Goal: Task Accomplishment & Management: Use online tool/utility

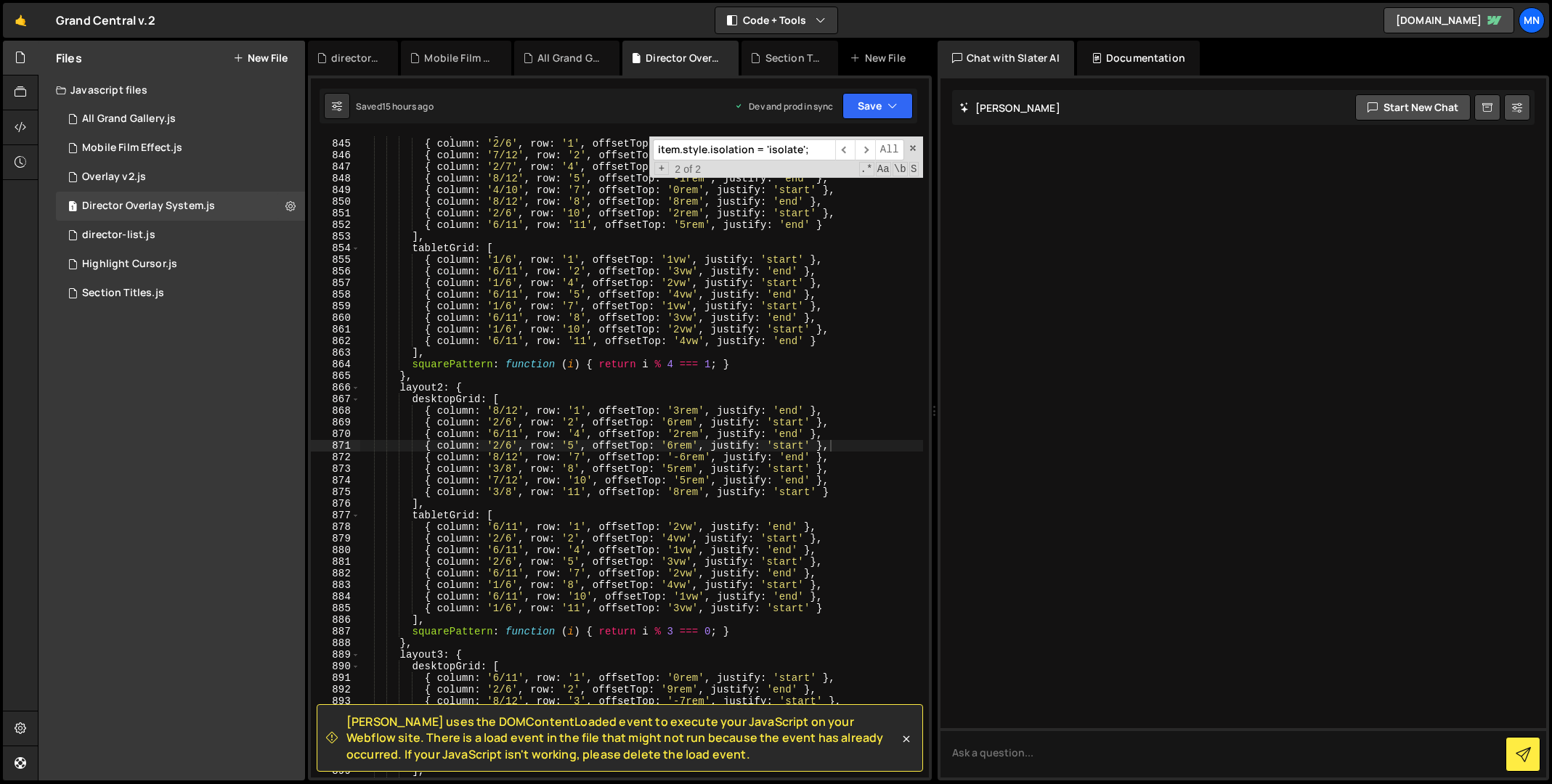
scroll to position [7339, 0]
click at [138, 120] on div "All Grand Gallery.js" at bounding box center [128, 119] width 94 height 13
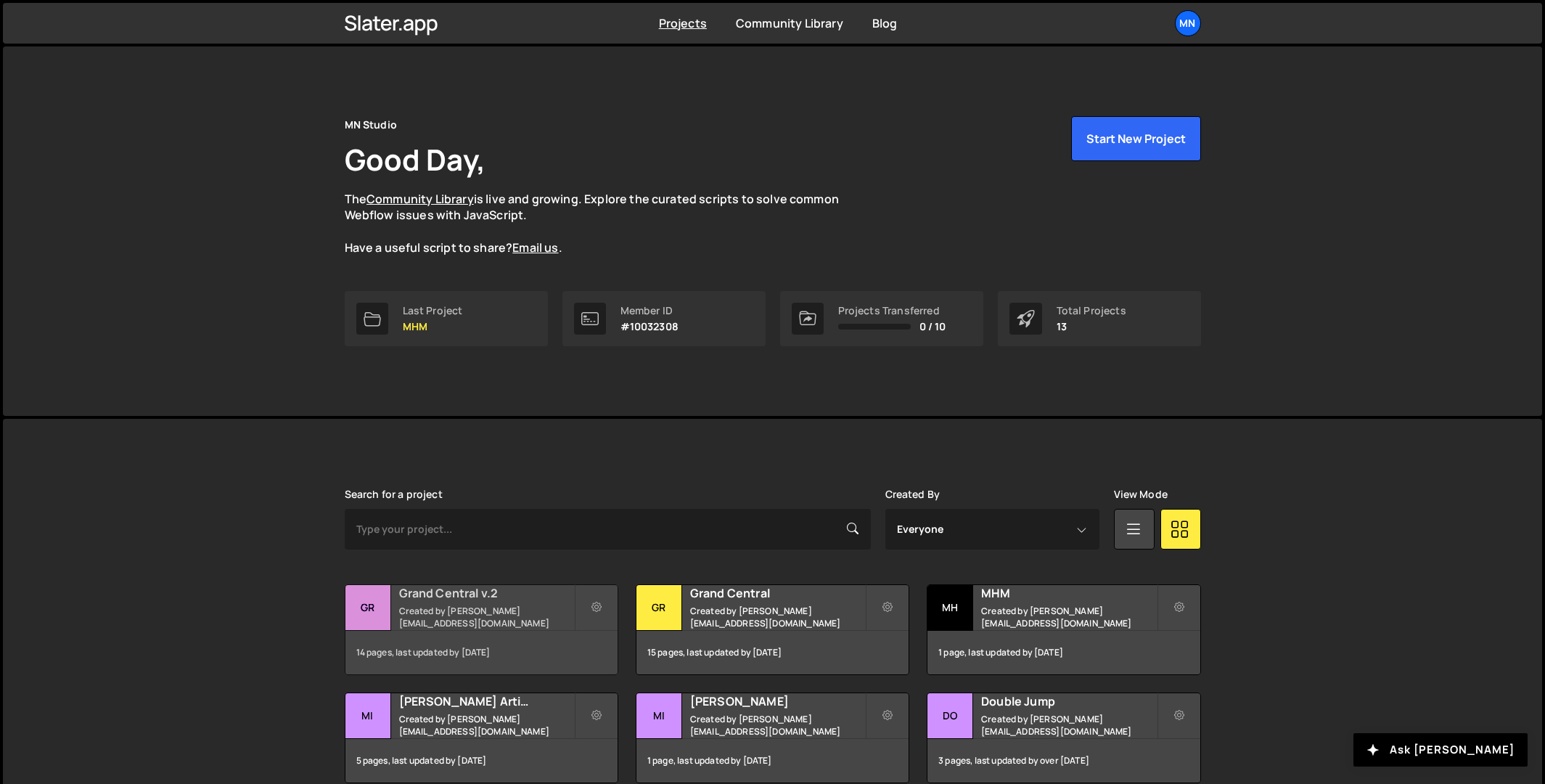
click at [453, 608] on div "Grand Central v.2 Created by [PERSON_NAME][EMAIL_ADDRESS][DOMAIN_NAME]" at bounding box center [481, 607] width 272 height 45
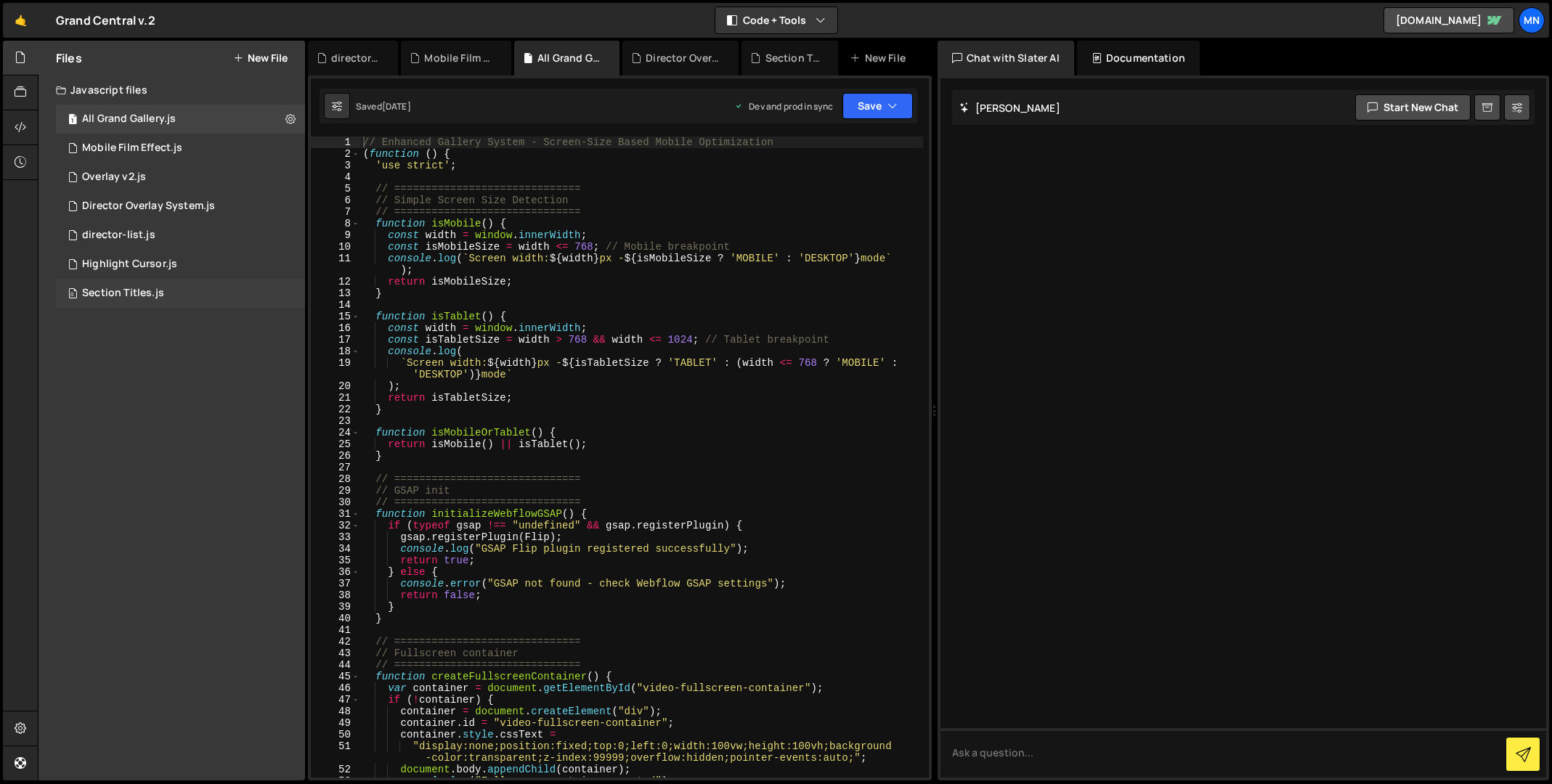
drag, startPoint x: 138, startPoint y: 291, endPoint x: 166, endPoint y: 292, distance: 28.0
click at [138, 291] on div "Section Titles.js" at bounding box center [123, 293] width 82 height 13
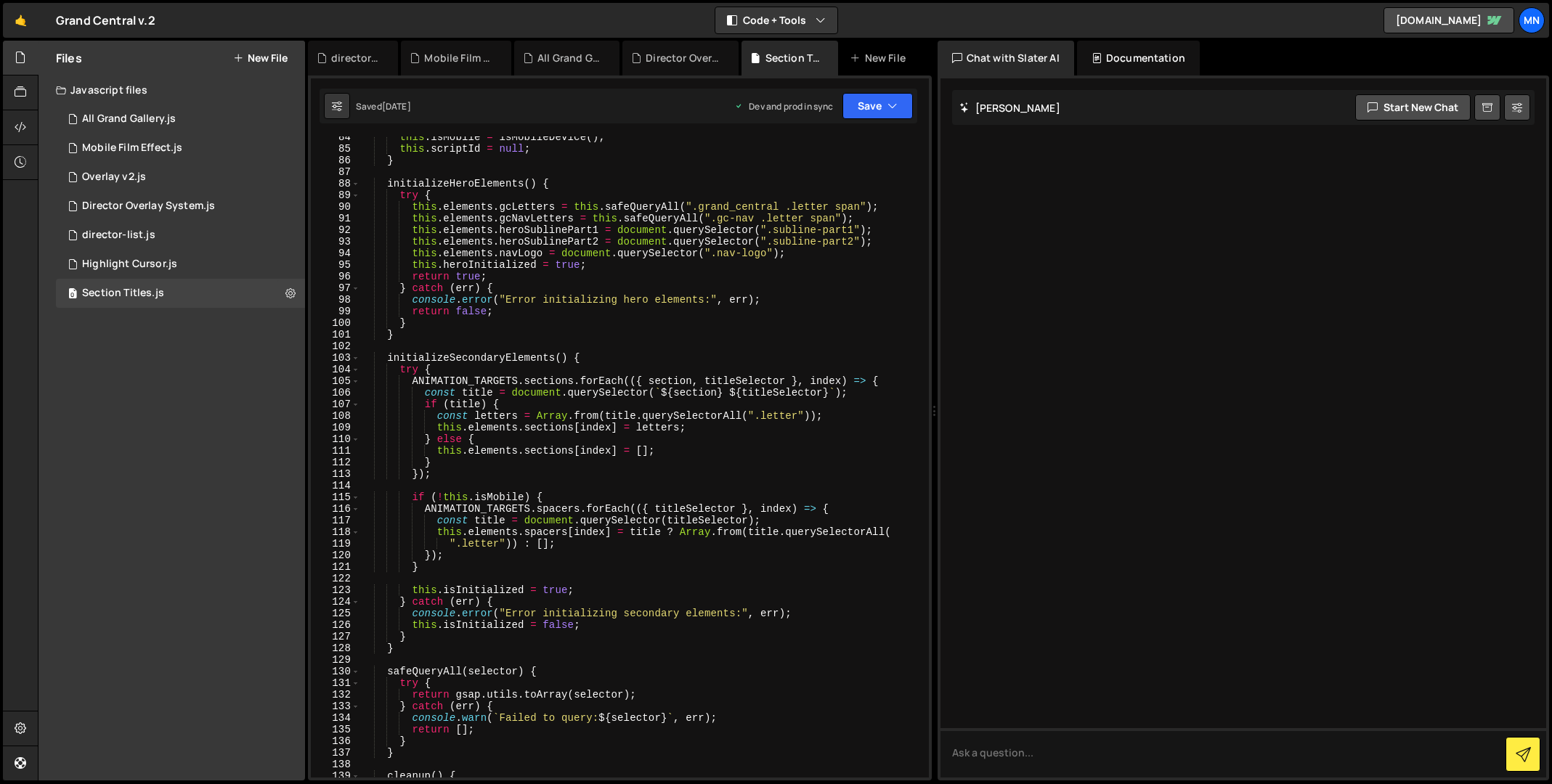
scroll to position [992, 0]
drag, startPoint x: 929, startPoint y: 219, endPoint x: 933, endPoint y: 690, distance: 471.0
click at [933, 763] on div "Files New File Javascript files 1 All Grand Gallery.js 0 0 Mobile Film Effect.j…" at bounding box center [795, 411] width 1514 height 740
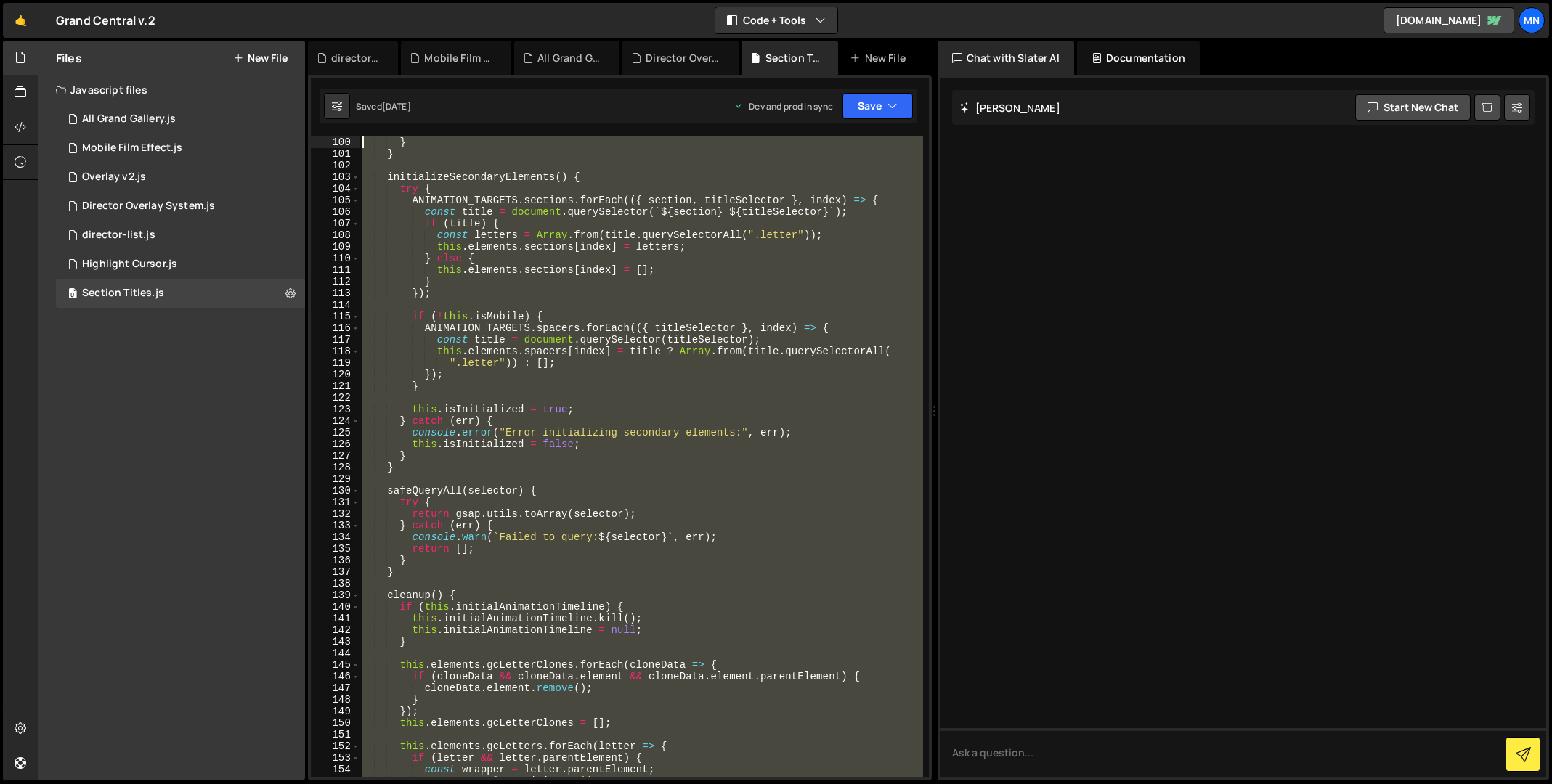
scroll to position [0, 0]
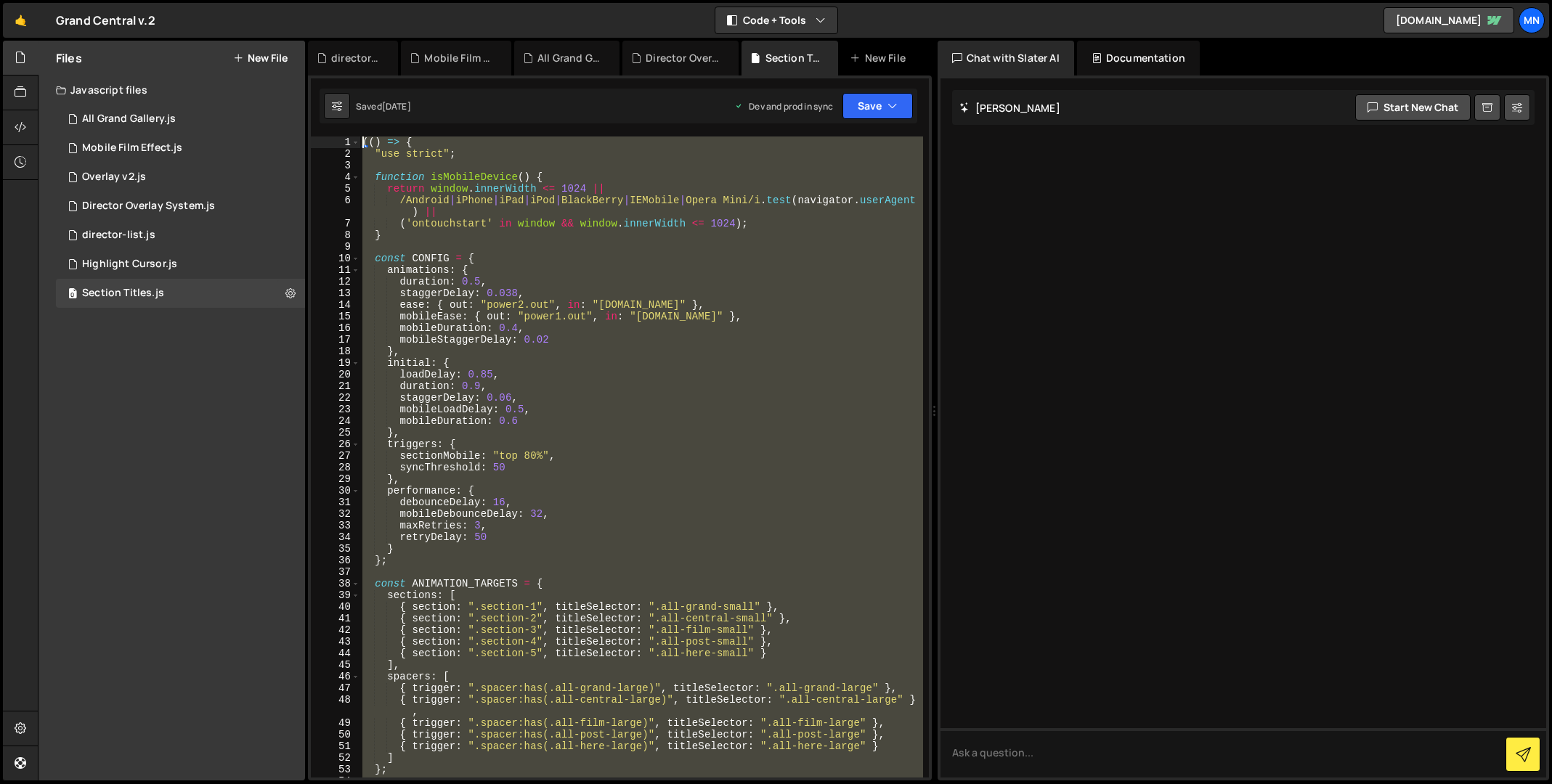
drag, startPoint x: 426, startPoint y: 745, endPoint x: 262, endPoint y: -191, distance: 950.3
click at [262, 0] on html "Projects [GEOGRAPHIC_DATA] Blog [GEOGRAPHIC_DATA] Projects Your Teams Invite te…" at bounding box center [776, 392] width 1552 height 784
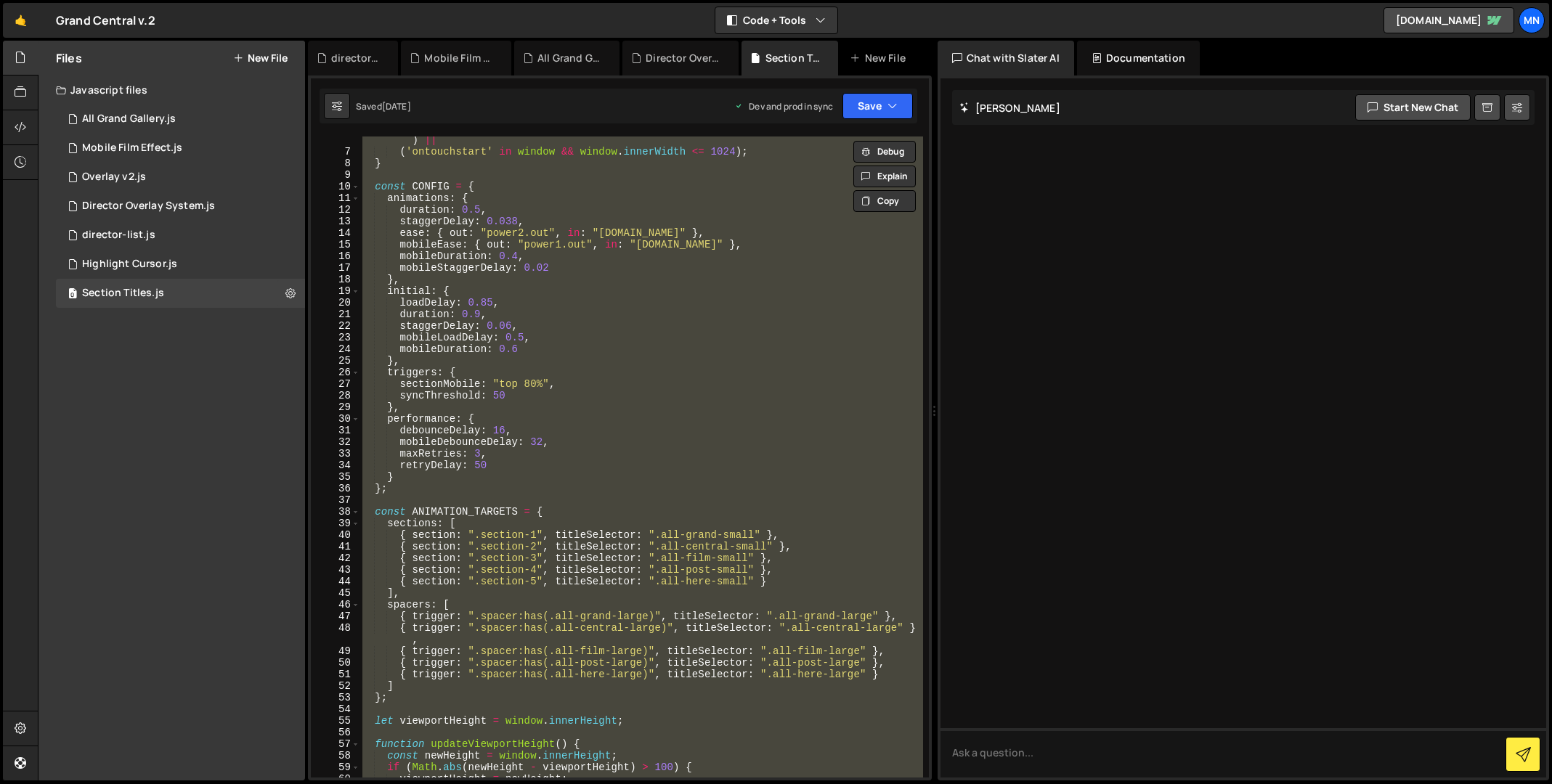
drag, startPoint x: 725, startPoint y: 584, endPoint x: 703, endPoint y: 573, distance: 24.6
click at [725, 584] on div "/Android | iPhone | iPad | iPod | BlackBerry | IEMobile | Opera Mini/i . test (…" at bounding box center [641, 456] width 562 height 641
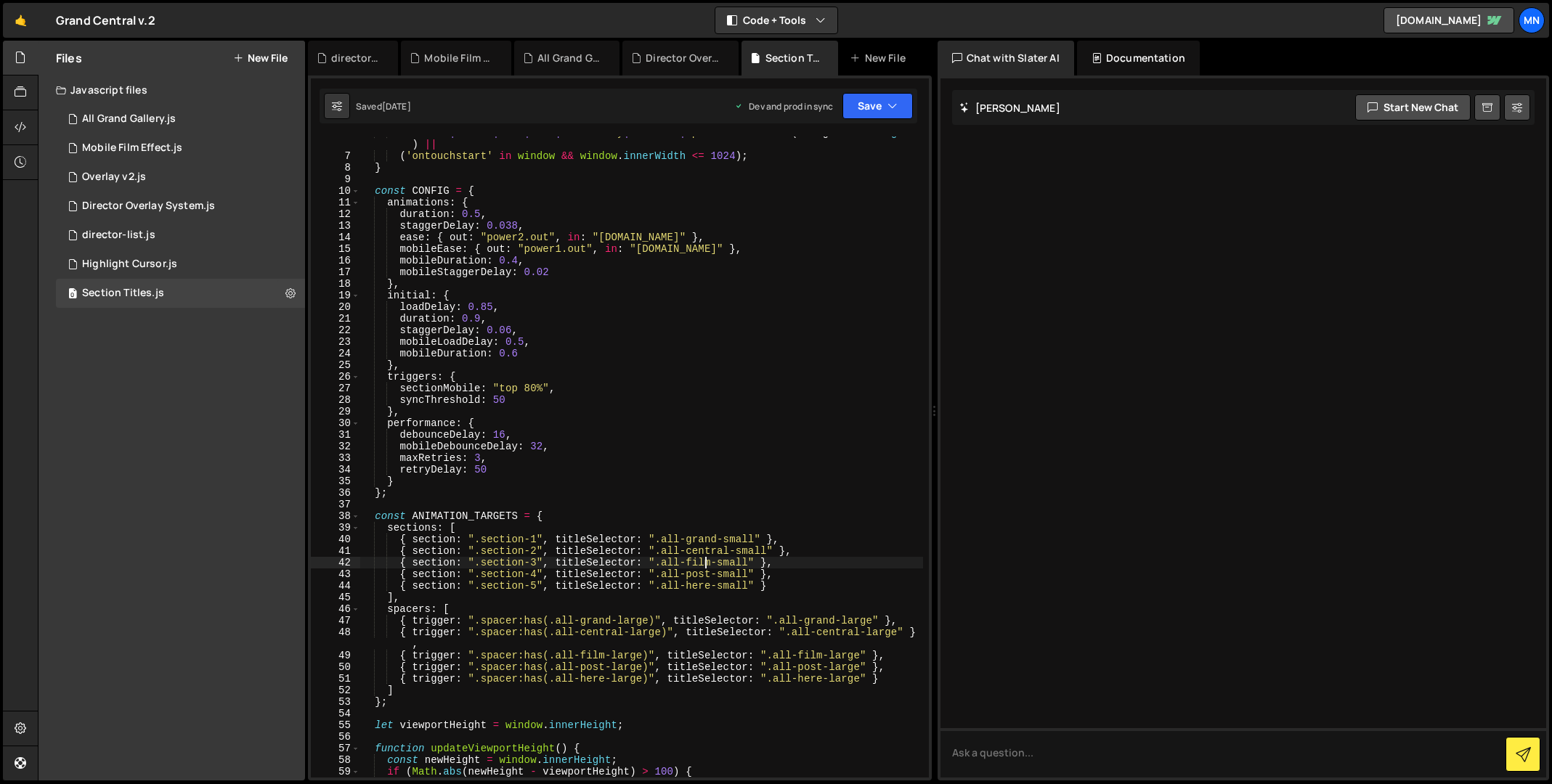
click at [707, 559] on div "/Android | iPhone | iPad | iPod | BlackBerry | IEMobile | Opera Mini/i . test (…" at bounding box center [641, 465] width 563 height 676
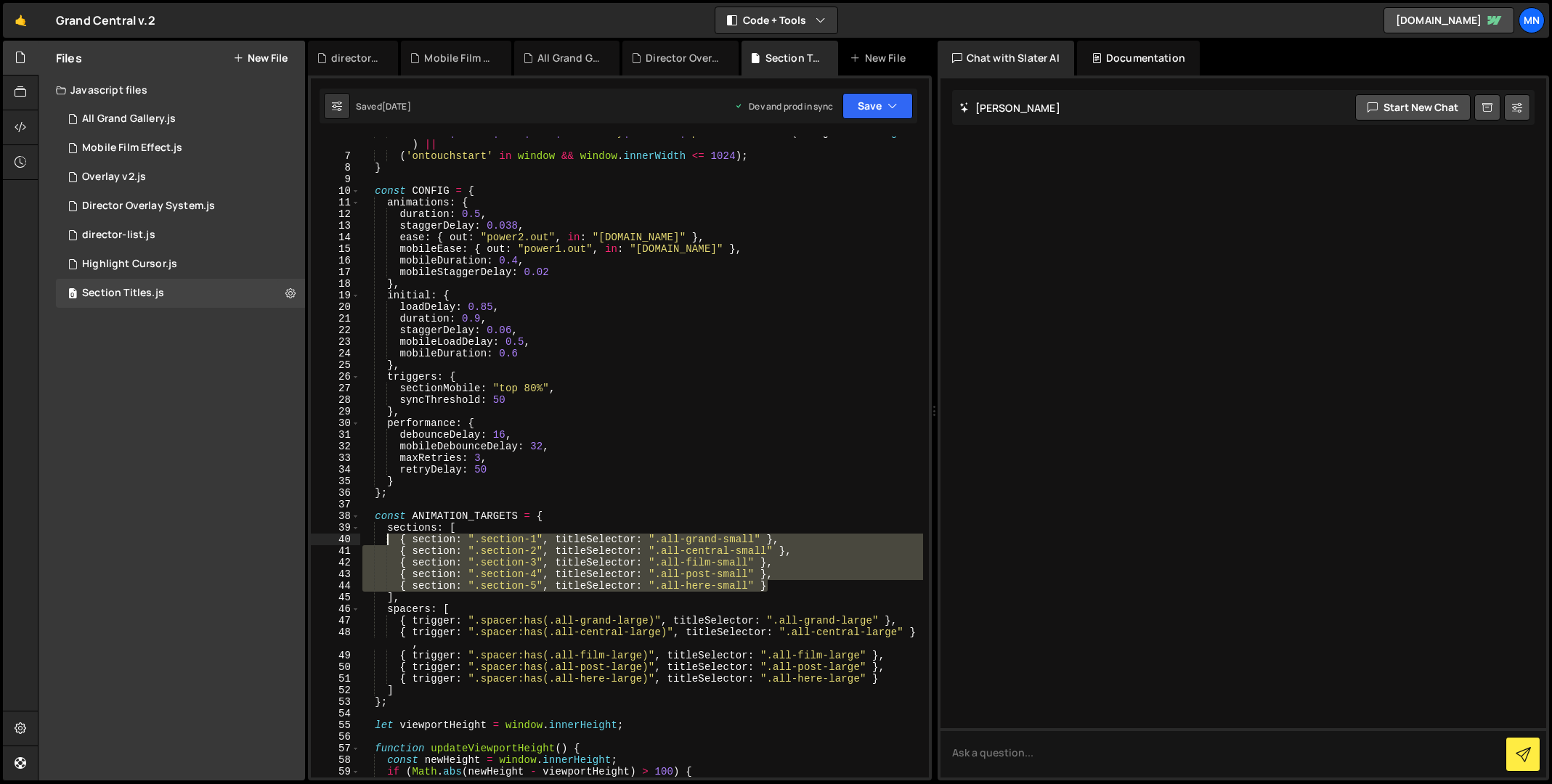
drag, startPoint x: 778, startPoint y: 588, endPoint x: 387, endPoint y: 536, distance: 394.4
click at [386, 537] on div "/Android | iPhone | iPad | iPod | BlackBerry | IEMobile | Opera Mini/i . test (…" at bounding box center [641, 465] width 563 height 676
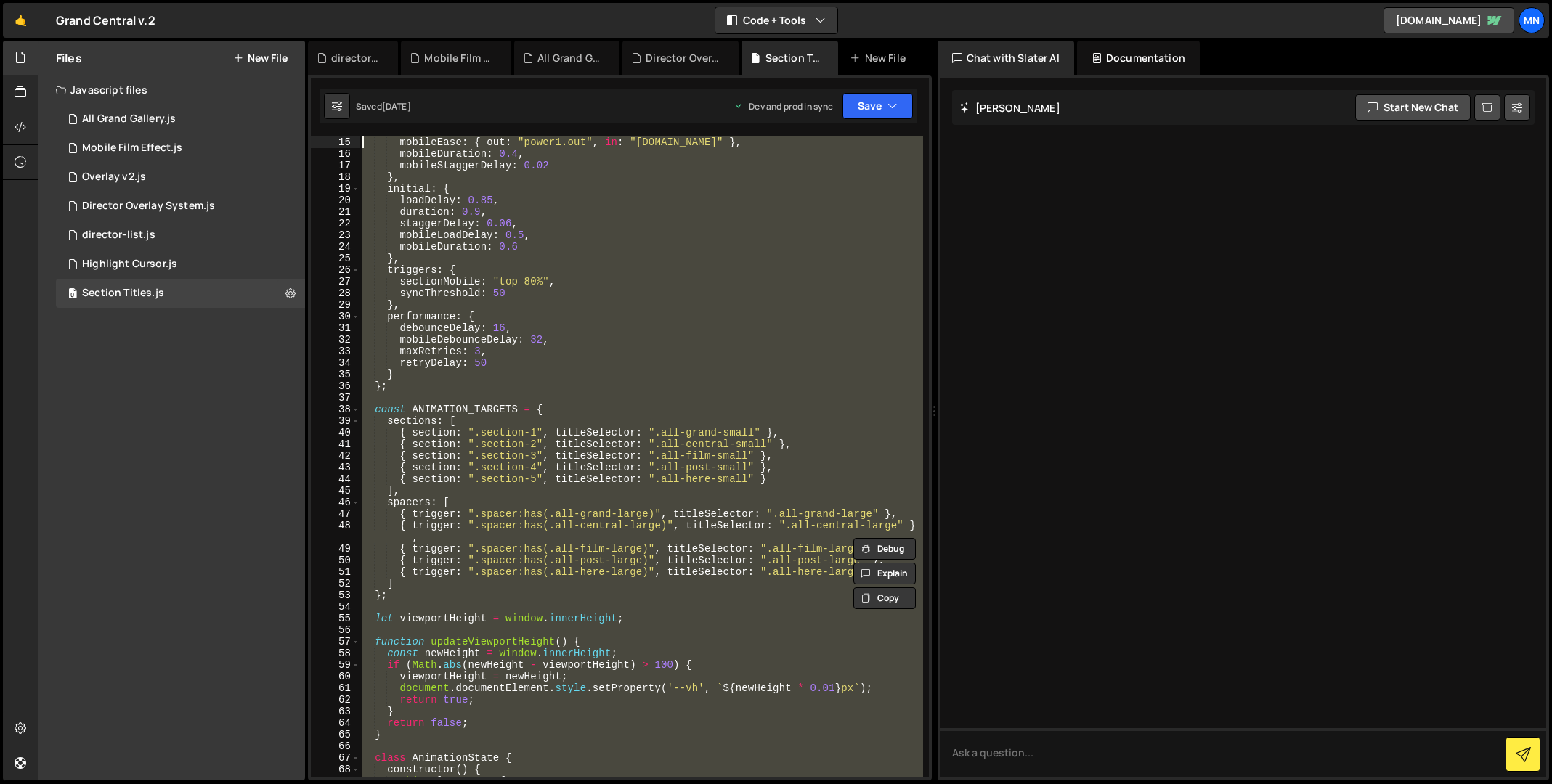
scroll to position [0, 0]
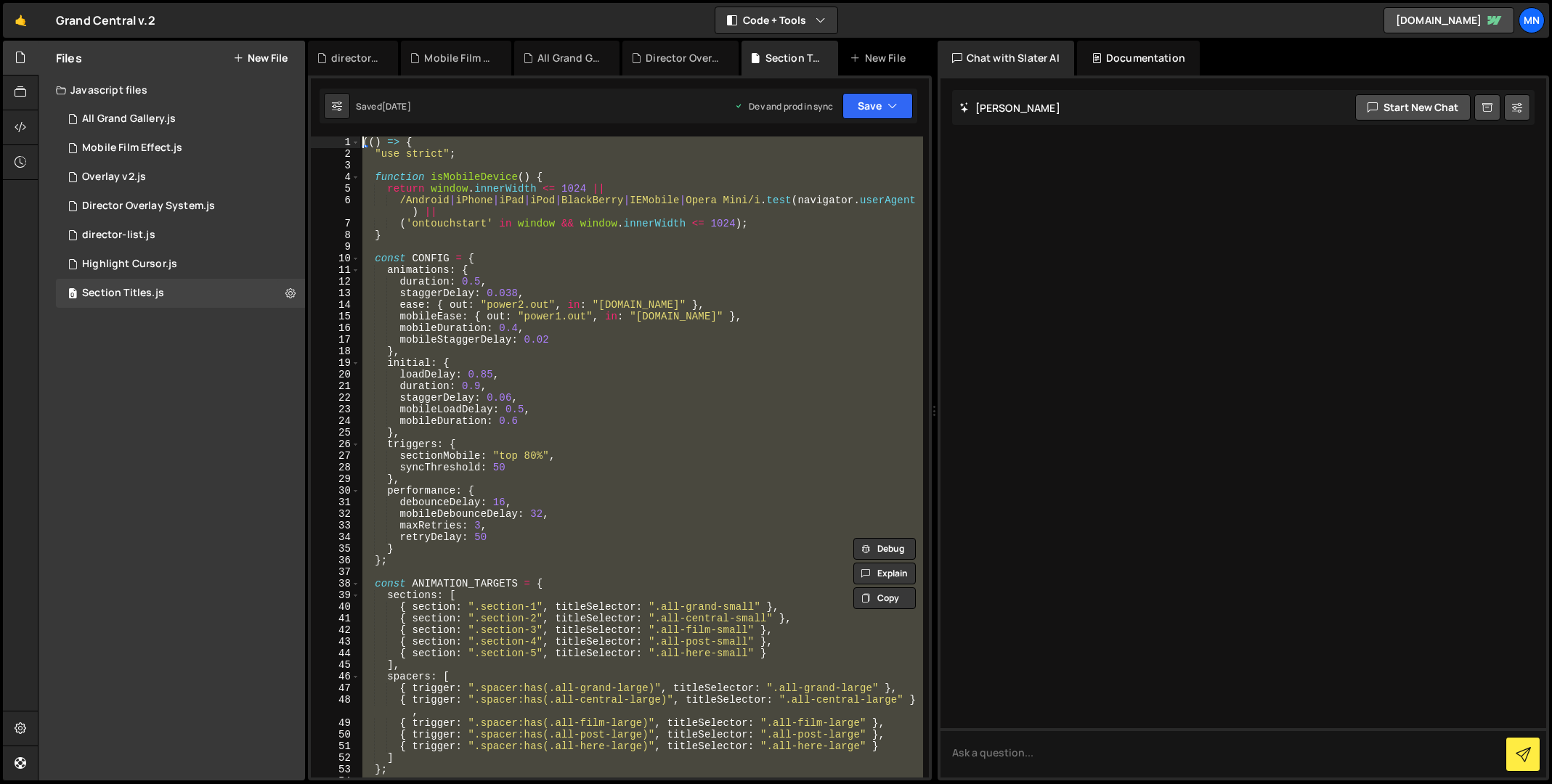
drag, startPoint x: 373, startPoint y: 774, endPoint x: 350, endPoint y: -191, distance: 965.3
click at [350, 0] on html "Projects [GEOGRAPHIC_DATA] Blog [GEOGRAPHIC_DATA] Projects Your Teams Invite te…" at bounding box center [776, 392] width 1552 height 784
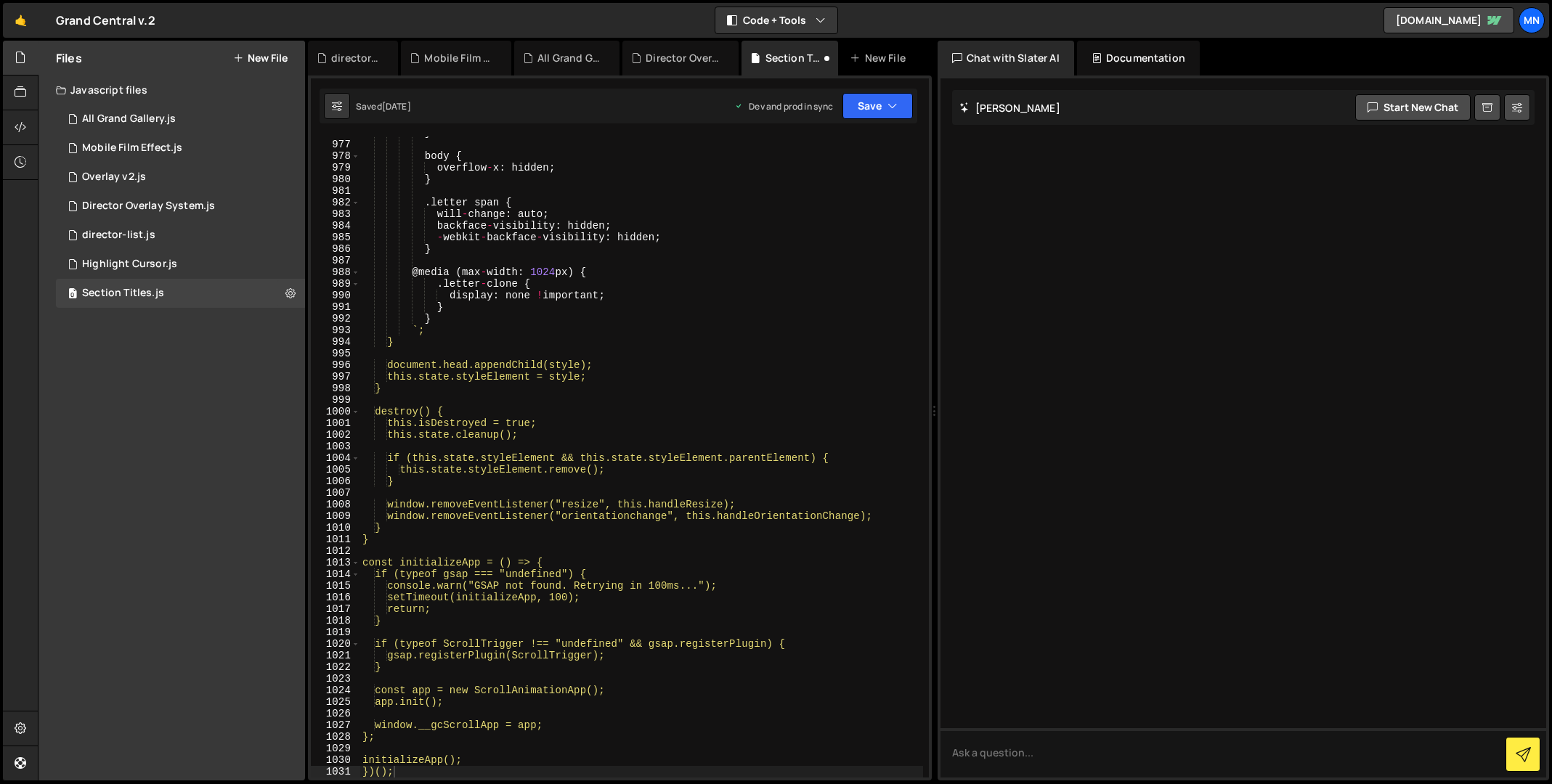
scroll to position [11517, 0]
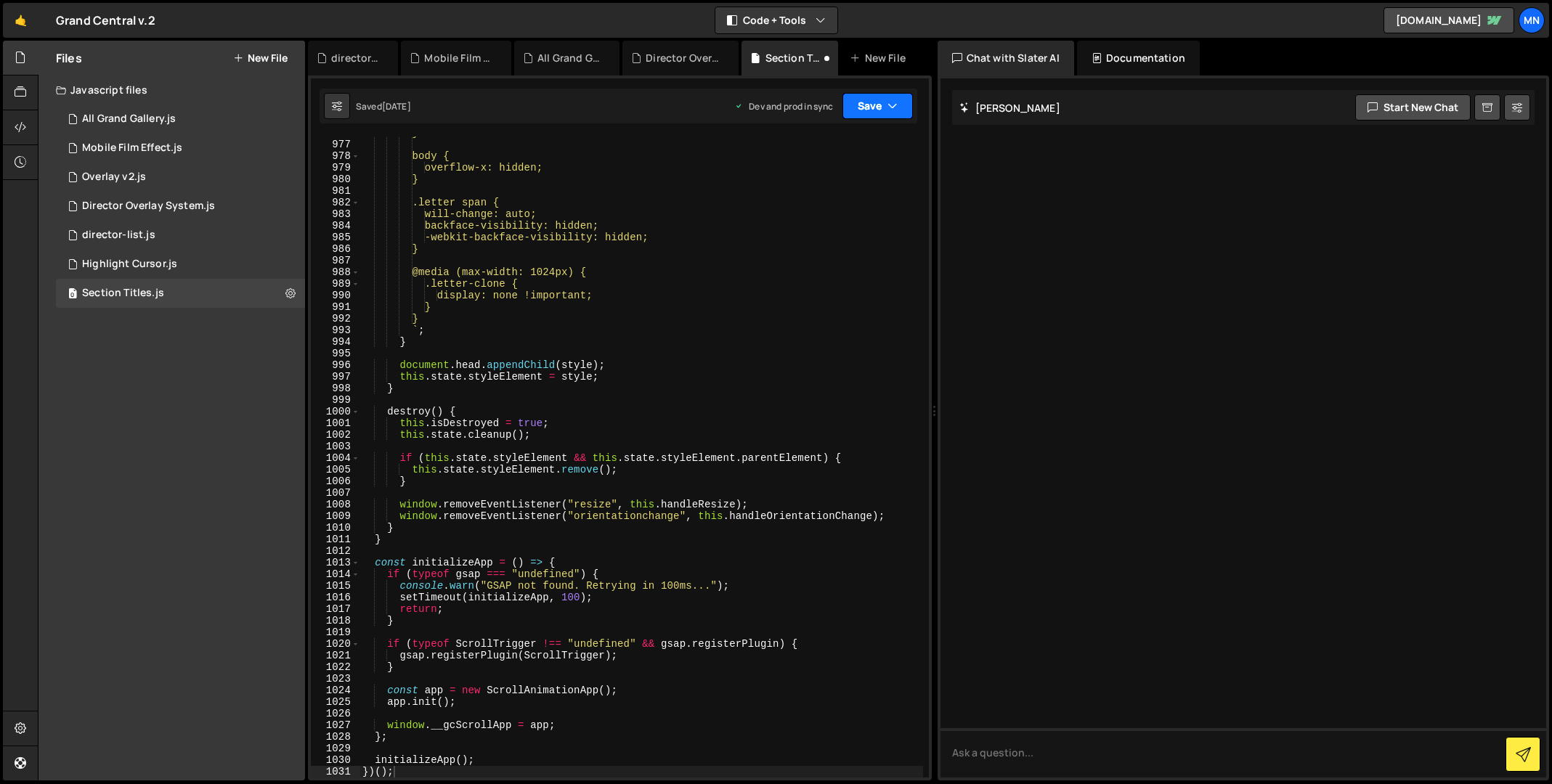
click at [886, 103] on button "Save" at bounding box center [877, 106] width 71 height 26
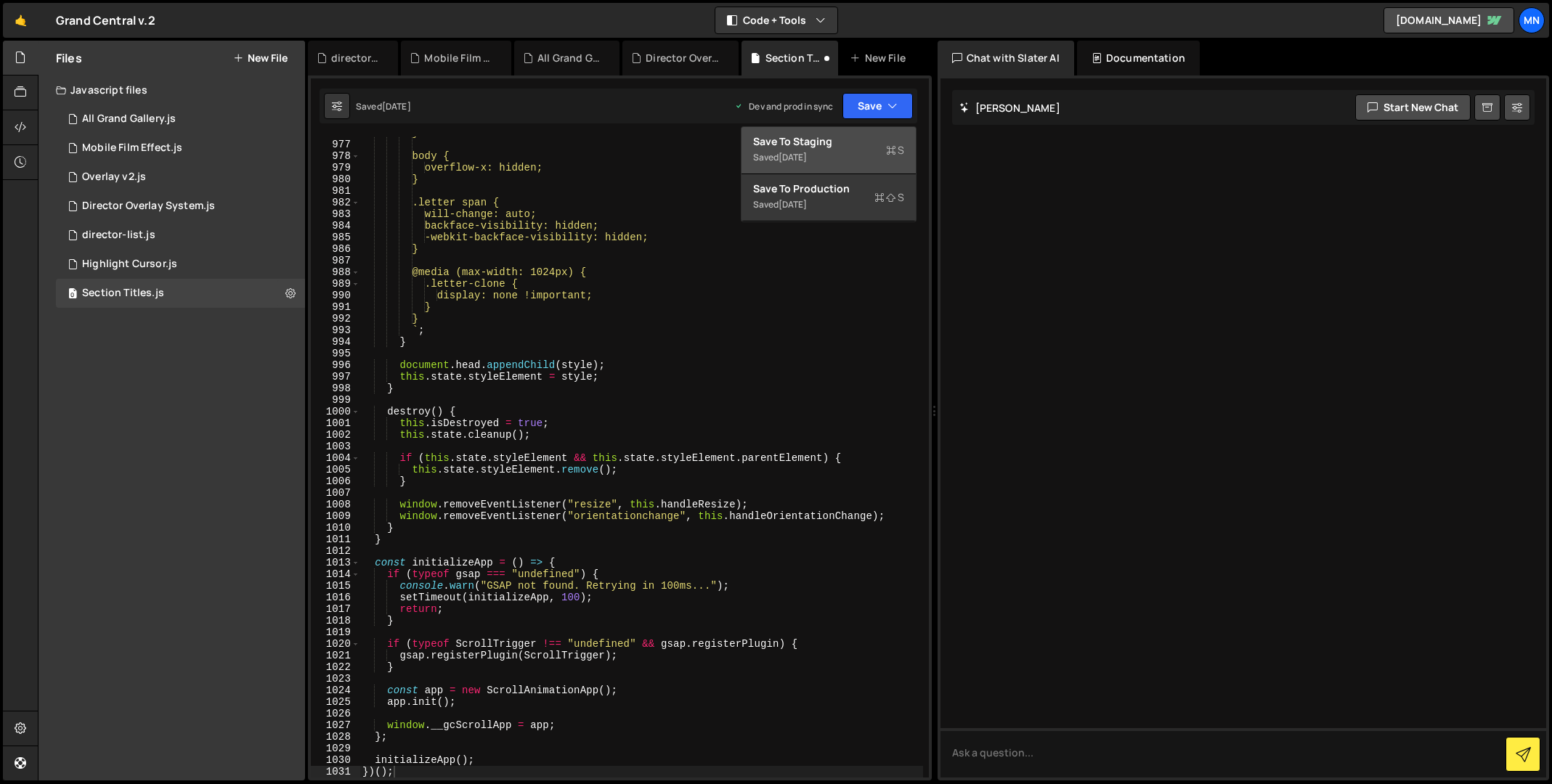
click at [869, 135] on div "Save to Staging S" at bounding box center [828, 142] width 151 height 14
type textarea "}"
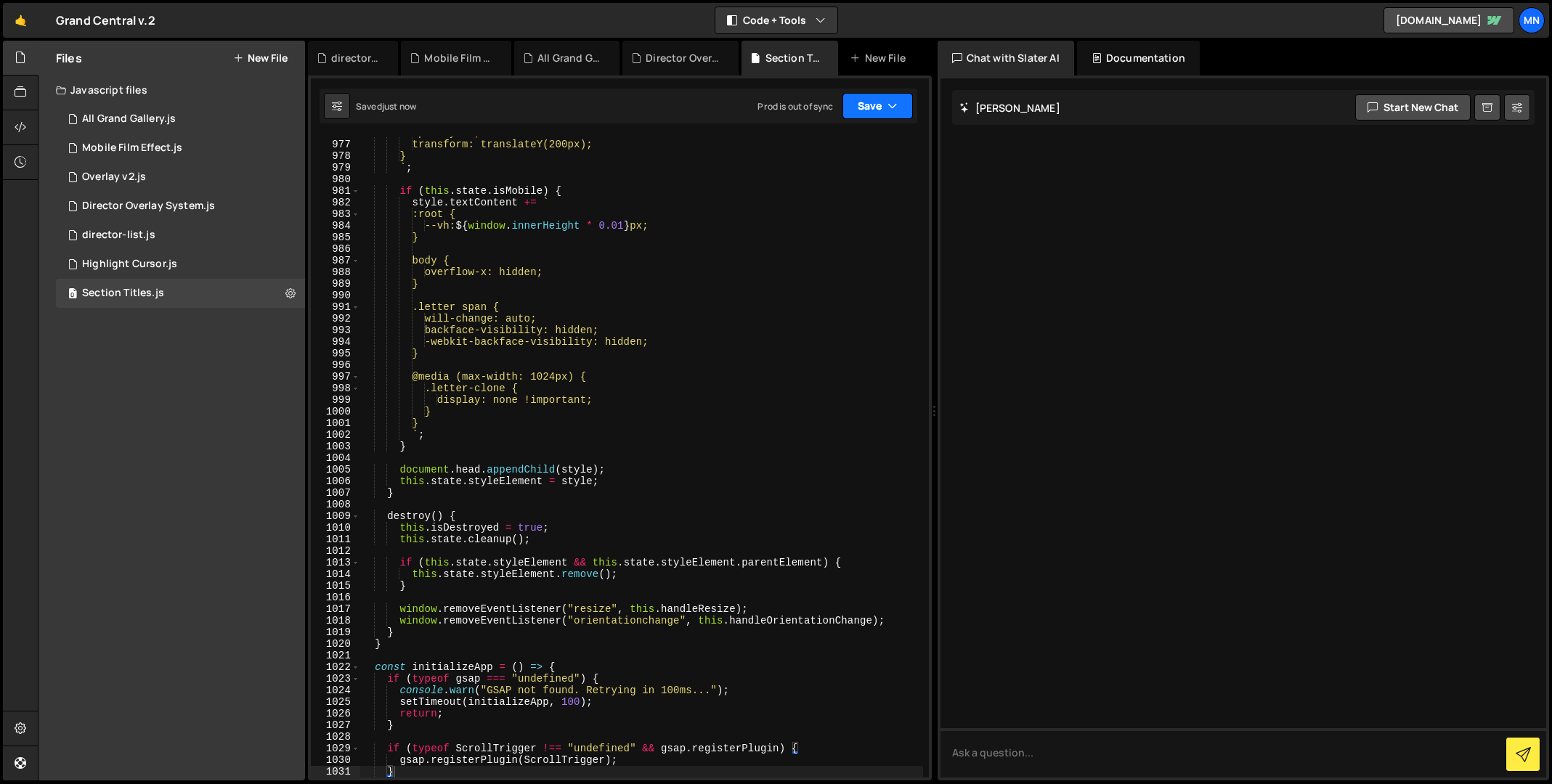
click at [888, 105] on icon "button" at bounding box center [892, 106] width 10 height 14
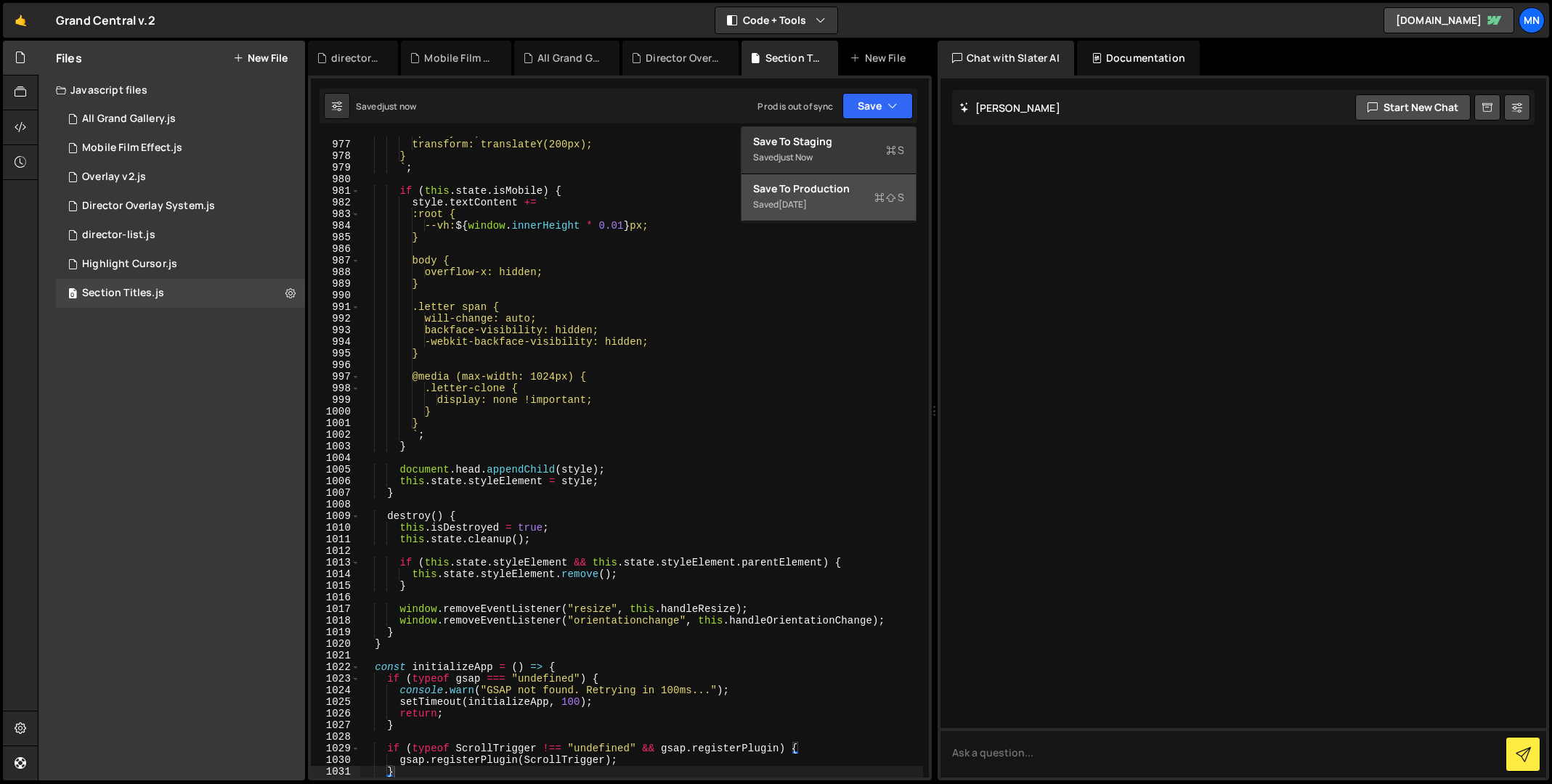
click at [849, 203] on div "Saved 1 day ago" at bounding box center [828, 205] width 151 height 18
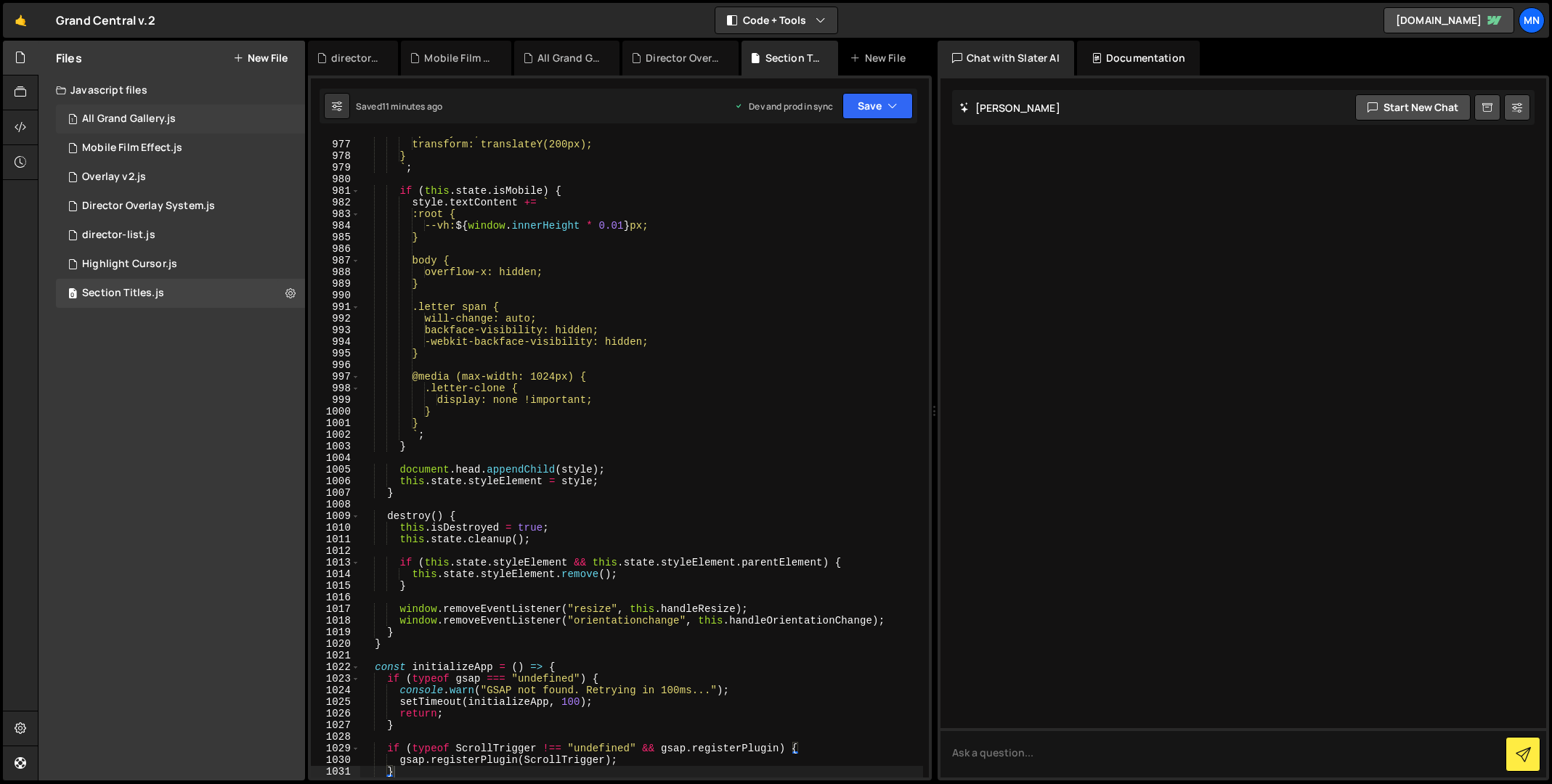
click at [145, 119] on div "All Grand Gallery.js" at bounding box center [128, 119] width 94 height 13
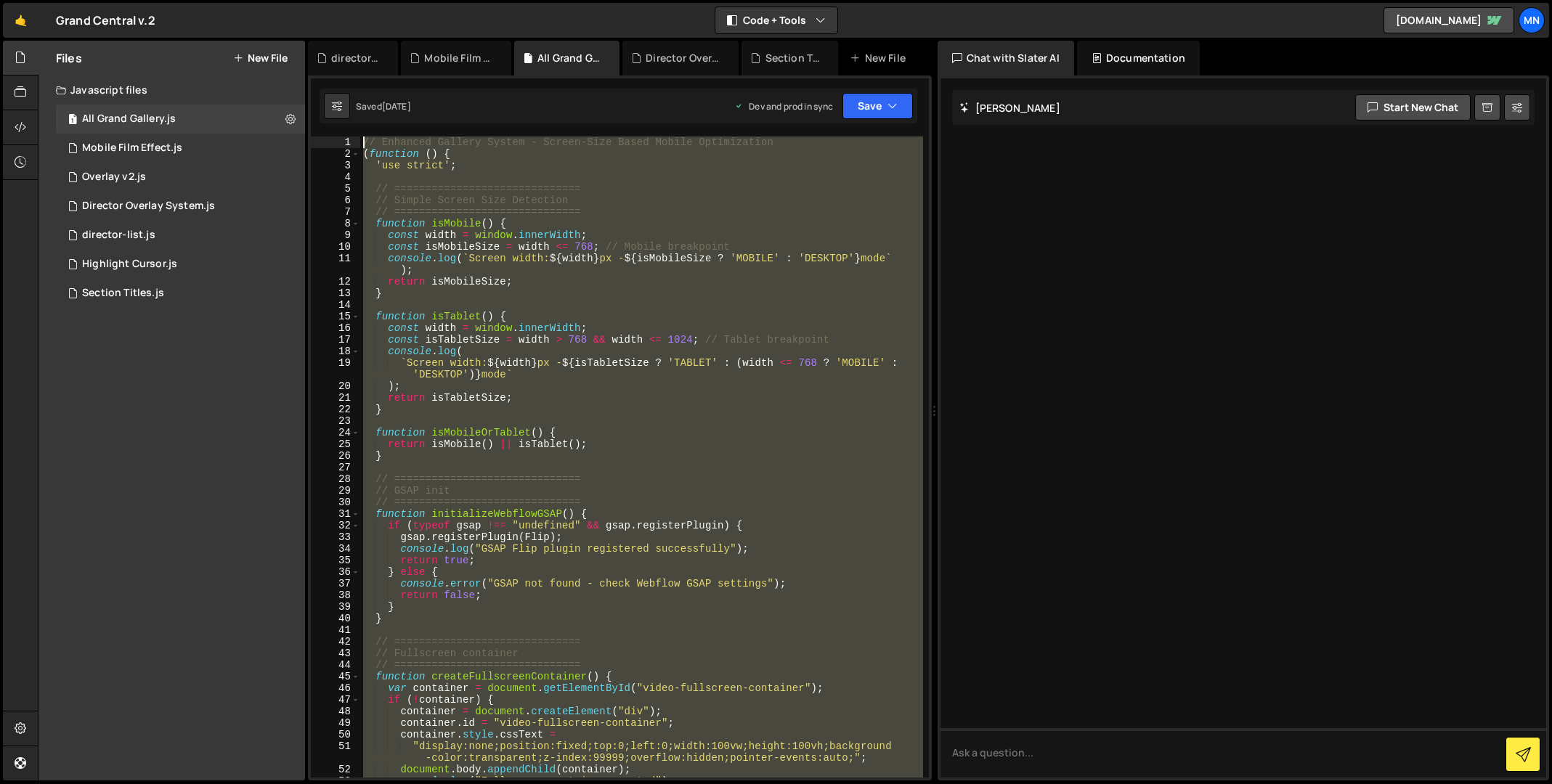
scroll to position [0, 0]
drag, startPoint x: 374, startPoint y: 597, endPoint x: 333, endPoint y: 6, distance: 592.4
click at [333, 6] on div "Hold on a sec... Are you certain you wish to leave this page? Any changes you'v…" at bounding box center [776, 392] width 1552 height 784
type textarea "// Enhanced Gallery System - Screen-Size Based Mobile Optimization"
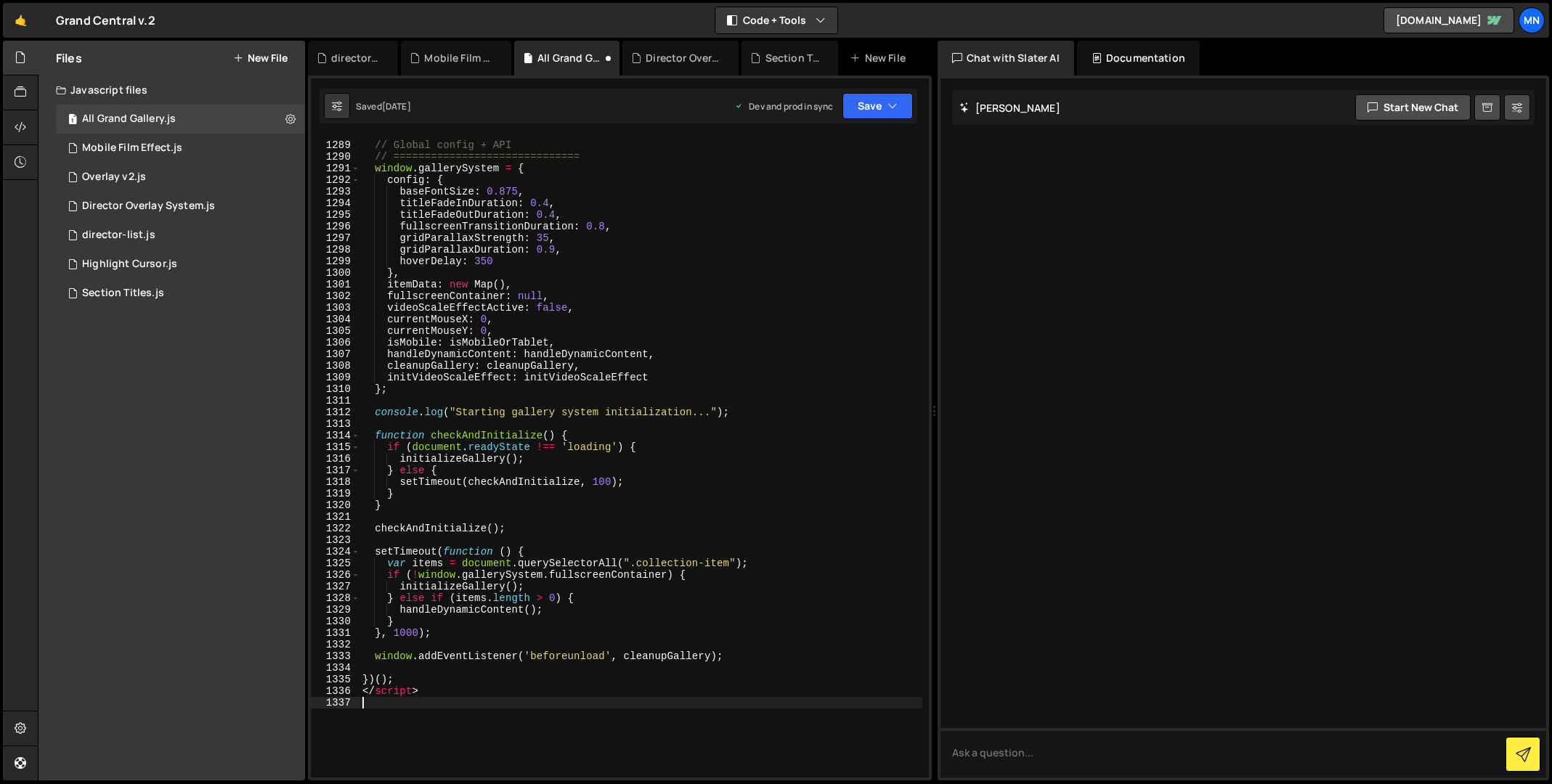
scroll to position [17044, 0]
click at [393, 703] on div "// ============================== // Global config + API // ===================…" at bounding box center [641, 425] width 562 height 595
drag, startPoint x: 424, startPoint y: 692, endPoint x: 344, endPoint y: 694, distance: 80.0
click at [344, 694] on div "1289 1290 1291 1292 1293 1294 1295 1296 1297 1298 1299 1300 1301 1302 1303 1304…" at bounding box center [619, 456] width 618 height 641
type textarea "</script>"
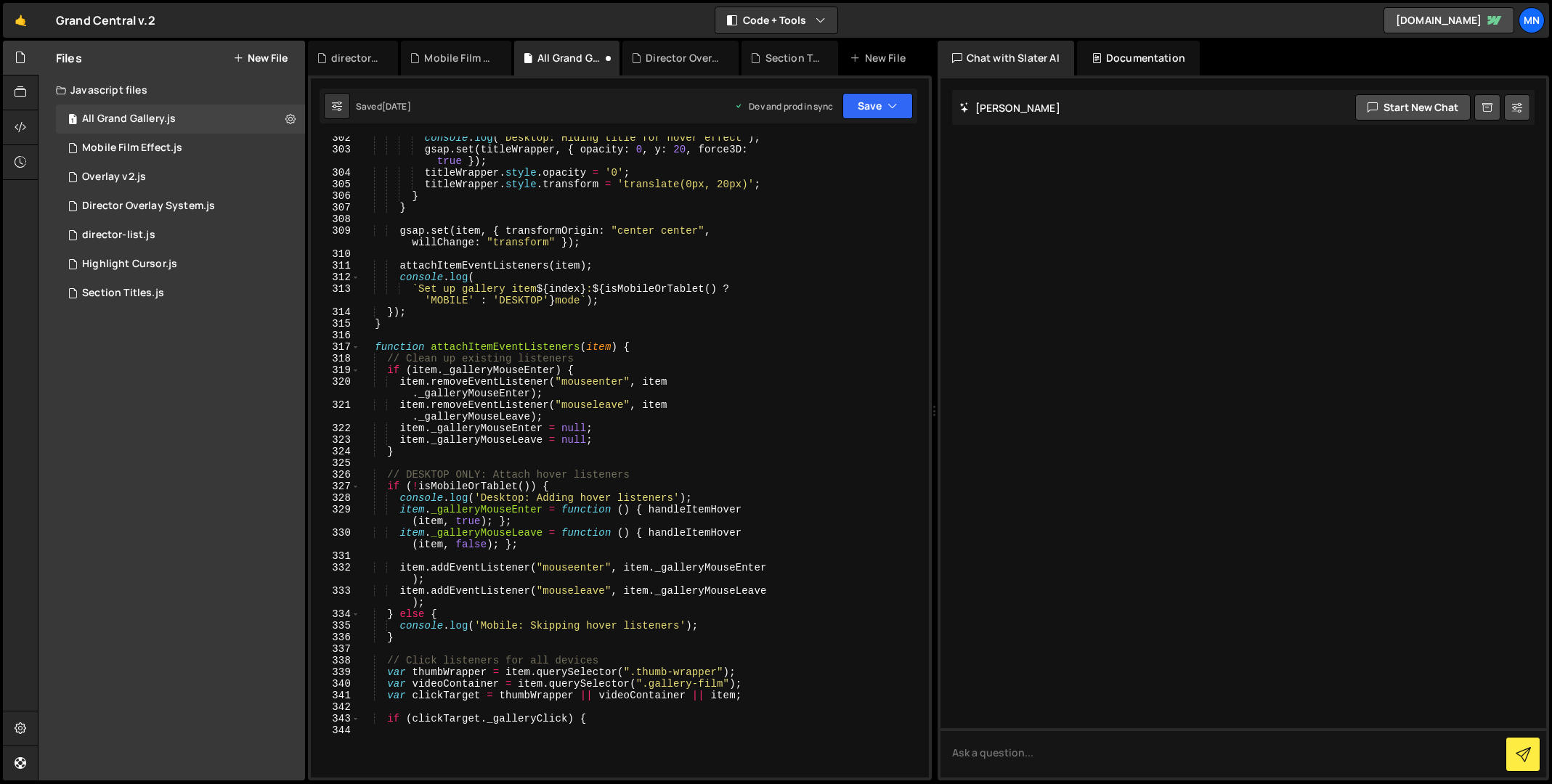
scroll to position [0, 0]
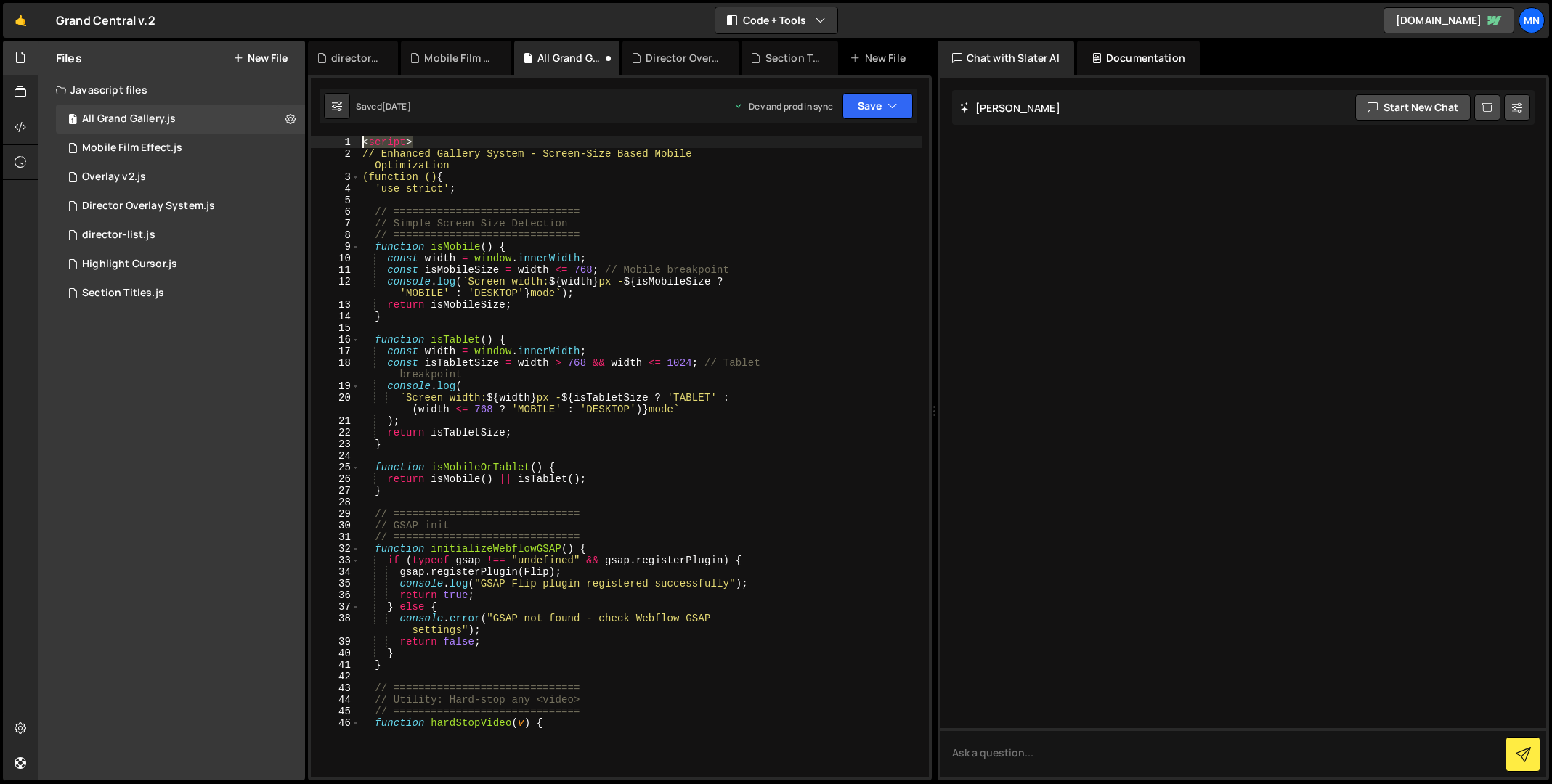
drag, startPoint x: 361, startPoint y: 140, endPoint x: 340, endPoint y: 139, distance: 21.0
click at [341, 139] on div "1 2 3 4 5 6 7 8 9 10 11 12 13 14 15 16 17 18 19 20 21 22 23 24 25 26 27 28 29 3…" at bounding box center [619, 456] width 618 height 641
type textarea "<script>"
click at [869, 111] on button "Save" at bounding box center [877, 106] width 71 height 26
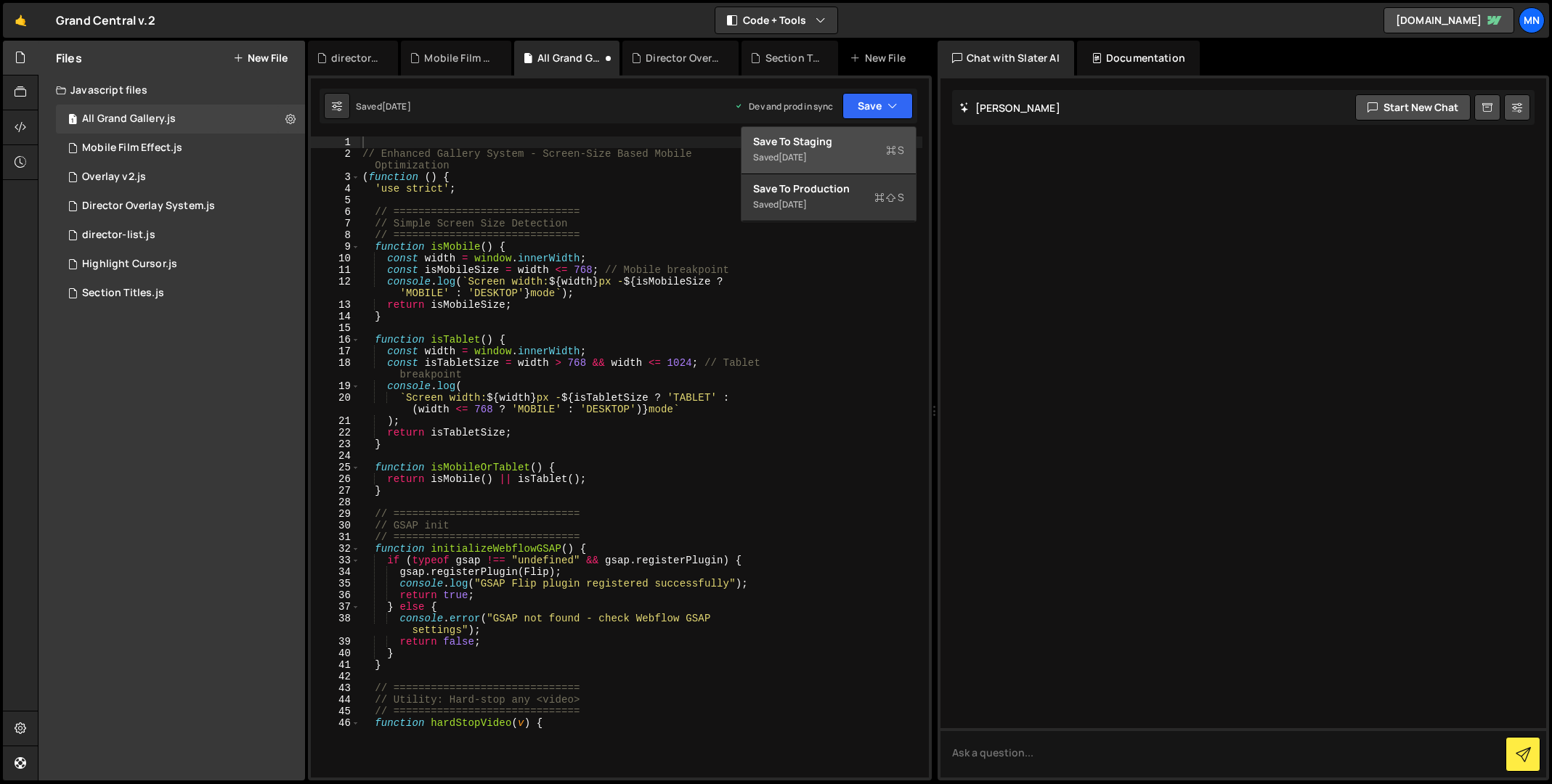
click at [864, 139] on div "Save to Staging S" at bounding box center [828, 142] width 151 height 14
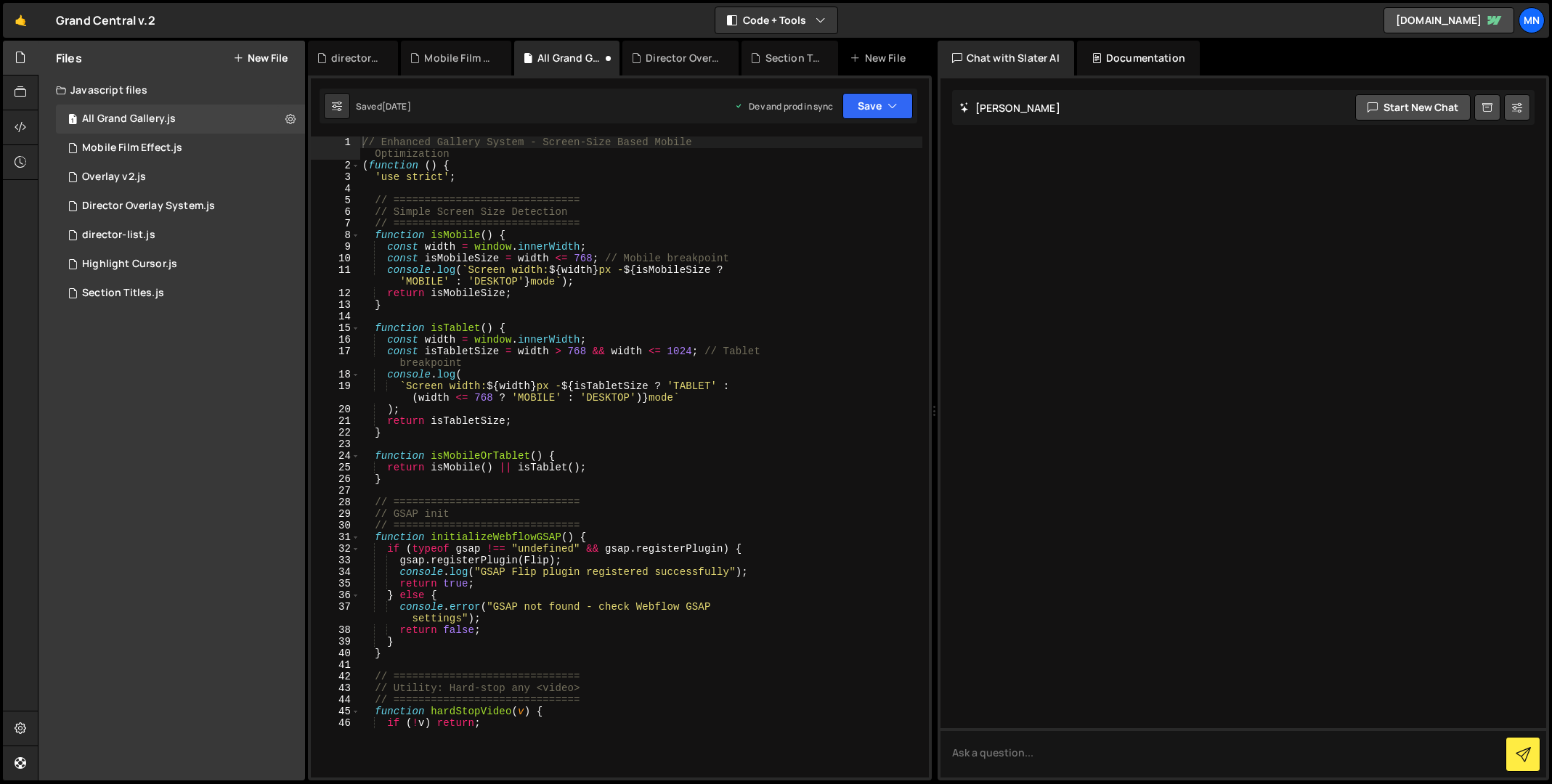
type textarea "// Enhanced Gallery System - Screen-Size Based Mobile Optimization"
click at [884, 103] on button "Save" at bounding box center [877, 106] width 71 height 26
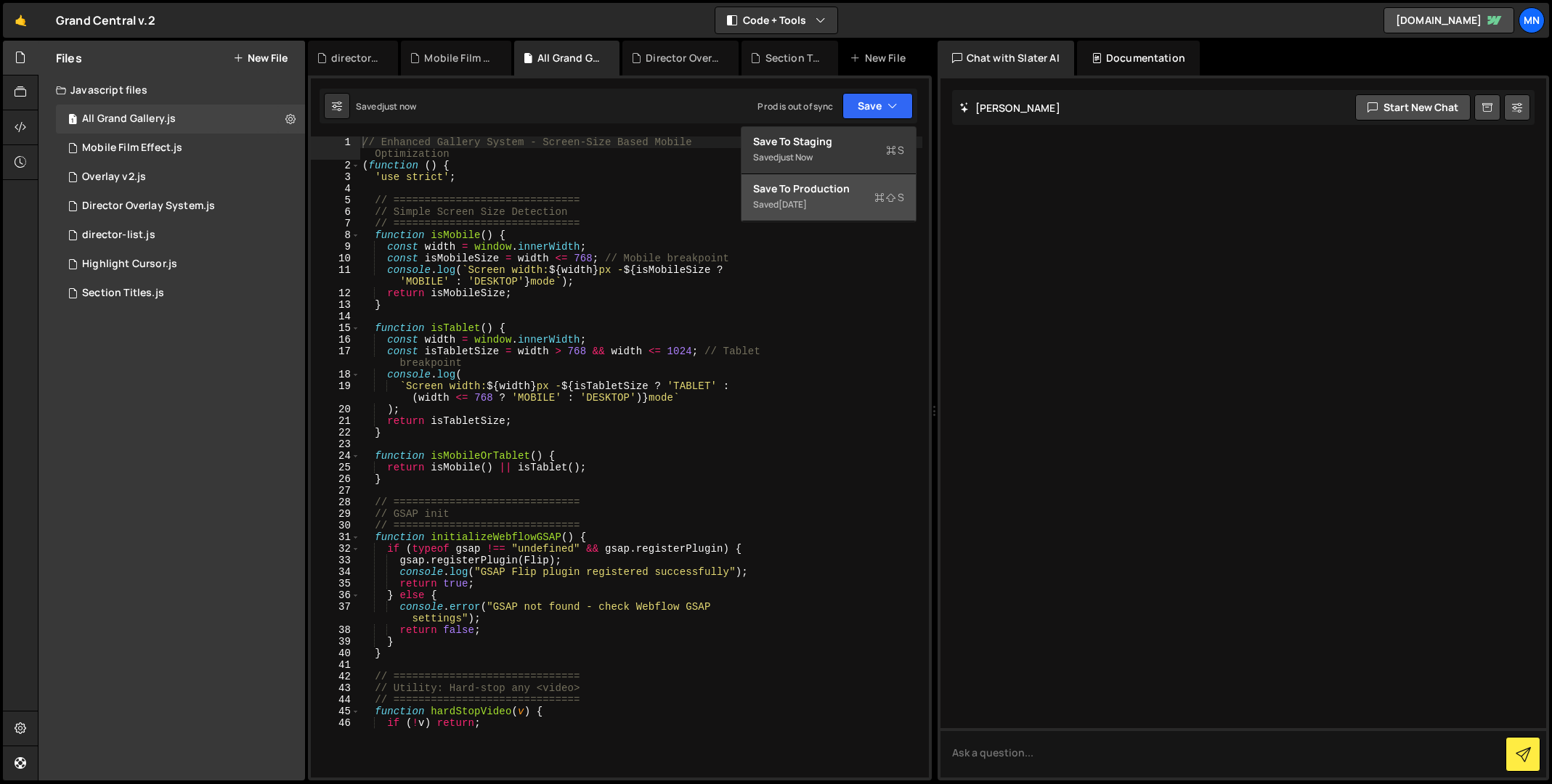
click at [857, 193] on div "Save to Production S" at bounding box center [828, 189] width 151 height 14
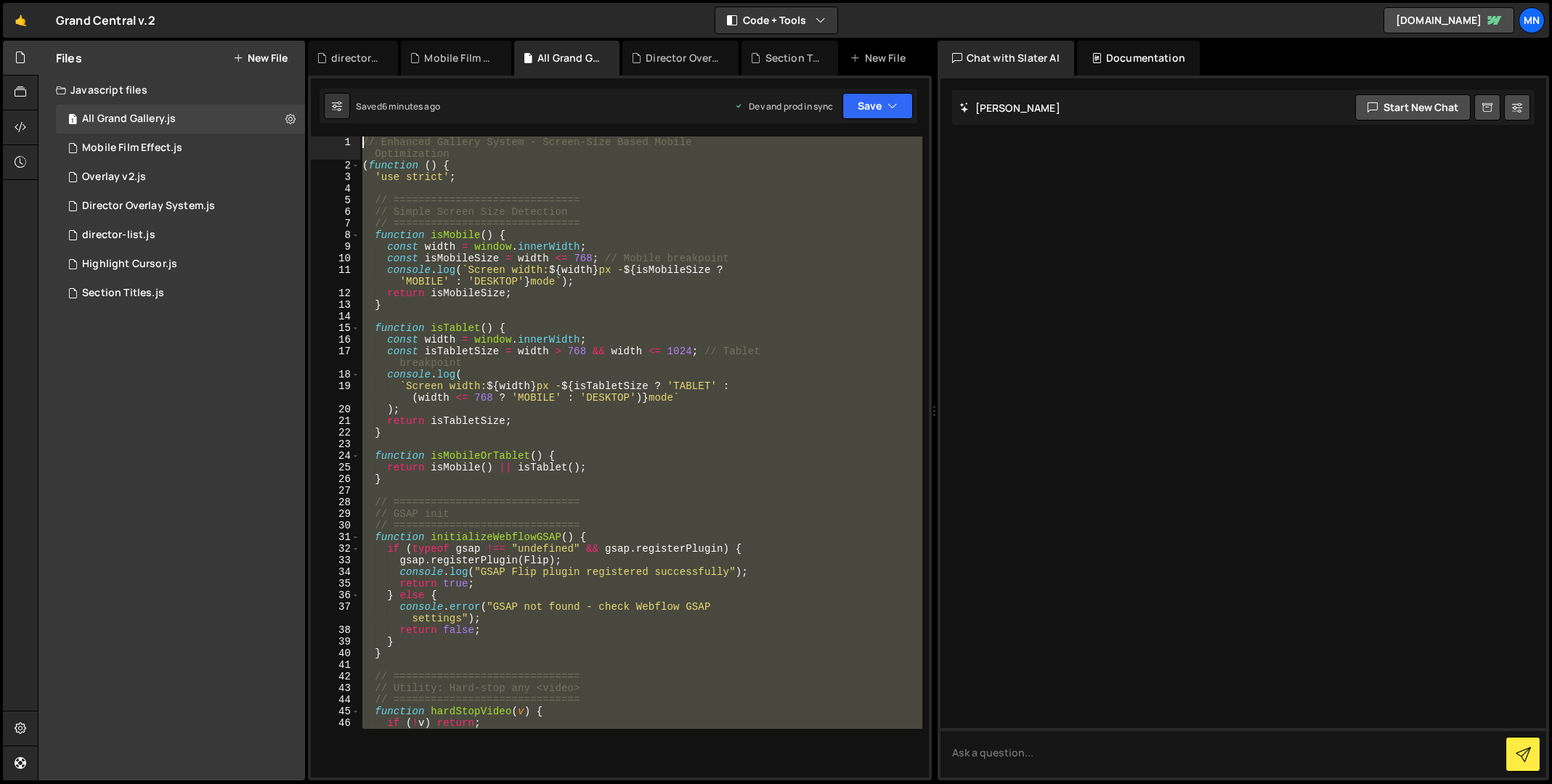
drag, startPoint x: 387, startPoint y: 746, endPoint x: 345, endPoint y: -191, distance: 937.9
click at [345, 0] on html "Projects [GEOGRAPHIC_DATA] Blog [GEOGRAPHIC_DATA] Projects Your Teams Invite te…" at bounding box center [776, 392] width 1552 height 784
type textarea "// Enhanced Gallery System - Screen-Size Based Mobile Optimization (function ()…"
paste textarea
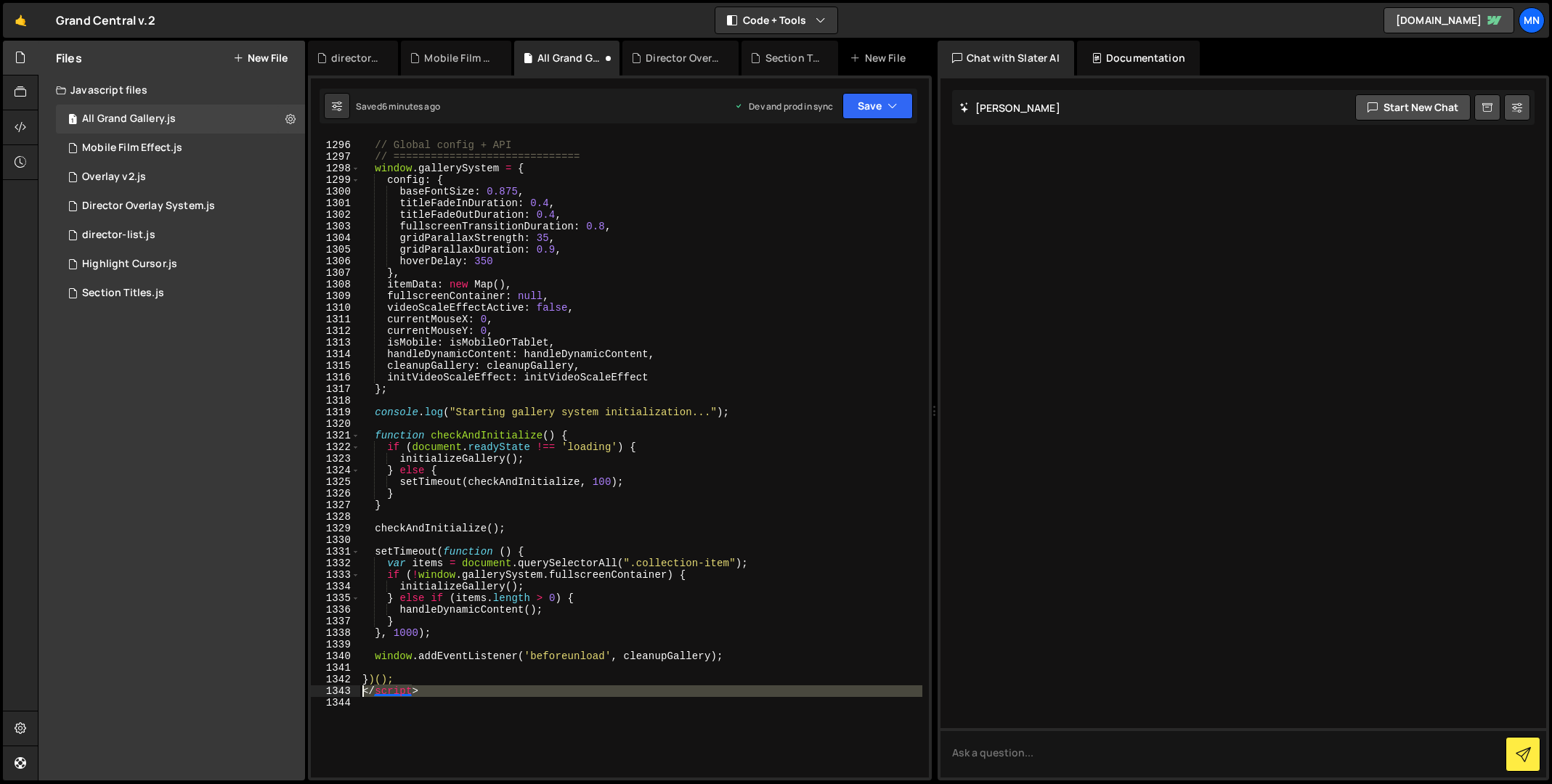
drag, startPoint x: 380, startPoint y: 704, endPoint x: 337, endPoint y: 692, distance: 44.6
click at [337, 692] on div "1295 1296 1297 1298 1299 1300 1301 1302 1303 1304 1305 1306 1307 1308 1309 1310…" at bounding box center [619, 456] width 618 height 641
type textarea "</script>"
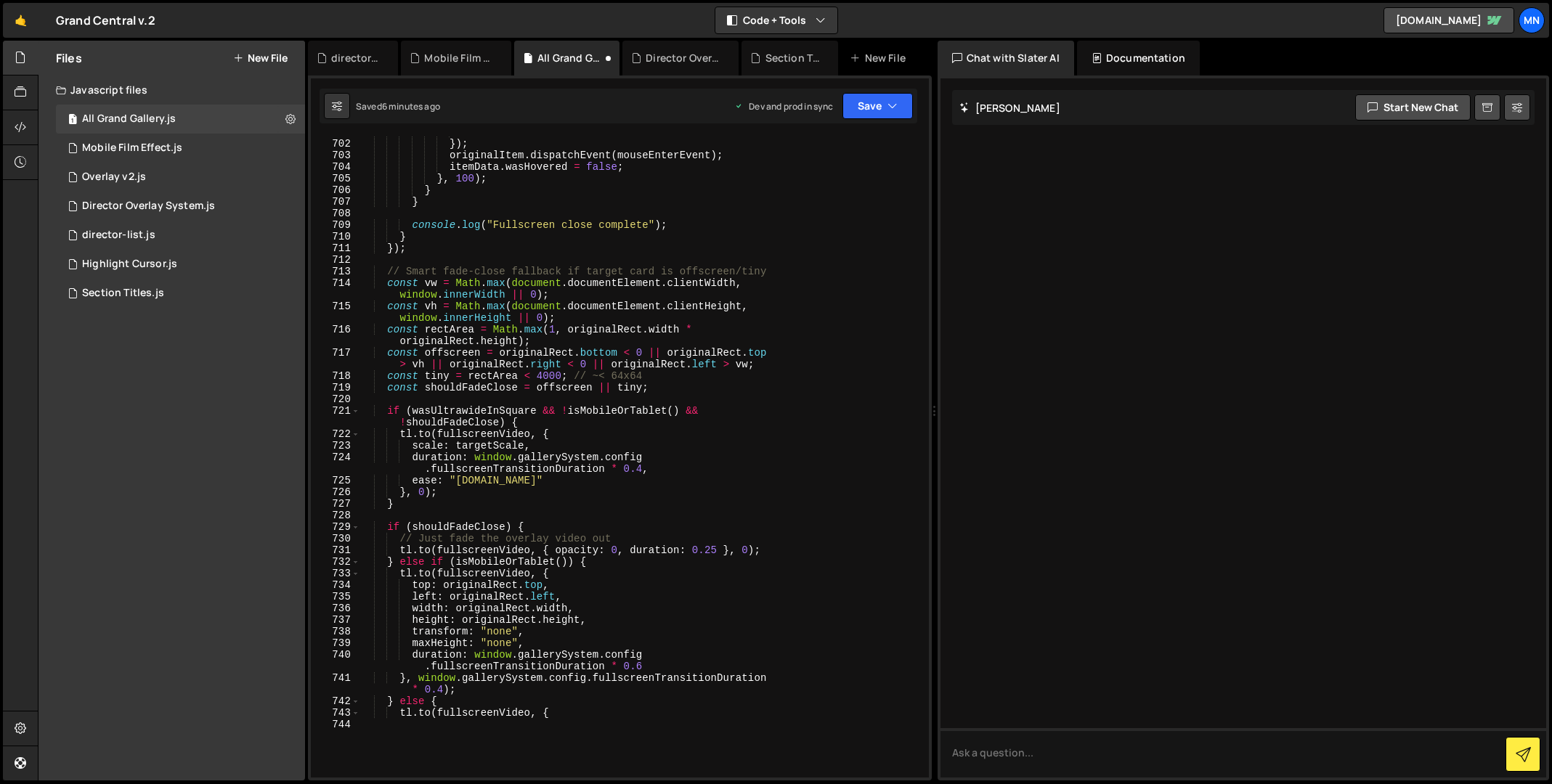
scroll to position [0, 0]
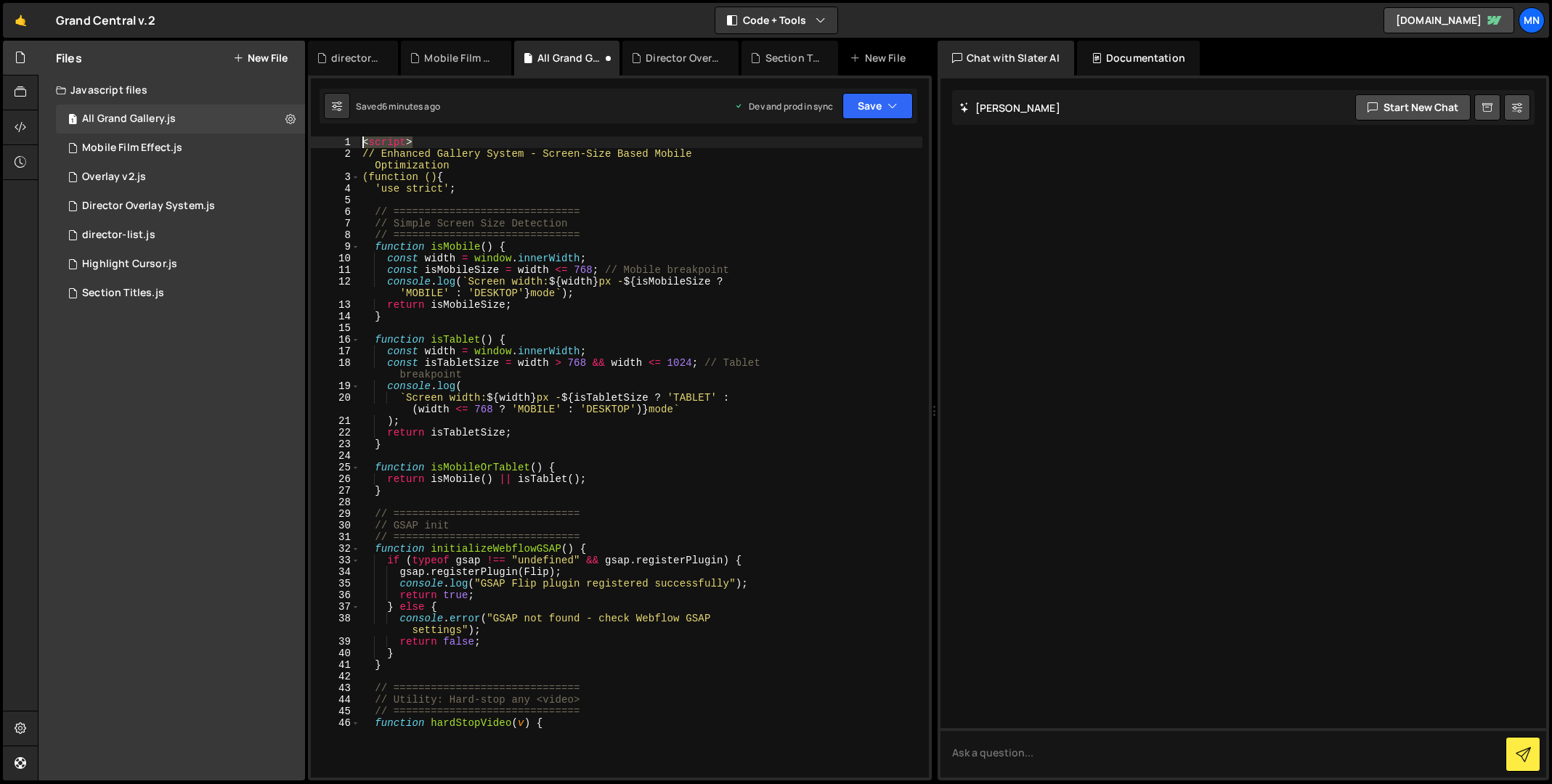
drag, startPoint x: 434, startPoint y: 143, endPoint x: 331, endPoint y: 137, distance: 103.2
click at [331, 137] on div "})(); 1 2 3 4 5 6 7 8 9 10 11 12 13 14 15 16 17 18 19 20 21 22 23 24 25 26 27 2…" at bounding box center [619, 456] width 618 height 641
type textarea "<script>"
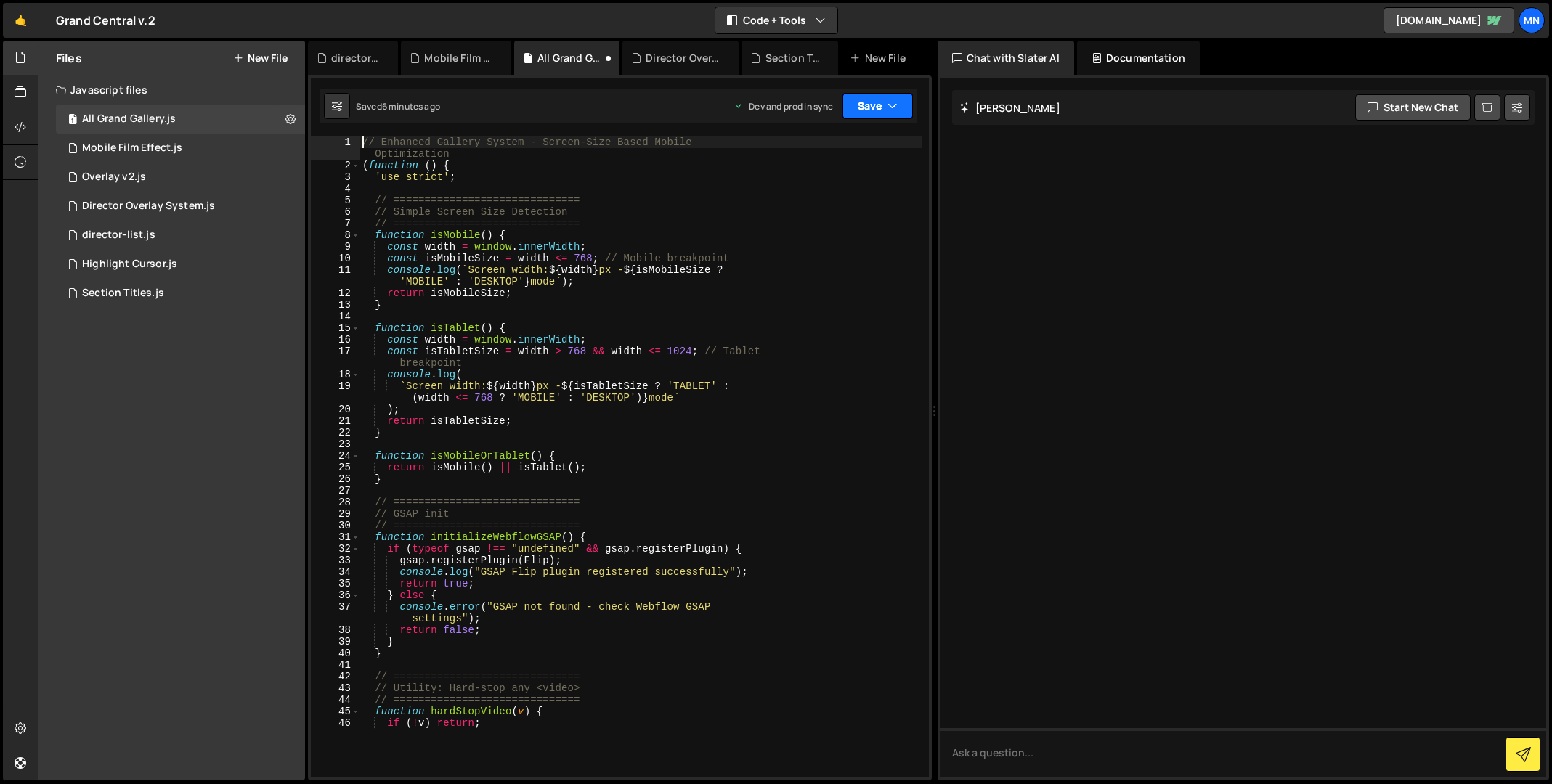
drag, startPoint x: 865, startPoint y: 102, endPoint x: 862, endPoint y: 143, distance: 41.1
click at [865, 103] on button "Save" at bounding box center [877, 106] width 71 height 26
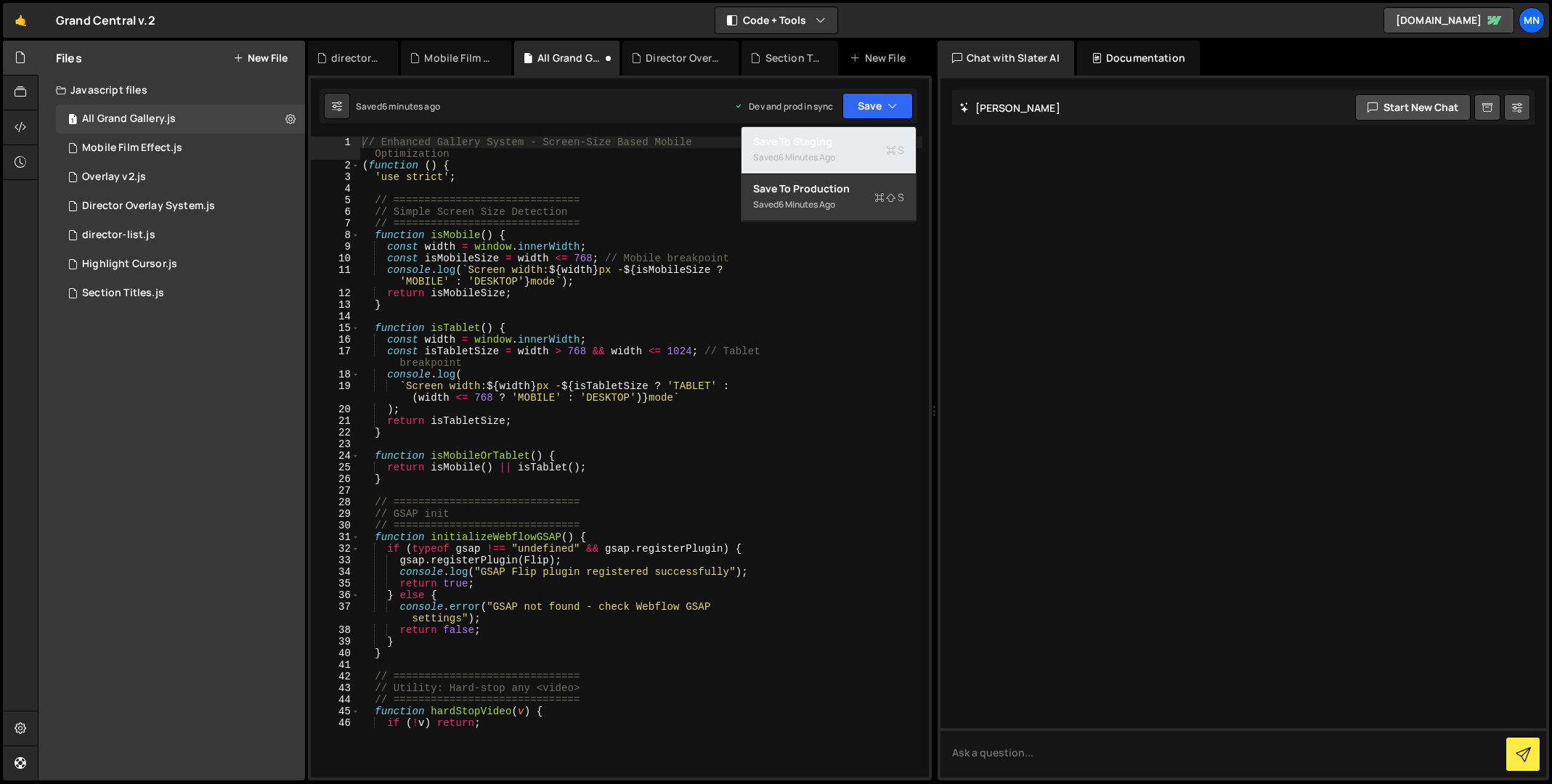
click at [864, 143] on div "Save to Staging S" at bounding box center [828, 142] width 151 height 14
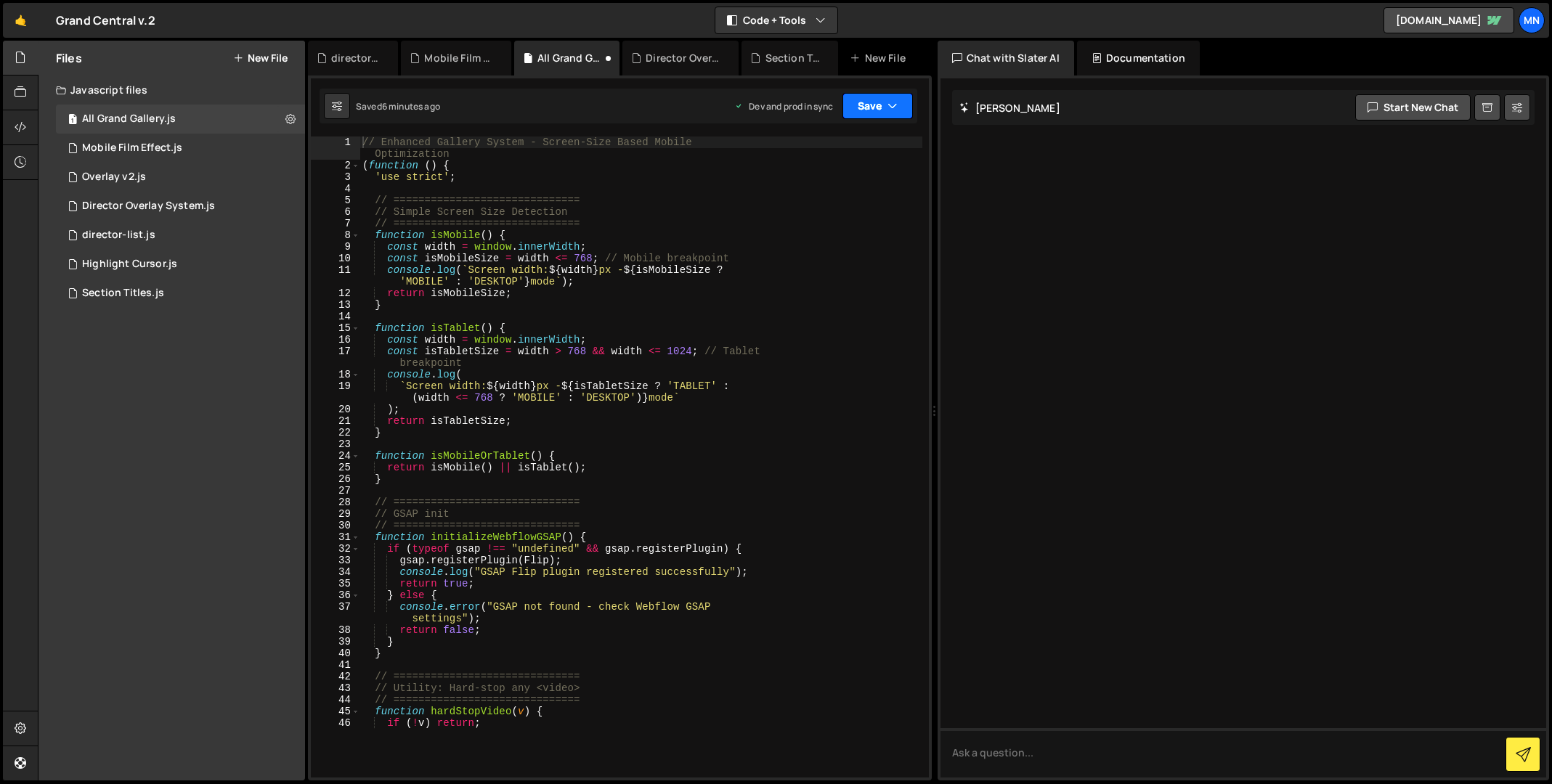
drag, startPoint x: 879, startPoint y: 108, endPoint x: 873, endPoint y: 128, distance: 20.9
click at [879, 109] on button "Save" at bounding box center [877, 106] width 71 height 26
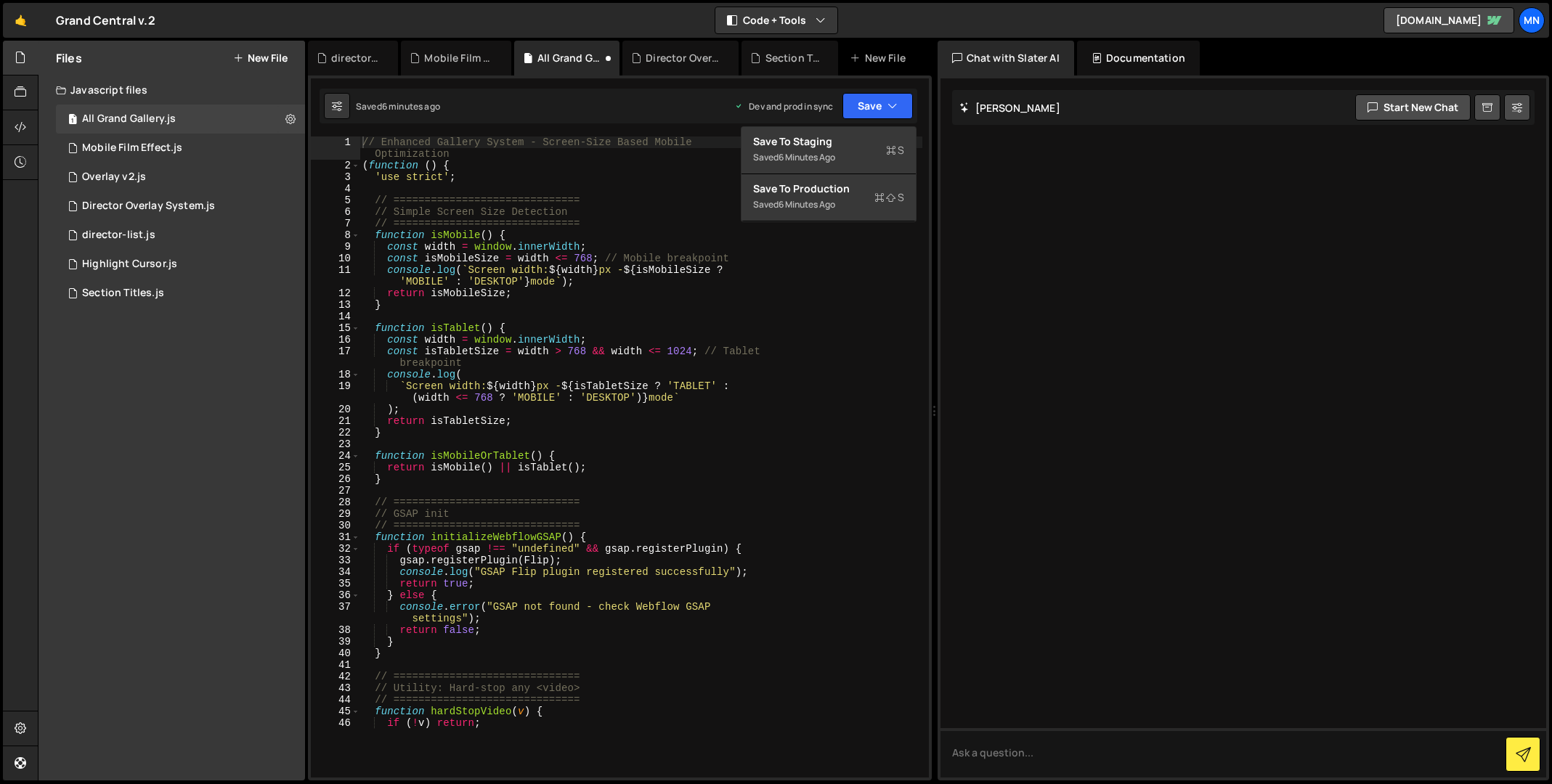
type textarea "// =============================="
drag, startPoint x: 854, startPoint y: 228, endPoint x: 857, endPoint y: 220, distance: 8.5
click at [855, 227] on div "// Enhanced Gallery System - Screen-Size Based Mobile Optimization ( function (…" at bounding box center [641, 440] width 562 height 607
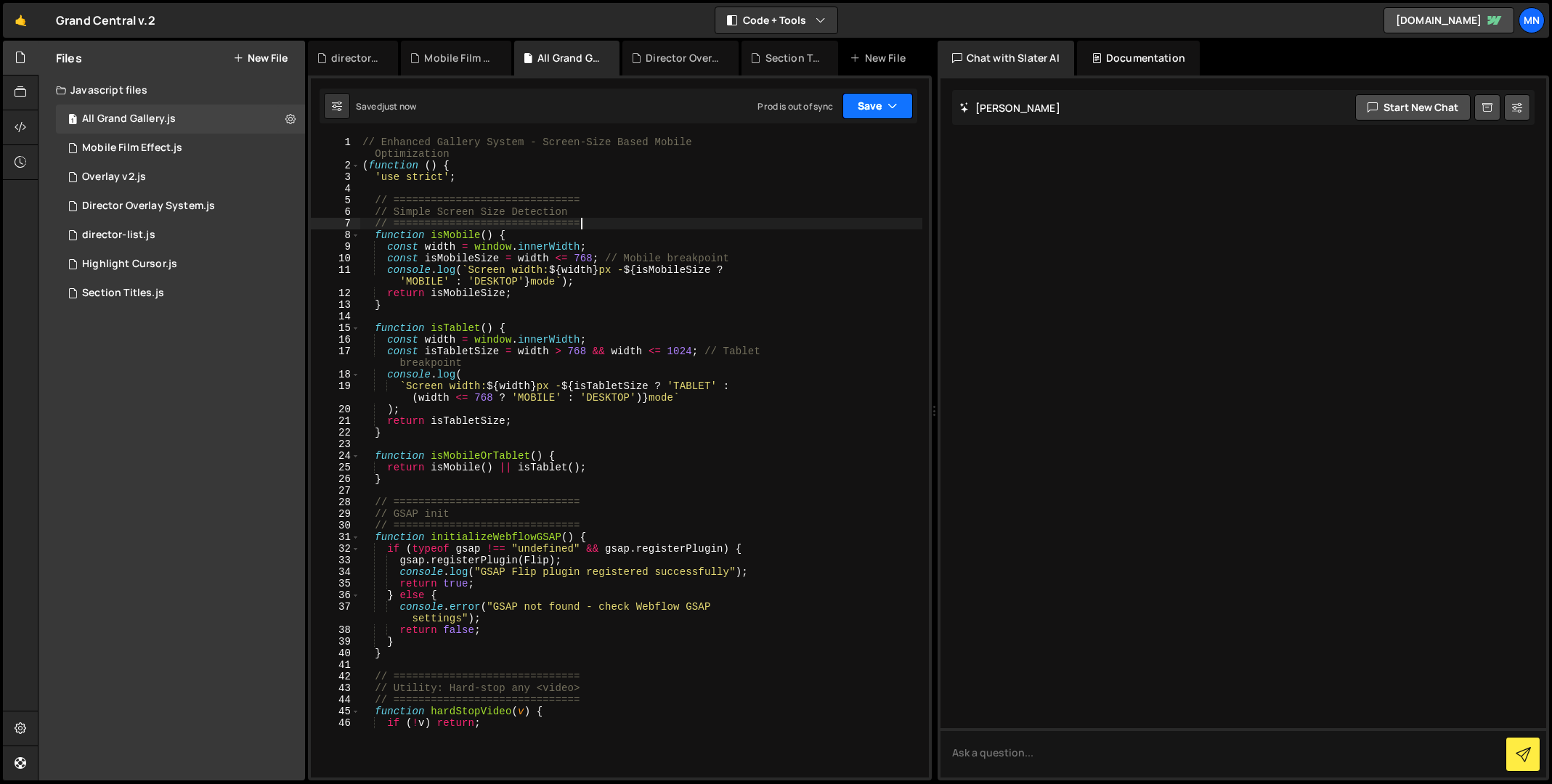
click at [885, 111] on button "Save" at bounding box center [877, 106] width 71 height 26
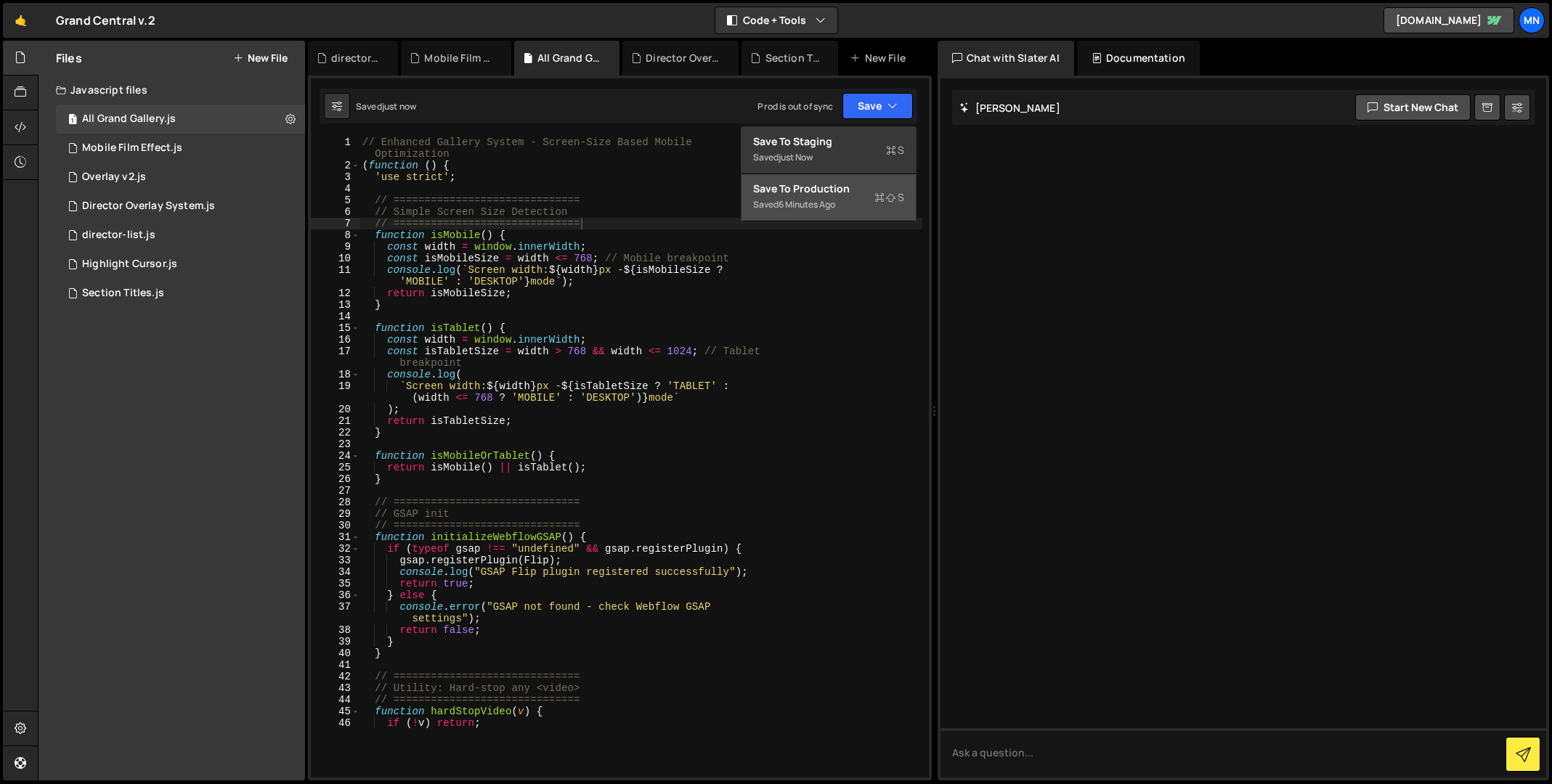
click at [845, 199] on div "Saved 6 minutes ago" at bounding box center [828, 205] width 151 height 18
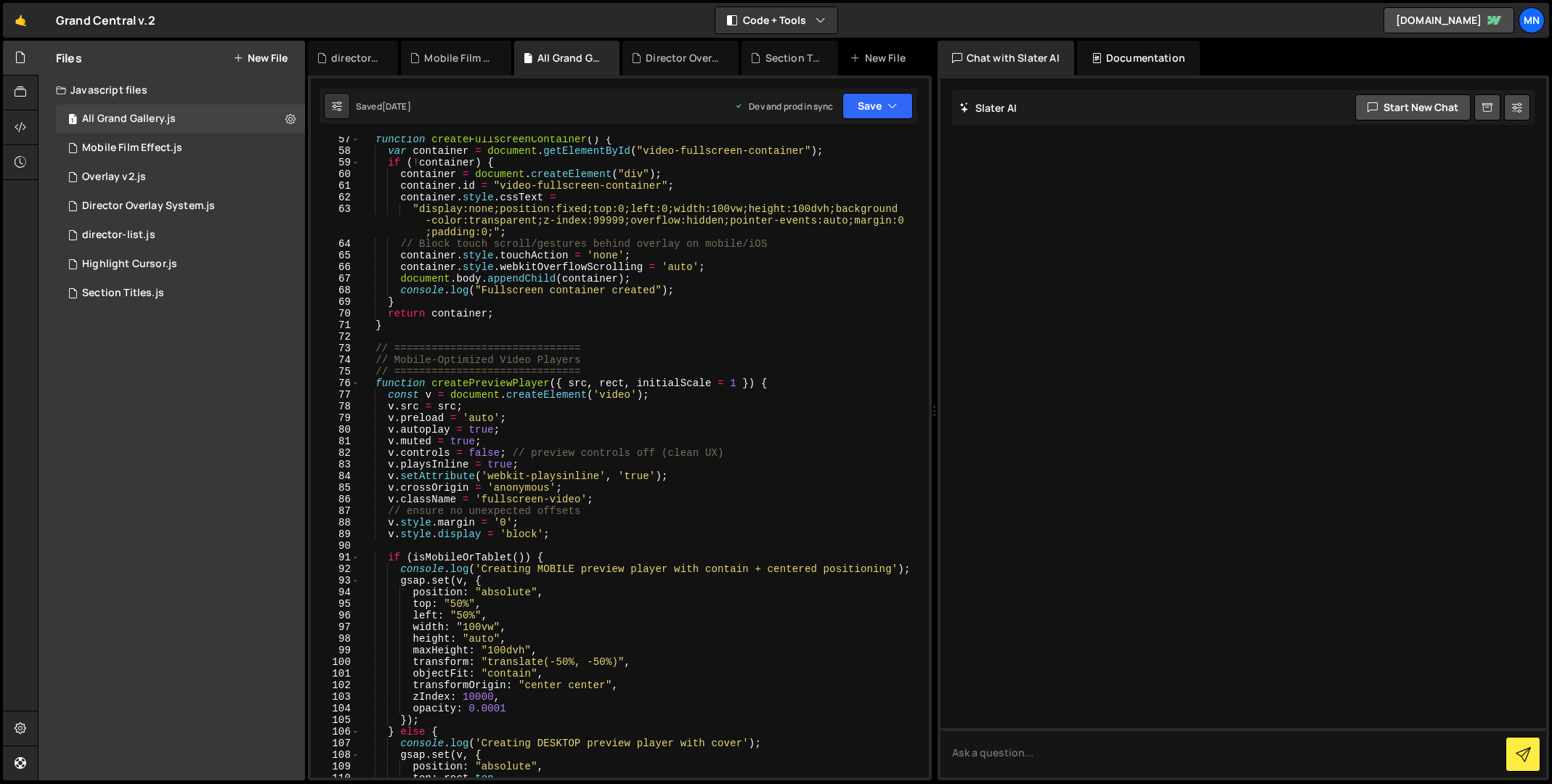
scroll to position [853, 0]
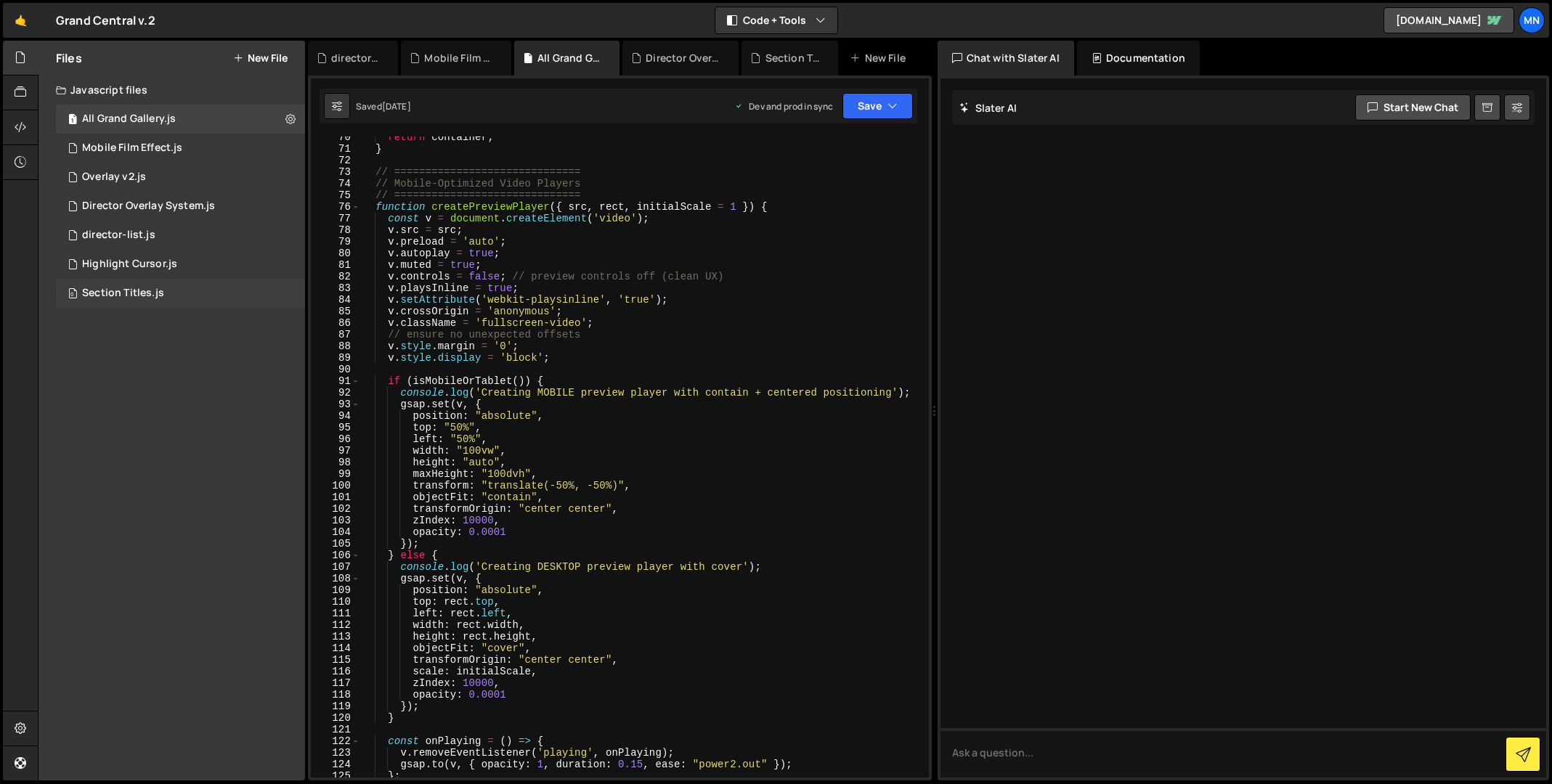
click at [124, 296] on div "Section Titles.js" at bounding box center [123, 293] width 82 height 13
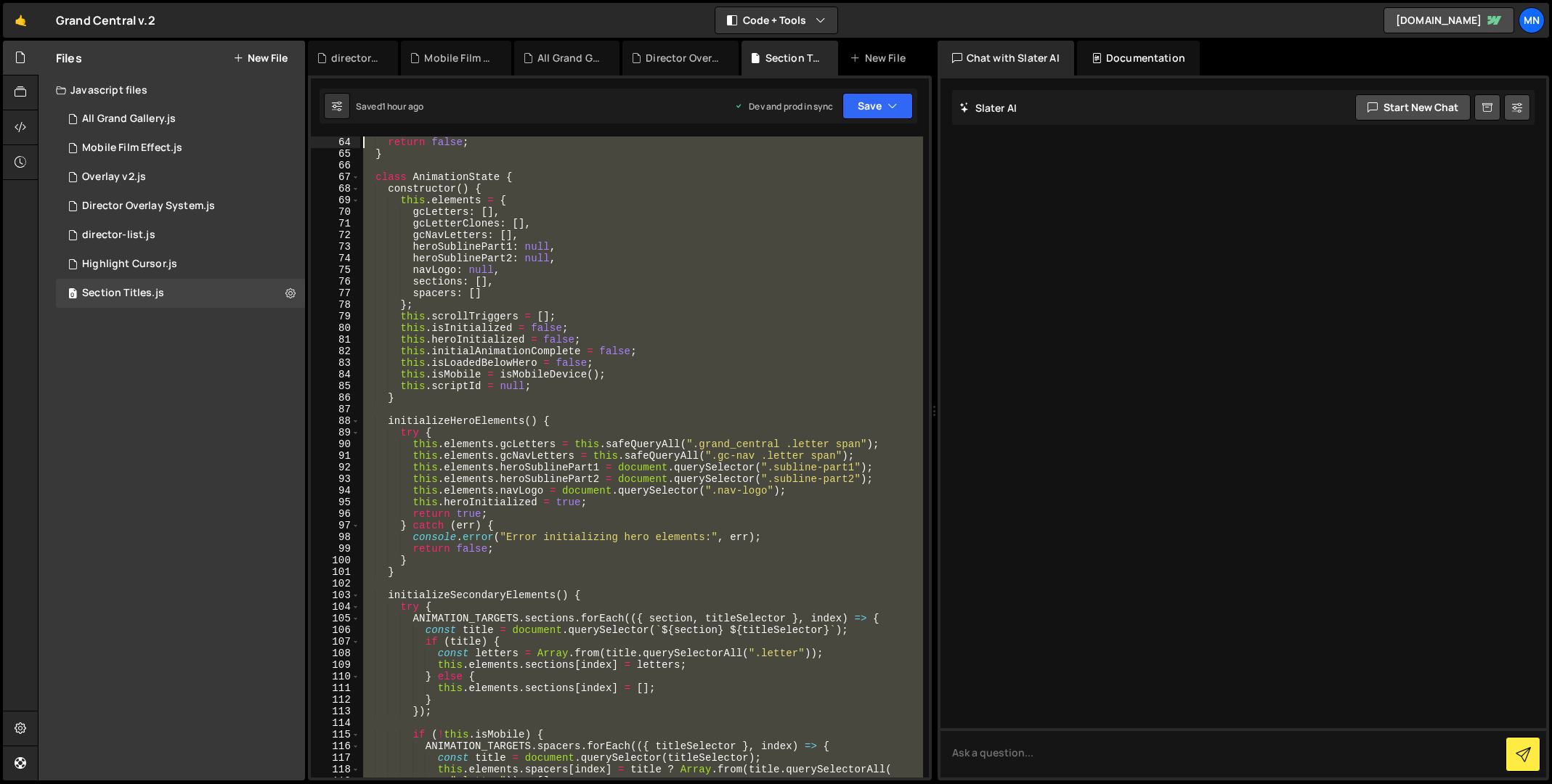
scroll to position [0, 0]
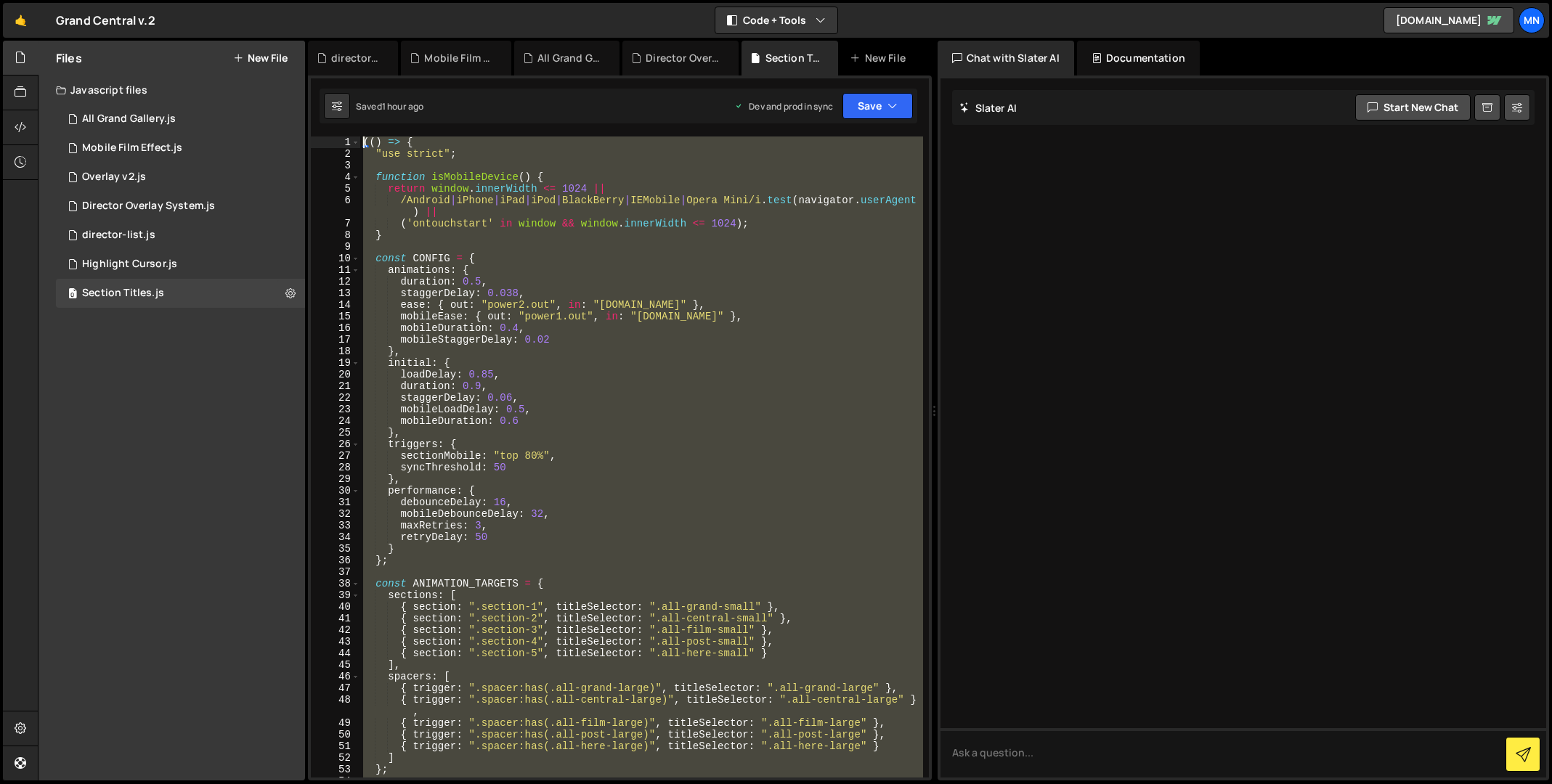
drag, startPoint x: 431, startPoint y: 687, endPoint x: 302, endPoint y: -191, distance: 887.4
click at [302, 0] on html "Projects [GEOGRAPHIC_DATA] Blog [GEOGRAPHIC_DATA] Projects Your Teams Invite te…" at bounding box center [776, 392] width 1552 height 784
paste textarea "})()"
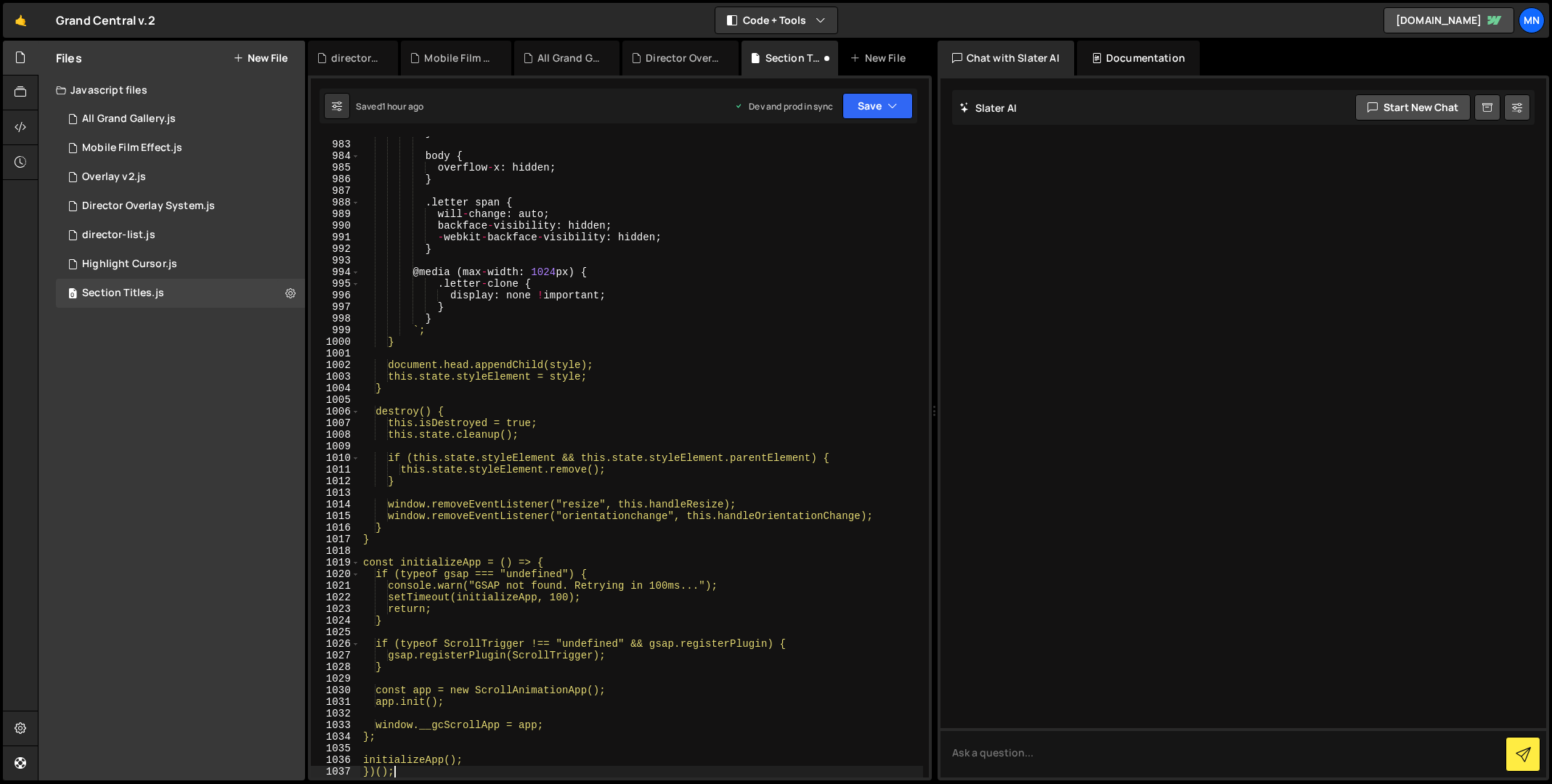
scroll to position [11598, 0]
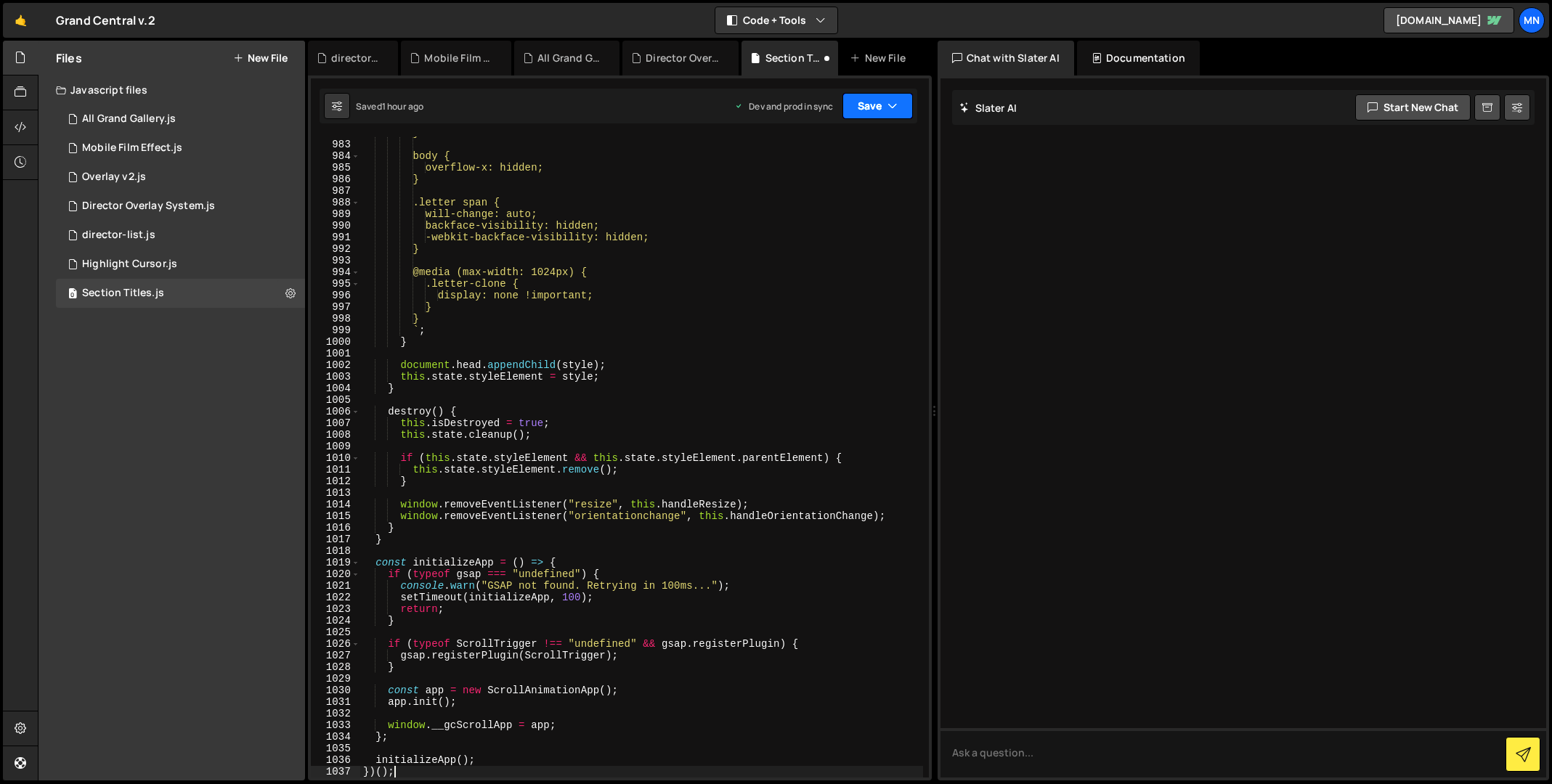
drag, startPoint x: 864, startPoint y: 111, endPoint x: 862, endPoint y: 140, distance: 29.1
click at [864, 111] on button "Save" at bounding box center [877, 106] width 71 height 26
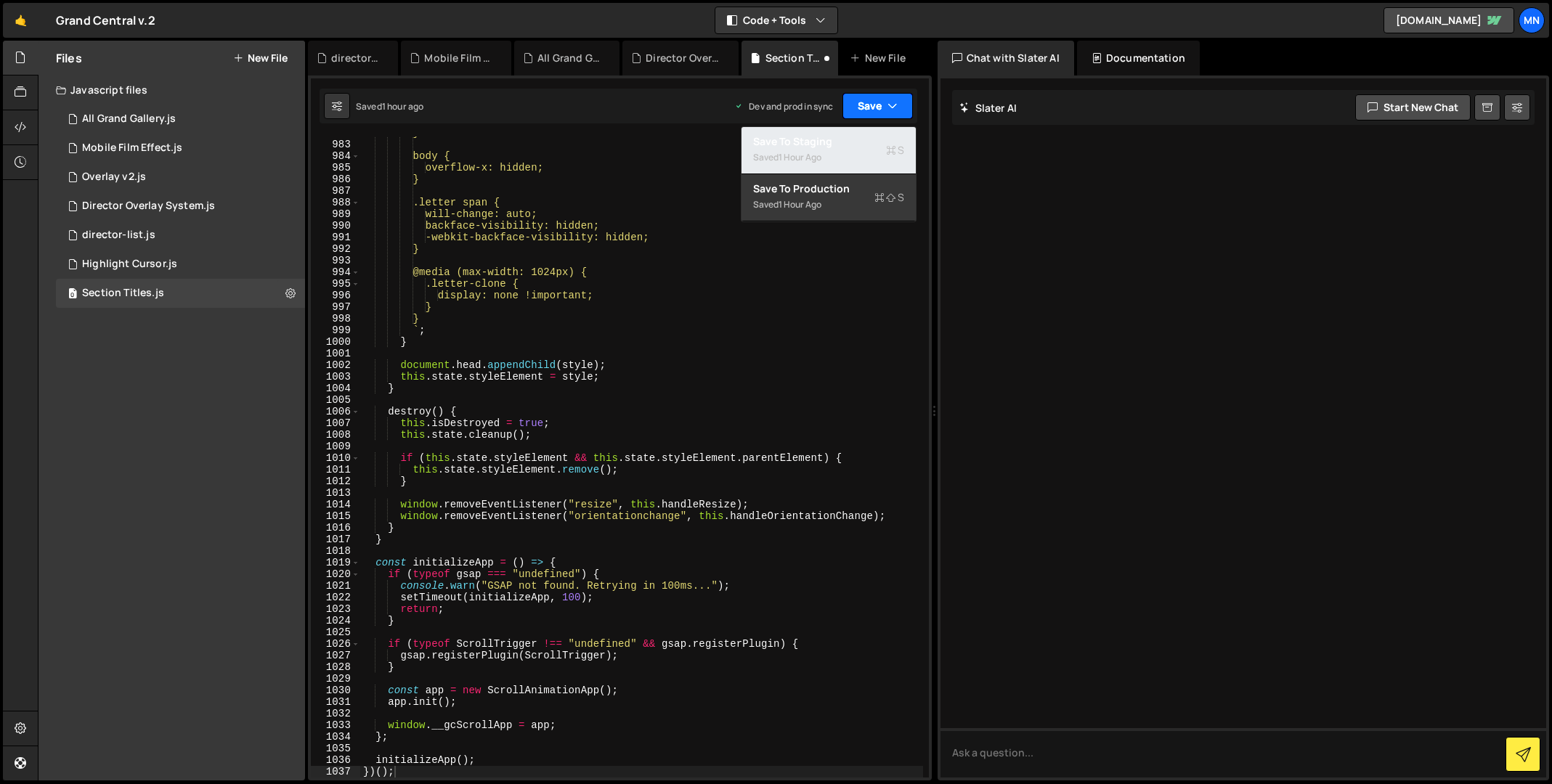
drag, startPoint x: 860, startPoint y: 147, endPoint x: 875, endPoint y: 111, distance: 39.0
click at [861, 147] on div "Save to Staging S" at bounding box center [828, 142] width 151 height 14
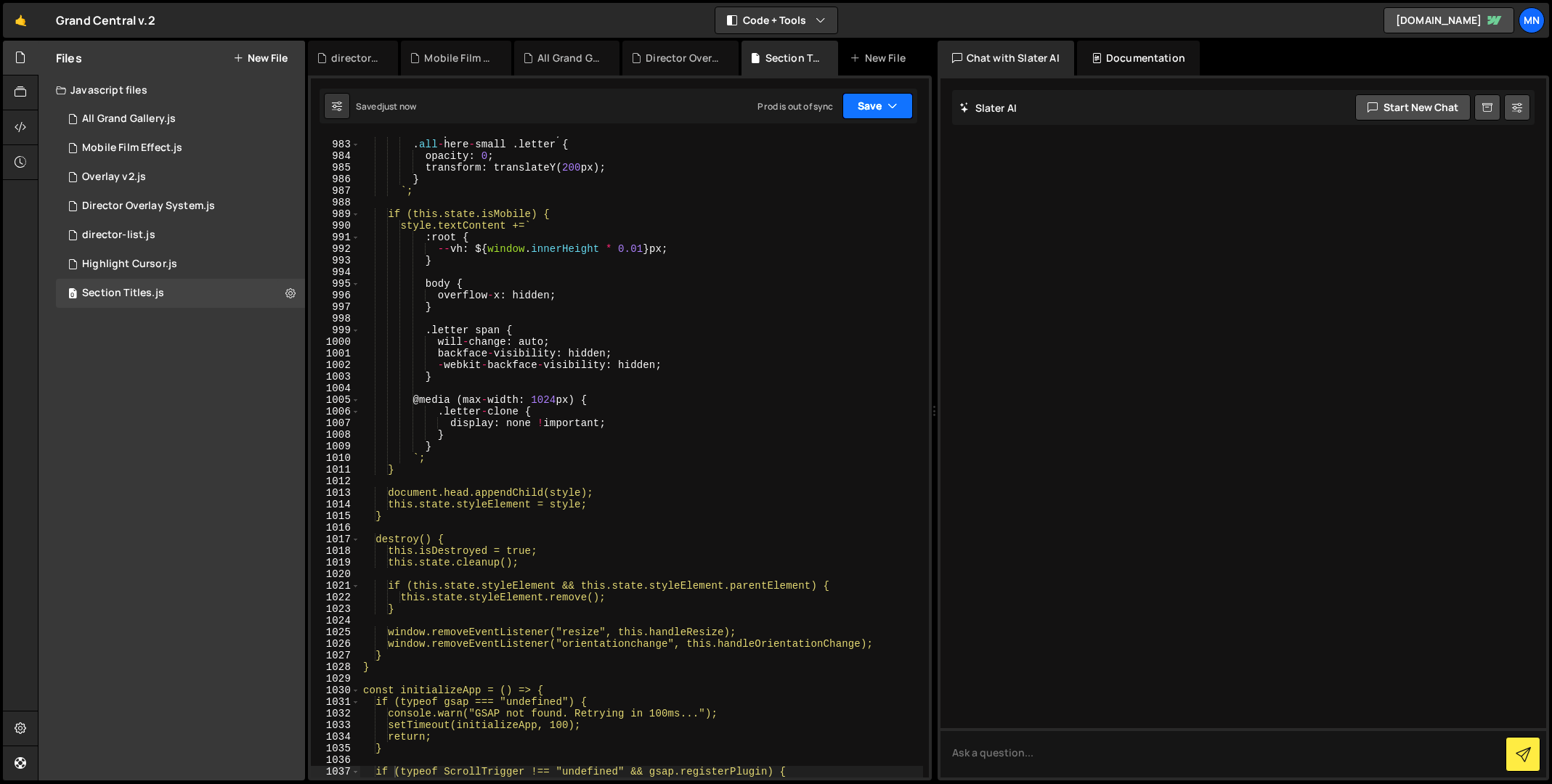
click at [880, 104] on button "Save" at bounding box center [877, 106] width 71 height 26
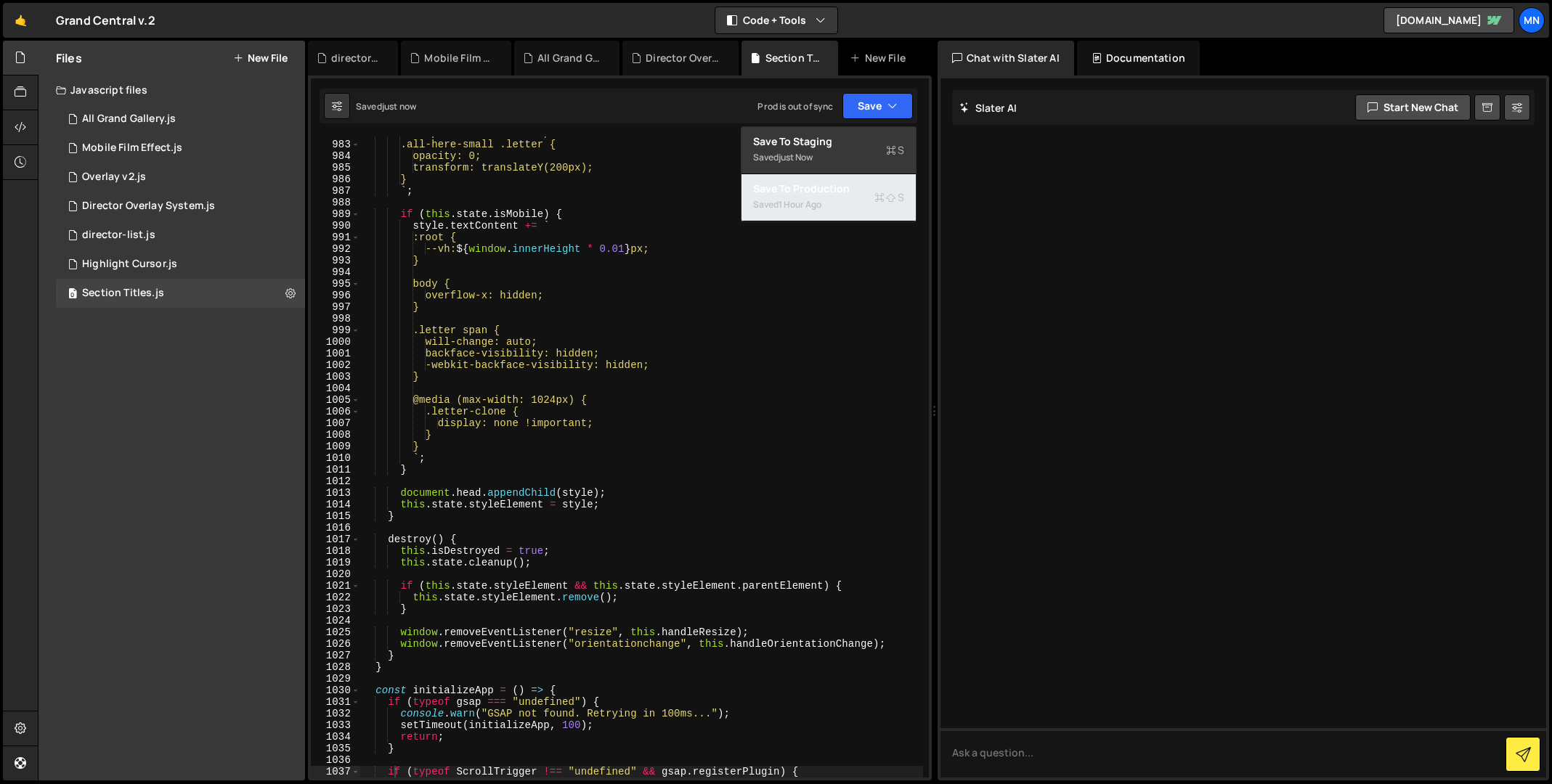
click at [848, 196] on div "Saved 1 hour ago" at bounding box center [828, 205] width 151 height 18
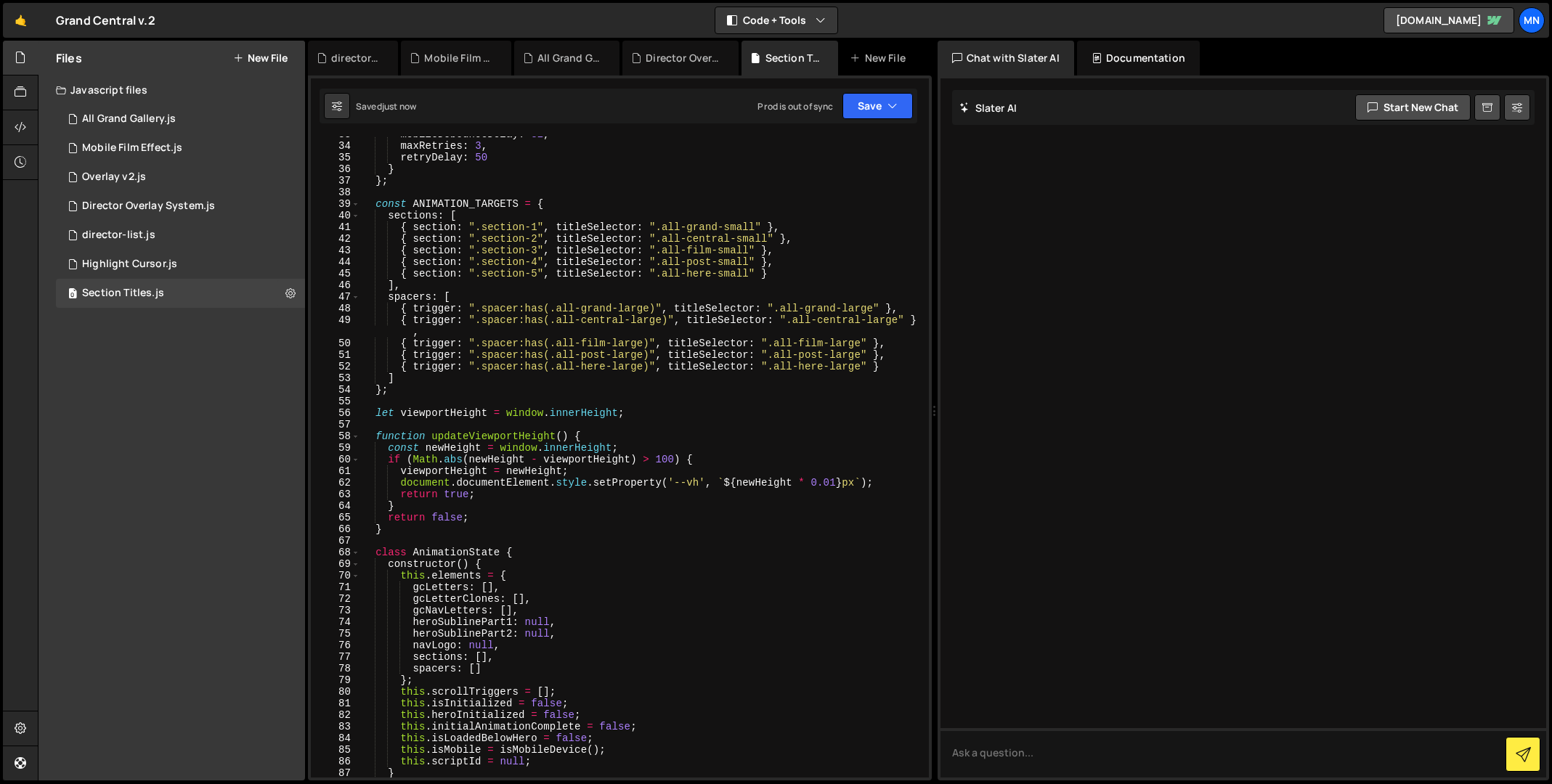
scroll to position [0, 0]
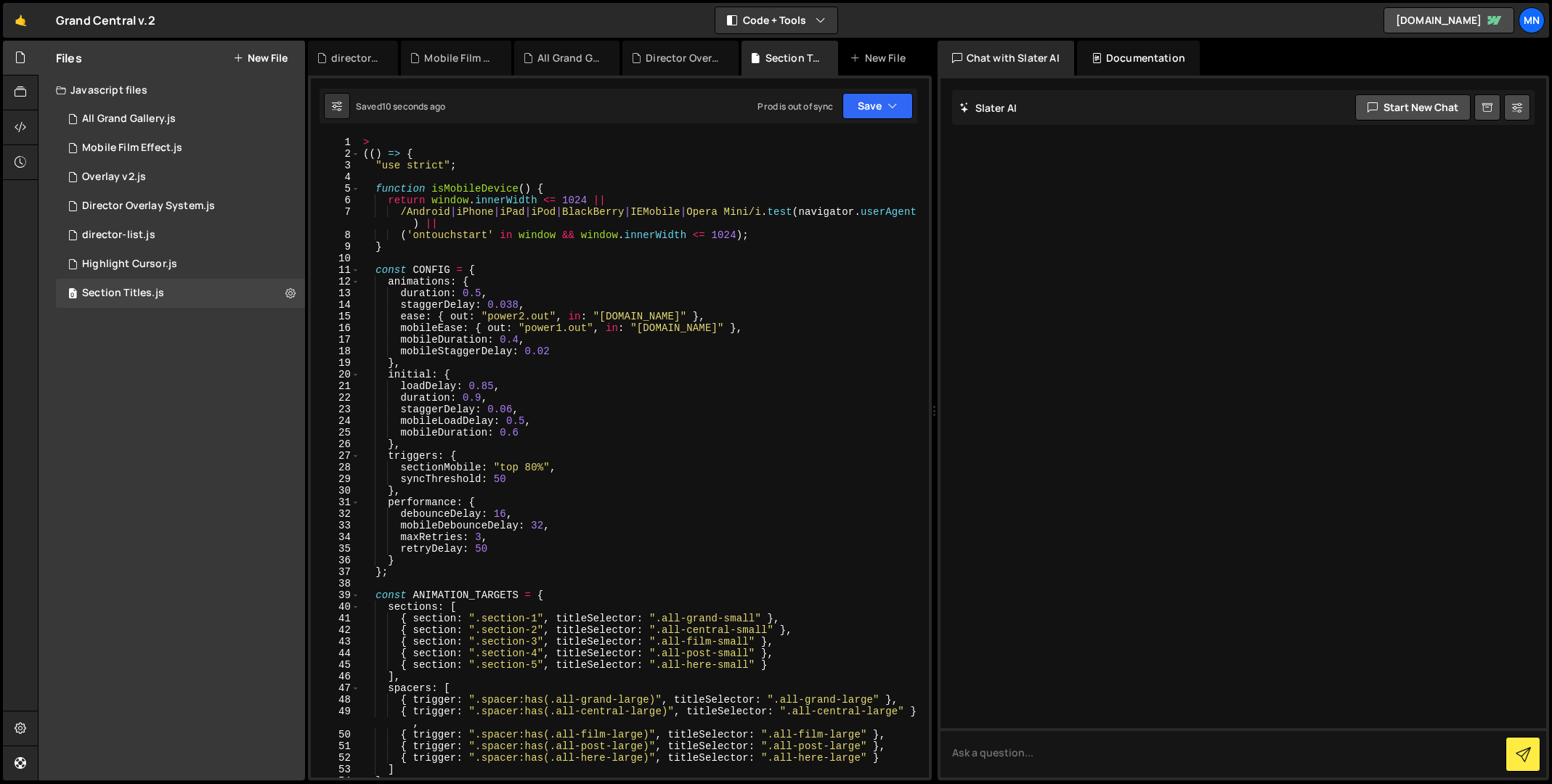
type textarea ">"
click at [378, 142] on div "> (( ) => { "use strict" ; function isMobileDevice ( ) { return window . innerW…" at bounding box center [642, 468] width 562 height 664
click at [885, 104] on button "Save" at bounding box center [877, 106] width 71 height 26
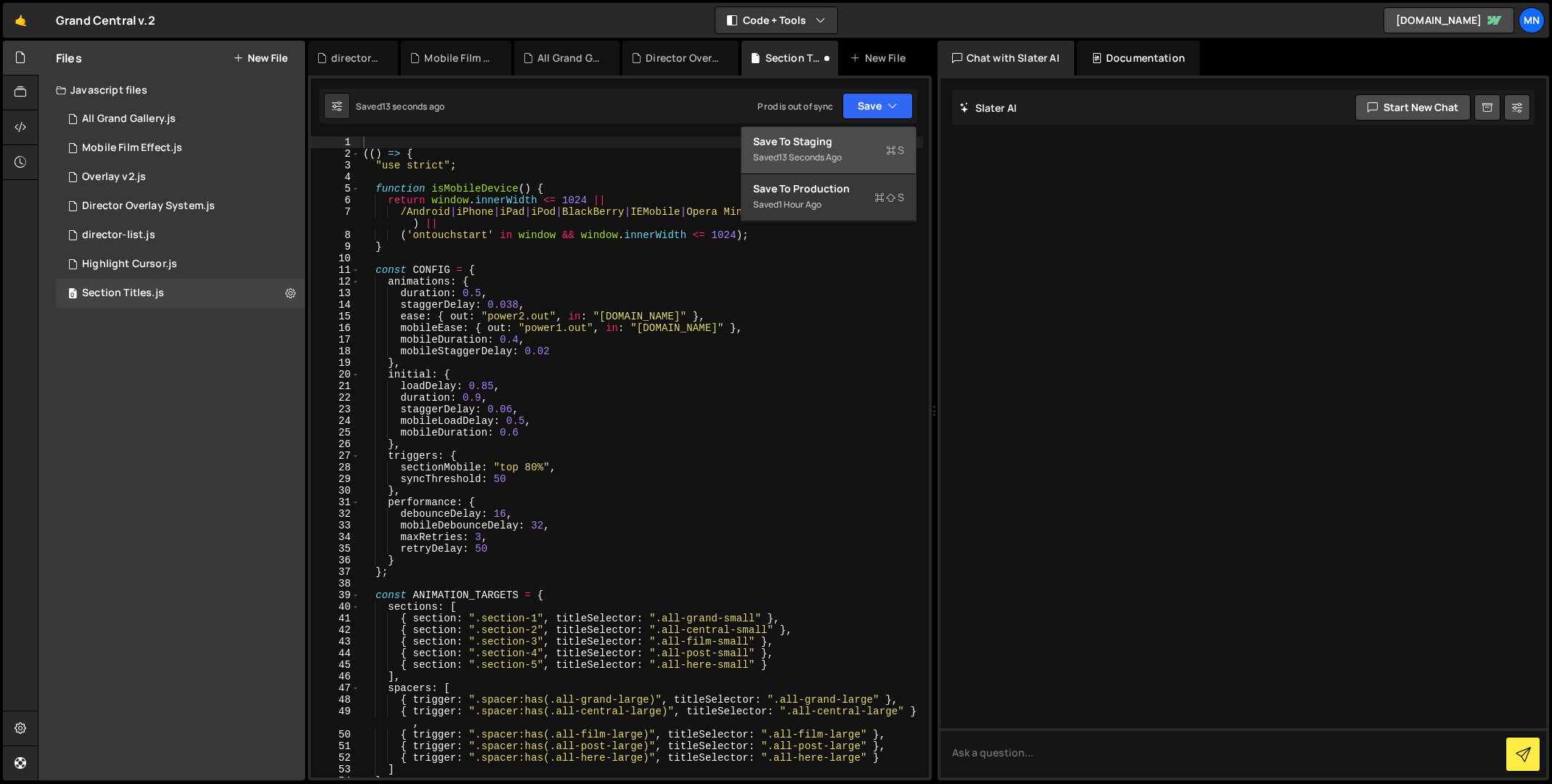
click at [857, 138] on div "Save to Staging S" at bounding box center [828, 142] width 151 height 14
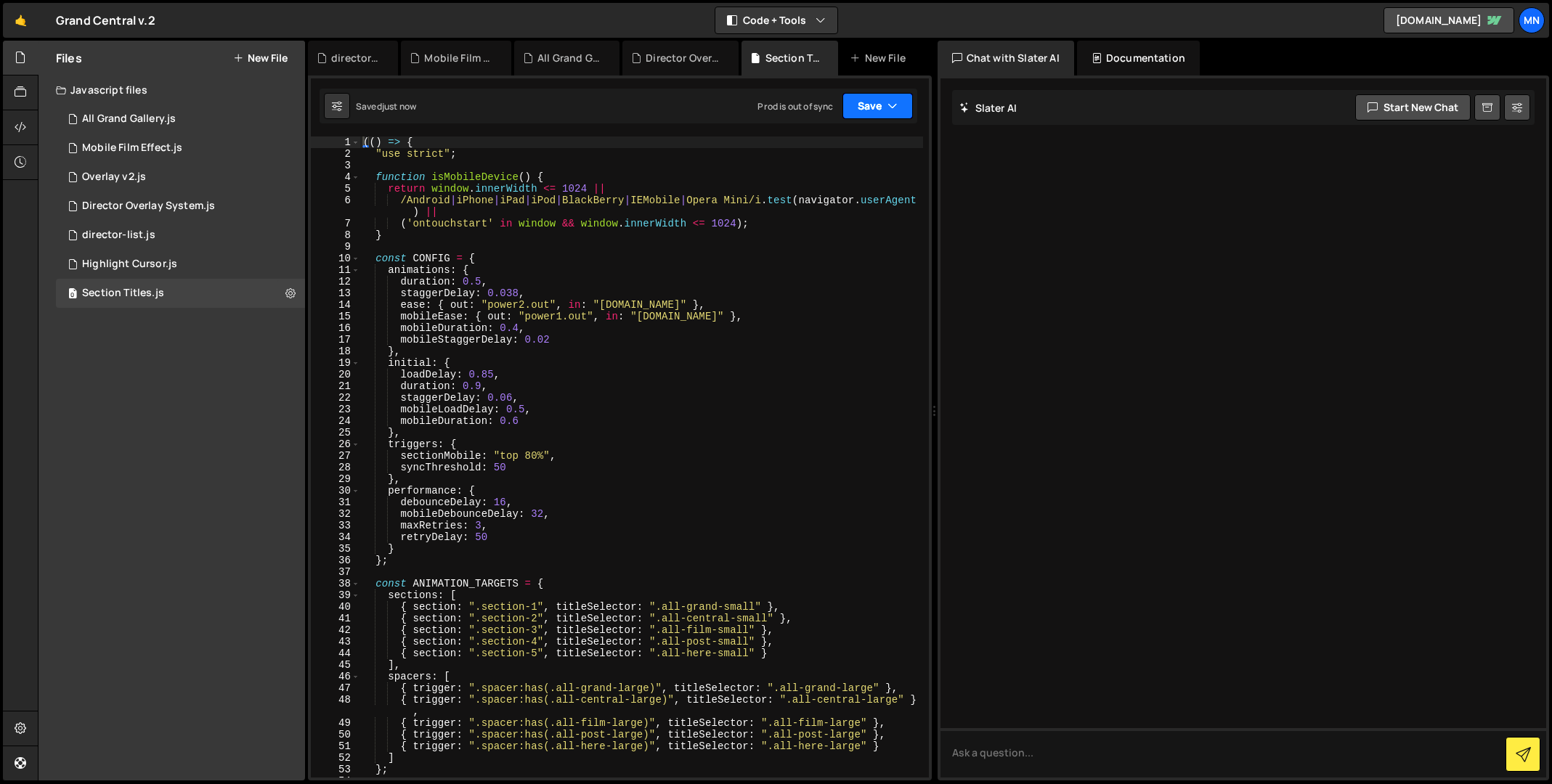
click at [901, 102] on button "Save" at bounding box center [877, 106] width 71 height 26
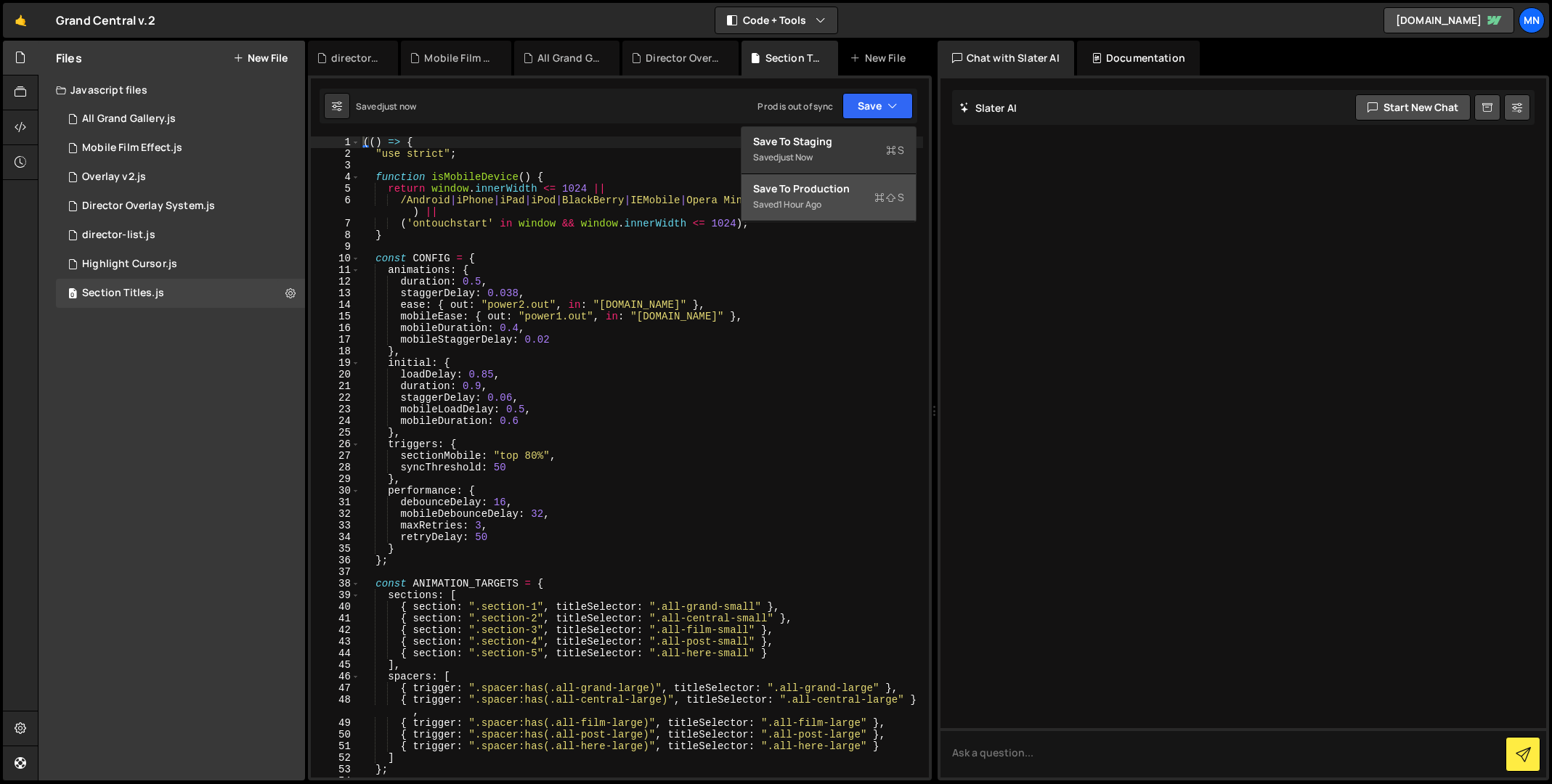
click at [846, 191] on div "Save to Production S" at bounding box center [828, 189] width 151 height 14
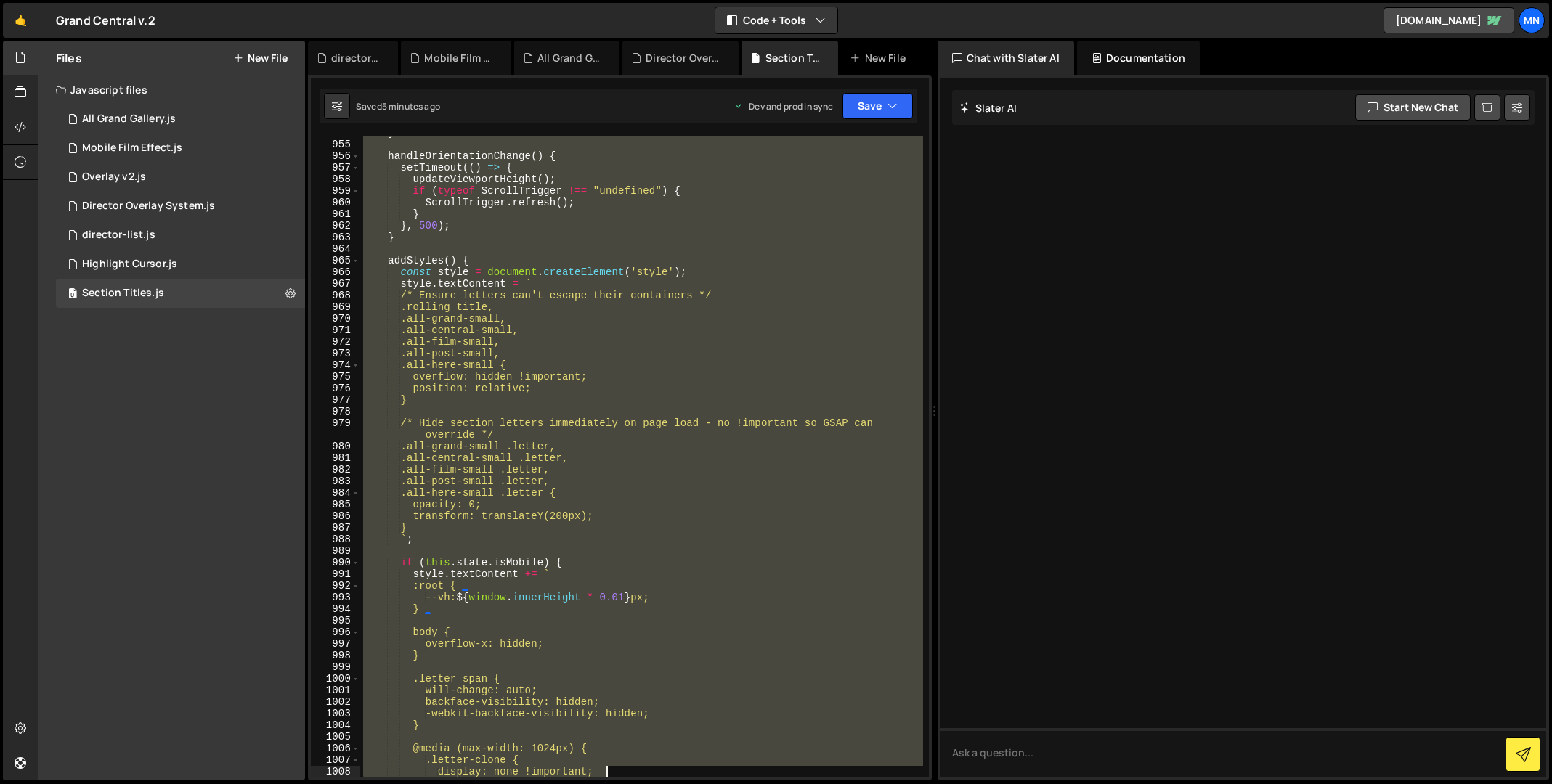
scroll to position [11680, 0]
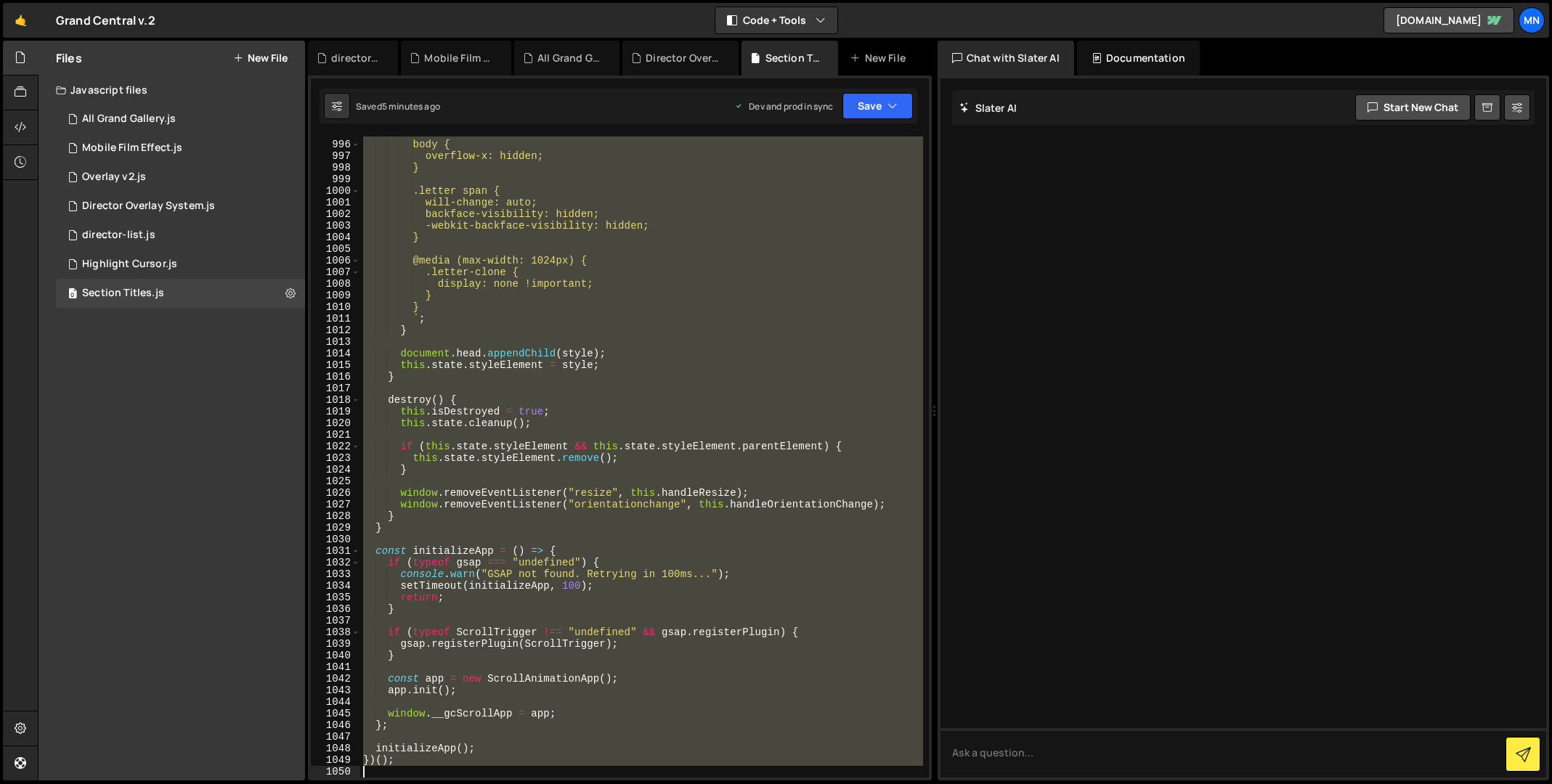
drag, startPoint x: 364, startPoint y: 140, endPoint x: 794, endPoint y: 854, distance: 833.5
click at [794, 783] on html "Projects [GEOGRAPHIC_DATA] Blog [GEOGRAPHIC_DATA] Projects Your Teams Invite te…" at bounding box center [776, 392] width 1552 height 784
paste textarea
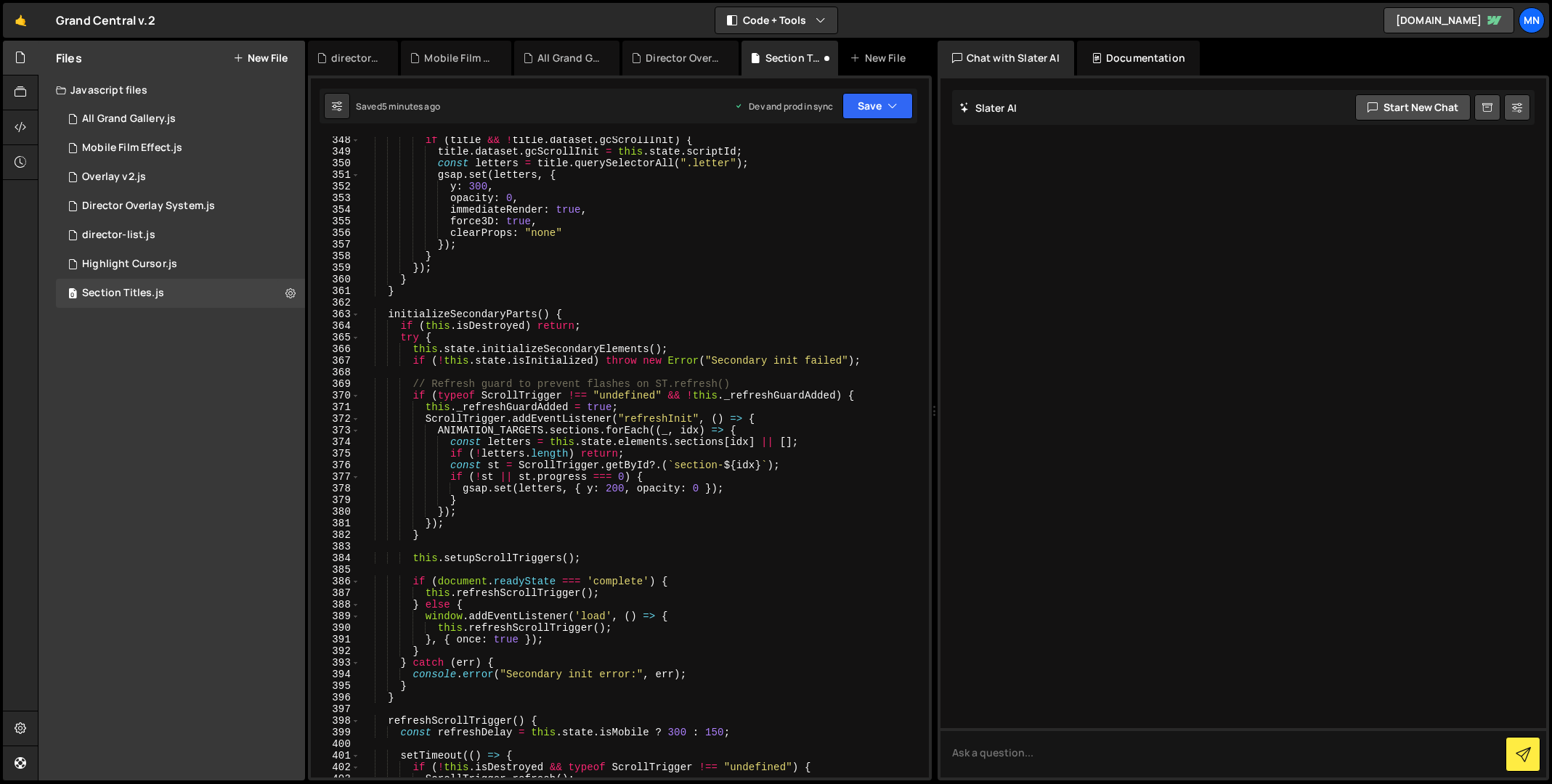
scroll to position [0, 0]
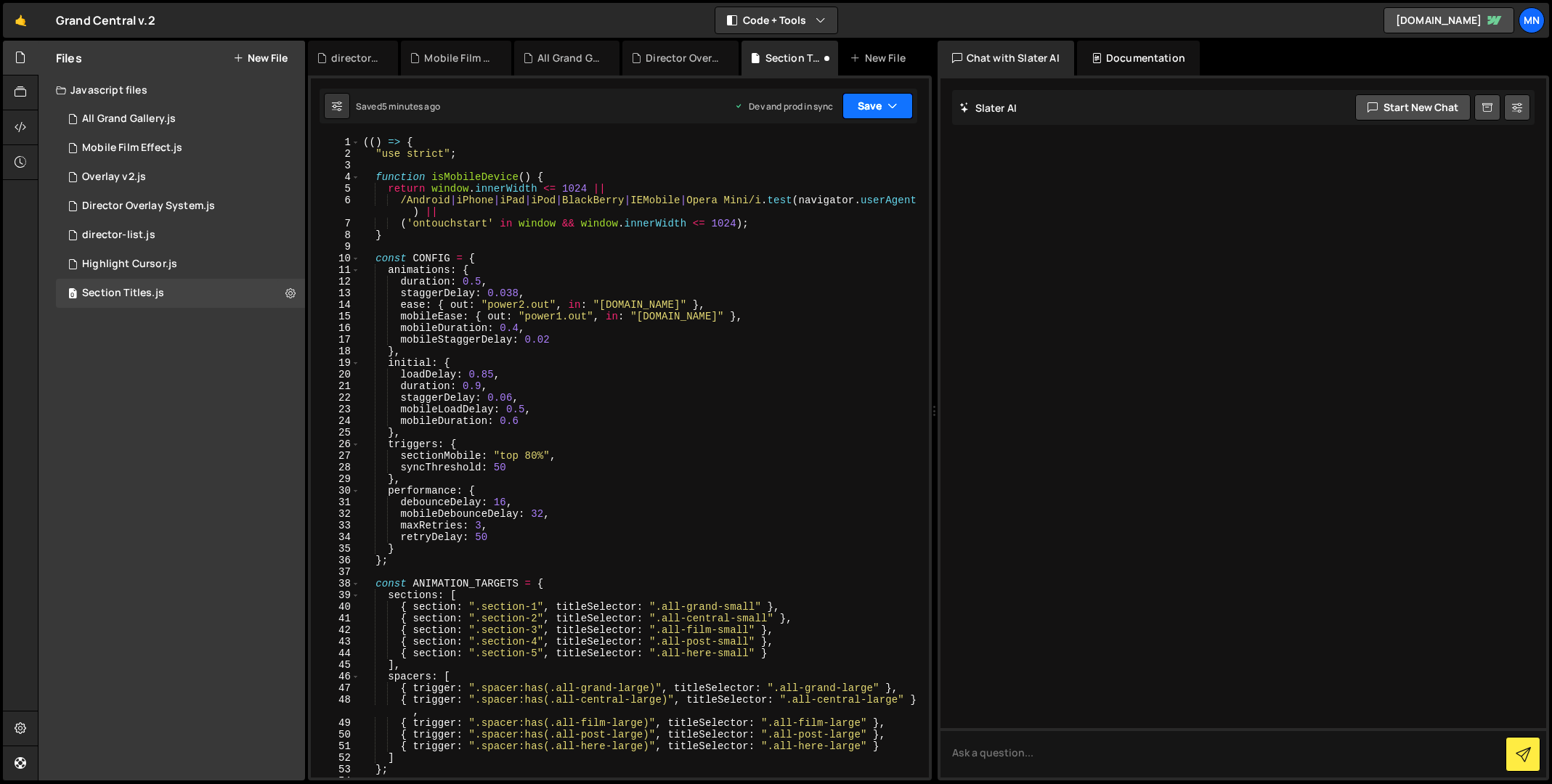
click at [881, 100] on button "Save" at bounding box center [877, 106] width 71 height 26
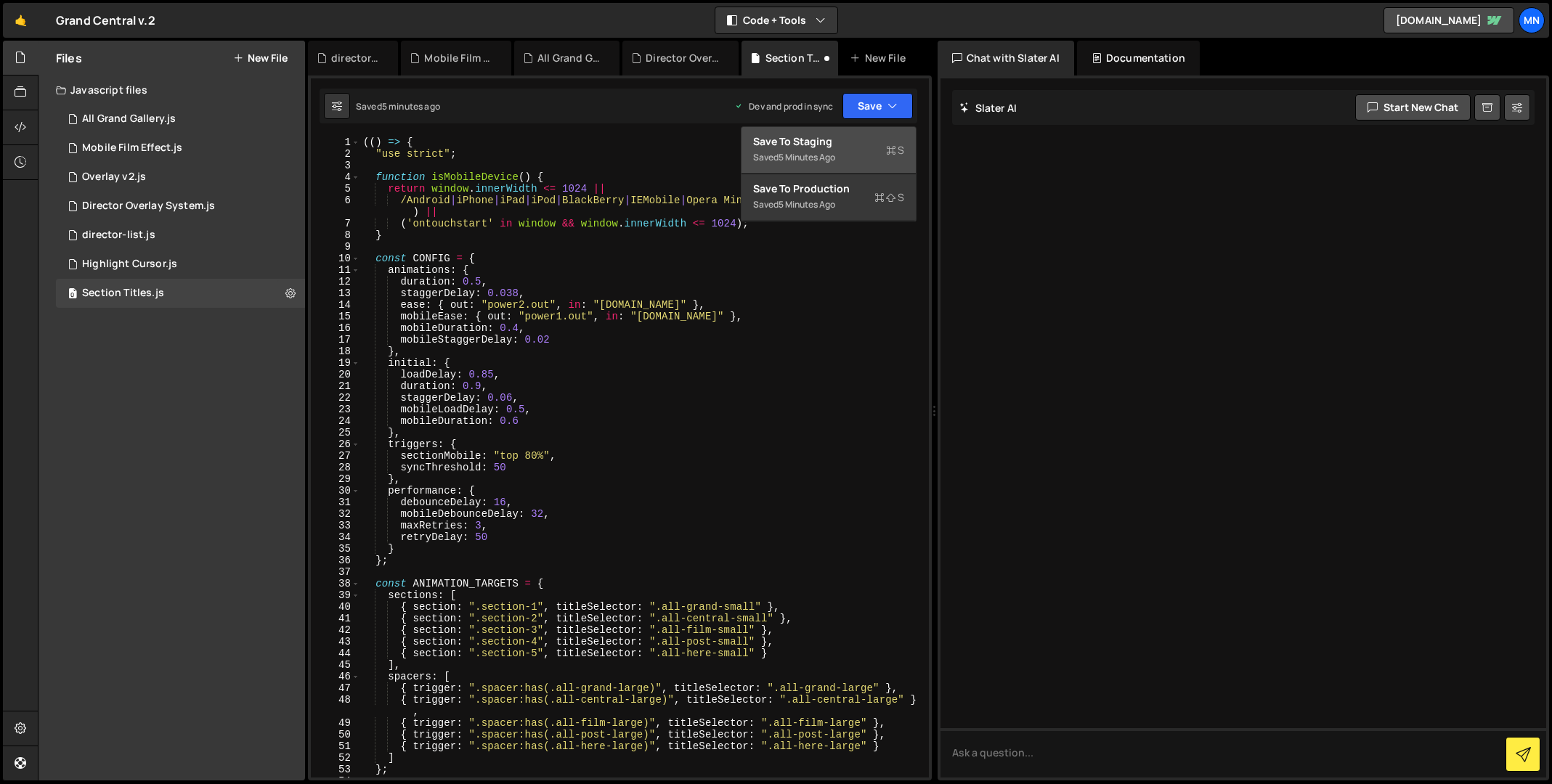
click at [876, 135] on div "Save to Staging S" at bounding box center [828, 142] width 151 height 14
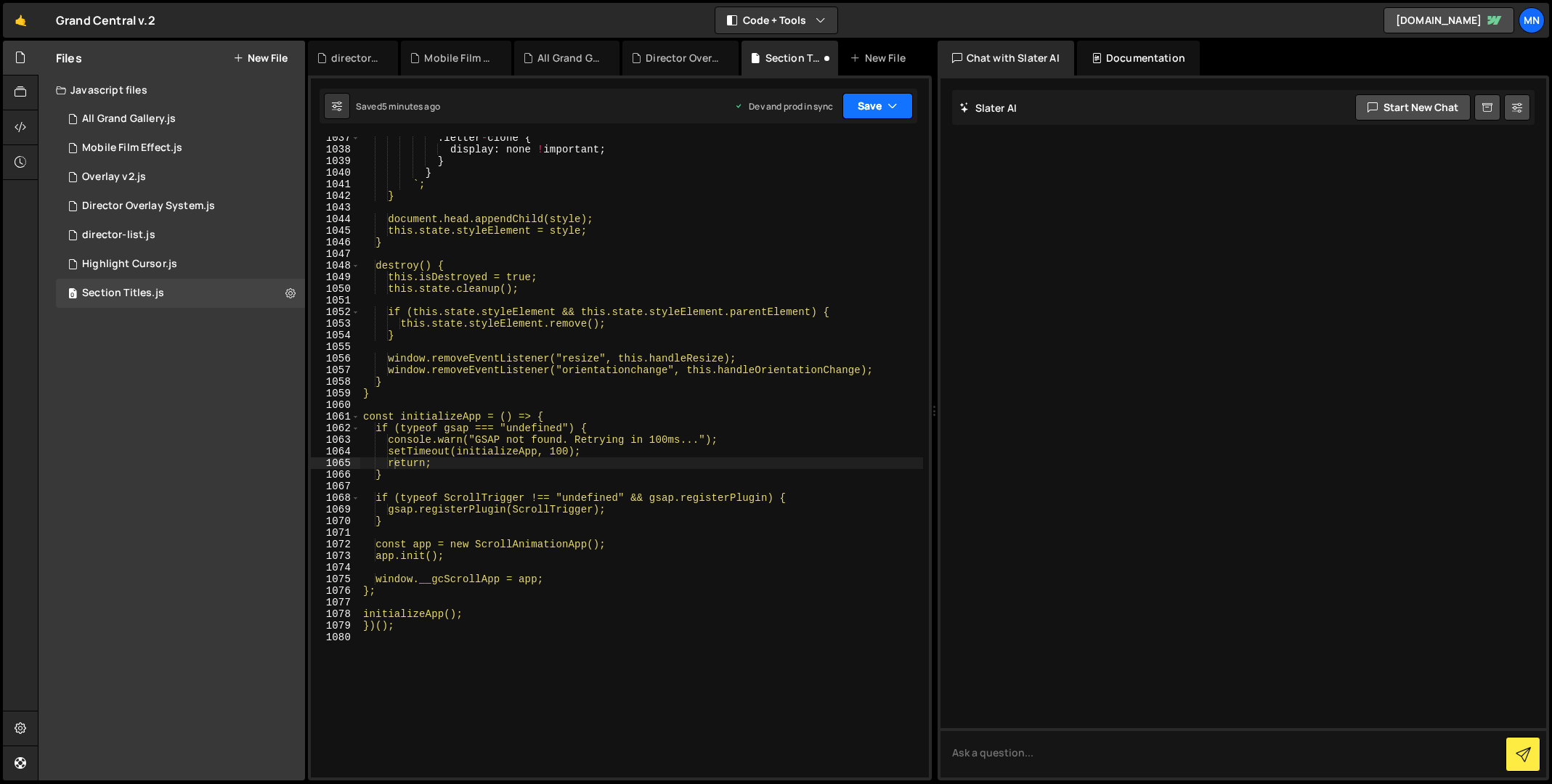
scroll to position [12187, 0]
click at [885, 107] on button "Save" at bounding box center [877, 106] width 71 height 26
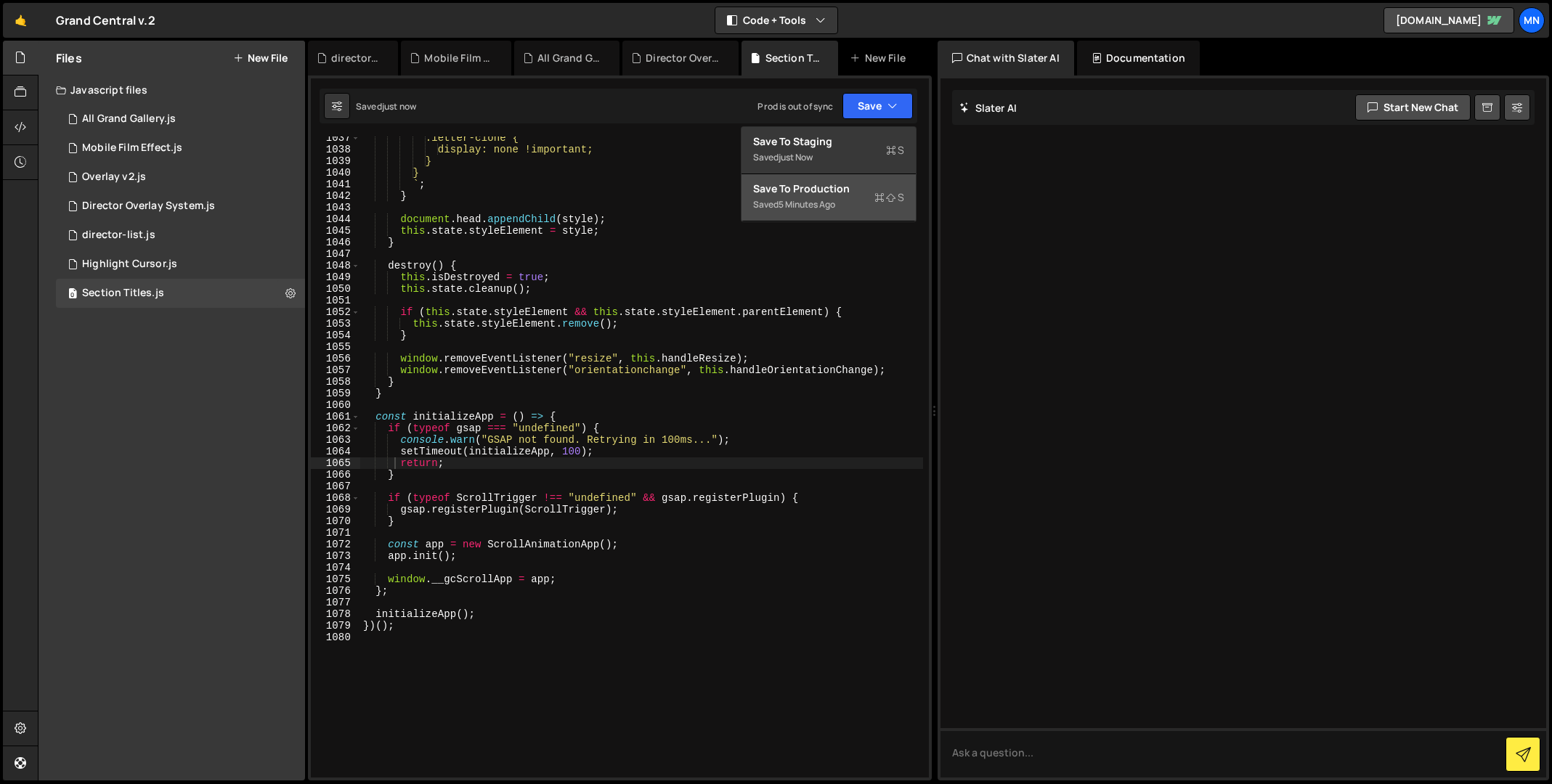
click at [861, 211] on div "Saved 5 minutes ago" at bounding box center [828, 205] width 151 height 18
type textarea "this.state.styleElement.remove();"
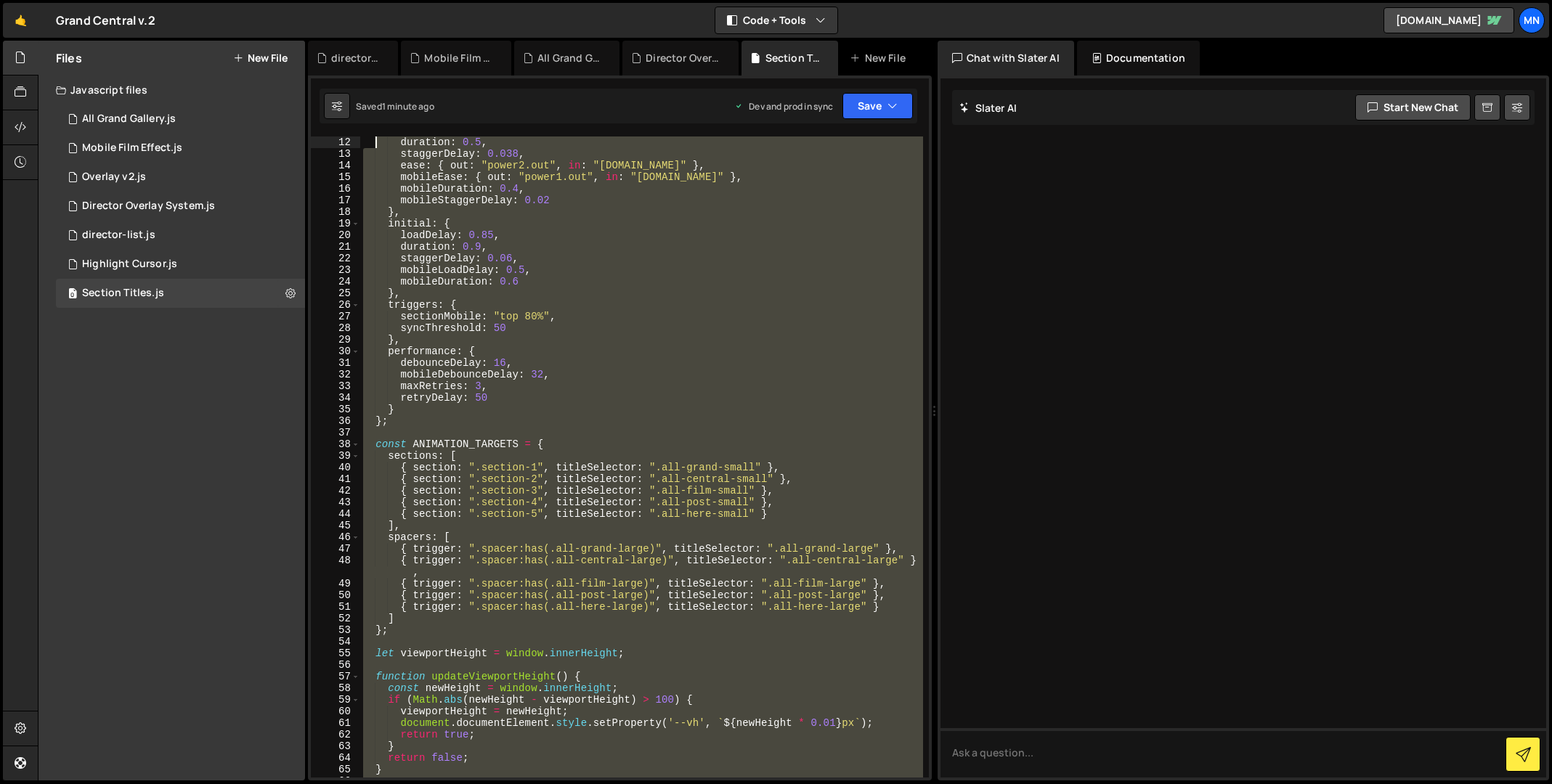
scroll to position [0, 0]
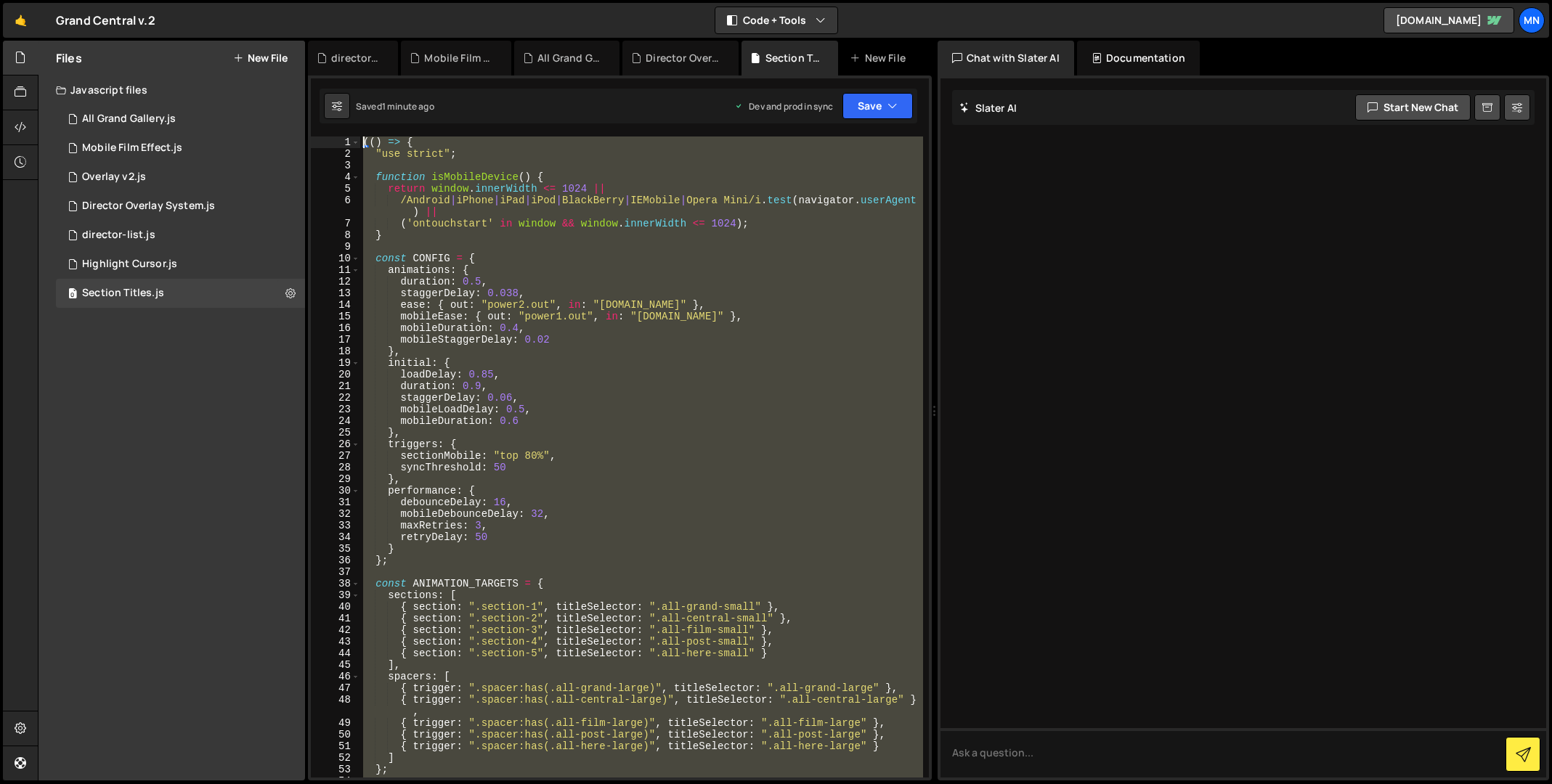
drag, startPoint x: 418, startPoint y: 580, endPoint x: 377, endPoint y: -112, distance: 693.2
click at [377, 0] on html "Projects [GEOGRAPHIC_DATA] Blog [GEOGRAPHIC_DATA] Projects Your Teams Invite te…" at bounding box center [776, 392] width 1552 height 784
type textarea "(() => { "use strict";"
paste textarea
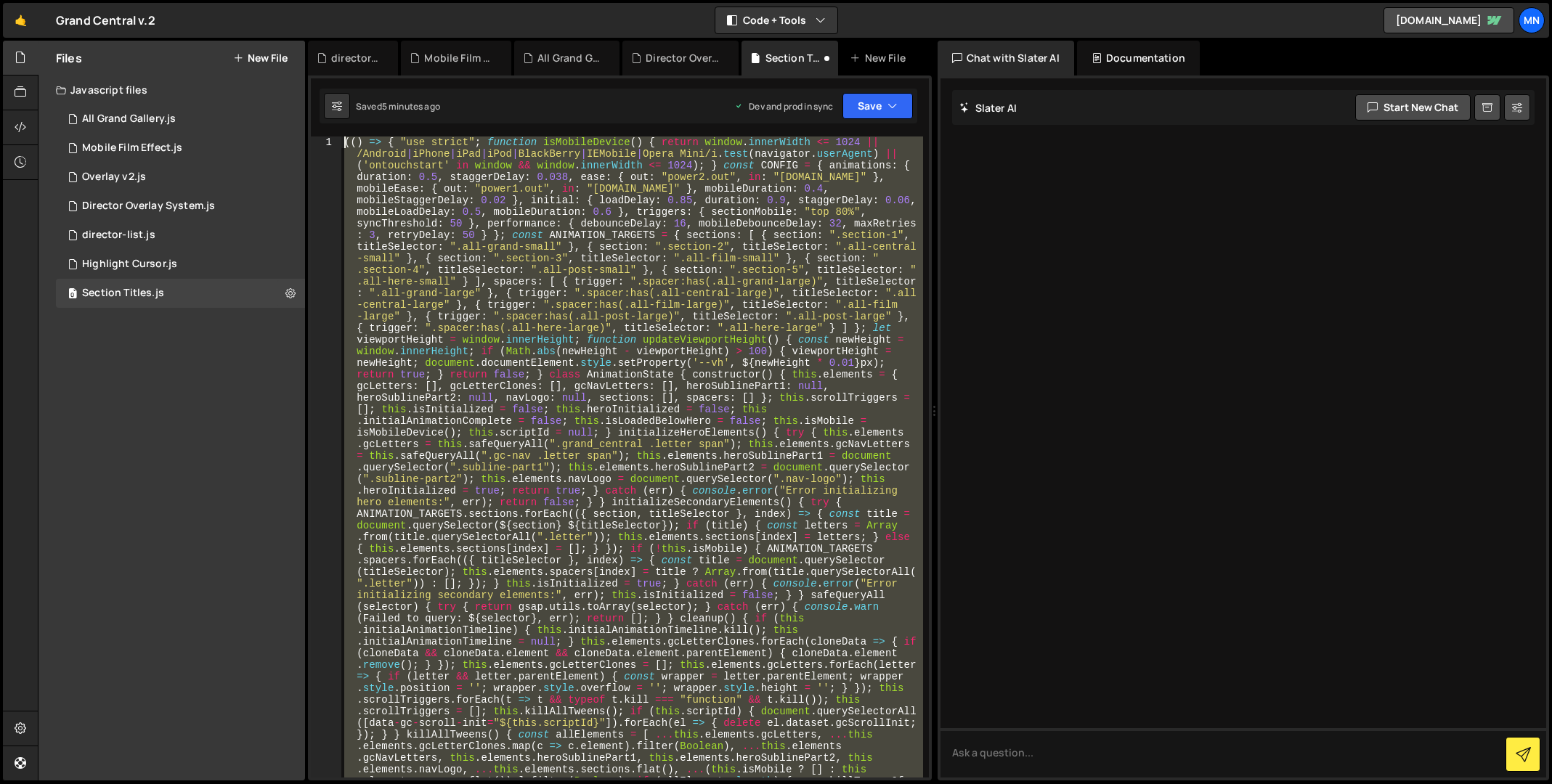
drag, startPoint x: 274, startPoint y: 661, endPoint x: 404, endPoint y: -106, distance: 777.9
click at [404, 0] on html "Projects [GEOGRAPHIC_DATA] Blog [GEOGRAPHIC_DATA] Projects Your Teams Invite te…" at bounding box center [776, 392] width 1552 height 784
paste textarea "})();"
type textarea "})();"
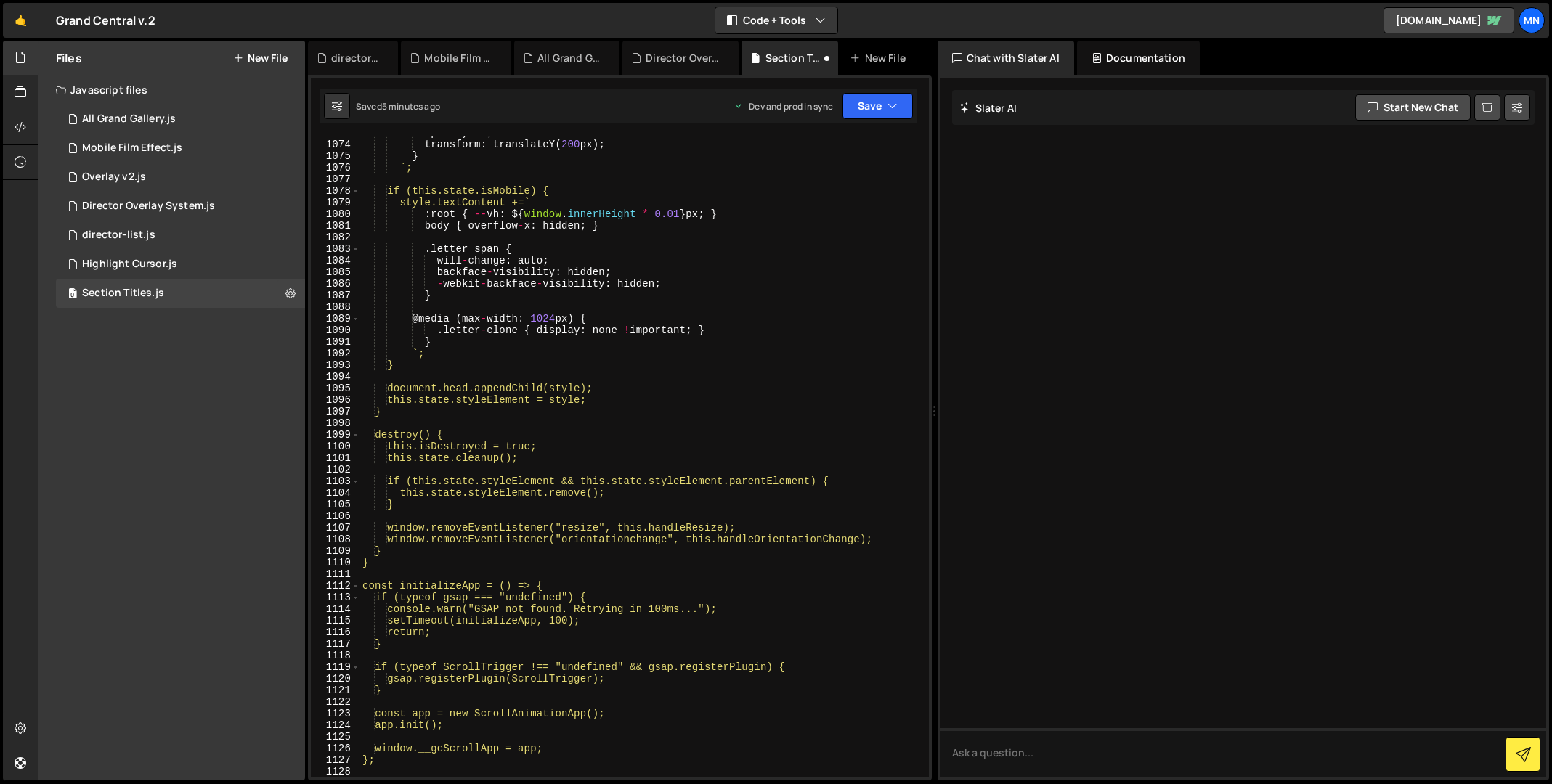
scroll to position [12504, 0]
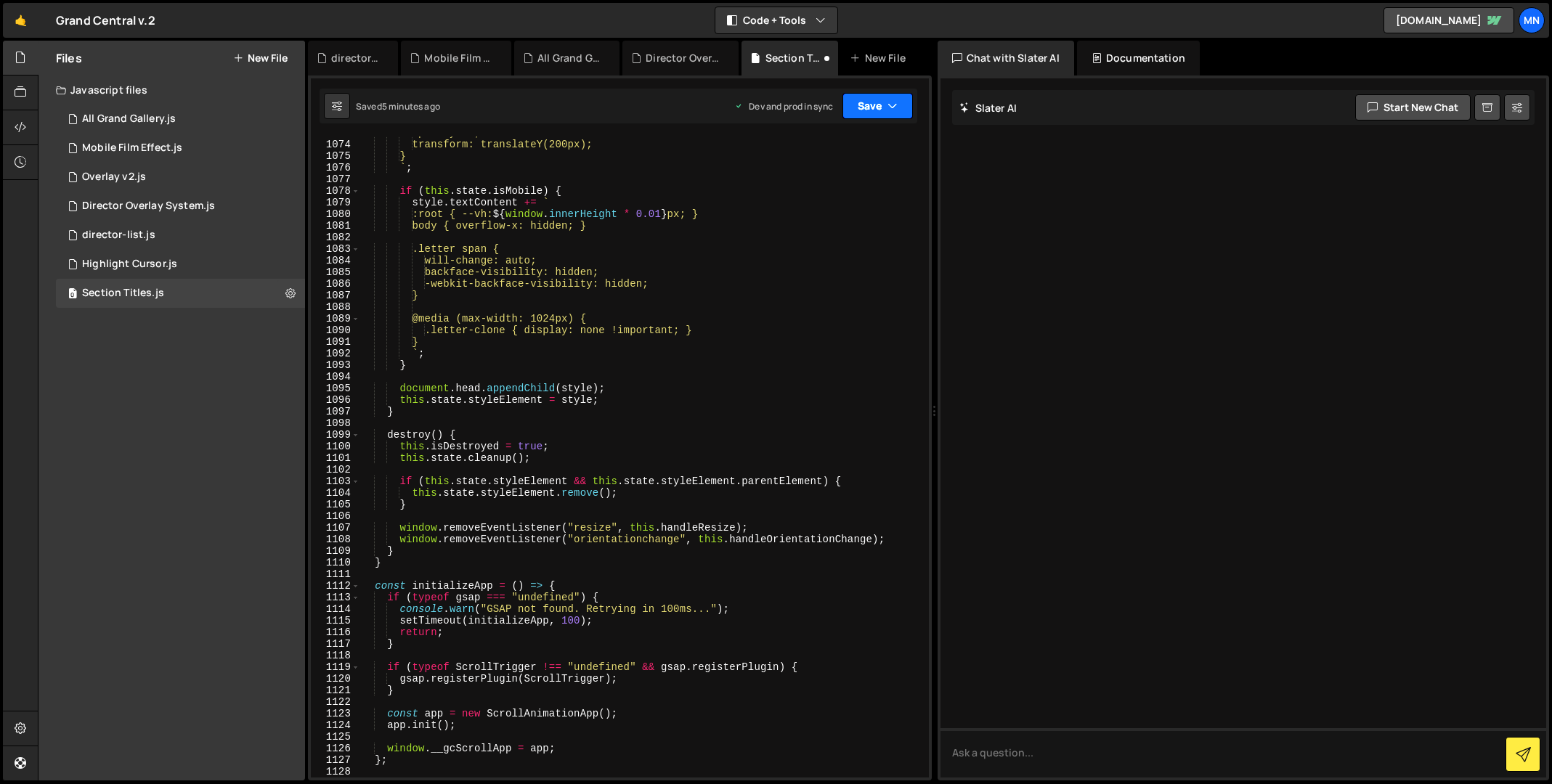
drag, startPoint x: 867, startPoint y: 98, endPoint x: 845, endPoint y: 149, distance: 55.5
click at [867, 98] on button "Save" at bounding box center [877, 106] width 71 height 26
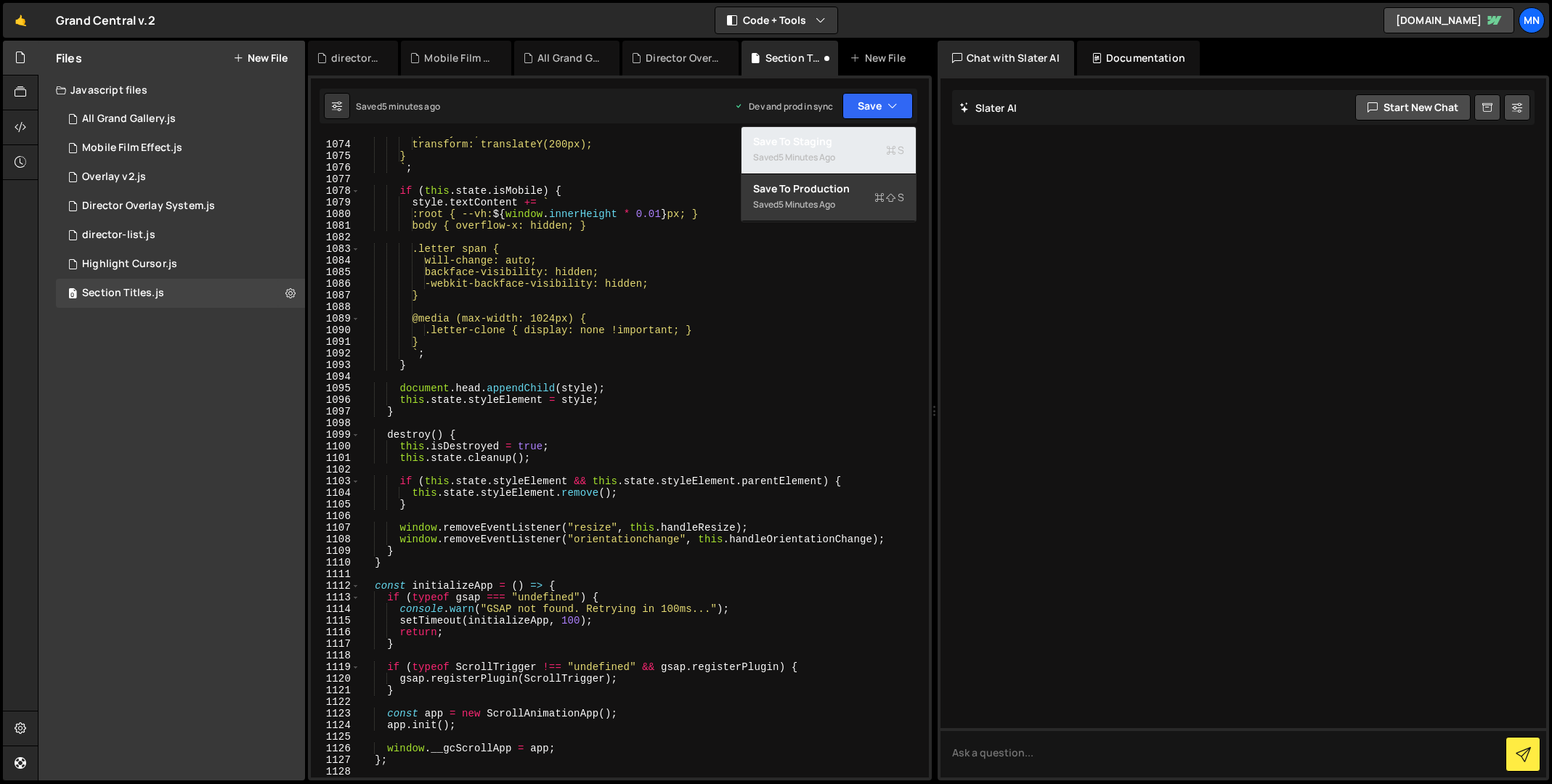
drag, startPoint x: 842, startPoint y: 154, endPoint x: 875, endPoint y: 125, distance: 43.9
click at [843, 153] on div "Saved 5 minutes ago" at bounding box center [828, 158] width 151 height 18
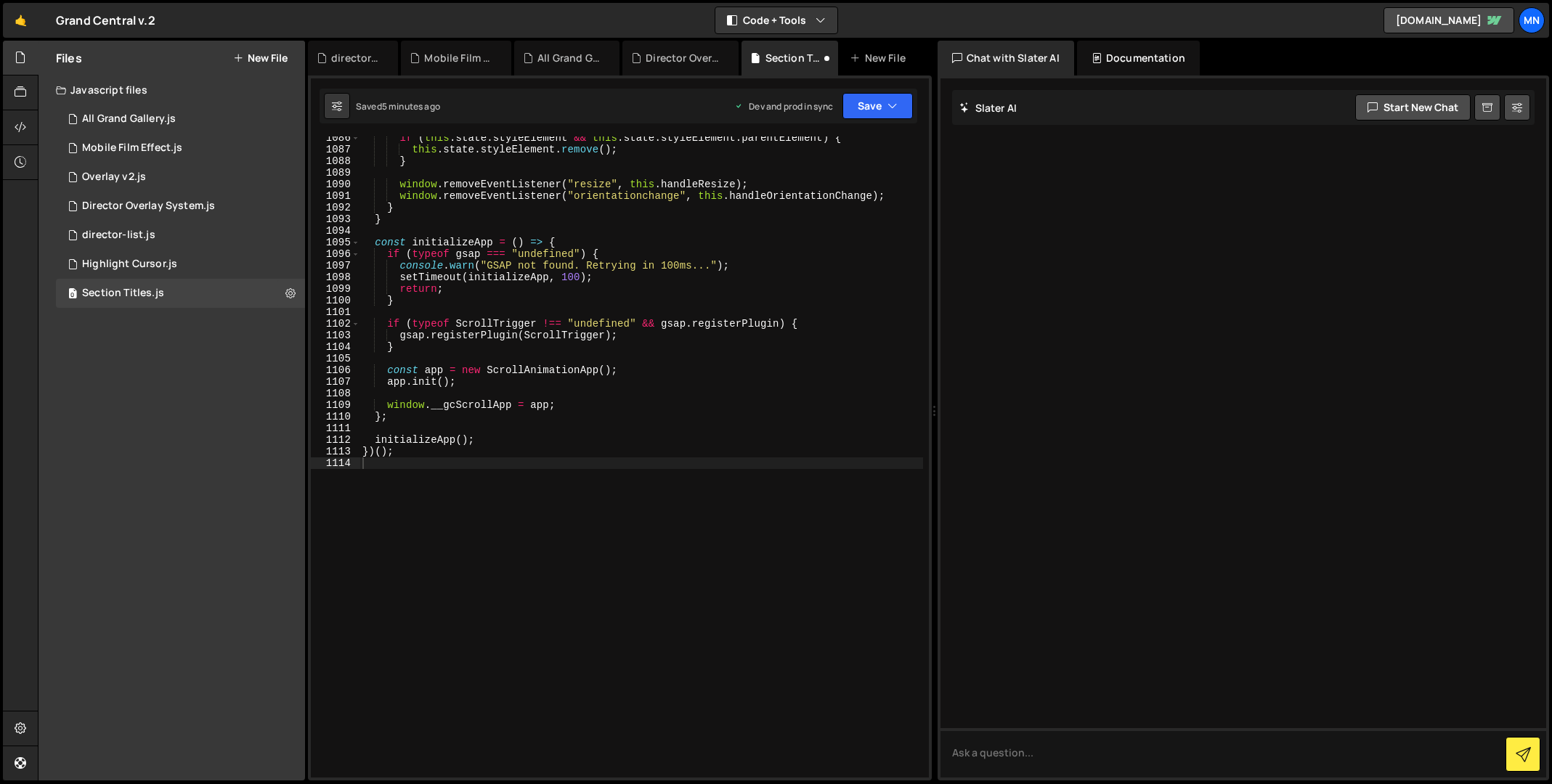
scroll to position [12651, 0]
click at [887, 110] on icon "button" at bounding box center [892, 106] width 10 height 14
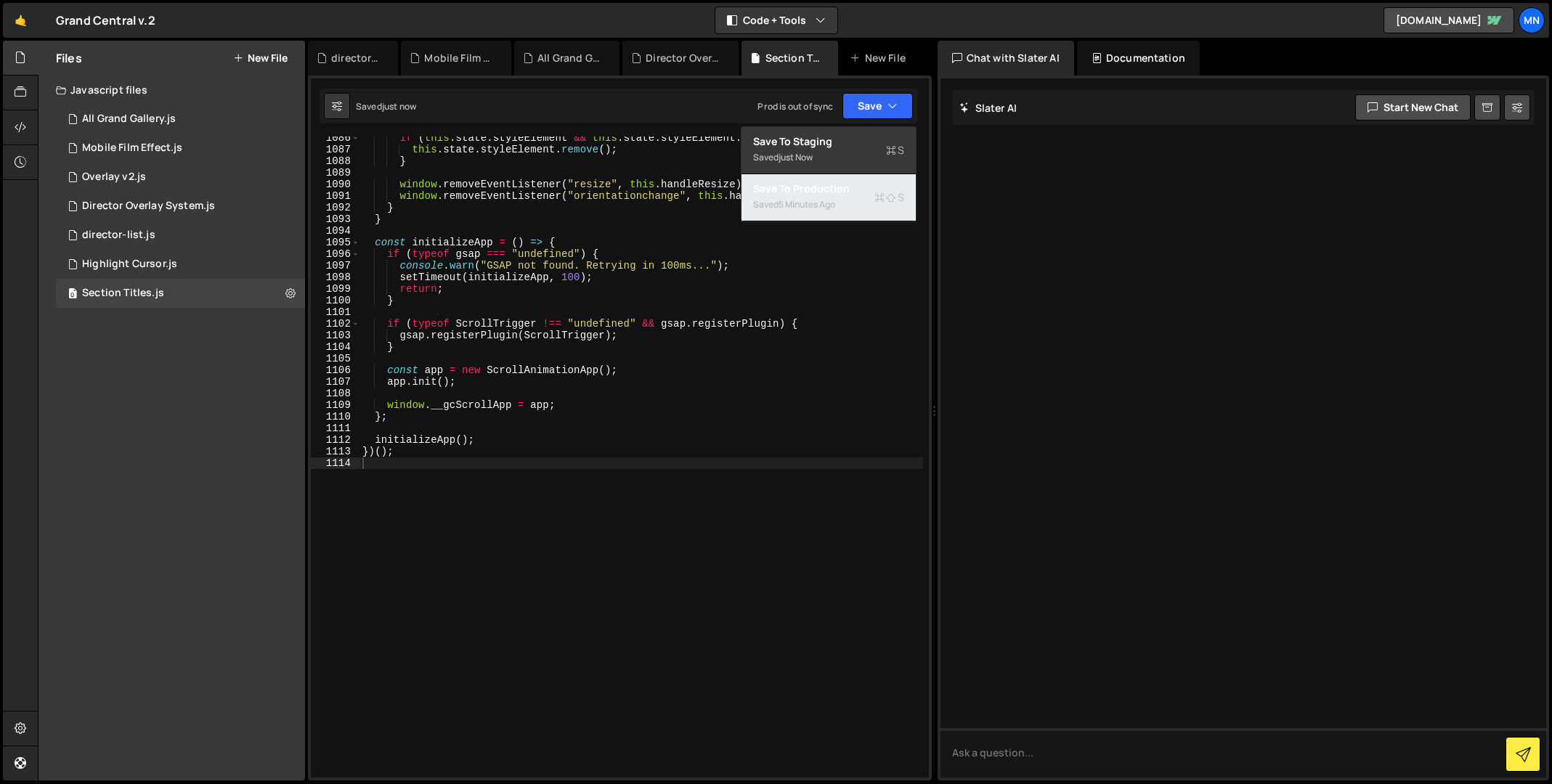
click at [864, 198] on div "Saved 5 minutes ago" at bounding box center [828, 205] width 151 height 18
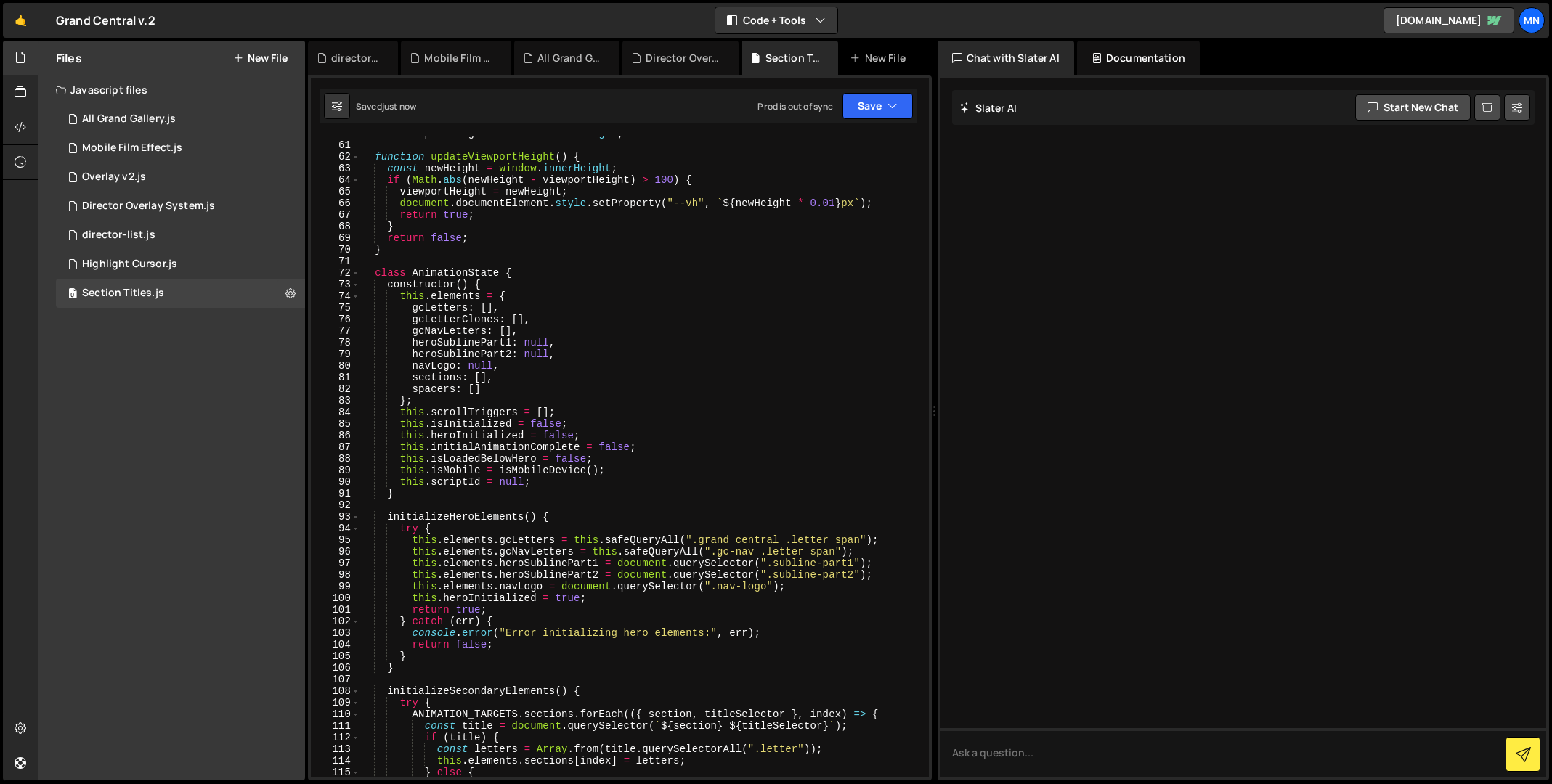
scroll to position [0, 0]
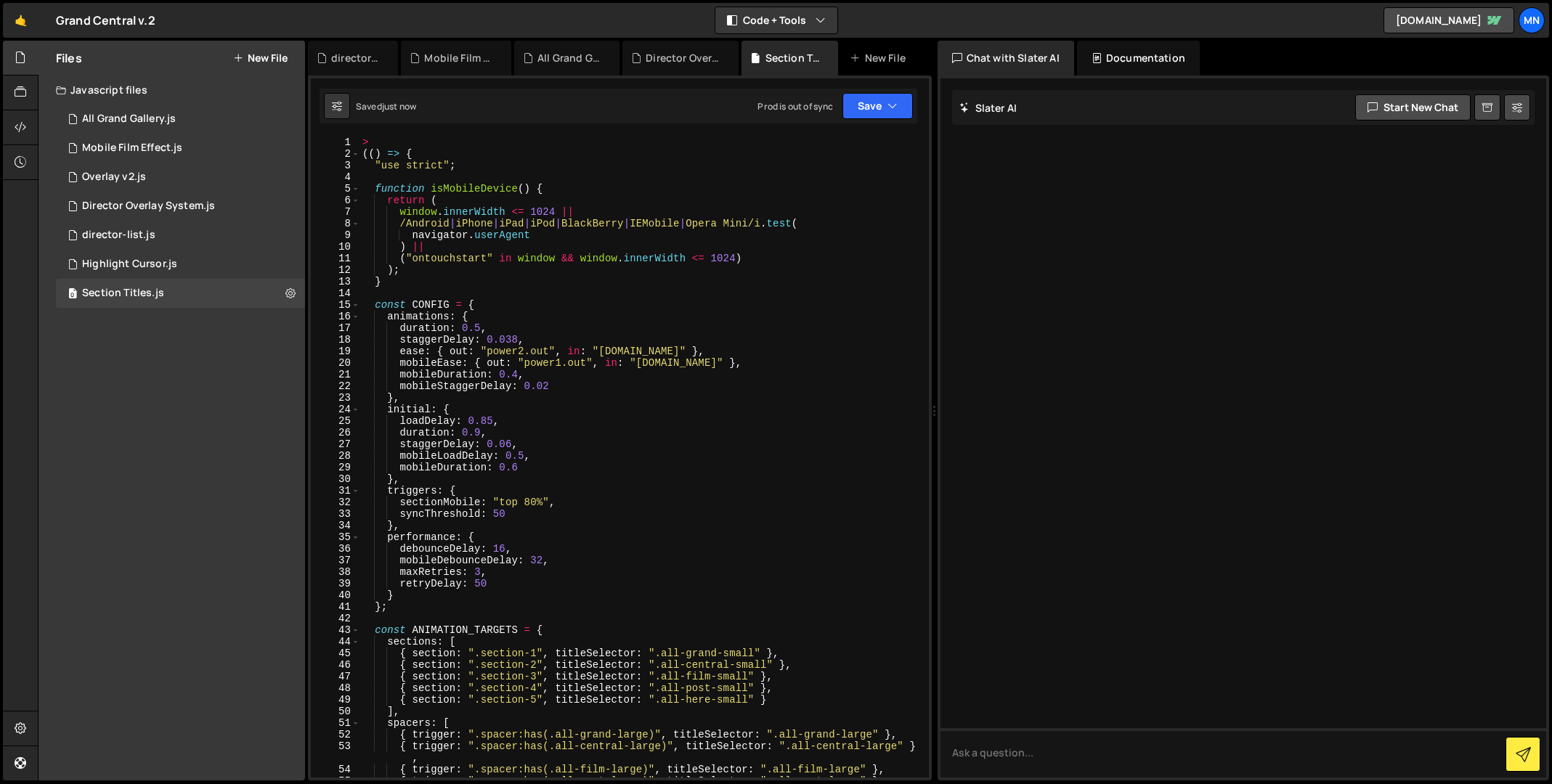
type textarea ">"
click at [375, 138] on div "> (( ) => { "use strict" ; function isMobileDevice ( ) { return ( window . inne…" at bounding box center [641, 468] width 563 height 664
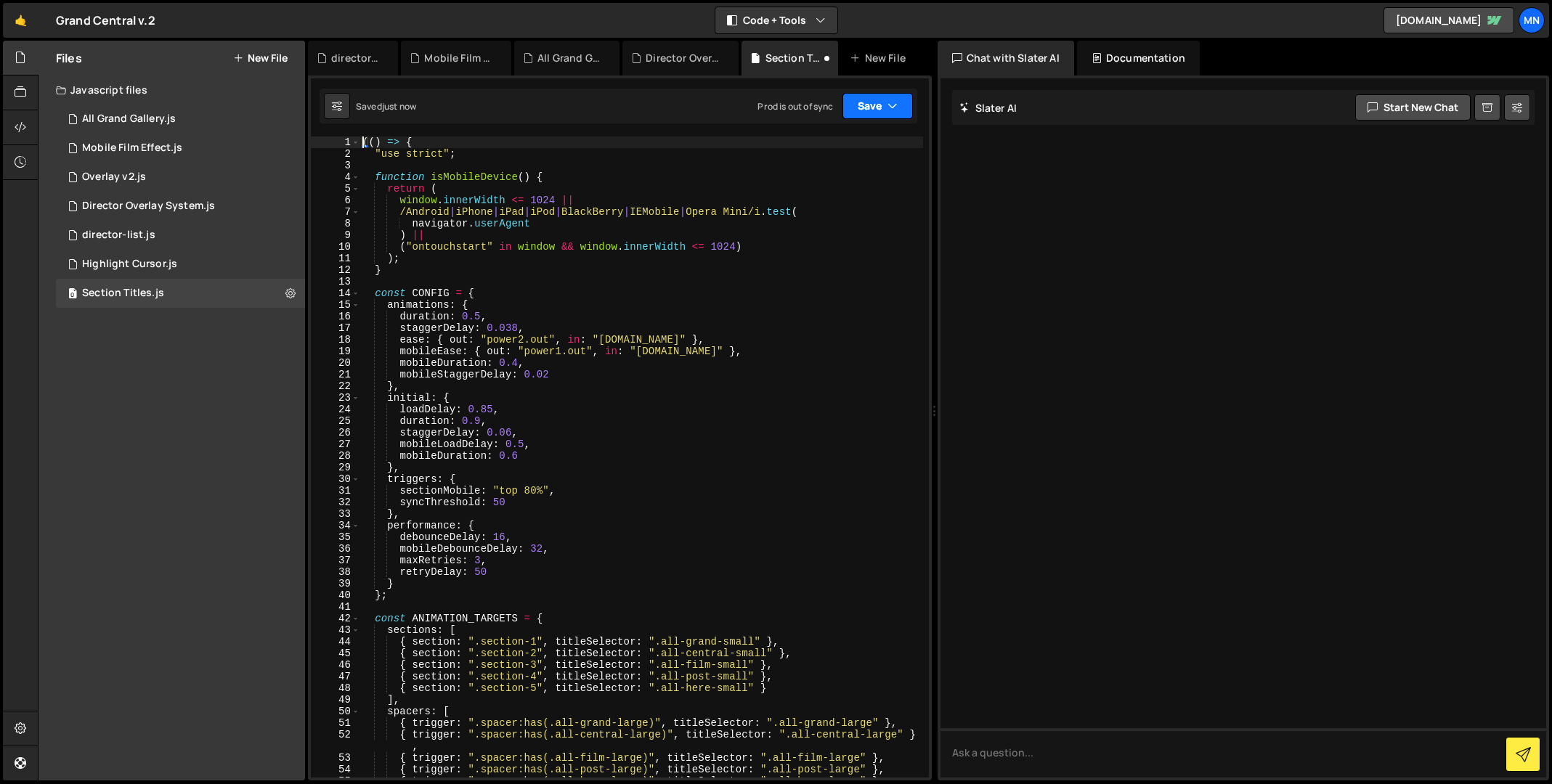
click at [885, 107] on button "Save" at bounding box center [877, 106] width 71 height 26
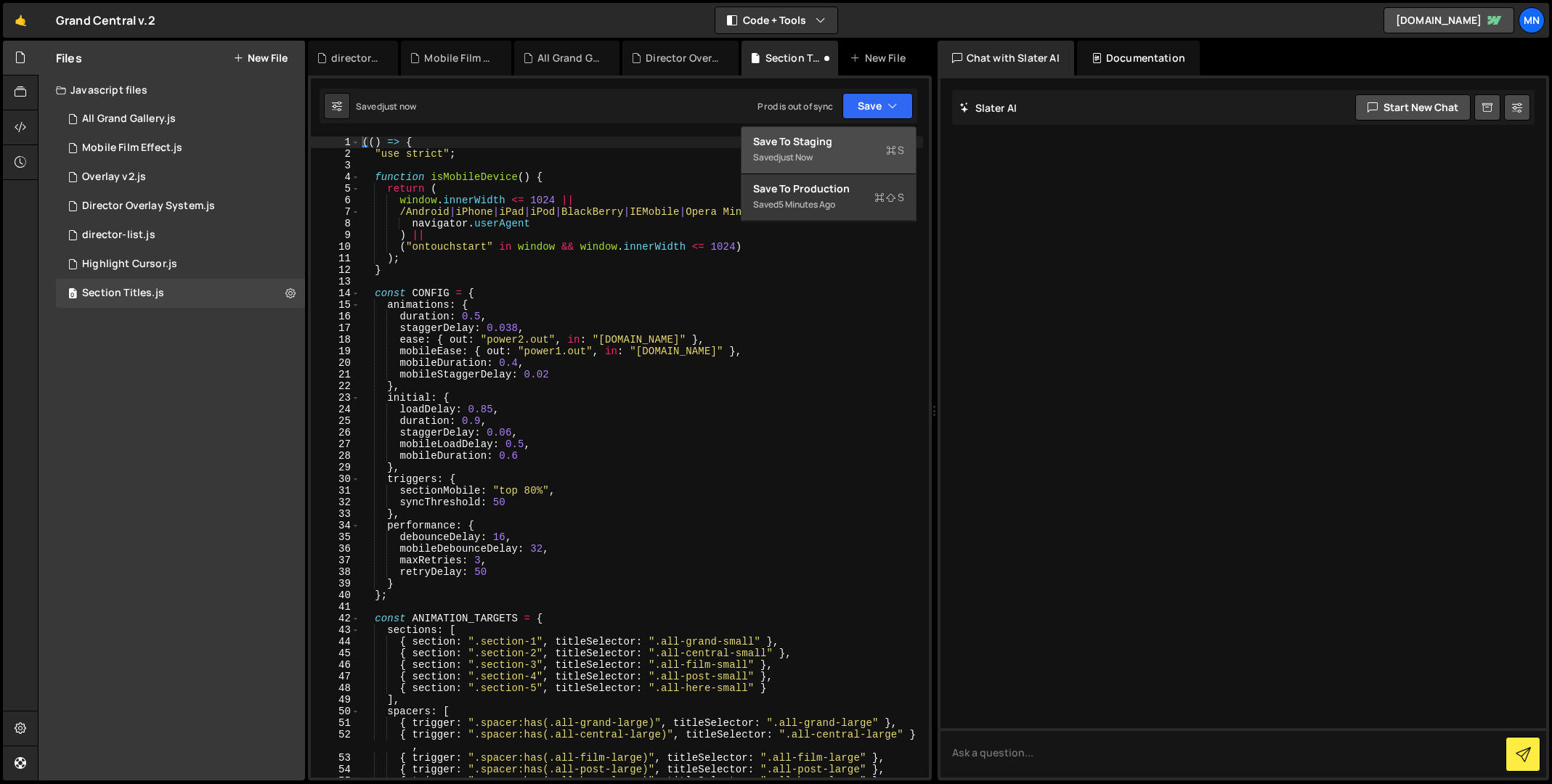
click at [853, 151] on div "Saved just now" at bounding box center [828, 158] width 151 height 18
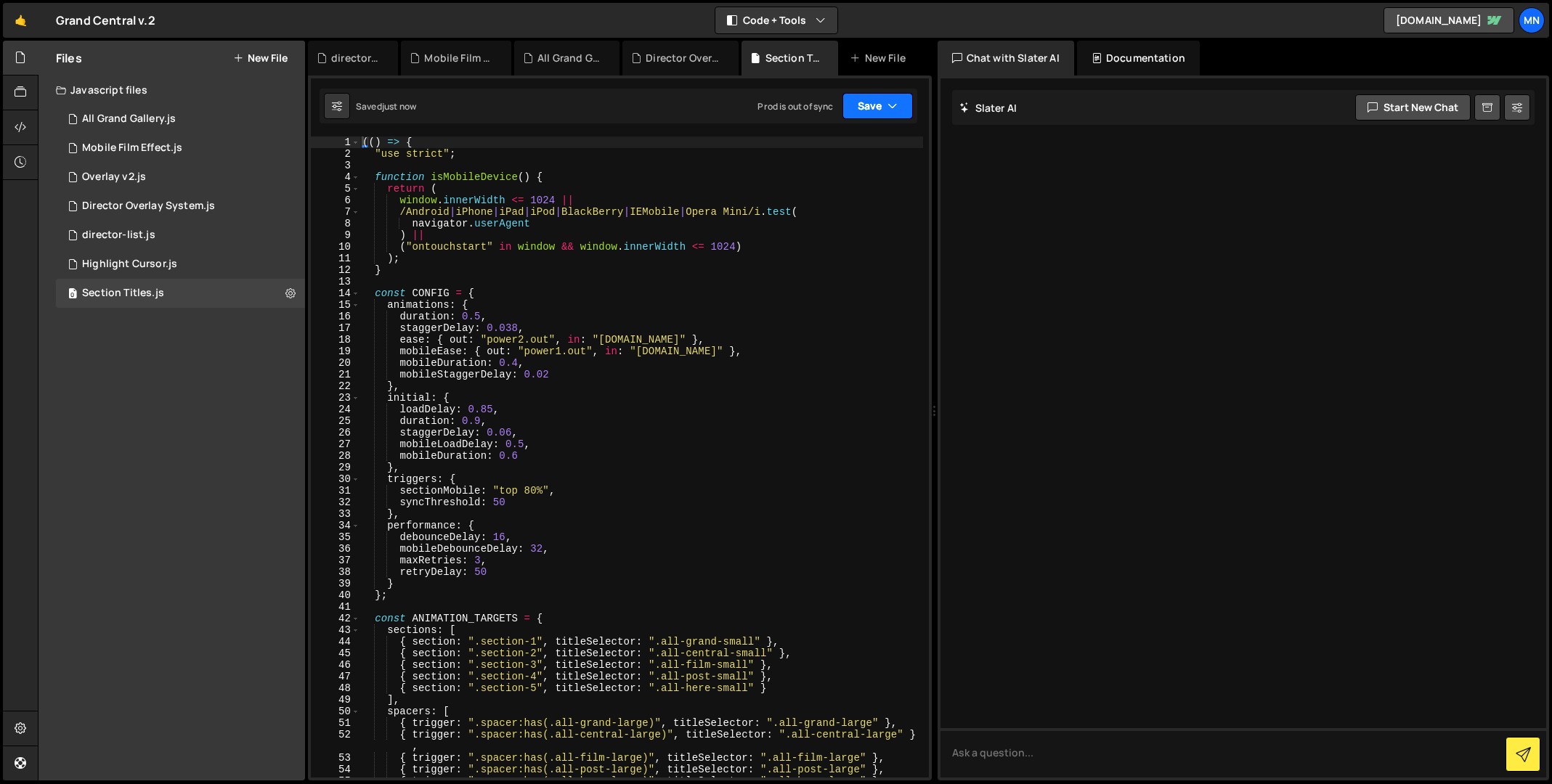
drag, startPoint x: 890, startPoint y: 101, endPoint x: 912, endPoint y: 143, distance: 47.4
click at [890, 101] on icon "button" at bounding box center [892, 106] width 10 height 14
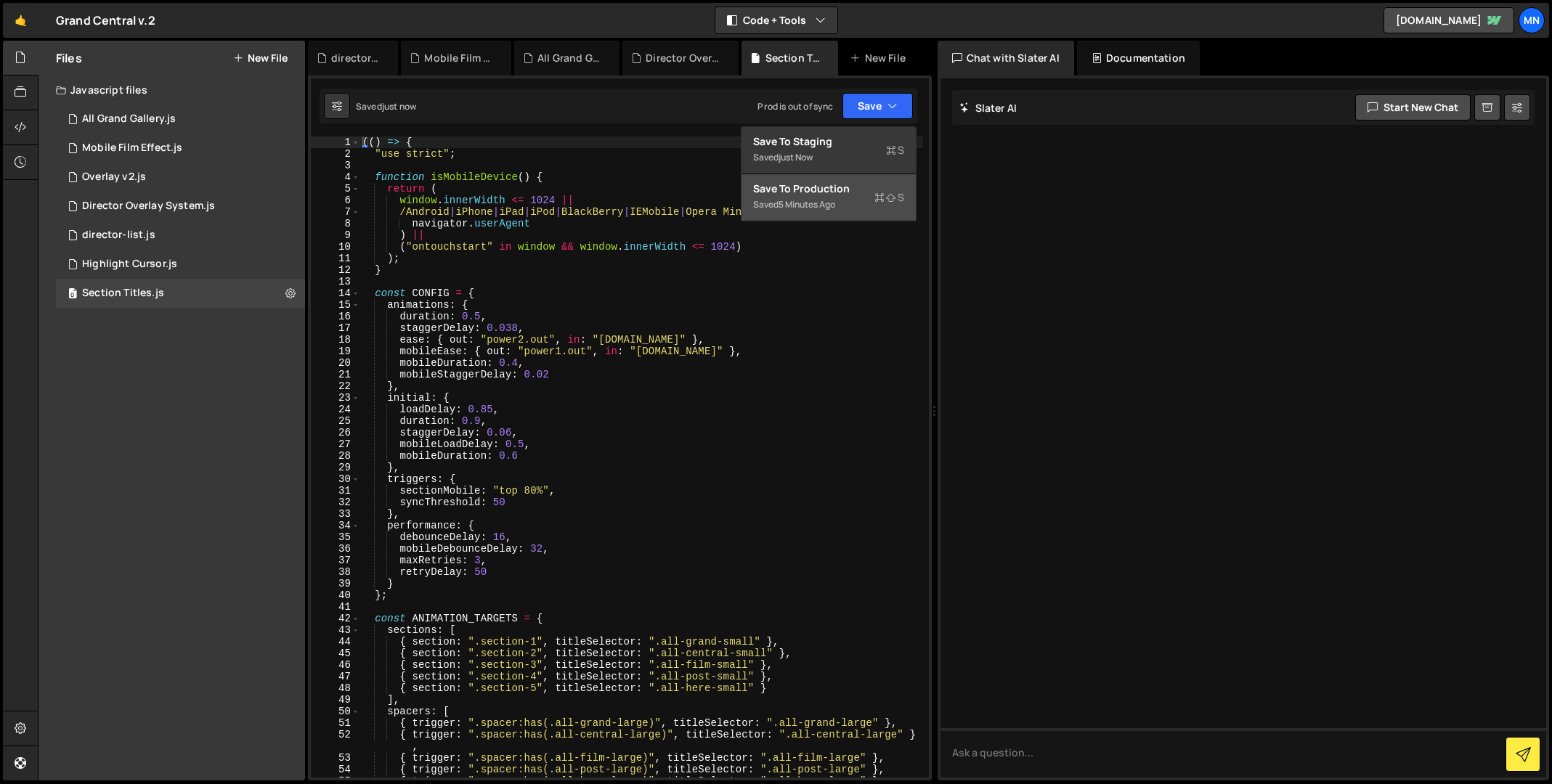
click at [861, 215] on button "Save to Production S Saved 5 minutes ago" at bounding box center [828, 198] width 175 height 47
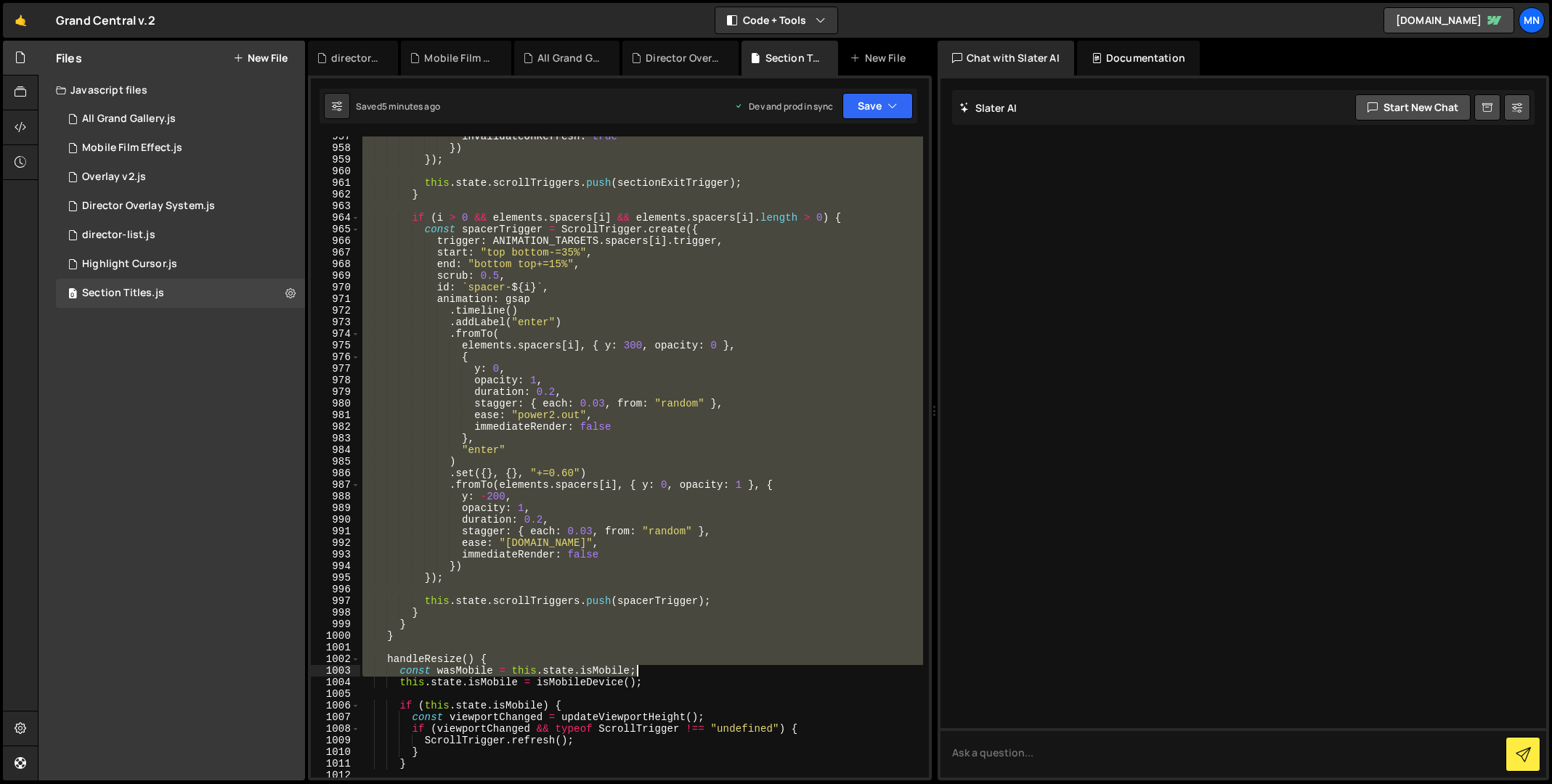
scroll to position [11141, 0]
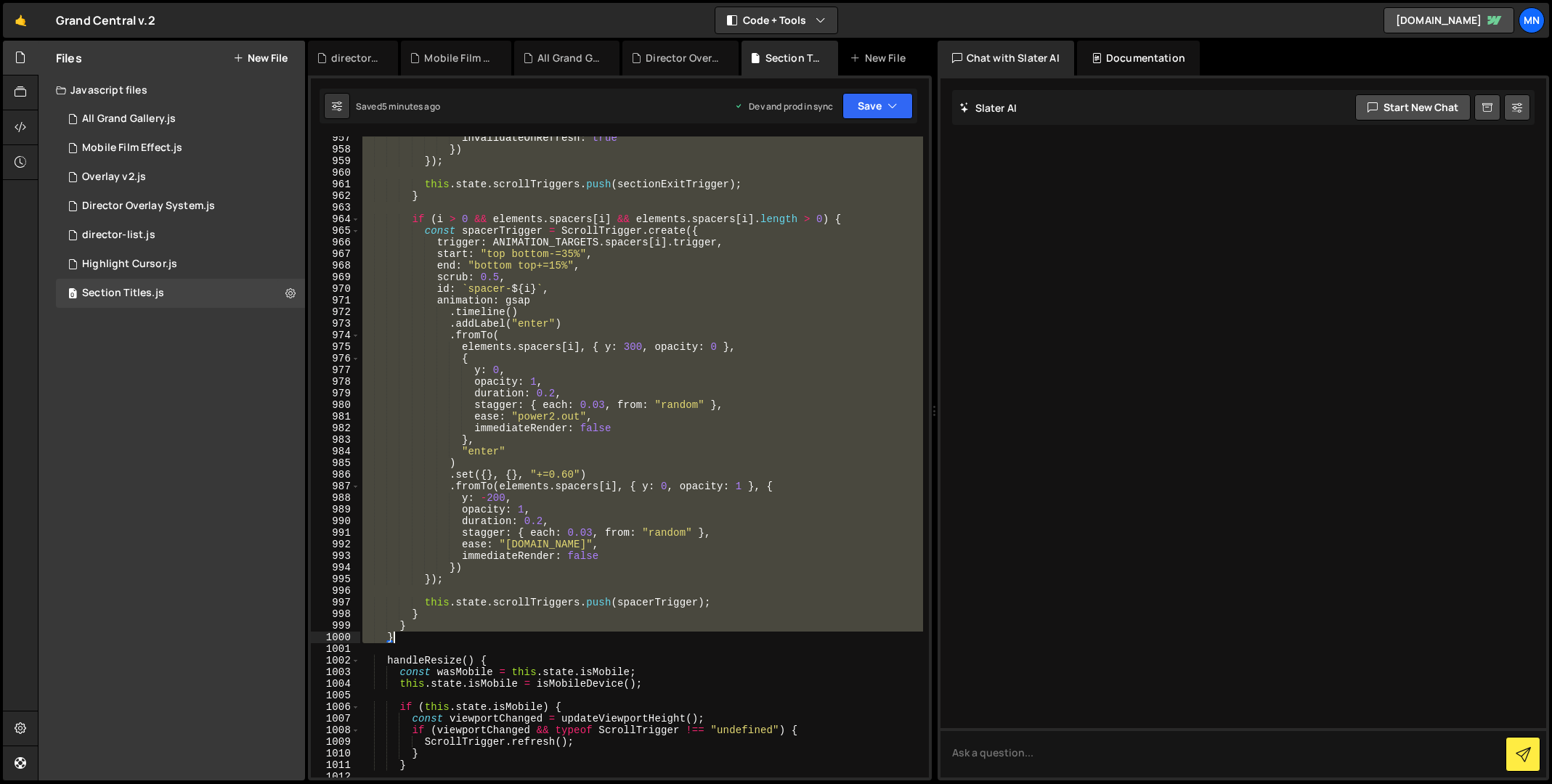
drag, startPoint x: 385, startPoint y: 206, endPoint x: 414, endPoint y: 637, distance: 432.0
click at [414, 637] on div "invalidateOnRefresh : true }) }) ; this . state . scrollTriggers . push ( secti…" at bounding box center [641, 464] width 563 height 664
type textarea "} }"
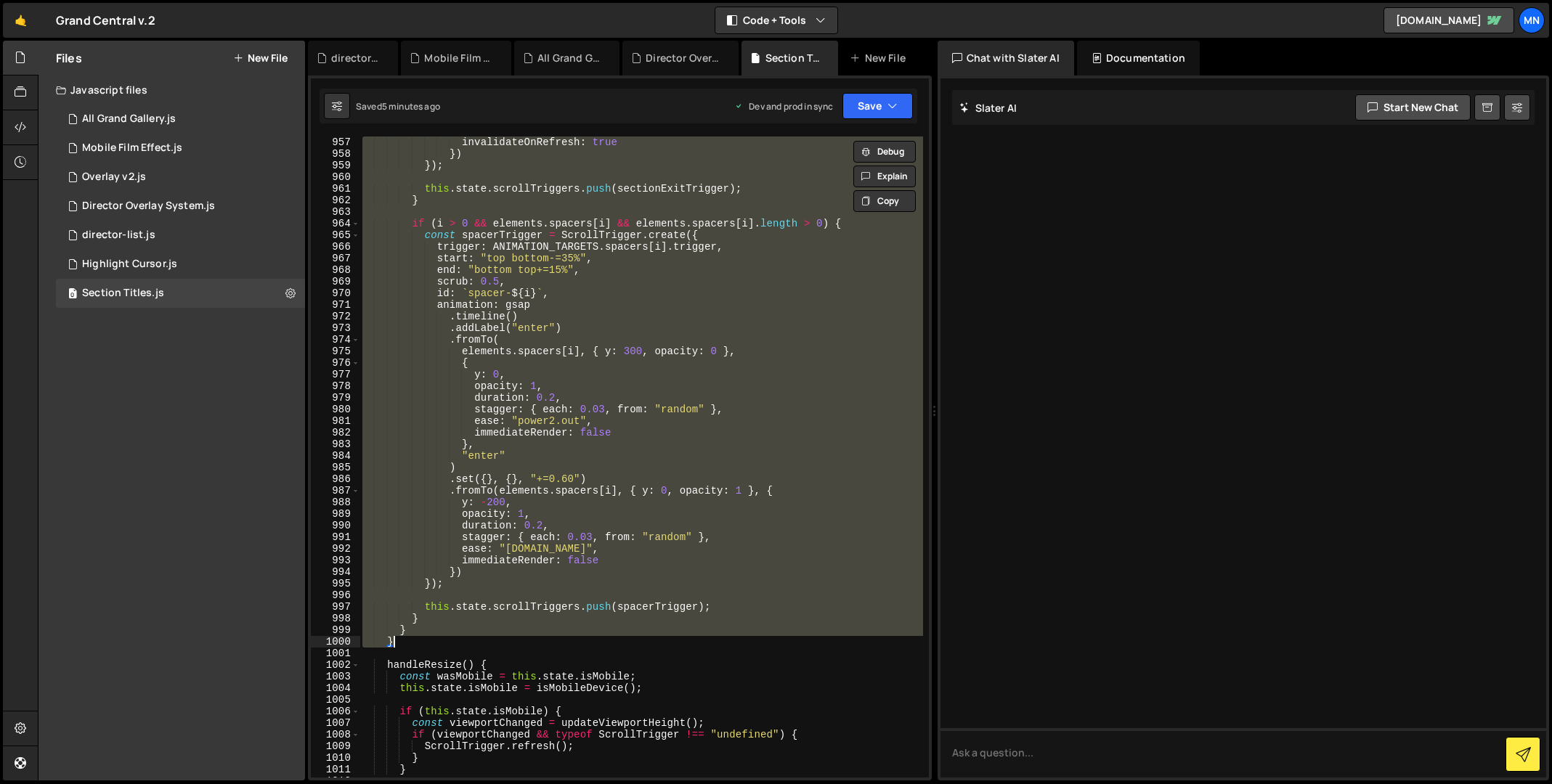
scroll to position [11136, 0]
paste textarea
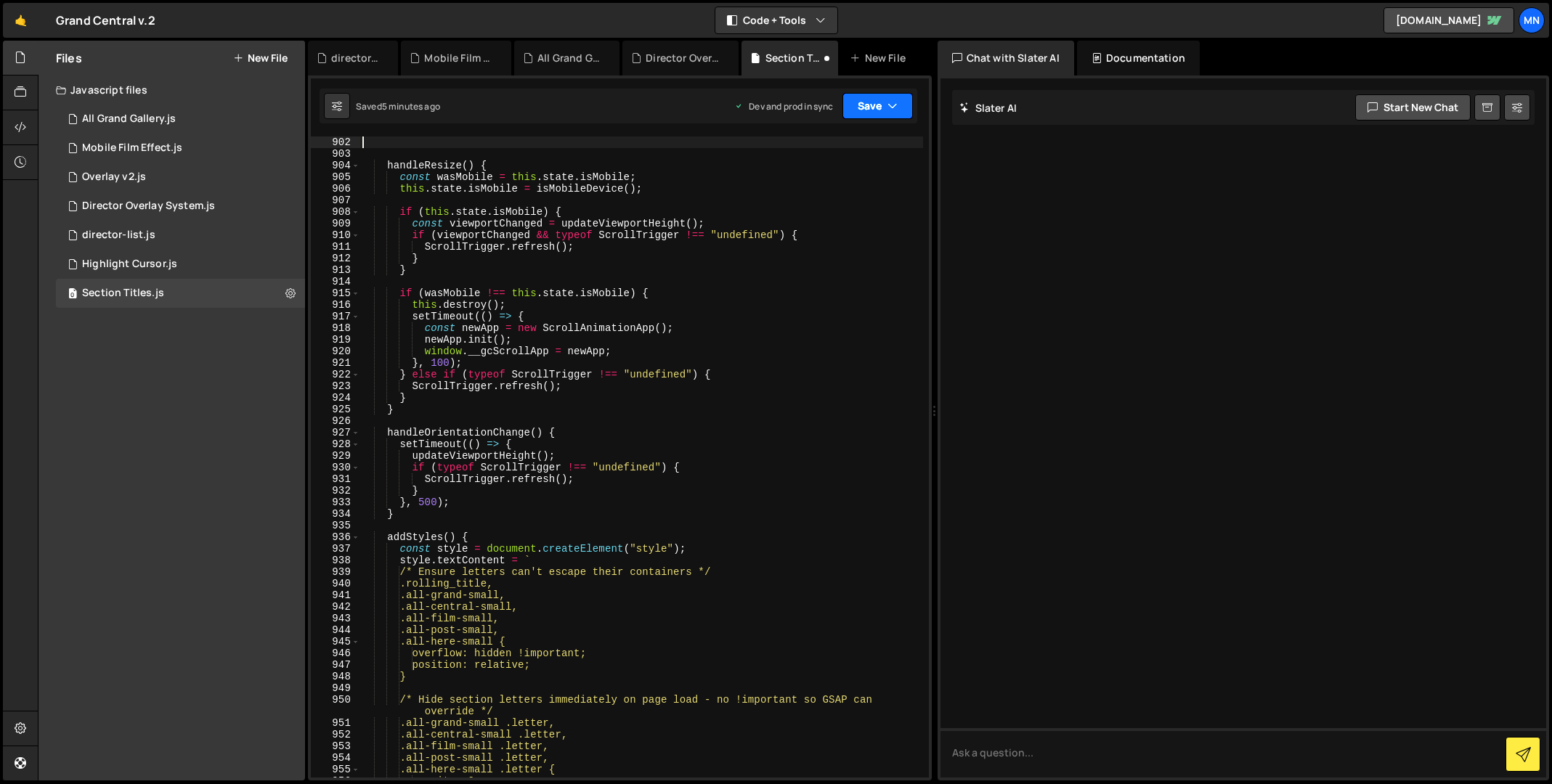
click at [870, 107] on button "Save" at bounding box center [877, 106] width 71 height 26
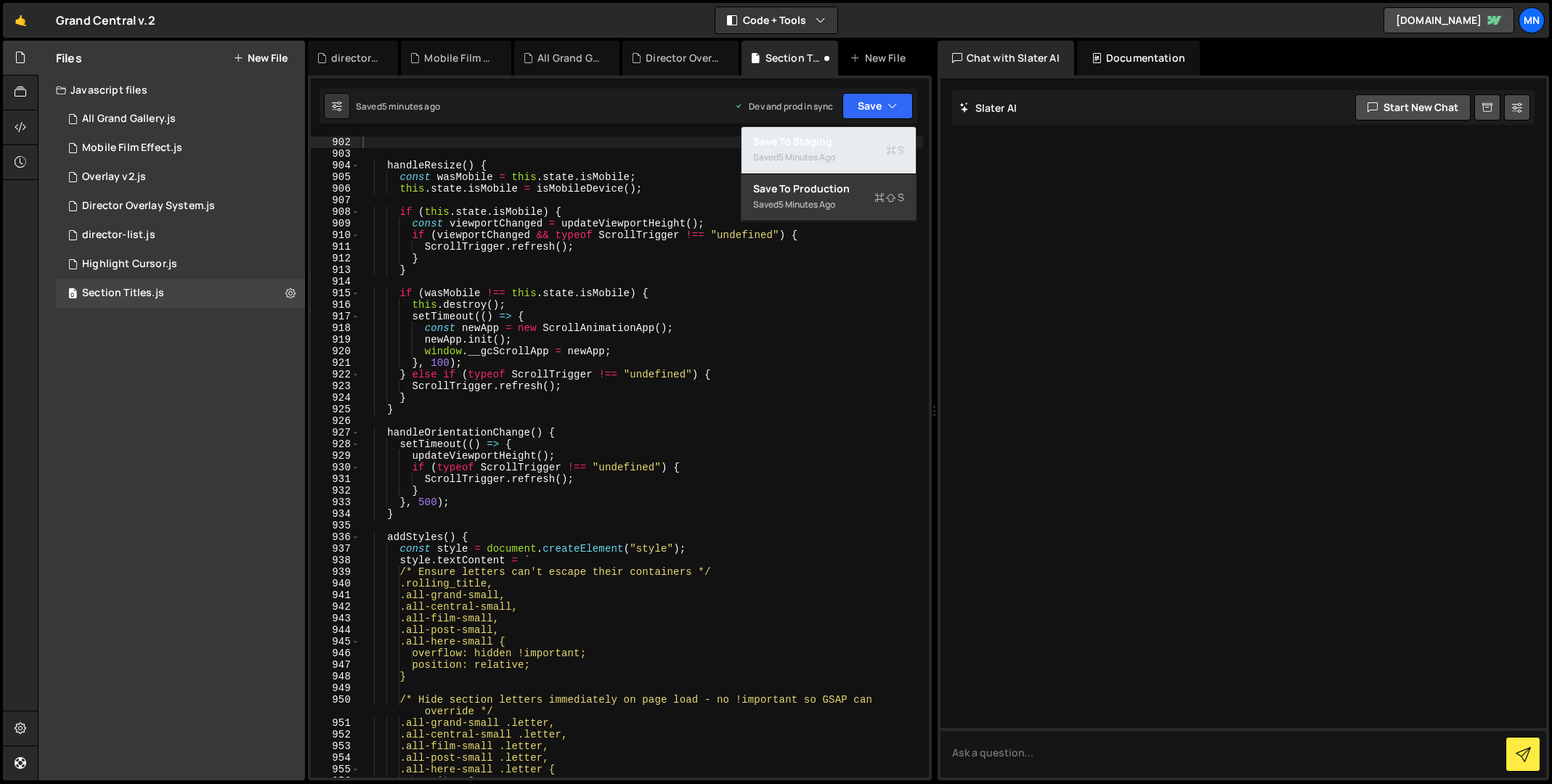
drag, startPoint x: 858, startPoint y: 158, endPoint x: 876, endPoint y: 123, distance: 39.4
click at [858, 158] on div "Saved 5 minutes ago" at bounding box center [828, 158] width 151 height 18
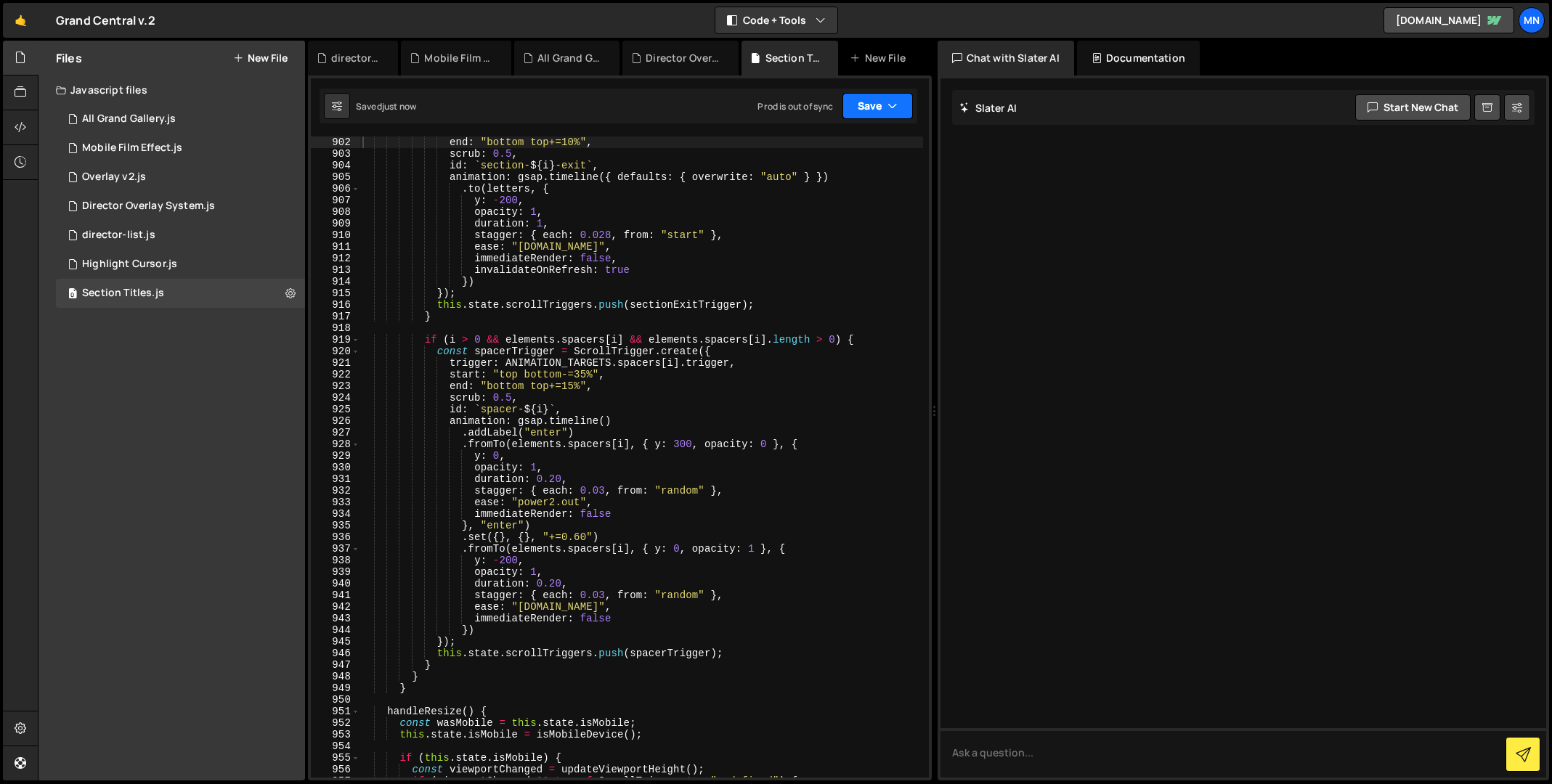
click at [881, 105] on button "Save" at bounding box center [877, 106] width 71 height 26
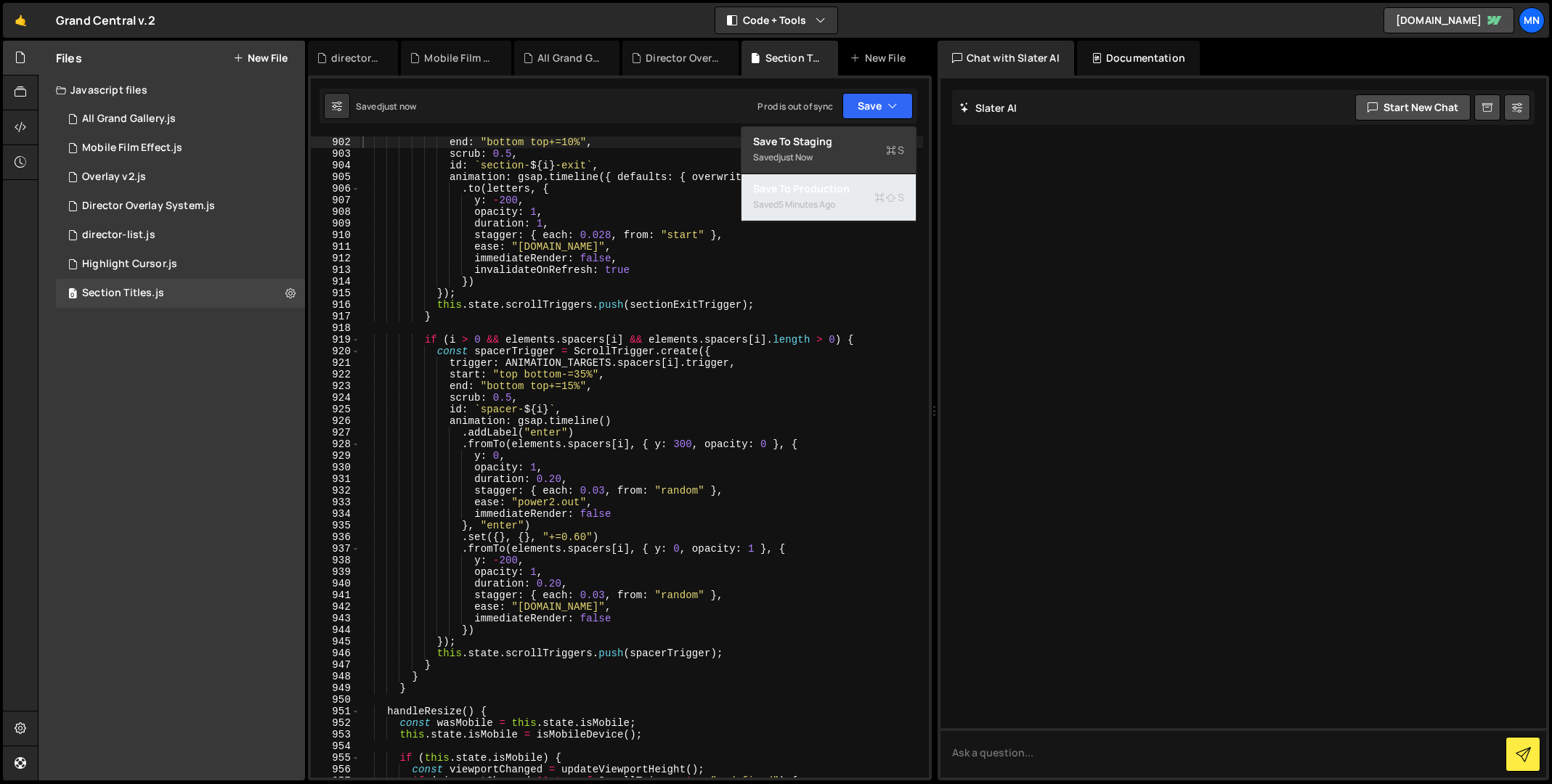
drag, startPoint x: 832, startPoint y: 205, endPoint x: 889, endPoint y: 225, distance: 60.4
click at [831, 205] on div "5 minutes ago" at bounding box center [807, 203] width 57 height 12
type textarea "}"
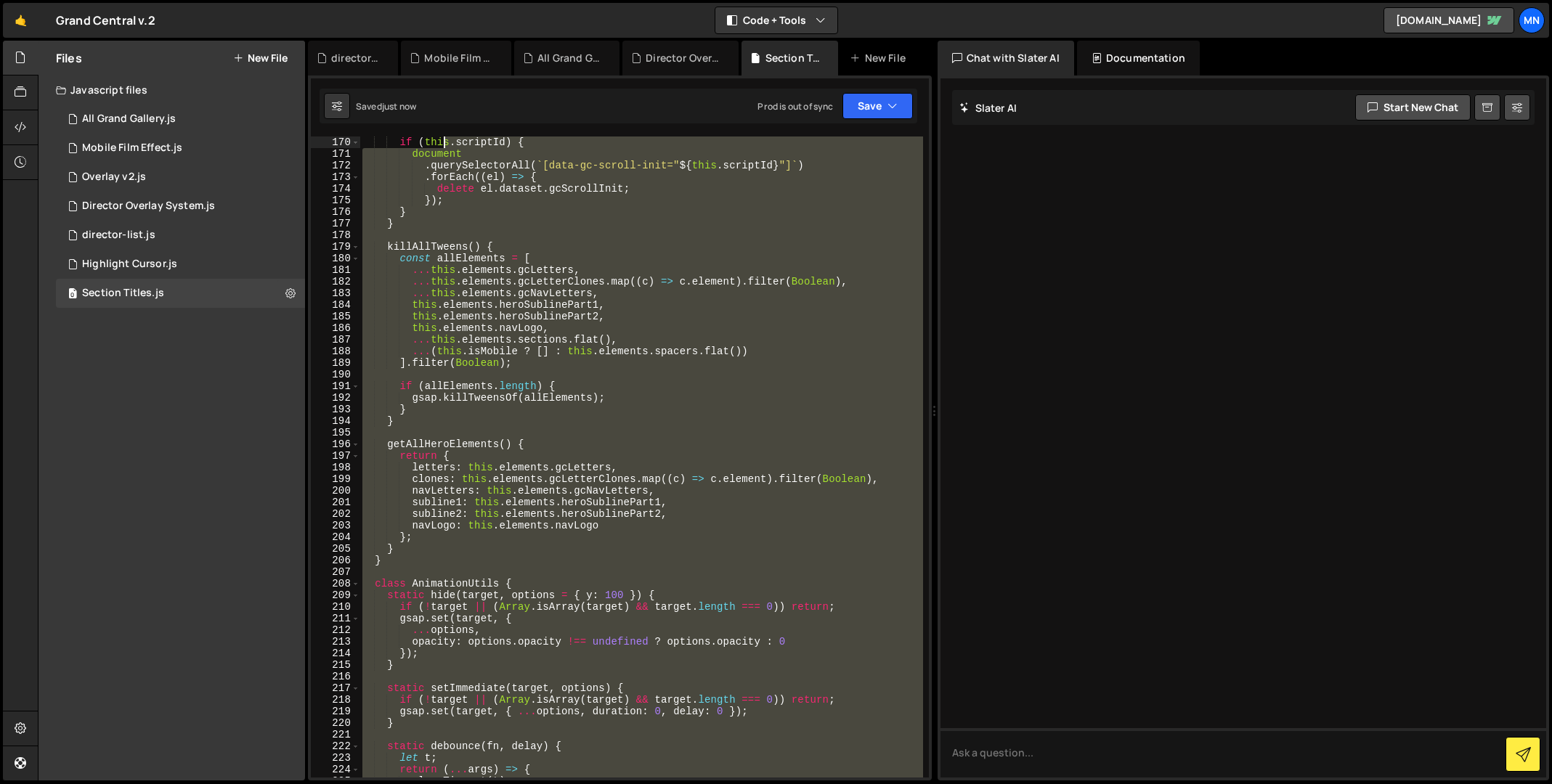
scroll to position [0, 0]
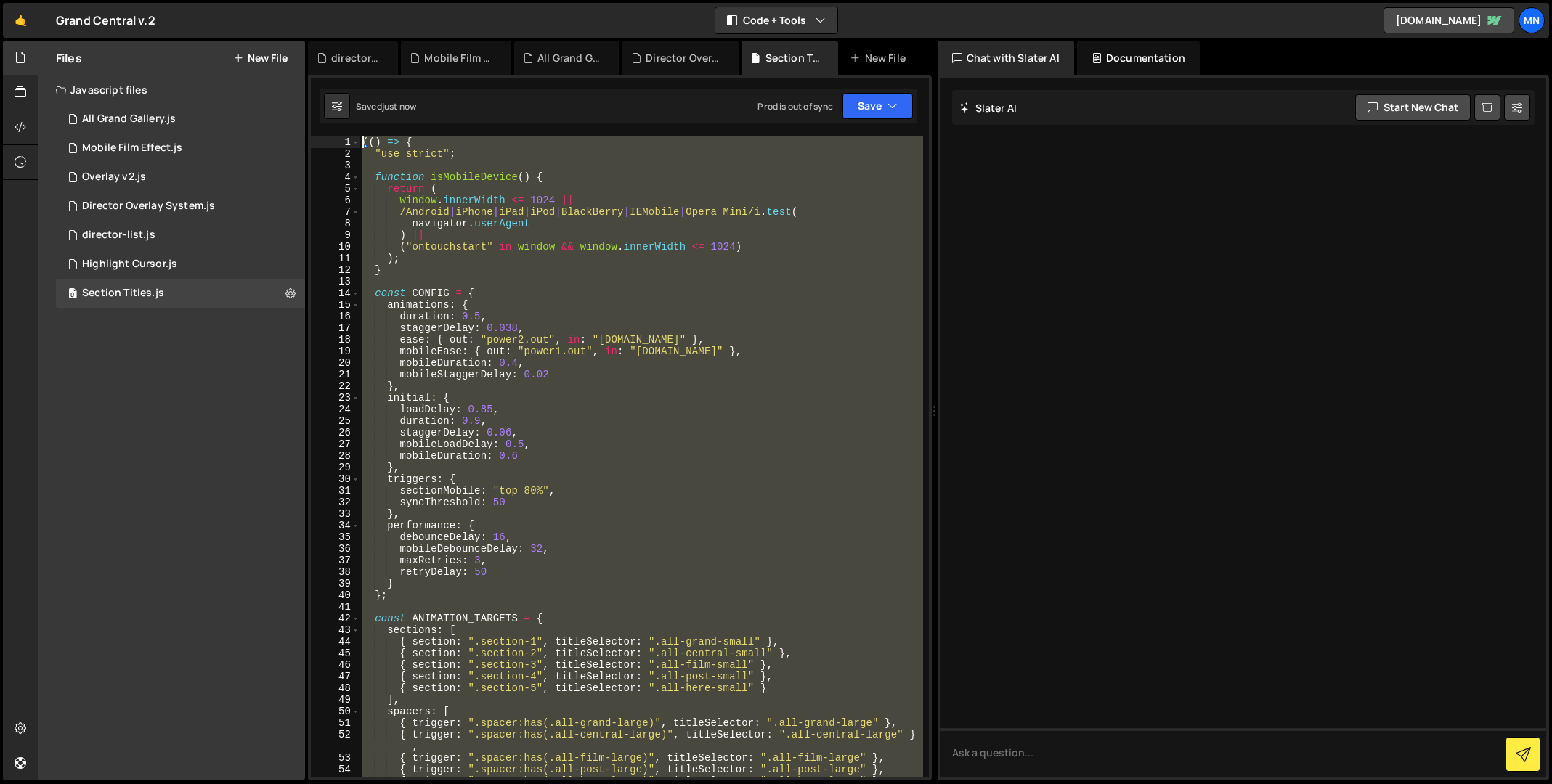
drag, startPoint x: 424, startPoint y: 776, endPoint x: 445, endPoint y: -144, distance: 920.2
click at [445, 0] on html "Projects [GEOGRAPHIC_DATA] Blog [GEOGRAPHIC_DATA] Projects Your Teams Invite te…" at bounding box center [776, 392] width 1552 height 784
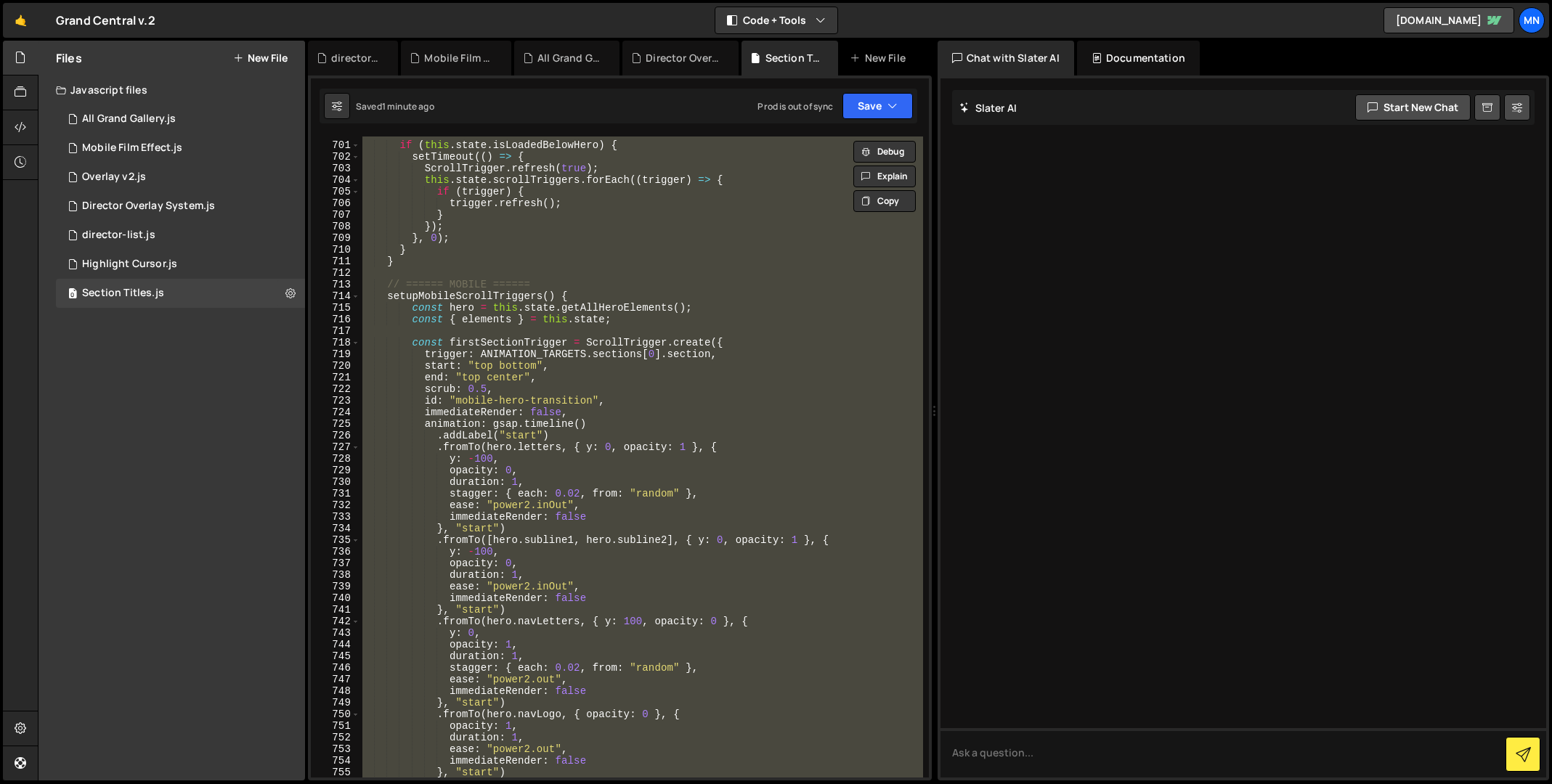
scroll to position [8143, 0]
click at [682, 448] on div "if ( this . state . isLoadedBelowHero ) { setTimeout (( ) => { ScrollTrigger . …" at bounding box center [641, 456] width 562 height 641
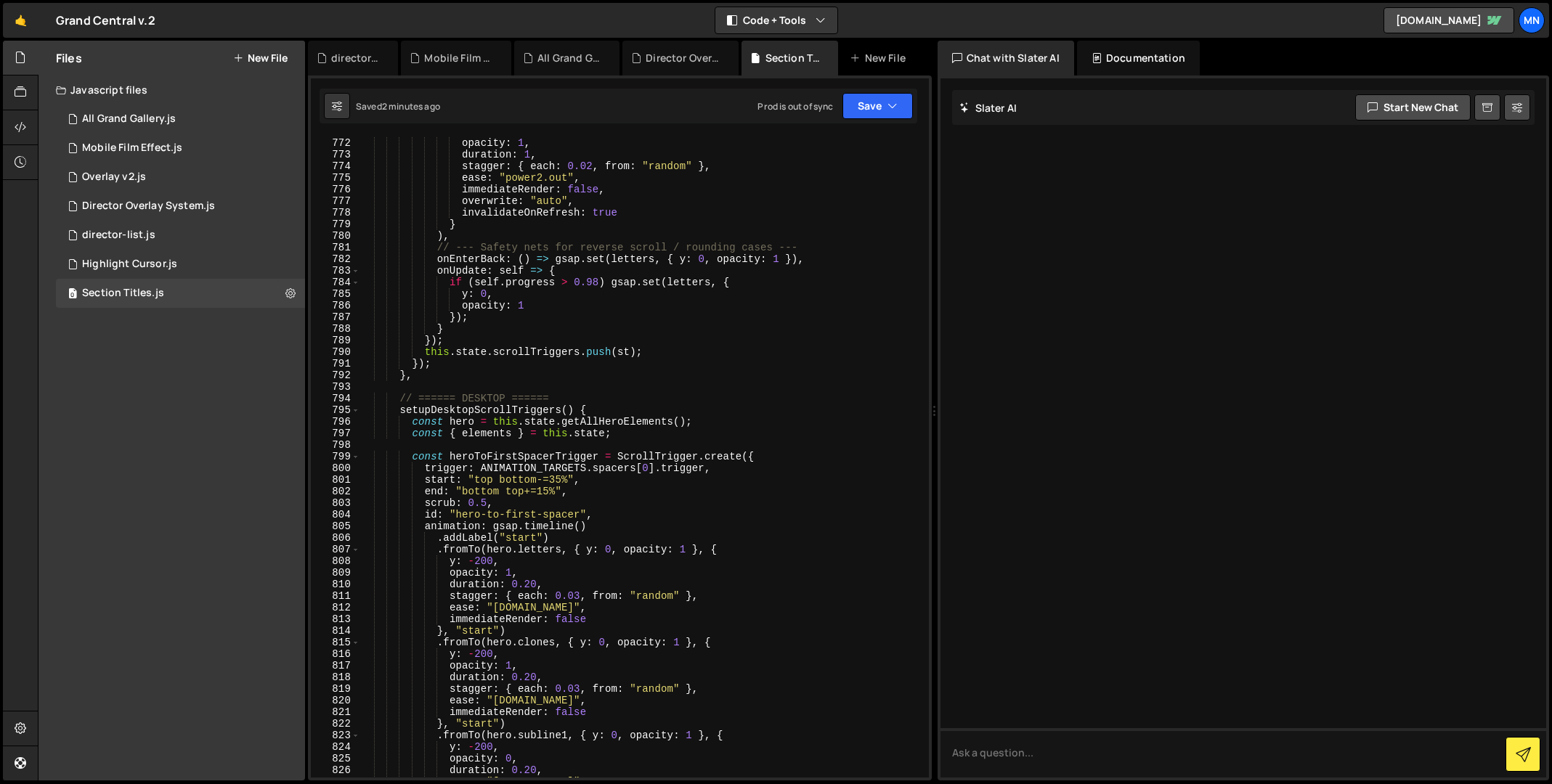
scroll to position [8964, 0]
drag, startPoint x: 413, startPoint y: 382, endPoint x: 436, endPoint y: 368, distance: 26.9
click at [416, 380] on div "y : 0 , opacity : 1 , duration : 1 , stagger : { each : 0.02 , from : "random" …" at bounding box center [641, 457] width 563 height 664
click at [419, 377] on div "y : 0 , opacity : 1 , duration : 1 , stagger : { each : 0.02 , from : "random" …" at bounding box center [641, 456] width 562 height 641
drag, startPoint x: 872, startPoint y: 92, endPoint x: 871, endPoint y: 119, distance: 27.0
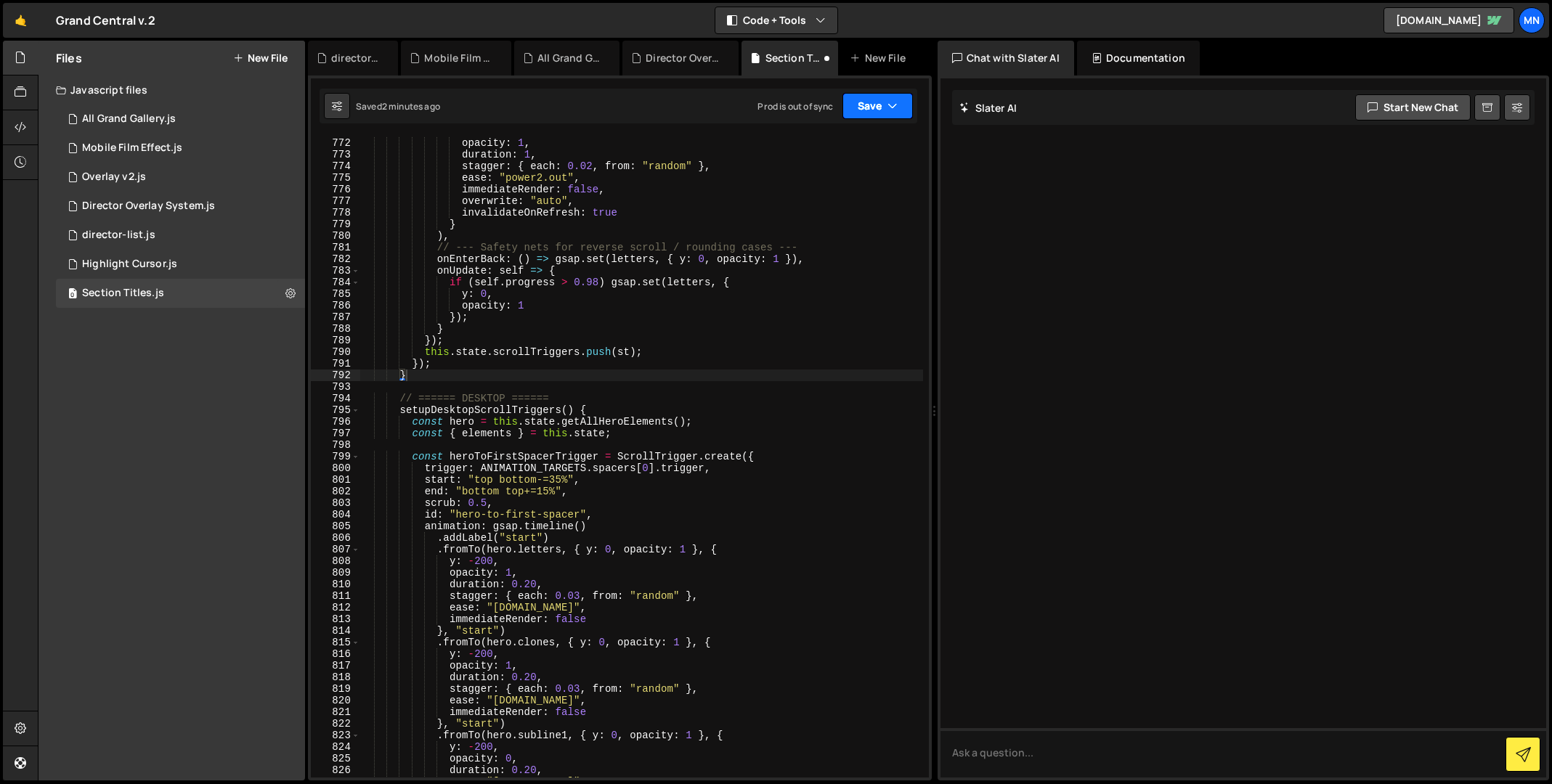
click at [872, 93] on button "Save" at bounding box center [877, 106] width 71 height 26
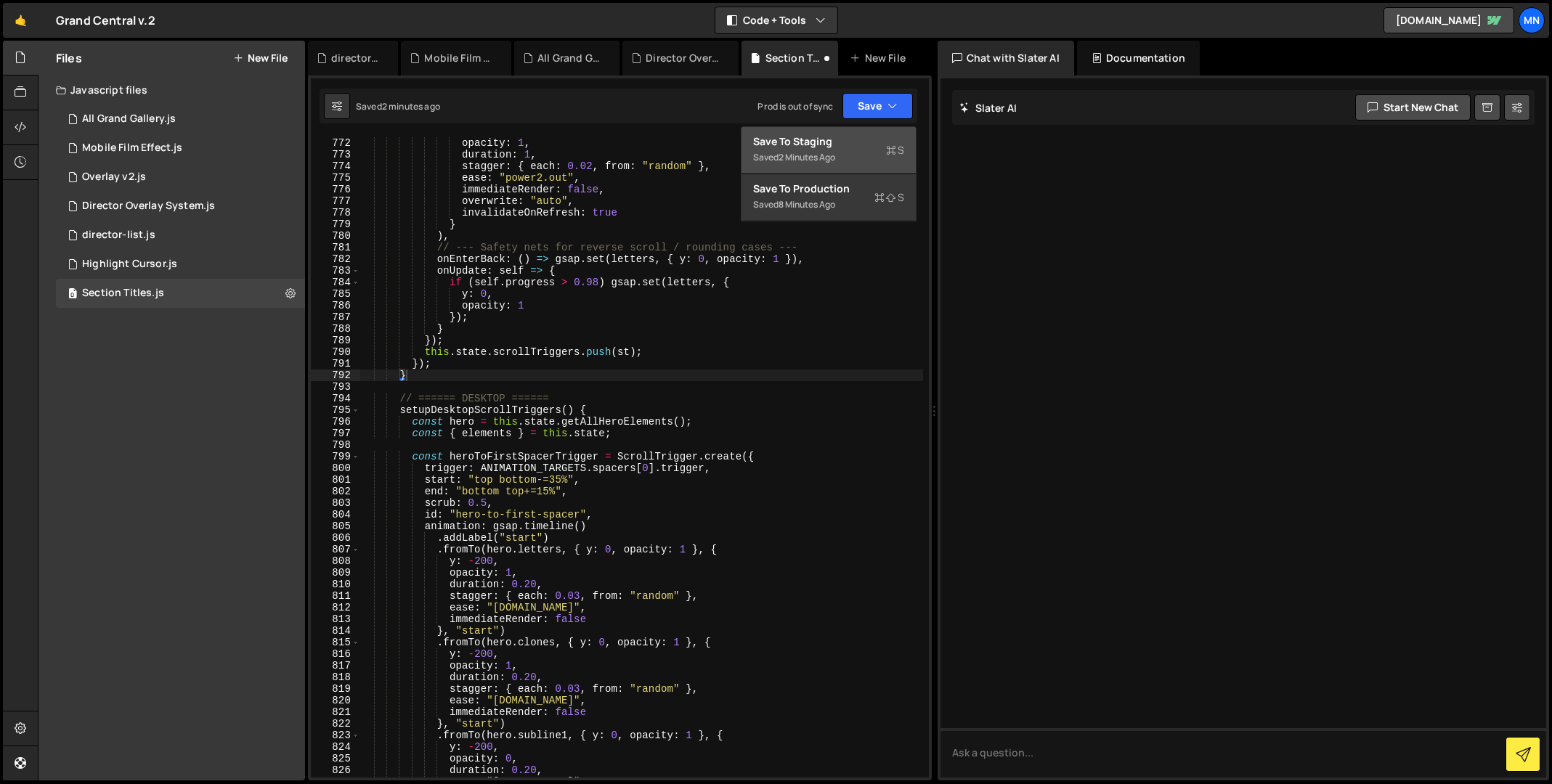
click at [867, 141] on div "Save to Staging S" at bounding box center [828, 142] width 151 height 14
type textarea "}"
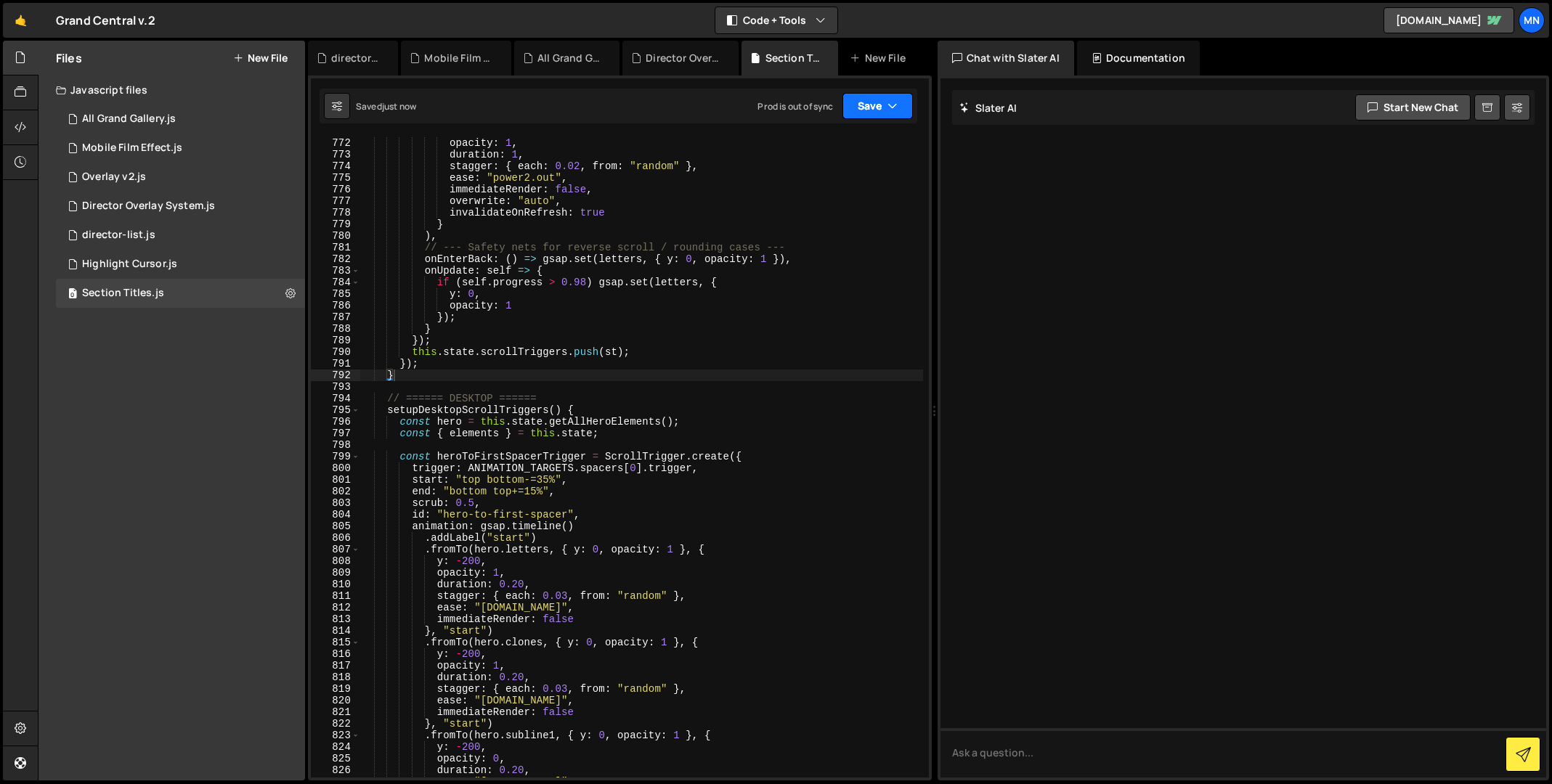
click at [881, 104] on button "Save" at bounding box center [877, 106] width 71 height 26
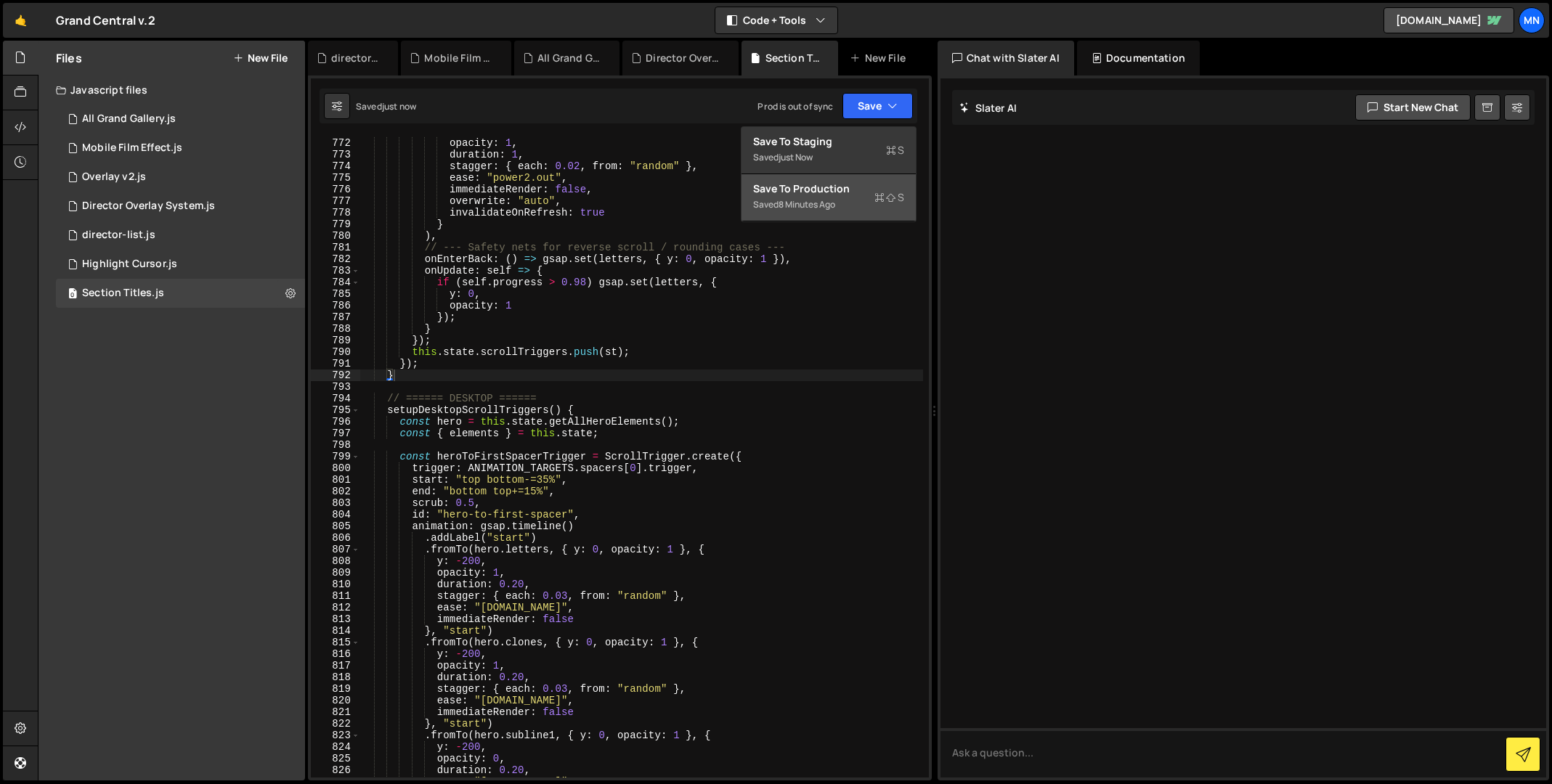
click at [854, 206] on div "Saved 8 minutes ago" at bounding box center [828, 205] width 151 height 18
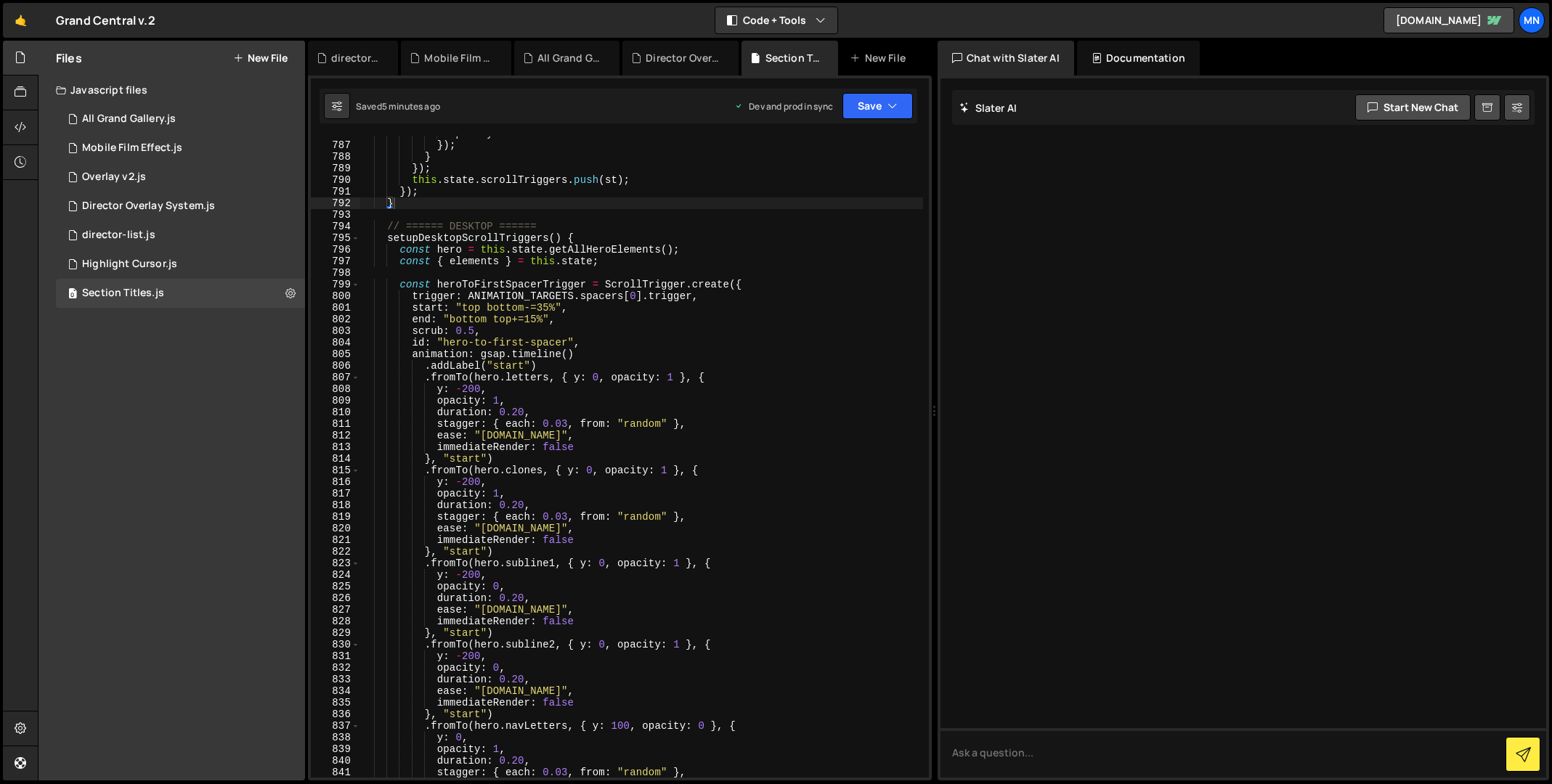
scroll to position [9405, 0]
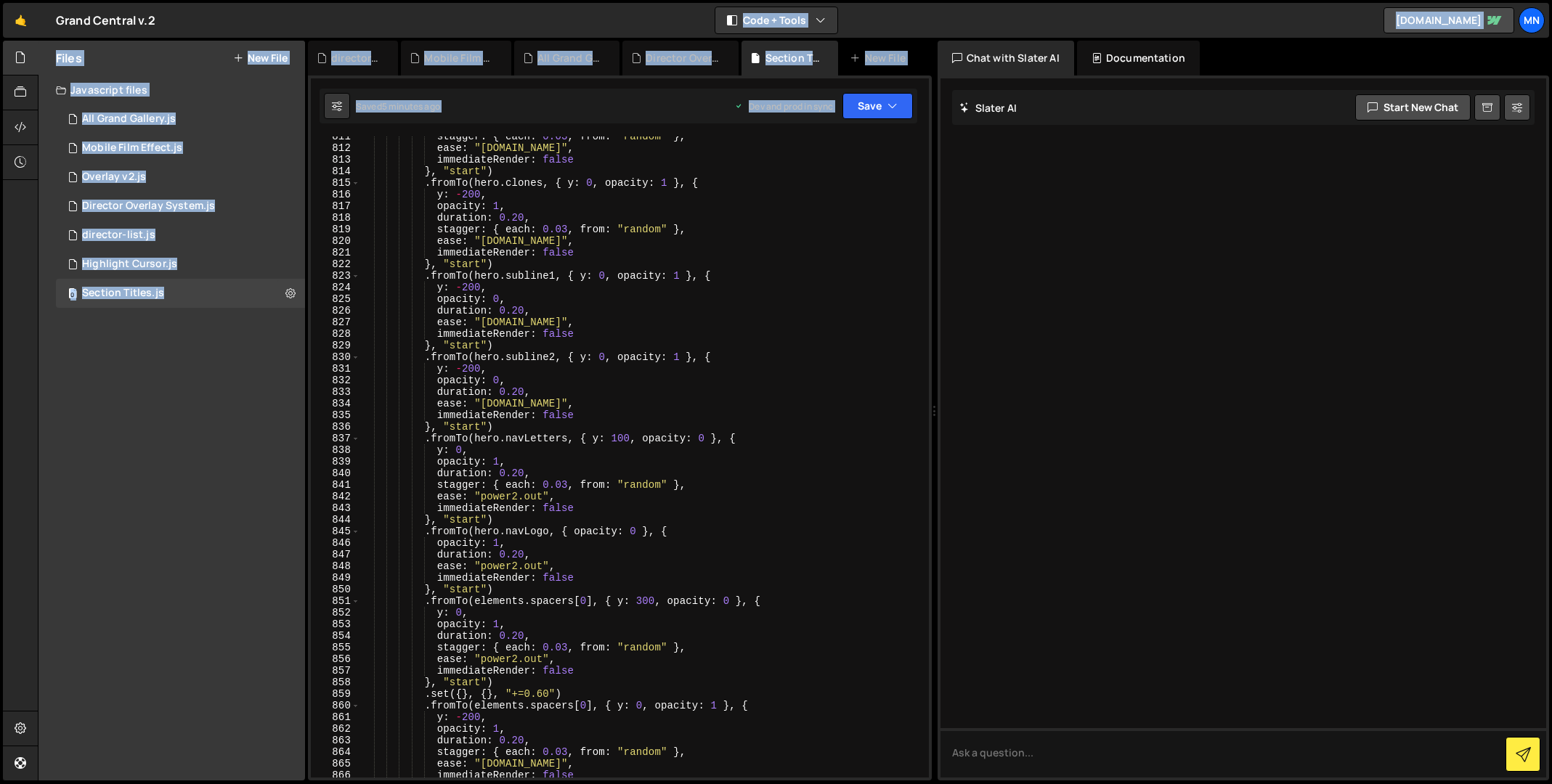
drag, startPoint x: 928, startPoint y: 661, endPoint x: 925, endPoint y: 802, distance: 141.0
click at [925, 783] on html "Projects [GEOGRAPHIC_DATA] Blog [GEOGRAPHIC_DATA] Projects Your Teams Invite te…" at bounding box center [776, 392] width 1552 height 784
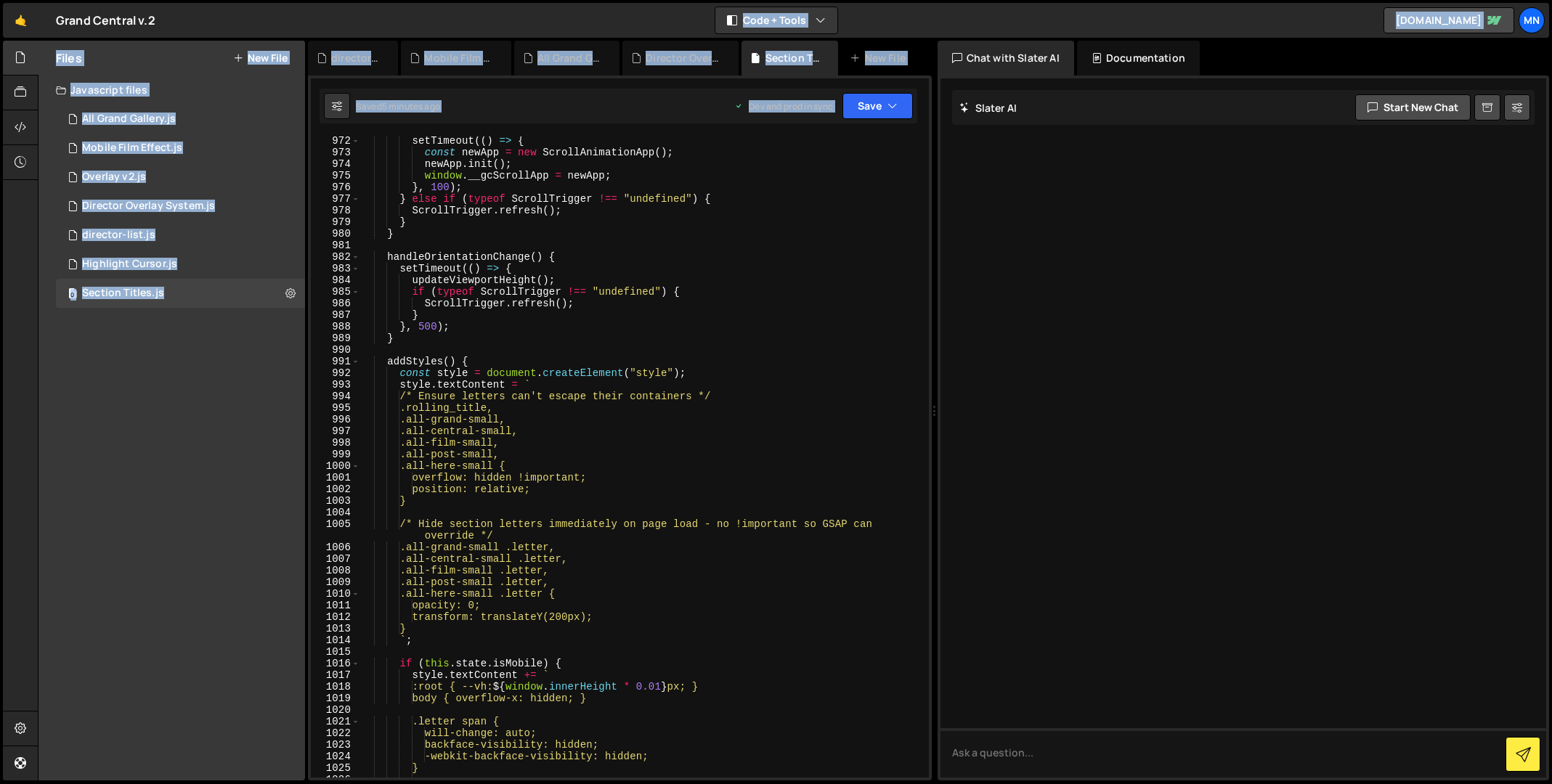
scroll to position [11796, 0]
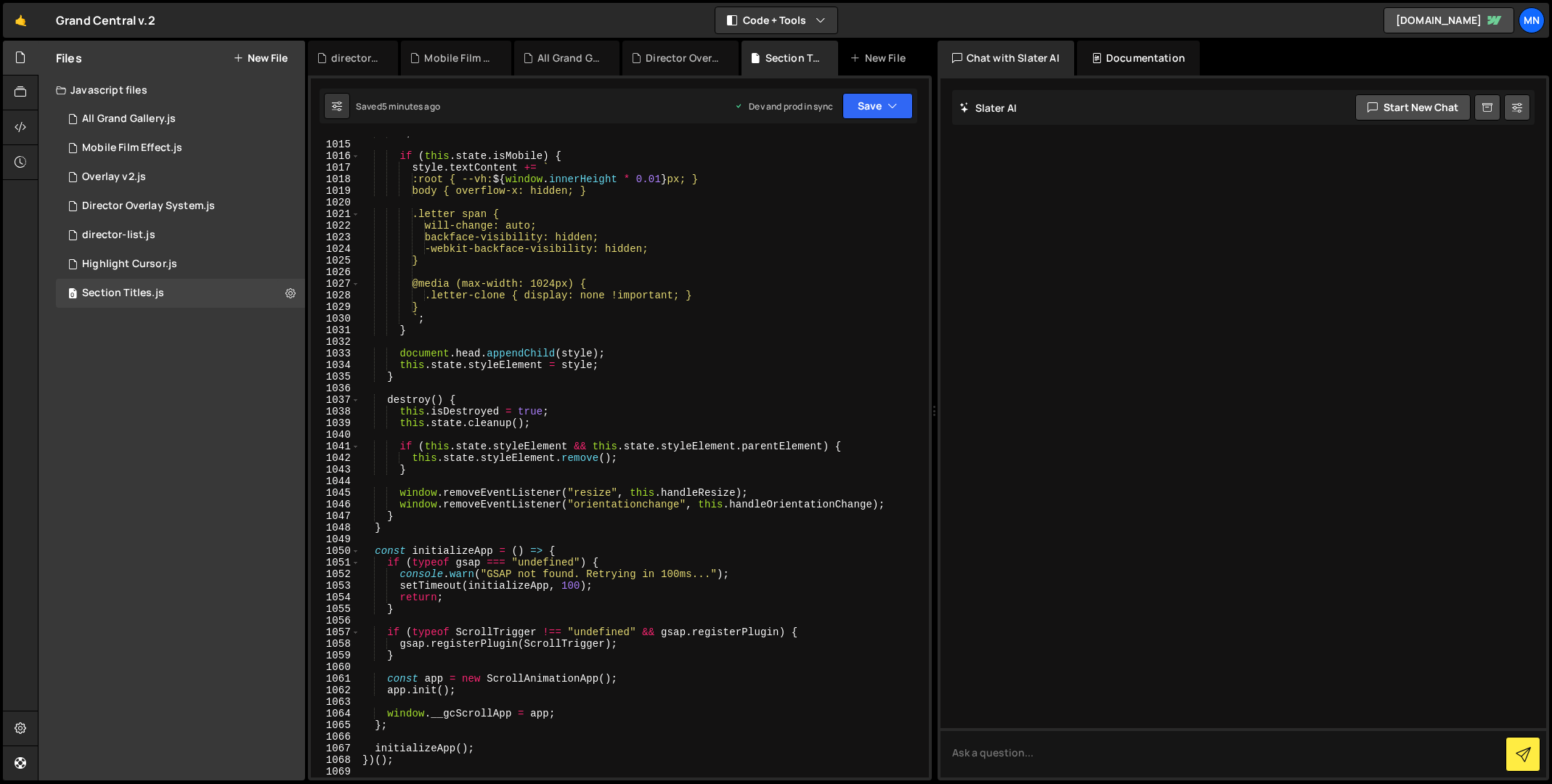
click at [407, 769] on div "` ; if ( this . state . isMobile ) { style . textContent += ` :root { --vh: ${ …" at bounding box center [641, 459] width 563 height 664
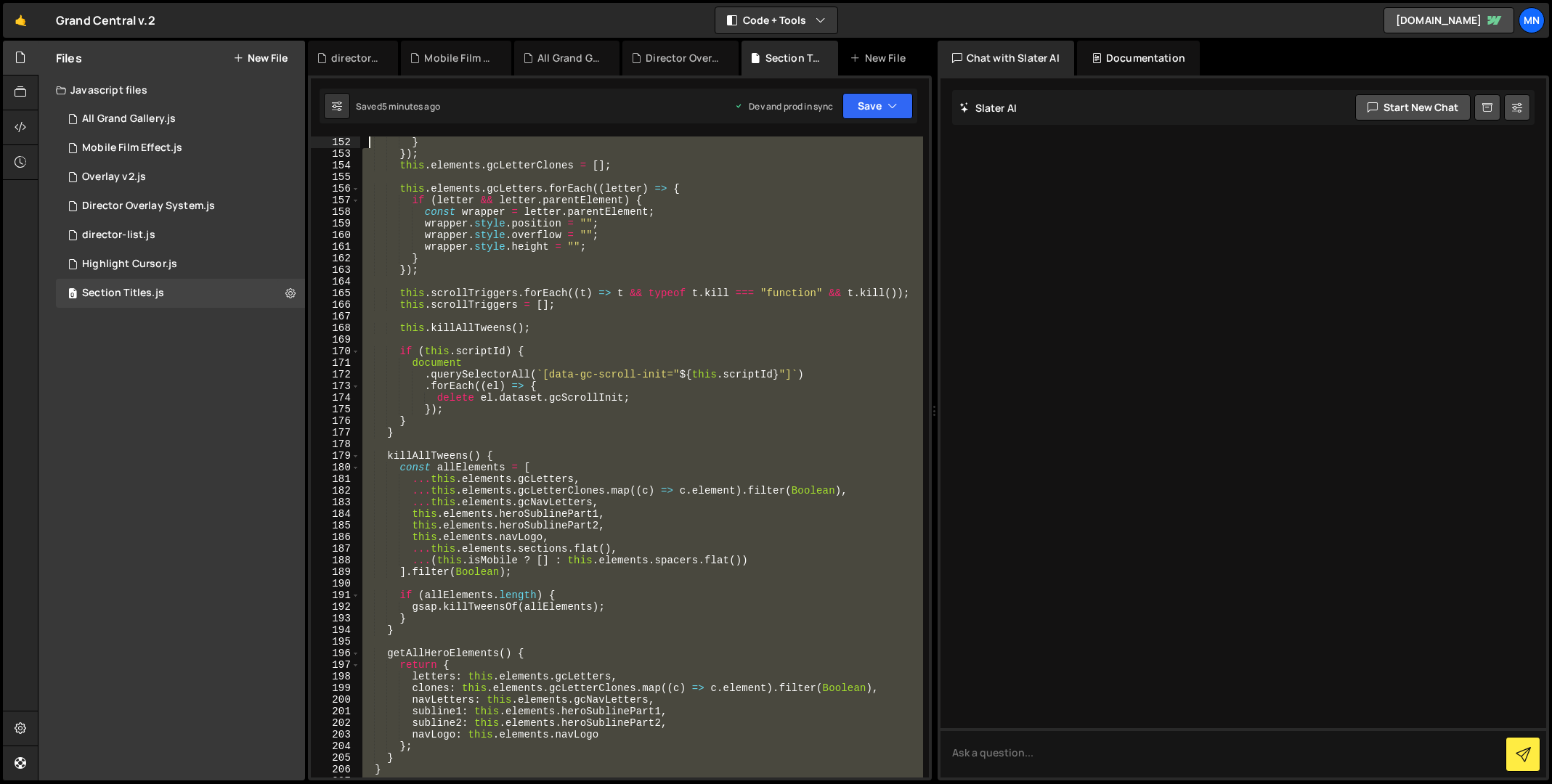
scroll to position [0, 0]
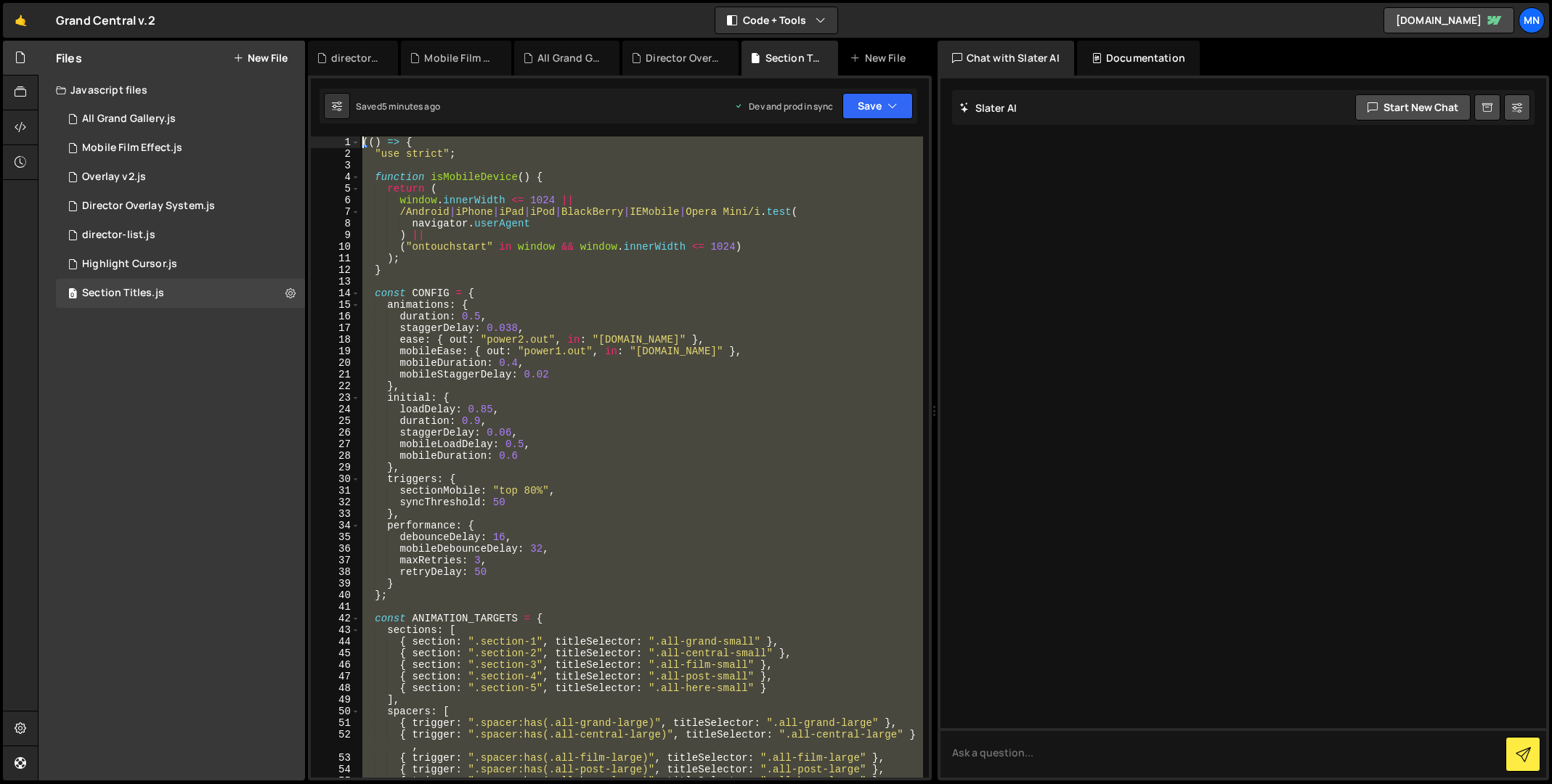
drag, startPoint x: 413, startPoint y: 766, endPoint x: 368, endPoint y: -159, distance: 926.1
click at [368, 0] on html "Projects [GEOGRAPHIC_DATA] Blog [GEOGRAPHIC_DATA] Projects Your Teams Invite te…" at bounding box center [776, 392] width 1552 height 784
paste textarea "})()"
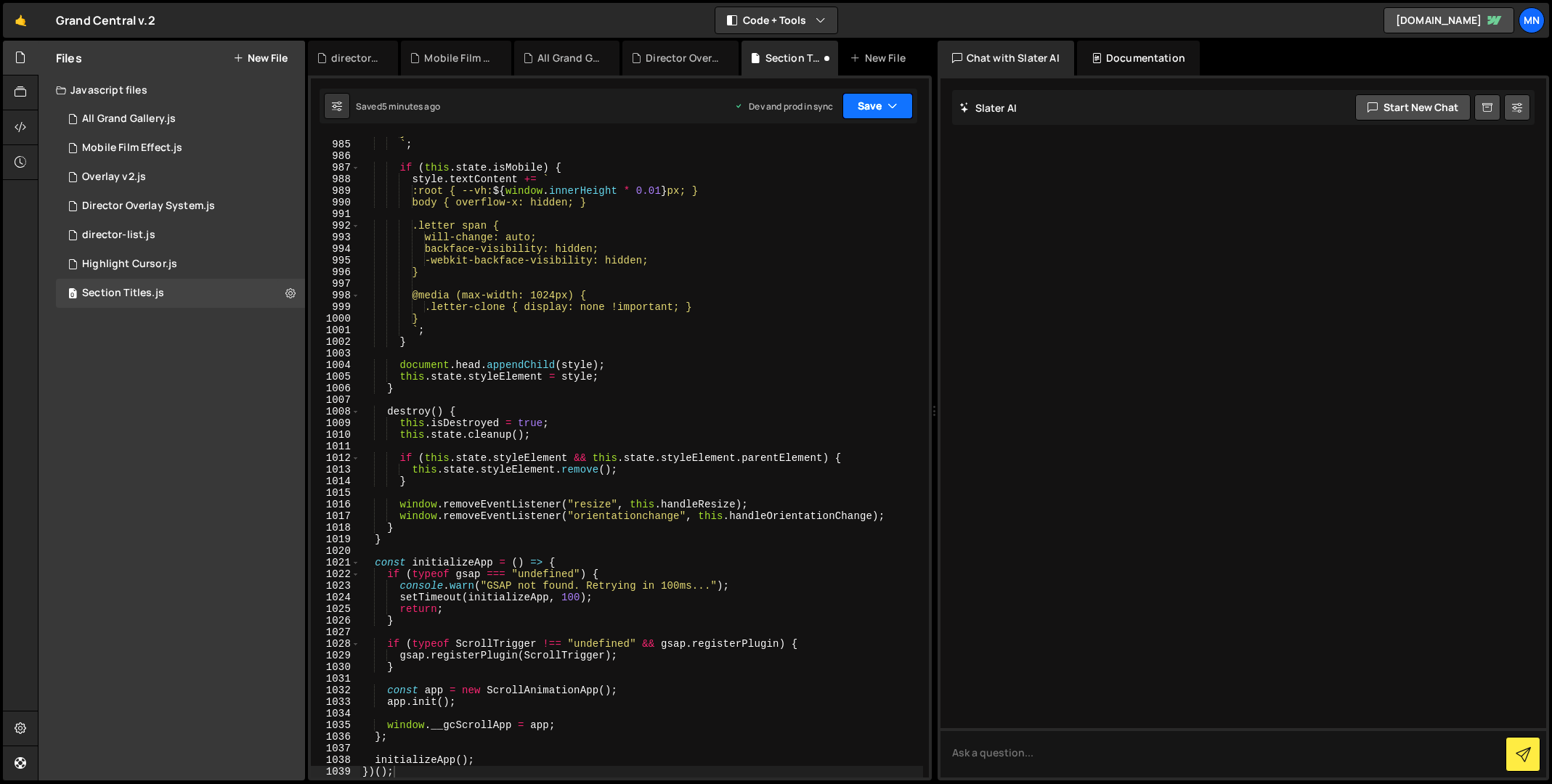
click at [865, 107] on button "Save" at bounding box center [877, 106] width 71 height 26
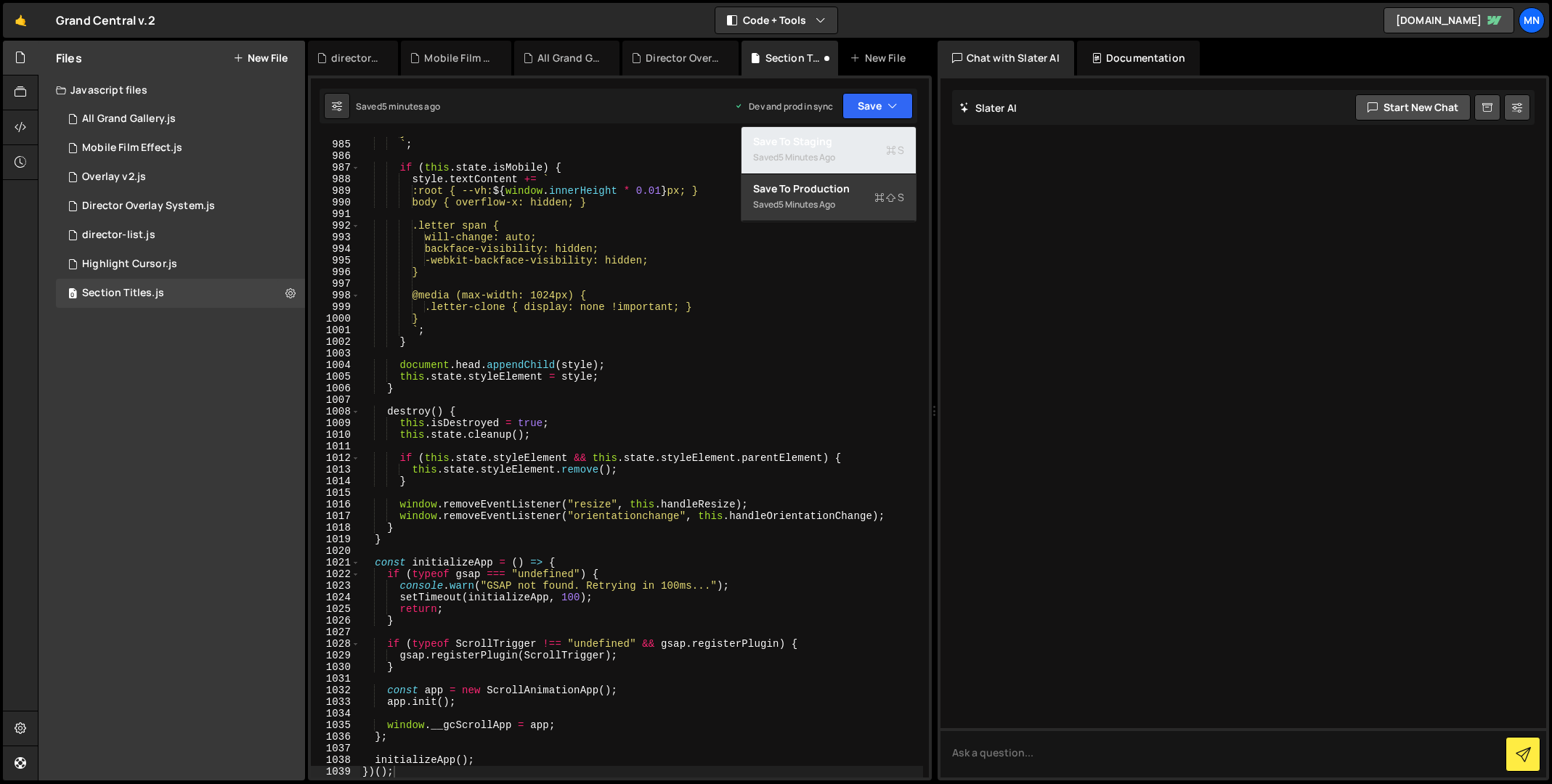
drag, startPoint x: 817, startPoint y: 143, endPoint x: 845, endPoint y: 136, distance: 28.9
click at [818, 143] on div "Save to Staging S" at bounding box center [828, 142] width 151 height 14
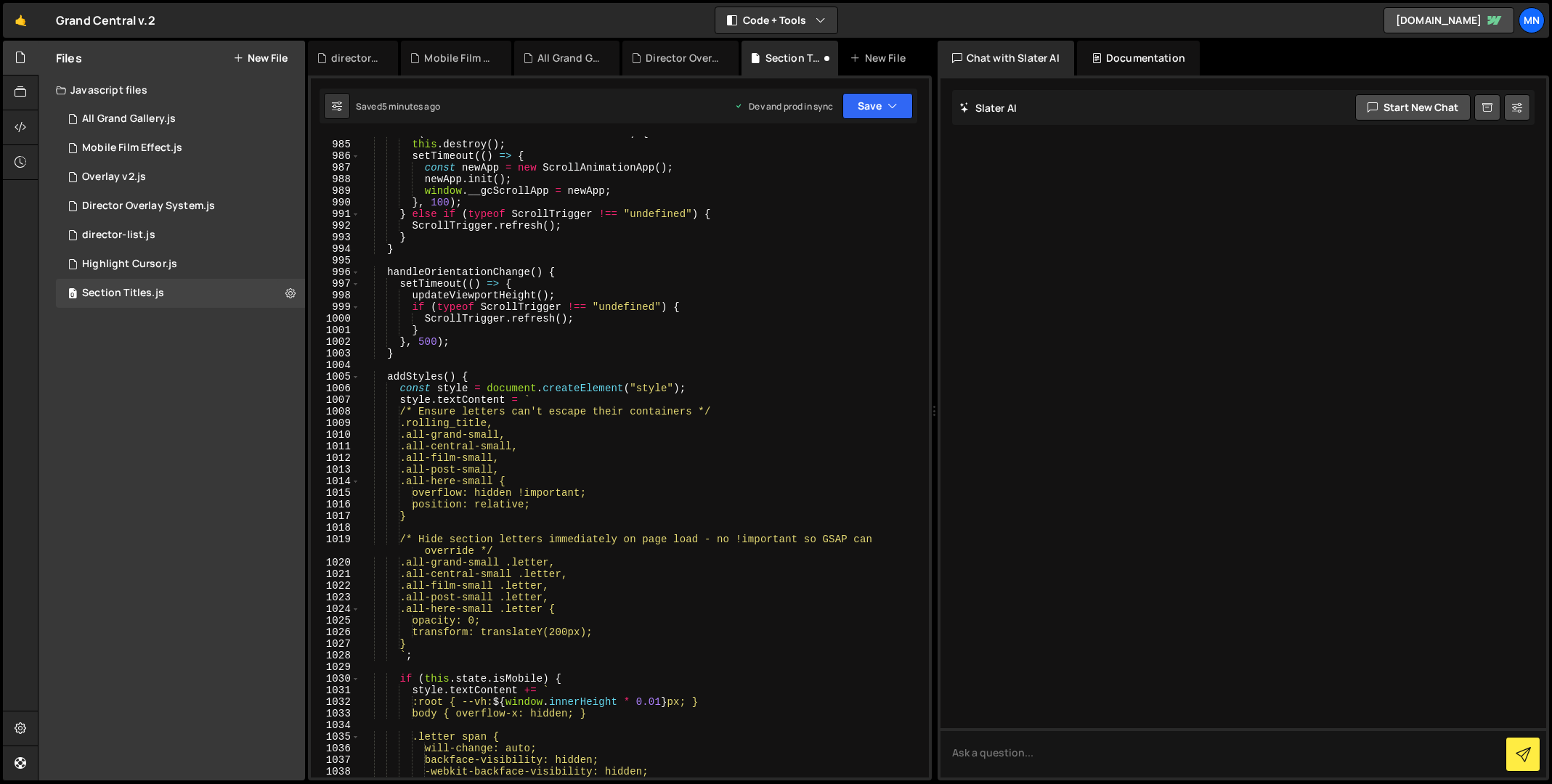
scroll to position [11436, 0]
click at [872, 111] on button "Save" at bounding box center [877, 106] width 71 height 26
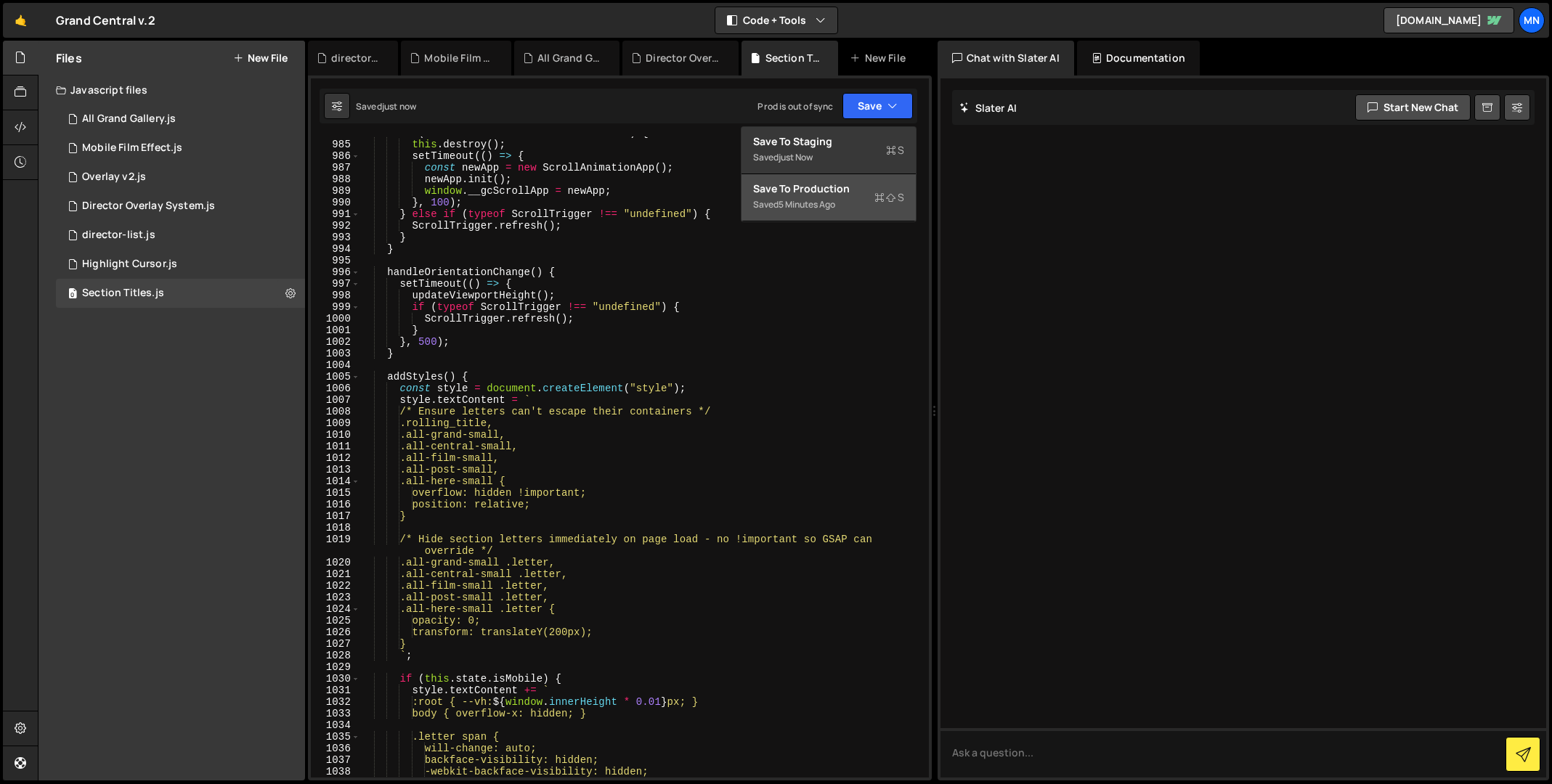
click at [817, 205] on div "5 minutes ago" at bounding box center [807, 203] width 57 height 12
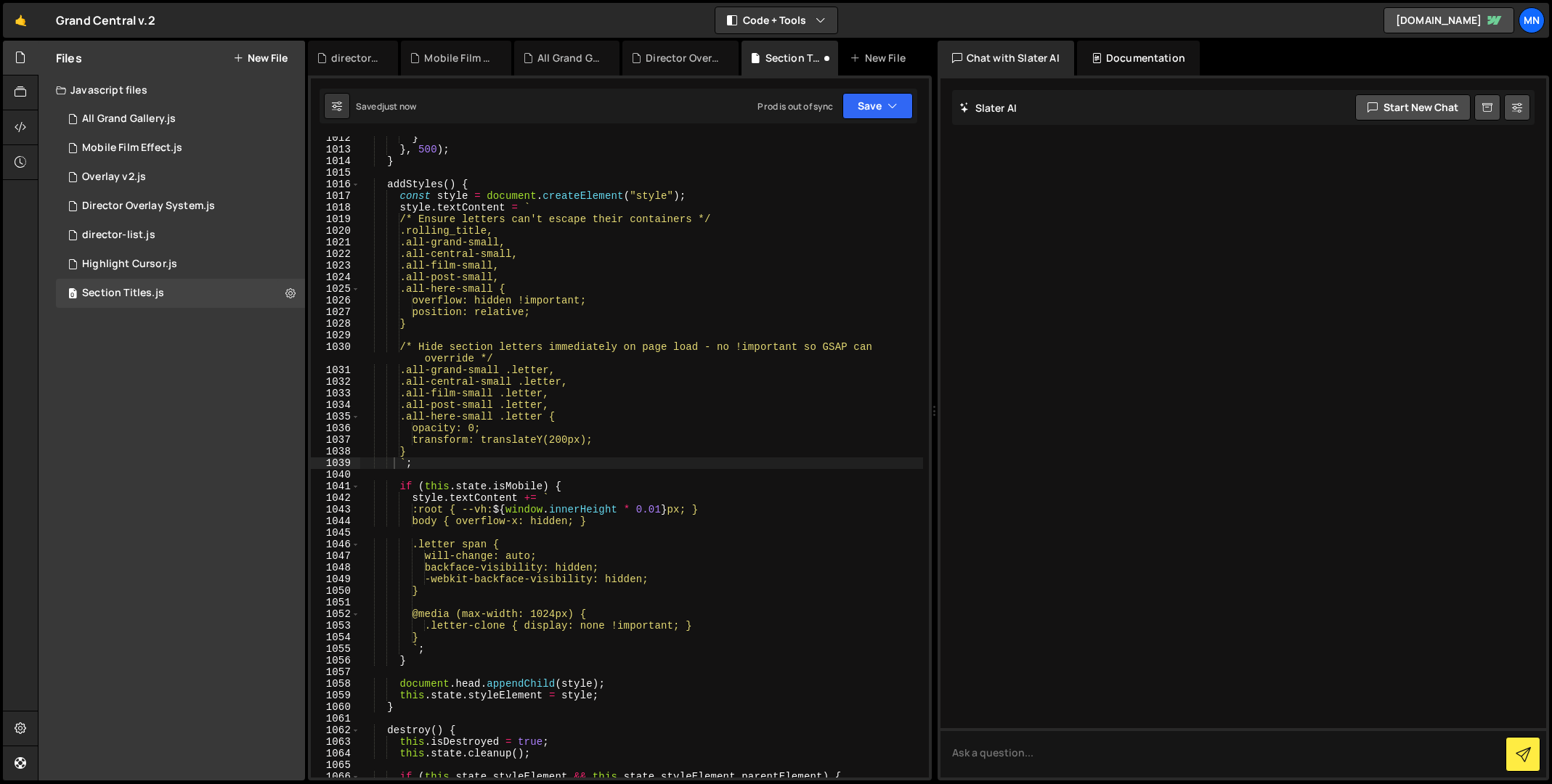
type textarea "`;"
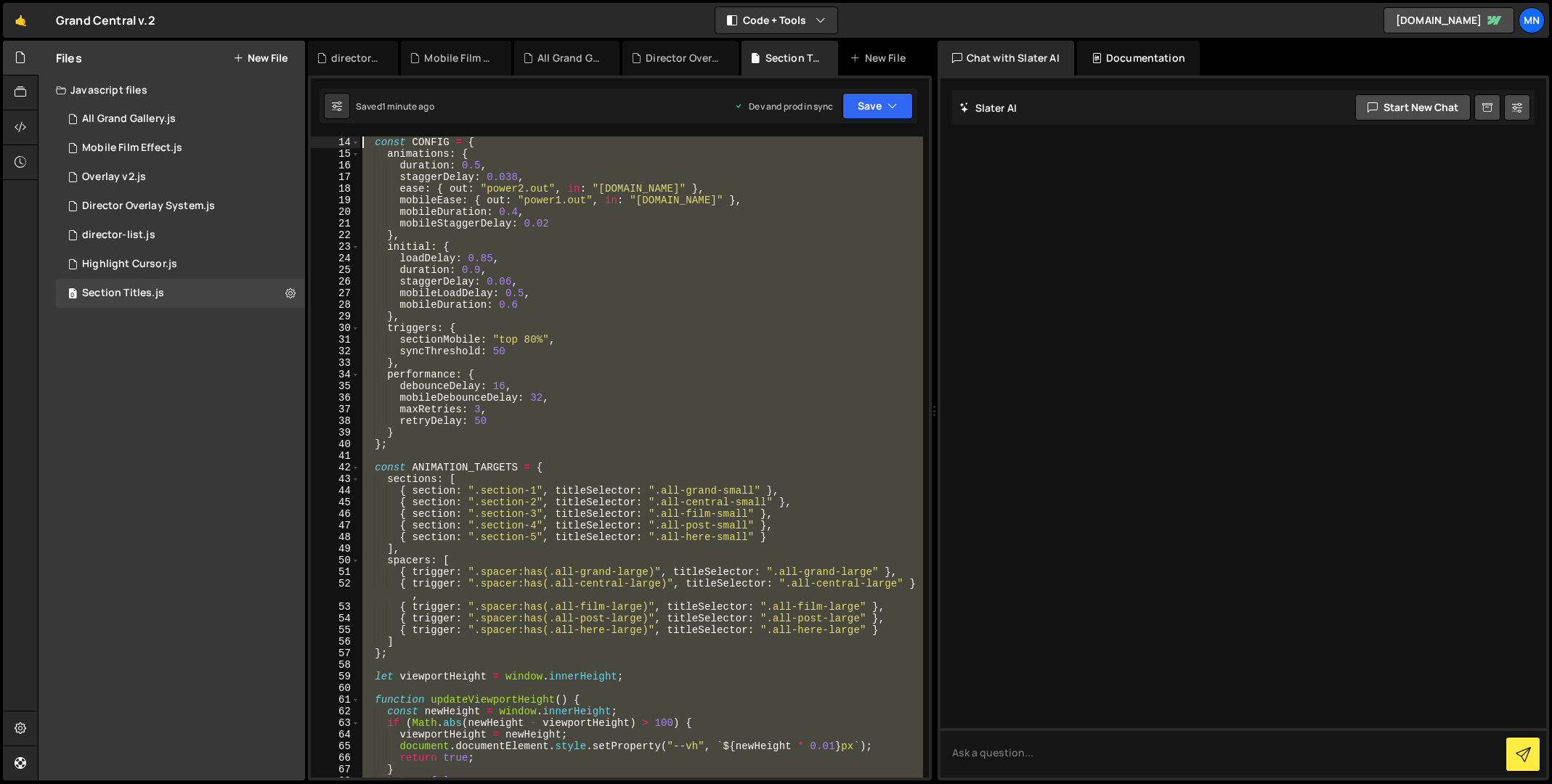
scroll to position [0, 0]
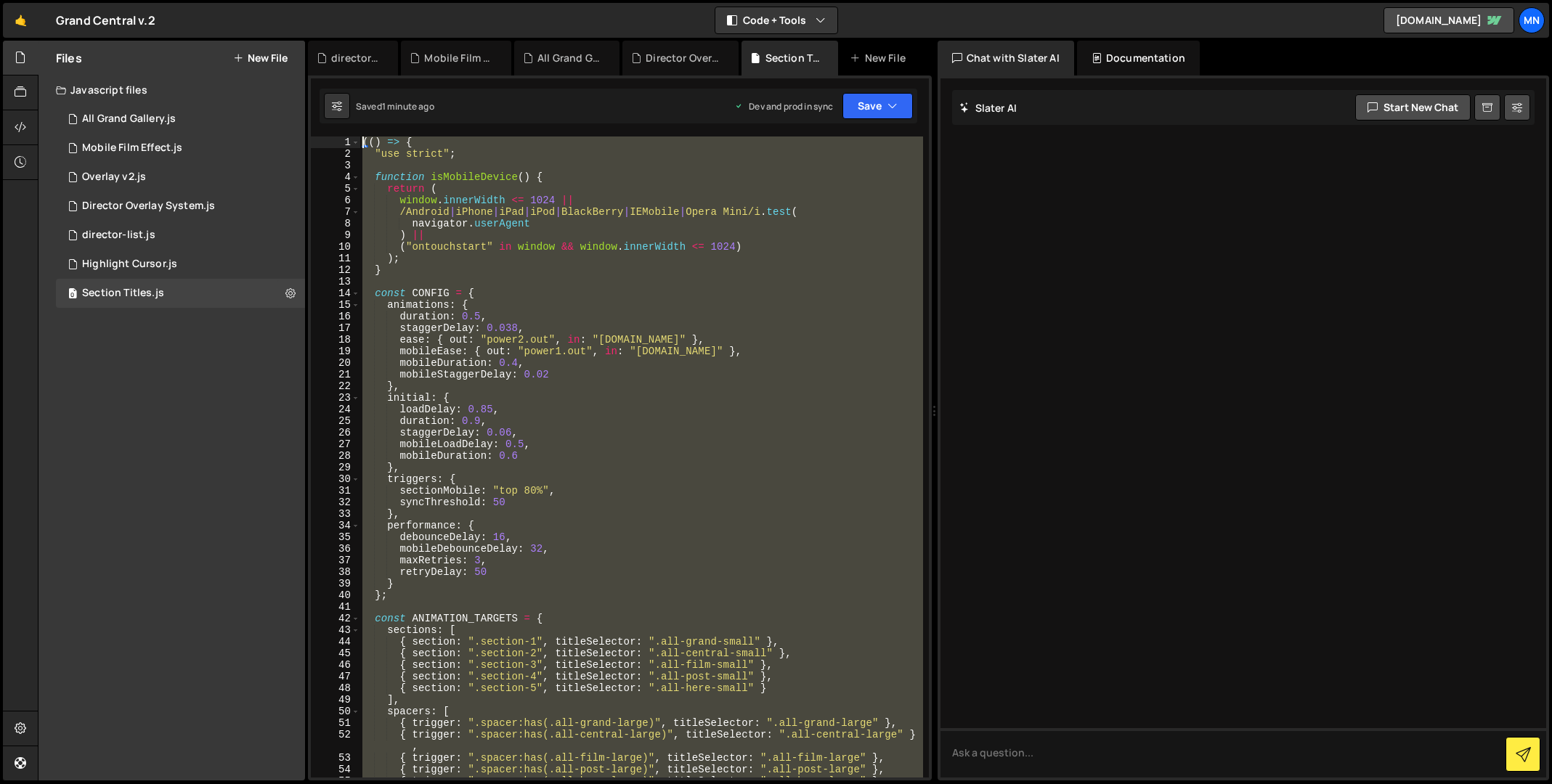
drag, startPoint x: 417, startPoint y: 626, endPoint x: 357, endPoint y: -86, distance: 714.5
click at [357, 0] on html "Projects [GEOGRAPHIC_DATA] Blog [GEOGRAPHIC_DATA] Projects Your Teams Invite te…" at bounding box center [776, 392] width 1552 height 784
type textarea "(() => { "use strict";"
paste textarea
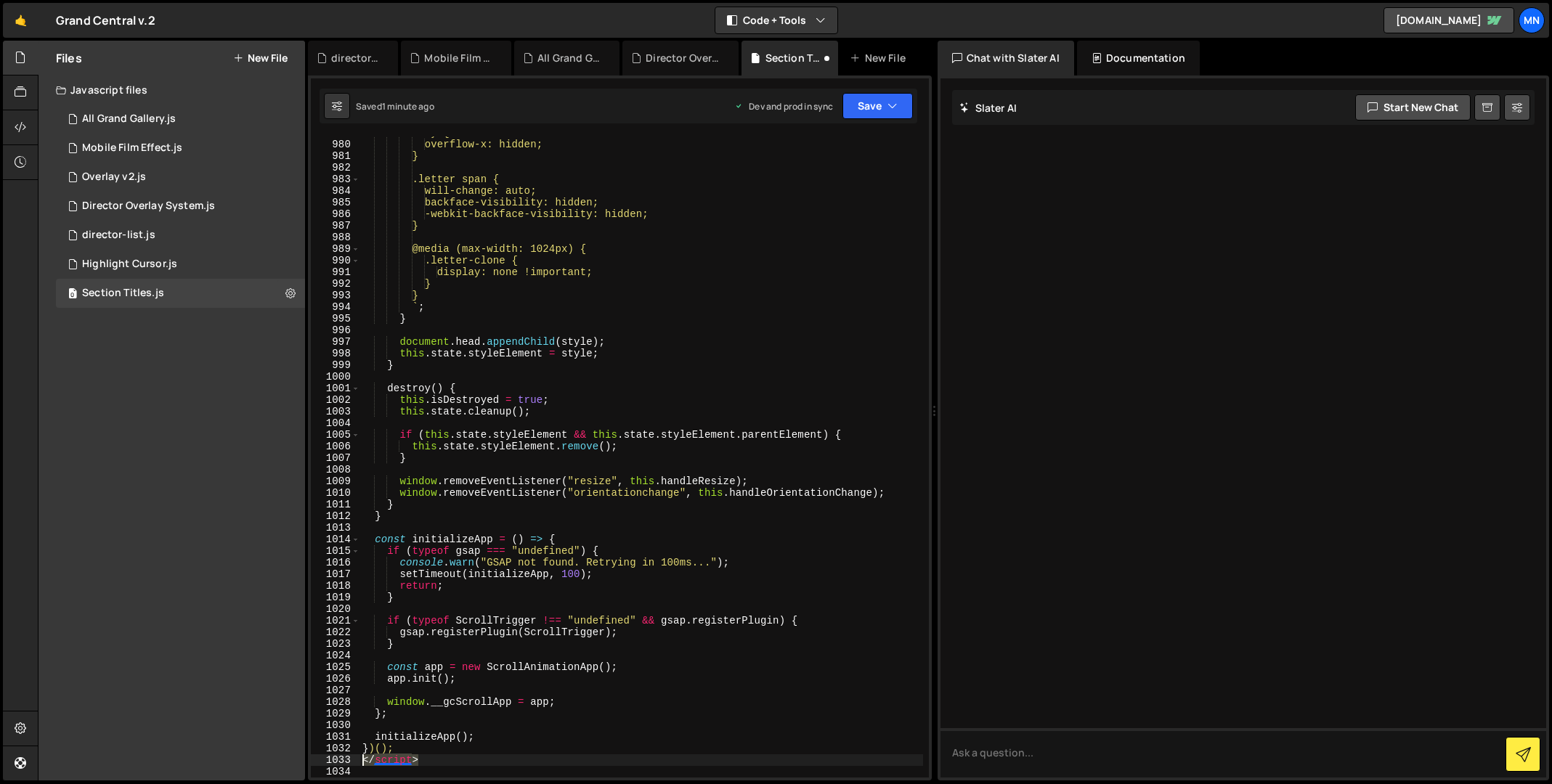
drag, startPoint x: 435, startPoint y: 762, endPoint x: 331, endPoint y: 762, distance: 104.0
click at [331, 762] on div "979 980 981 982 983 984 985 986 987 988 989 990 991 992 993 994 995 996 997 998…" at bounding box center [619, 456] width 618 height 641
type textarea "</script>"
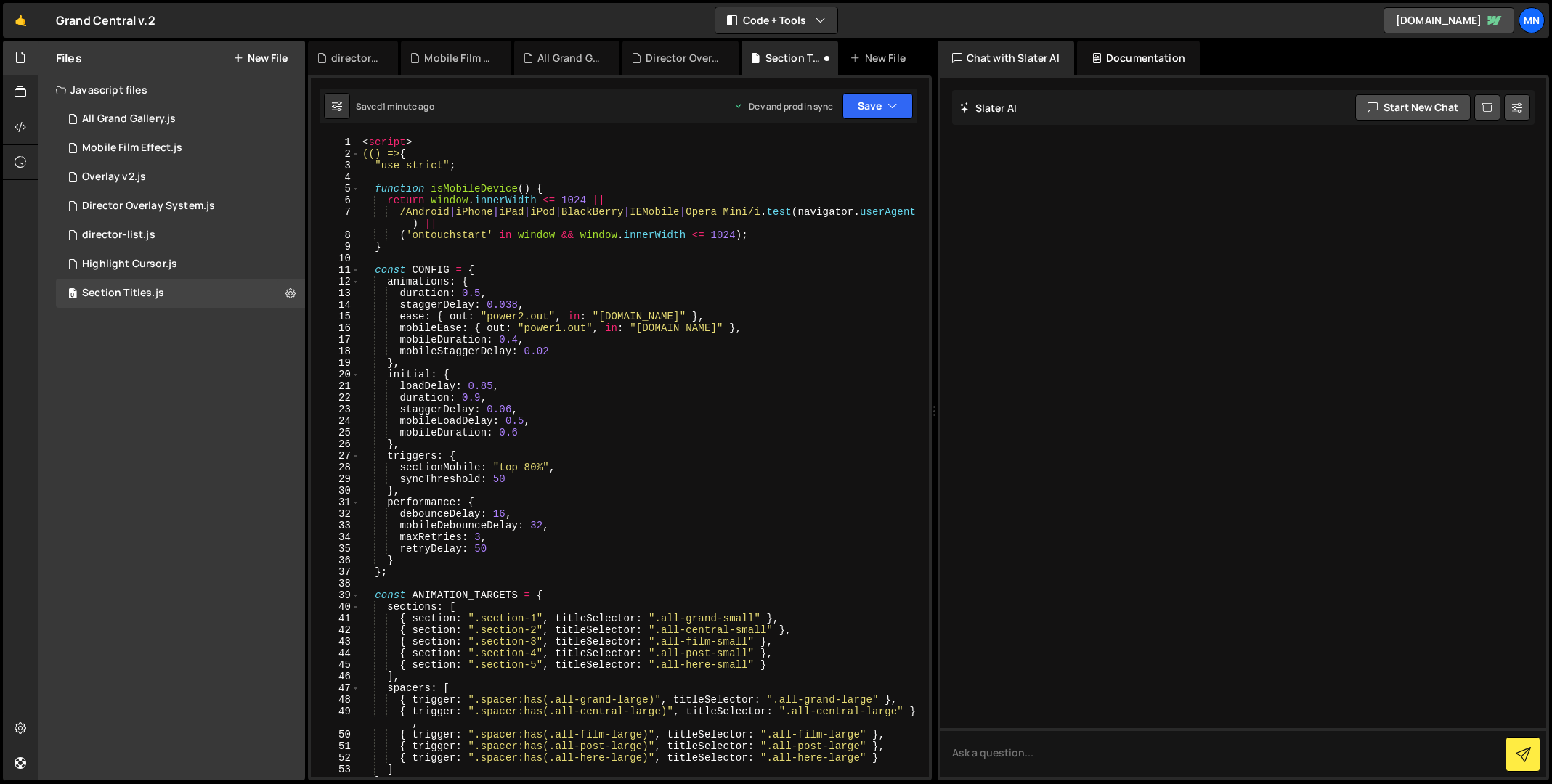
scroll to position [0, 0]
drag, startPoint x: 410, startPoint y: 140, endPoint x: 306, endPoint y: 135, distance: 104.1
click at [306, 135] on div "Files New File Javascript files 1 All Grand Gallery.js 0 0 Mobile Film Effect.j…" at bounding box center [795, 411] width 1514 height 740
type textarea "<script>"
type textarea "(() => {"
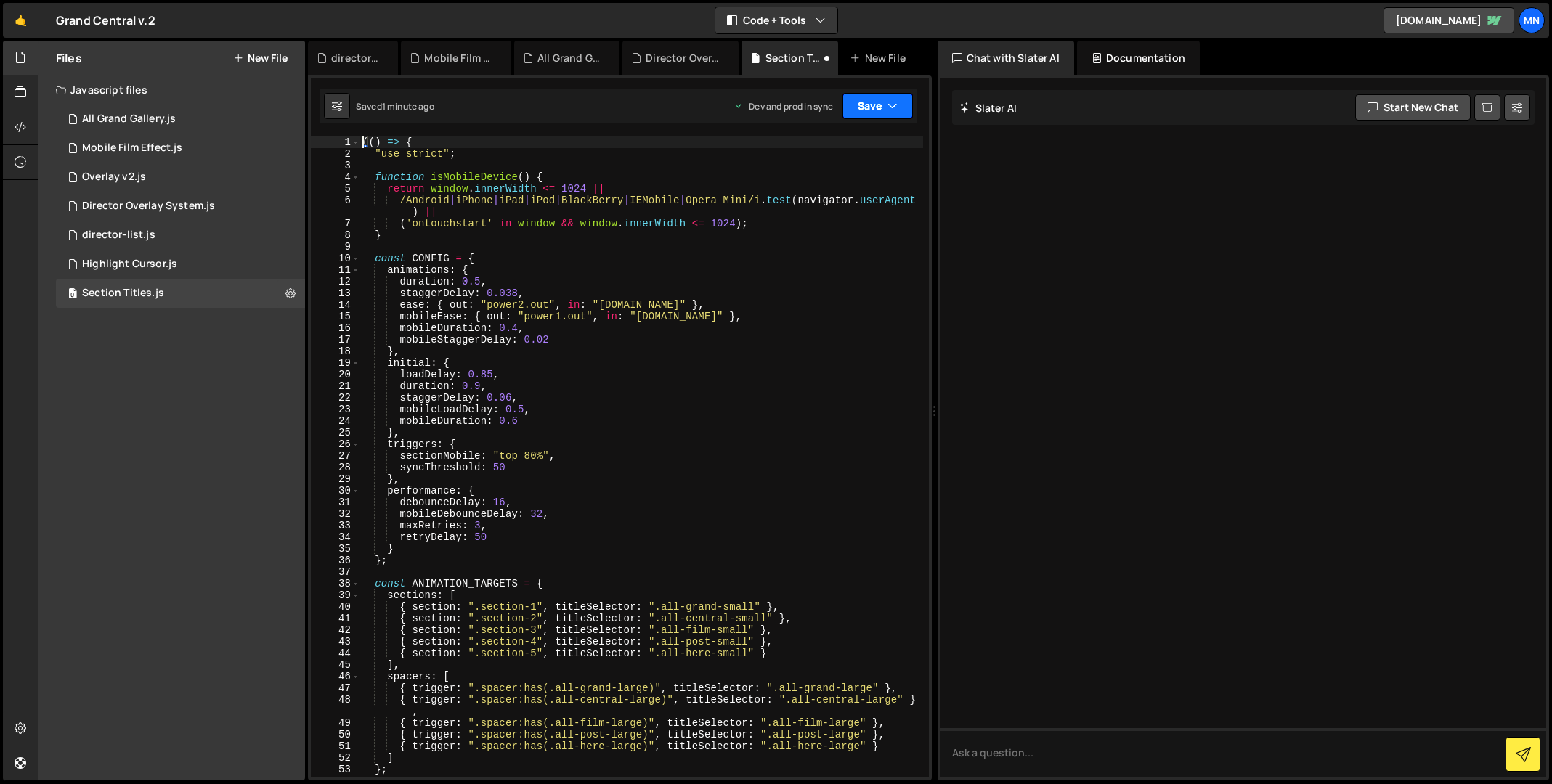
click at [896, 102] on icon "button" at bounding box center [892, 106] width 10 height 14
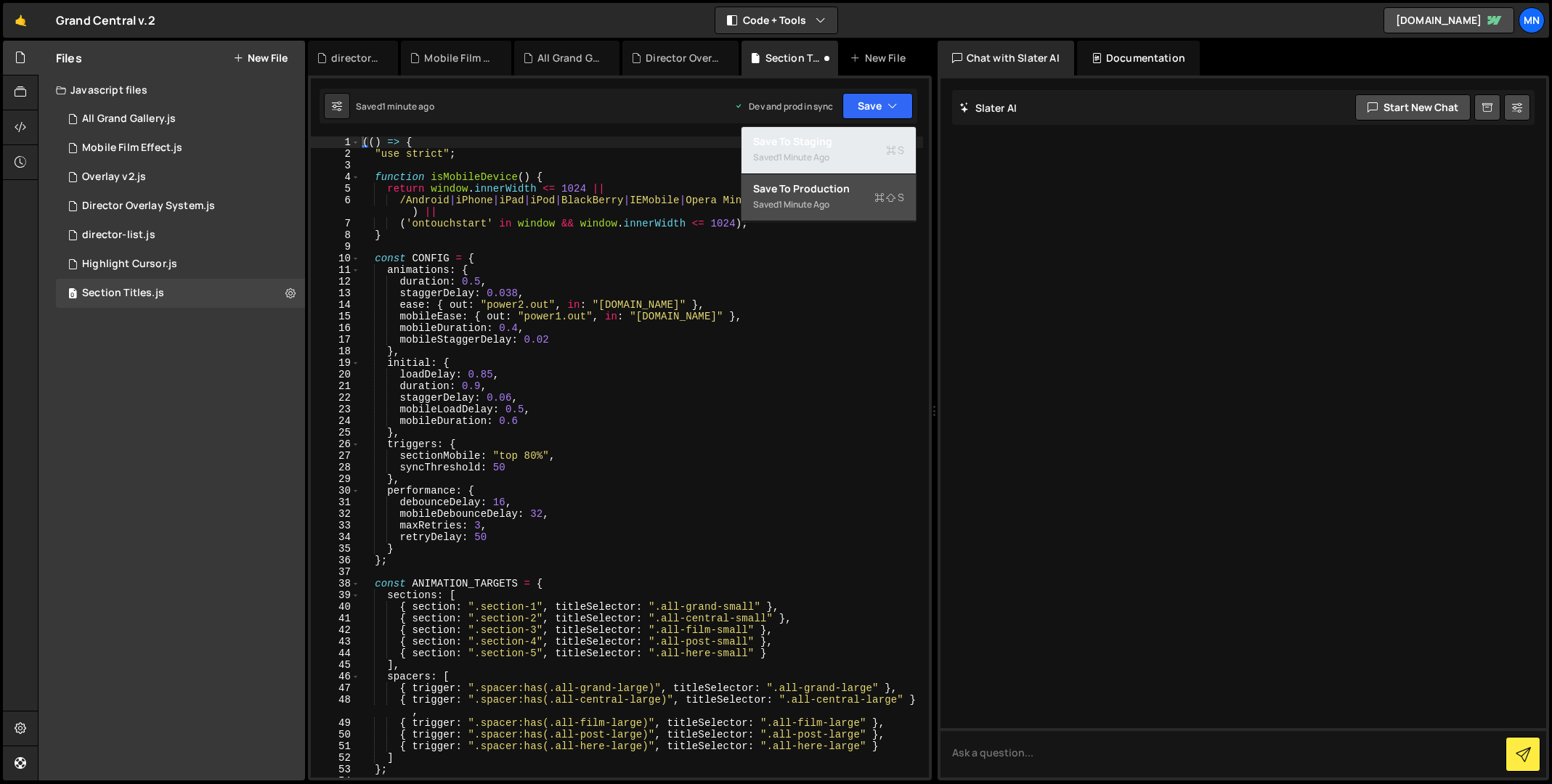
click at [878, 149] on div "Saved 1 minute ago" at bounding box center [828, 158] width 151 height 18
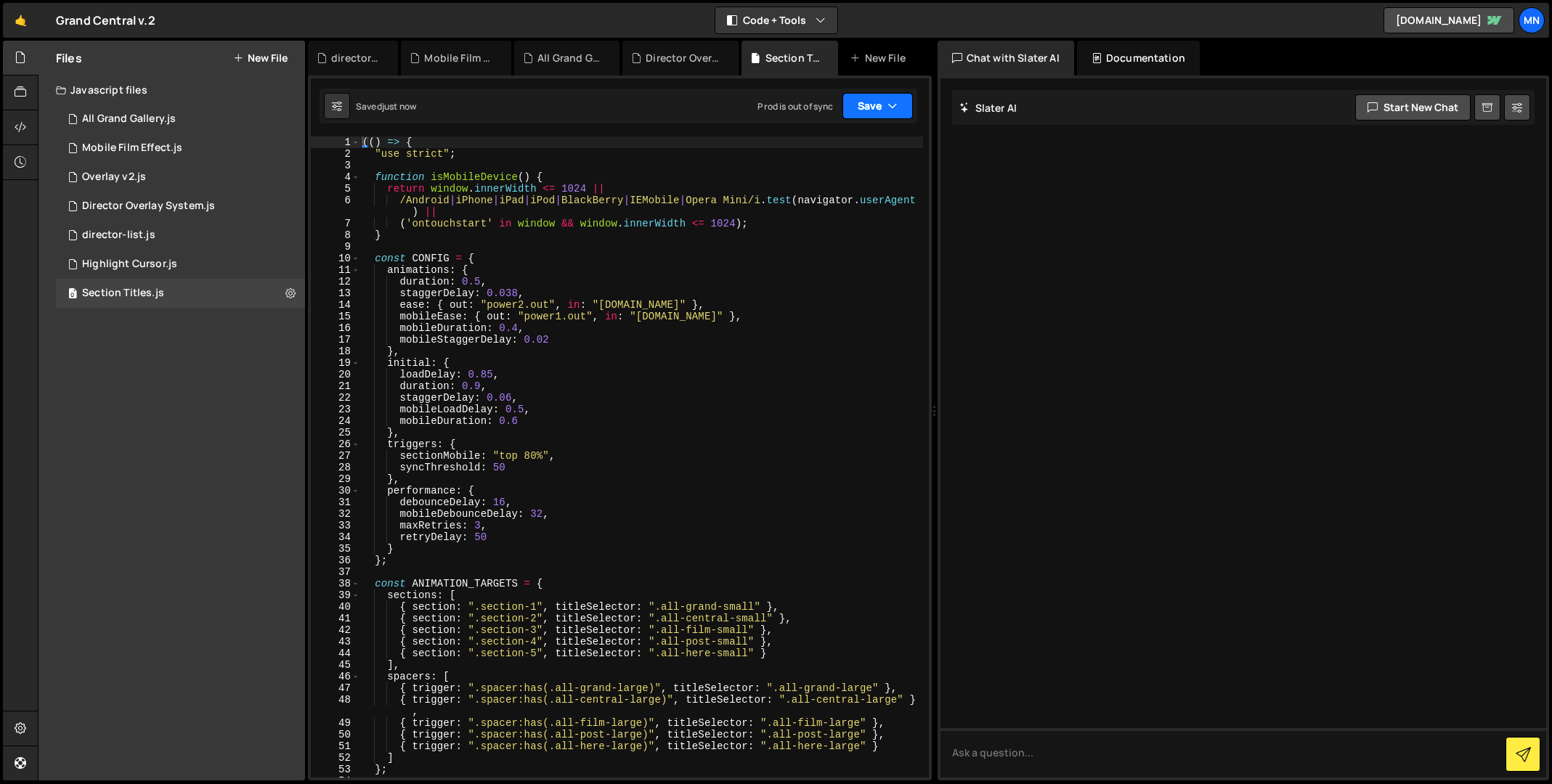
click at [887, 107] on icon "button" at bounding box center [892, 106] width 10 height 14
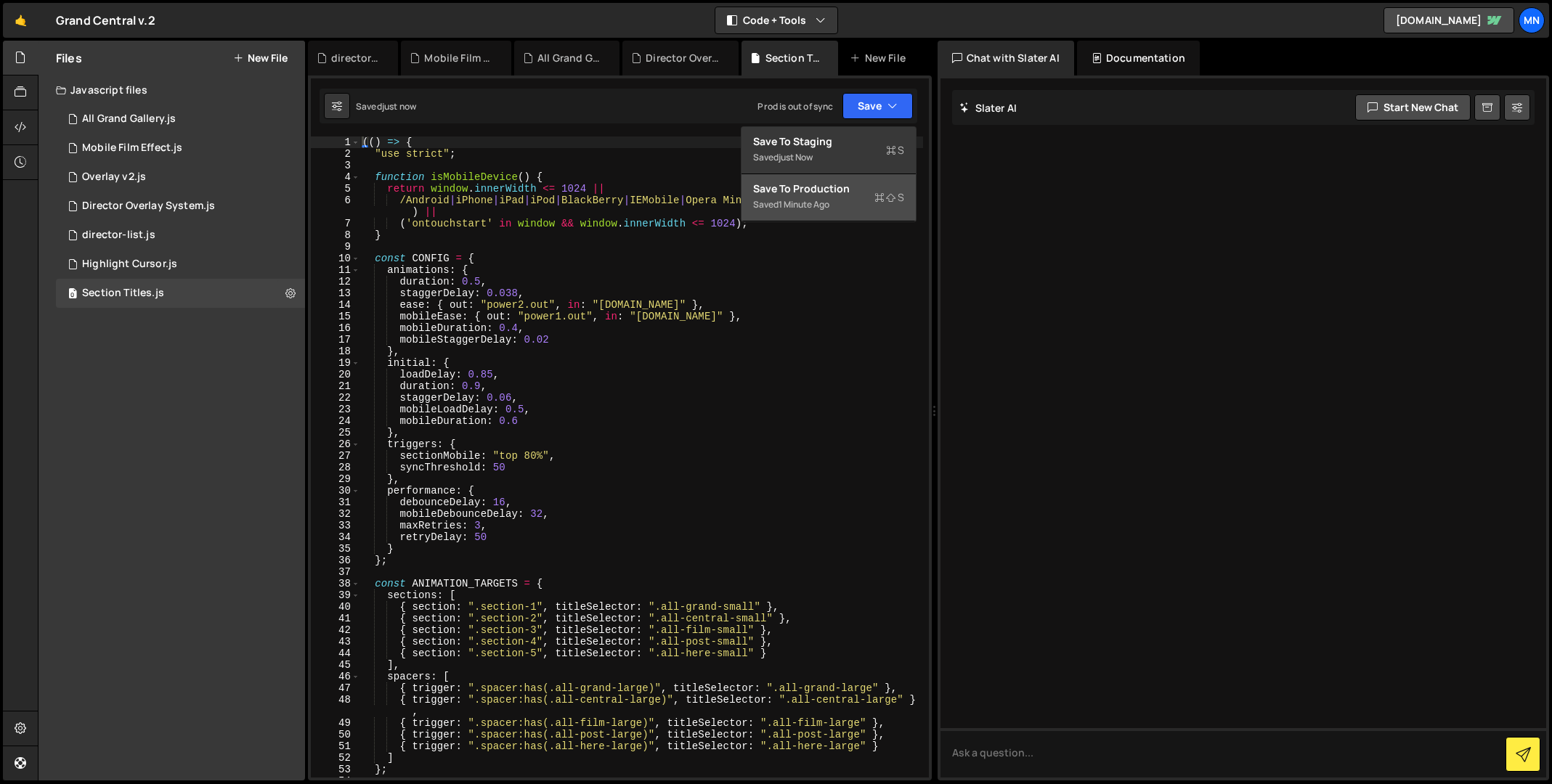
click at [872, 182] on div "Save to Production S" at bounding box center [828, 189] width 151 height 14
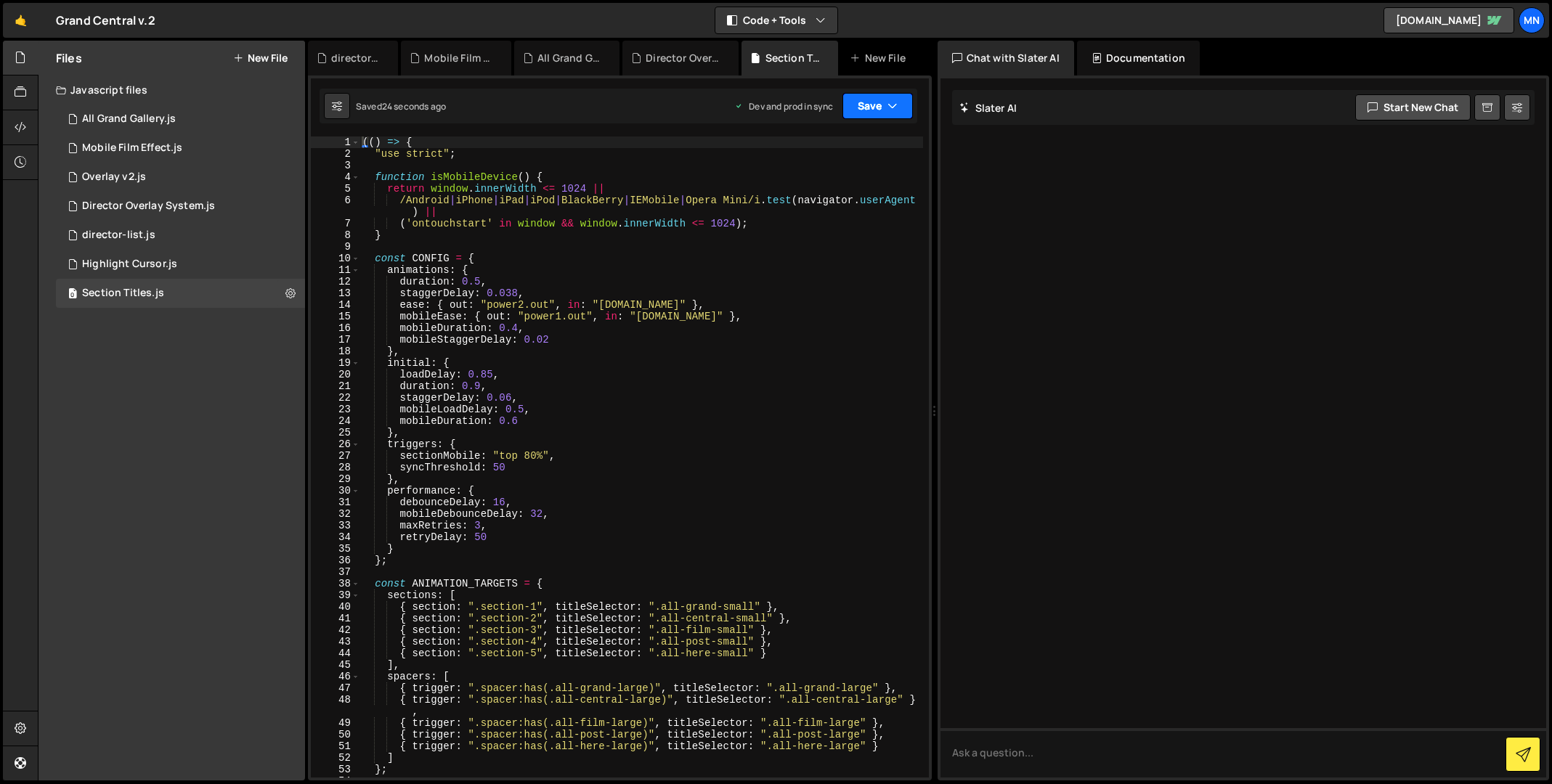
click at [872, 107] on button "Save" at bounding box center [877, 106] width 71 height 26
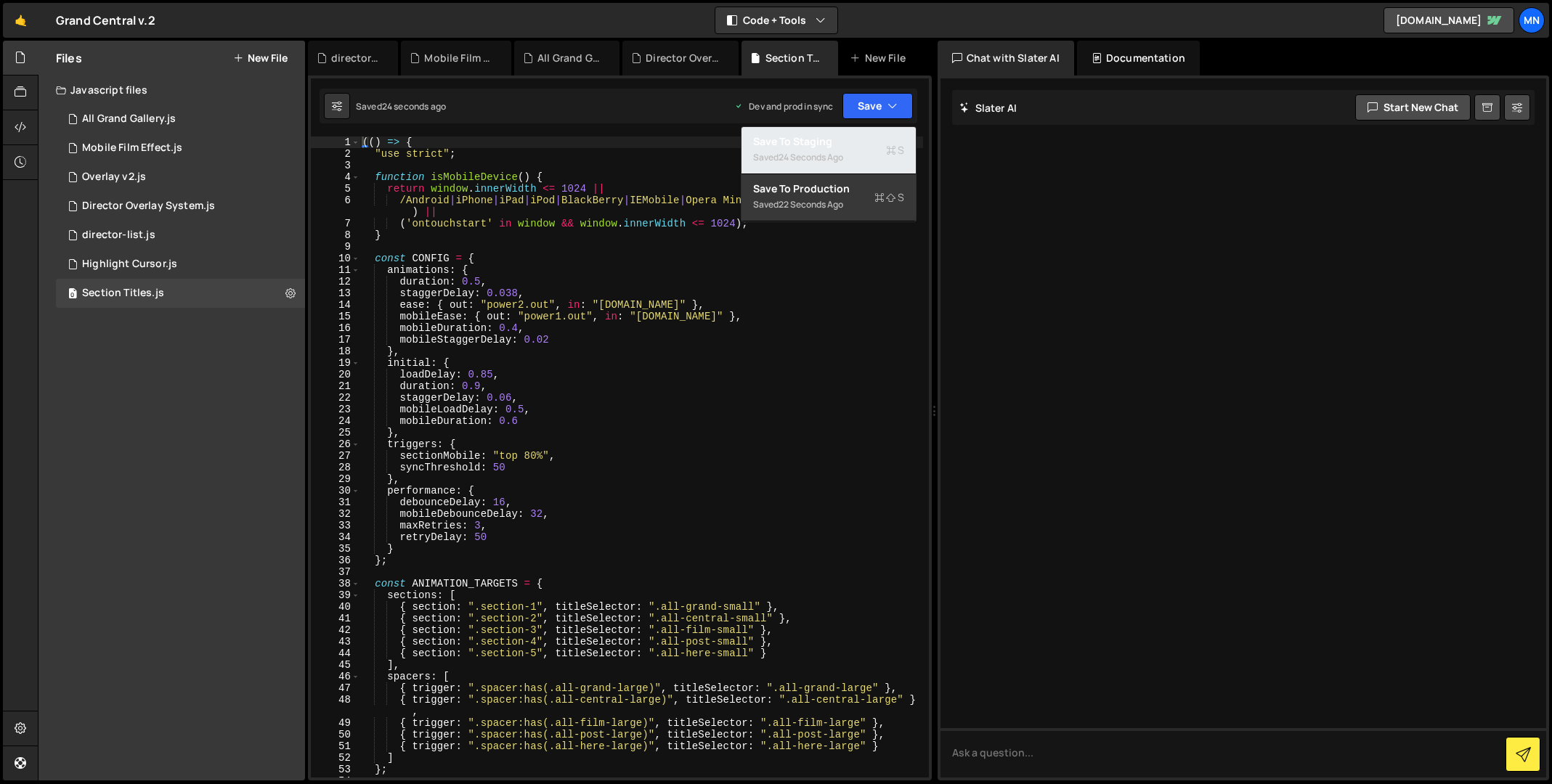
drag, startPoint x: 846, startPoint y: 151, endPoint x: 858, endPoint y: 131, distance: 23.3
click at [847, 151] on div "Saved 24 seconds ago" at bounding box center [828, 158] width 151 height 18
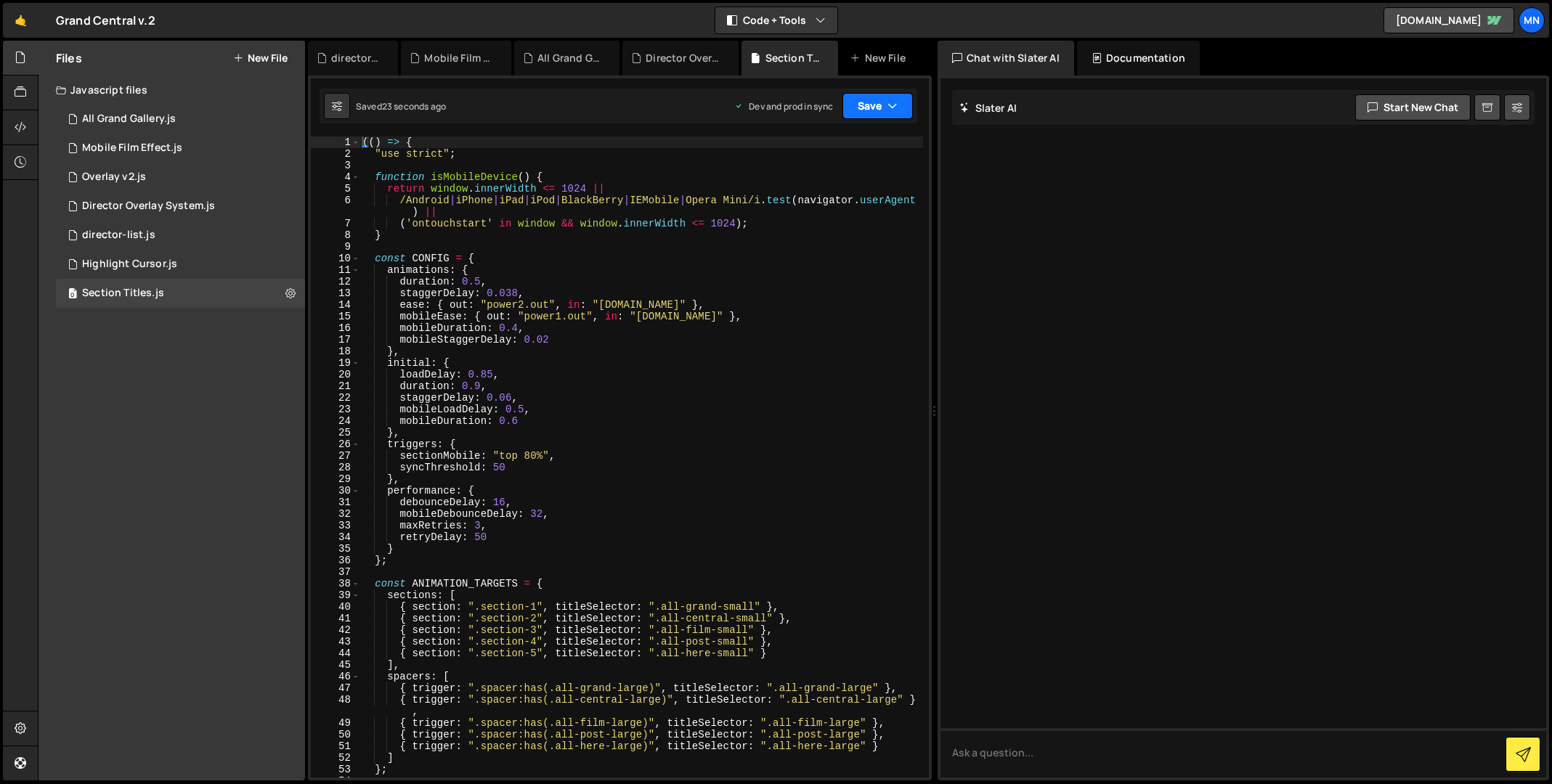
drag, startPoint x: 875, startPoint y: 97, endPoint x: 867, endPoint y: 135, distance: 38.8
click at [876, 98] on button "Save" at bounding box center [877, 106] width 71 height 26
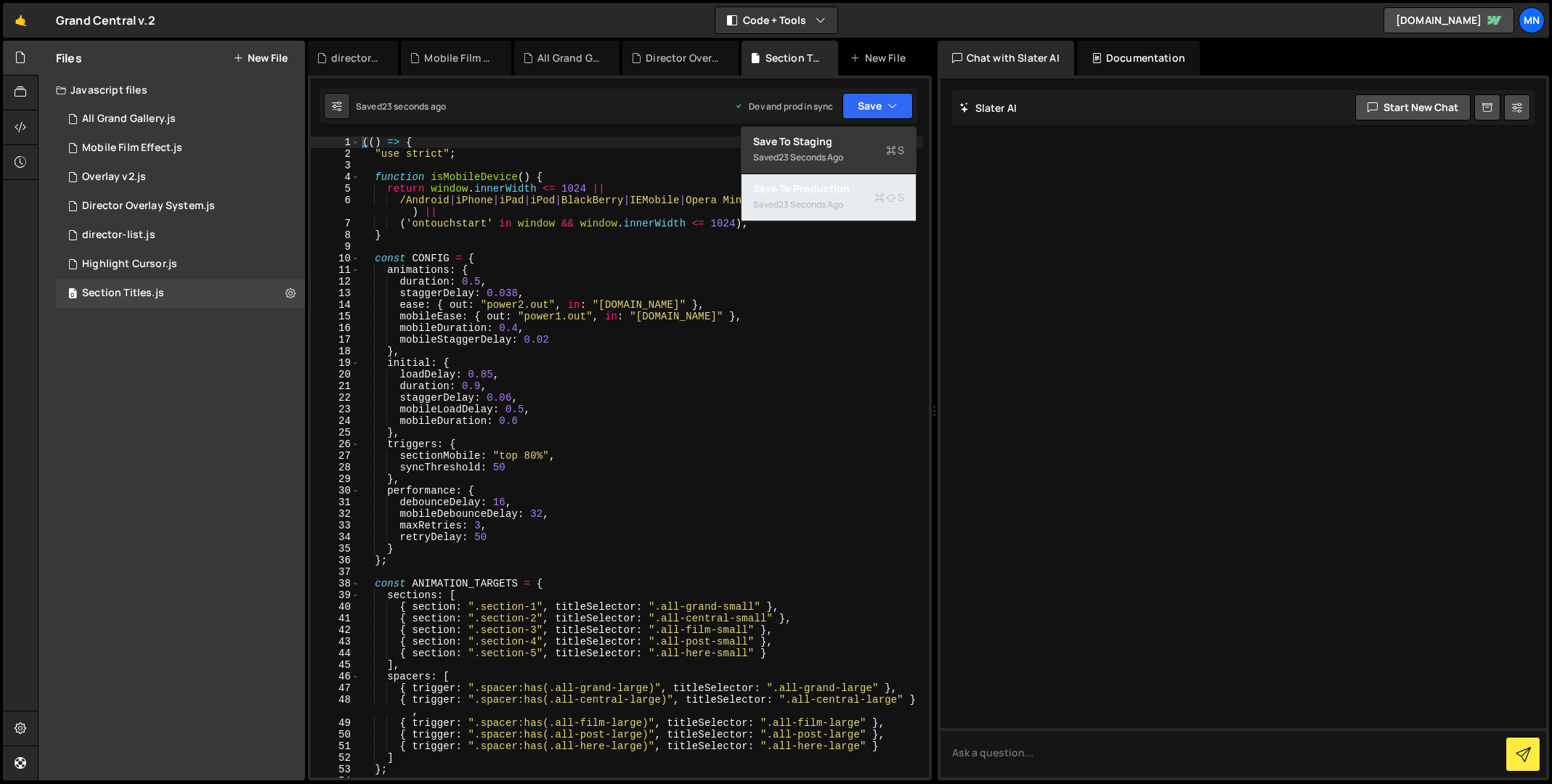
drag, startPoint x: 835, startPoint y: 191, endPoint x: 847, endPoint y: 195, distance: 12.6
click at [836, 192] on div "Save to Production S" at bounding box center [828, 189] width 151 height 14
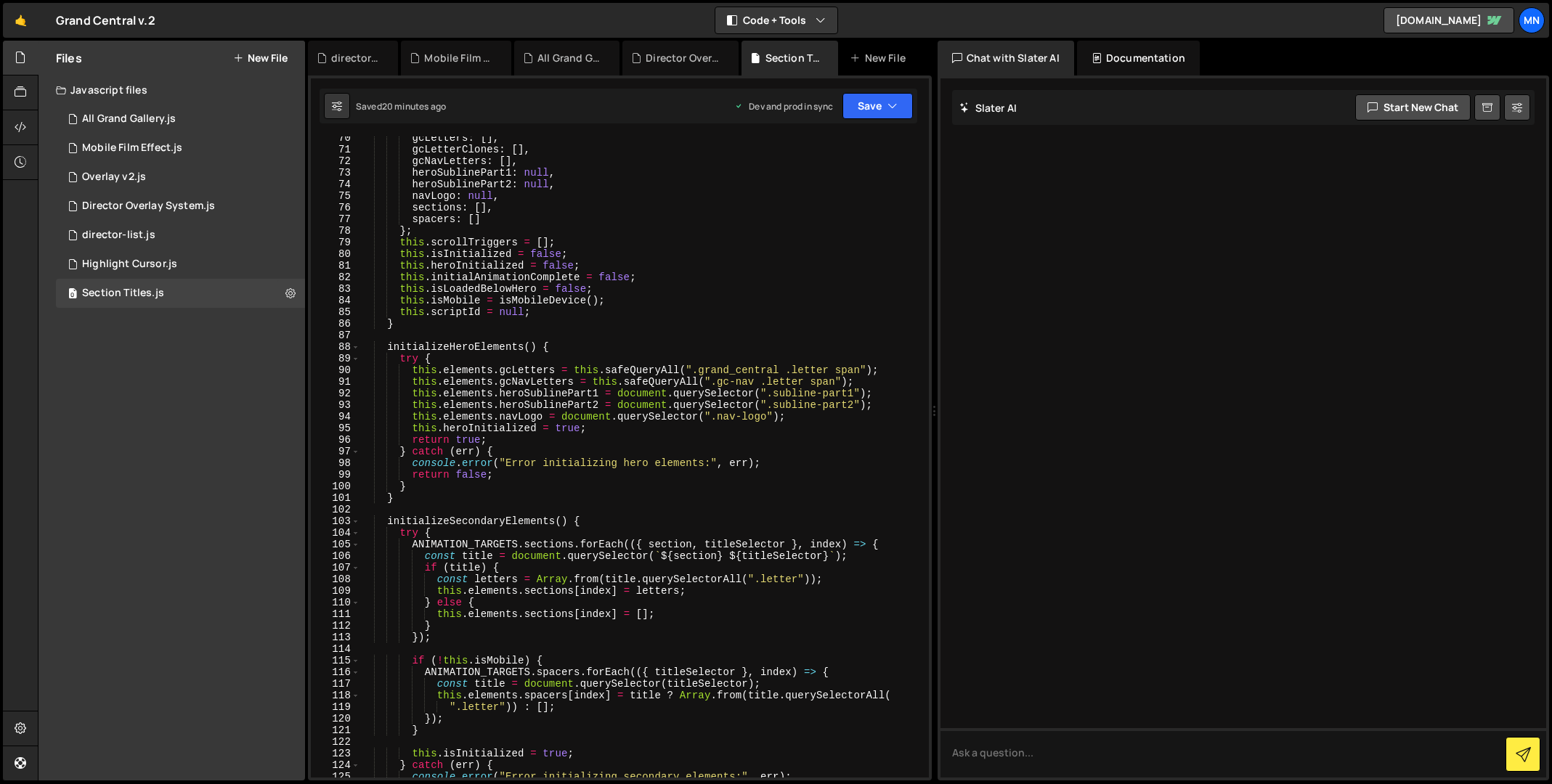
scroll to position [840, 0]
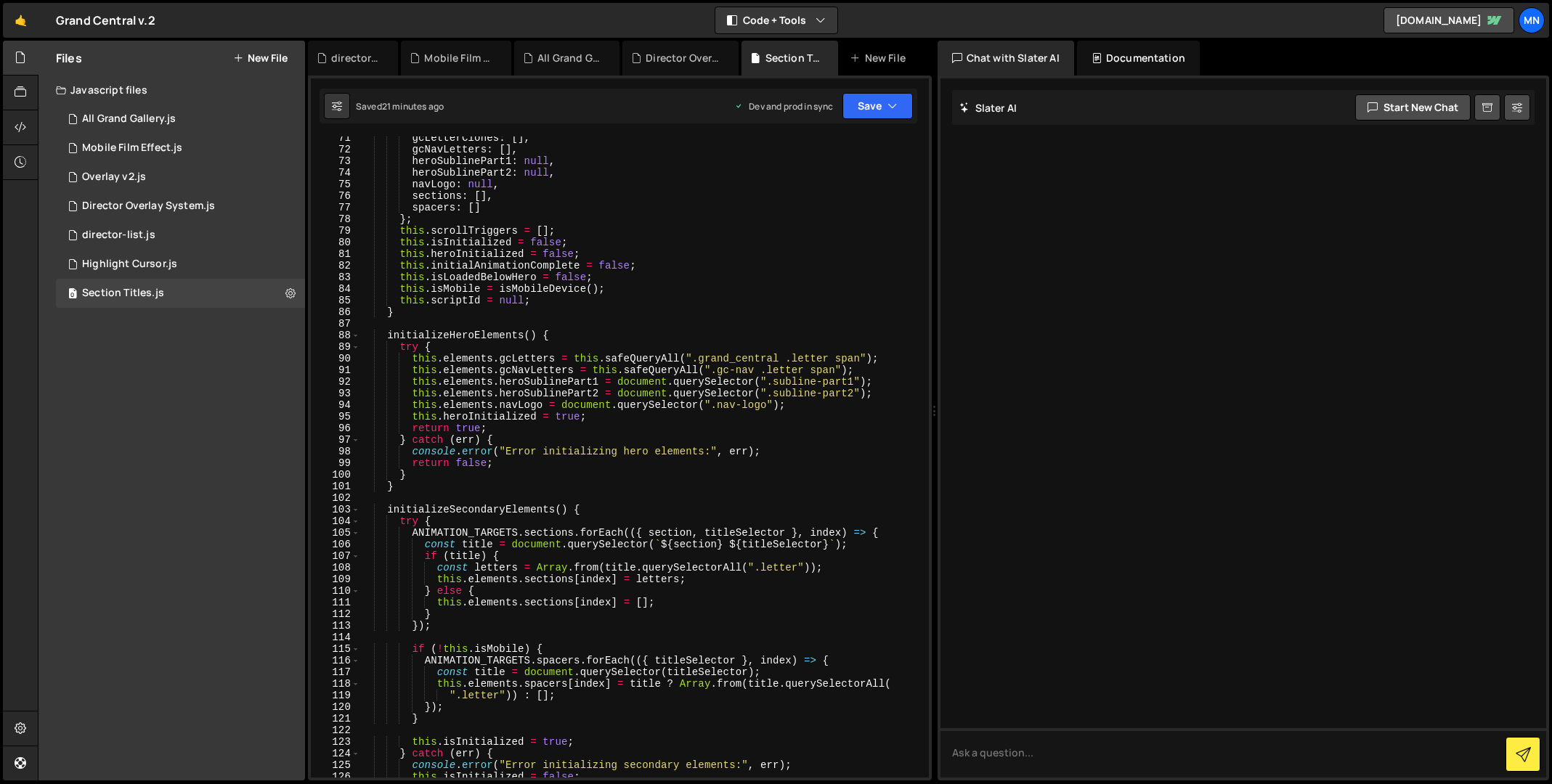
drag, startPoint x: 928, startPoint y: 230, endPoint x: 957, endPoint y: 279, distance: 56.9
click at [931, 588] on div "Files New File Javascript files 1 All Grand Gallery.js 0 0 Mobile Film Effect.j…" at bounding box center [795, 411] width 1514 height 740
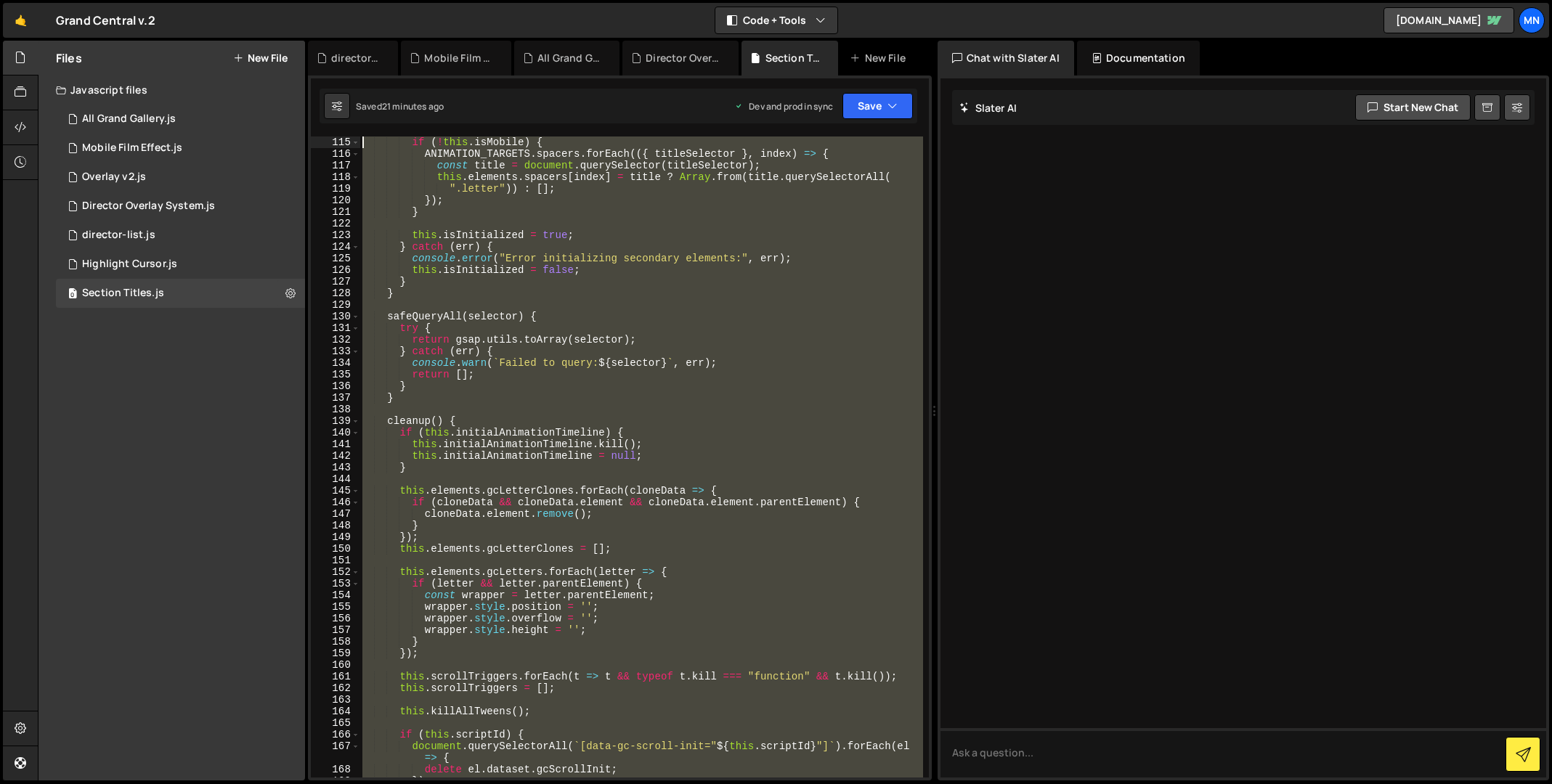
scroll to position [0, 0]
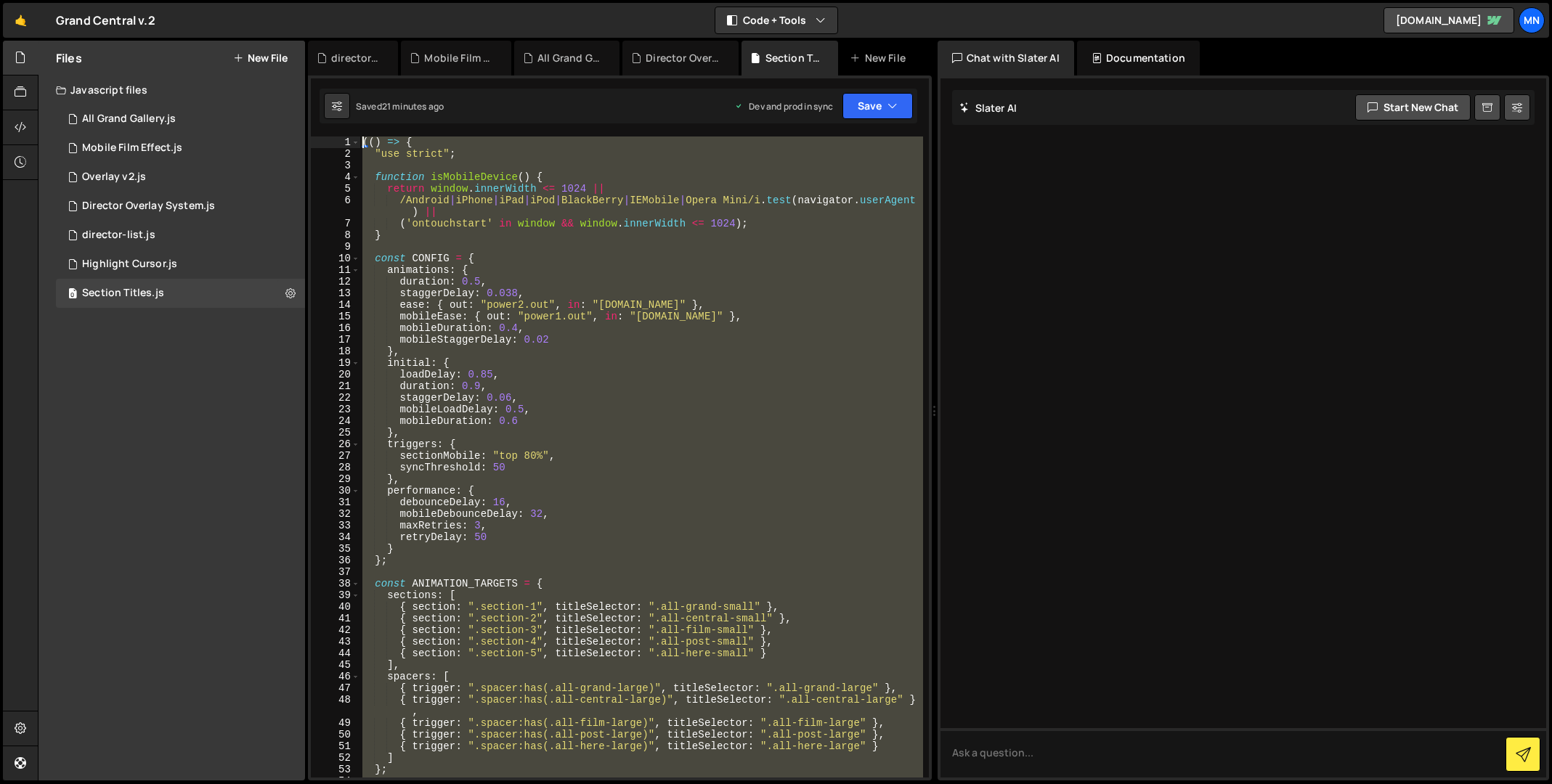
drag, startPoint x: 421, startPoint y: 730, endPoint x: 361, endPoint y: -162, distance: 894.0
click at [361, 0] on html "Projects [GEOGRAPHIC_DATA] Blog [GEOGRAPHIC_DATA] Projects Your Teams Invite te…" at bounding box center [776, 392] width 1552 height 784
type textarea "(() => { "use strict";"
paste textarea
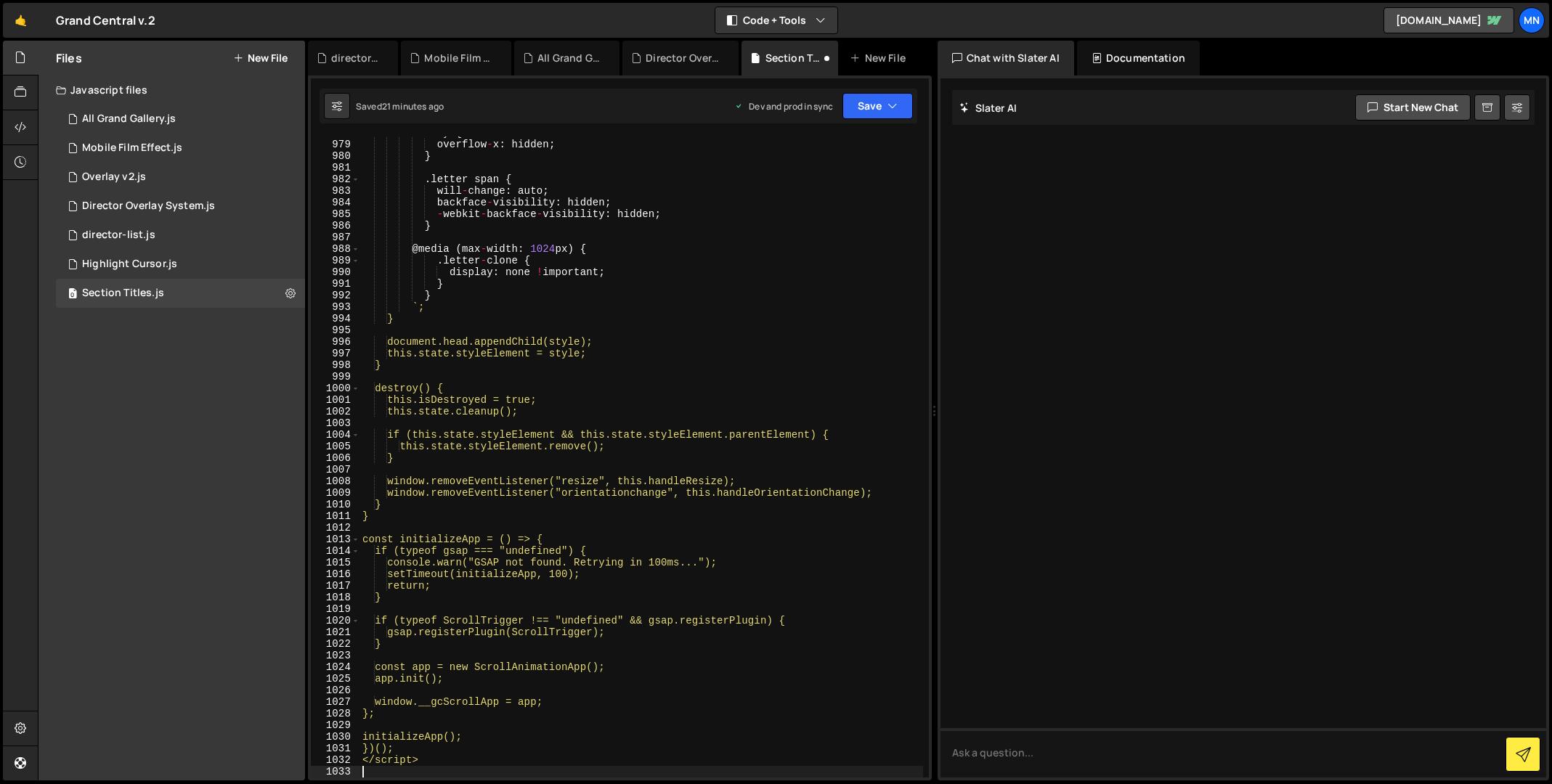
scroll to position [11541, 0]
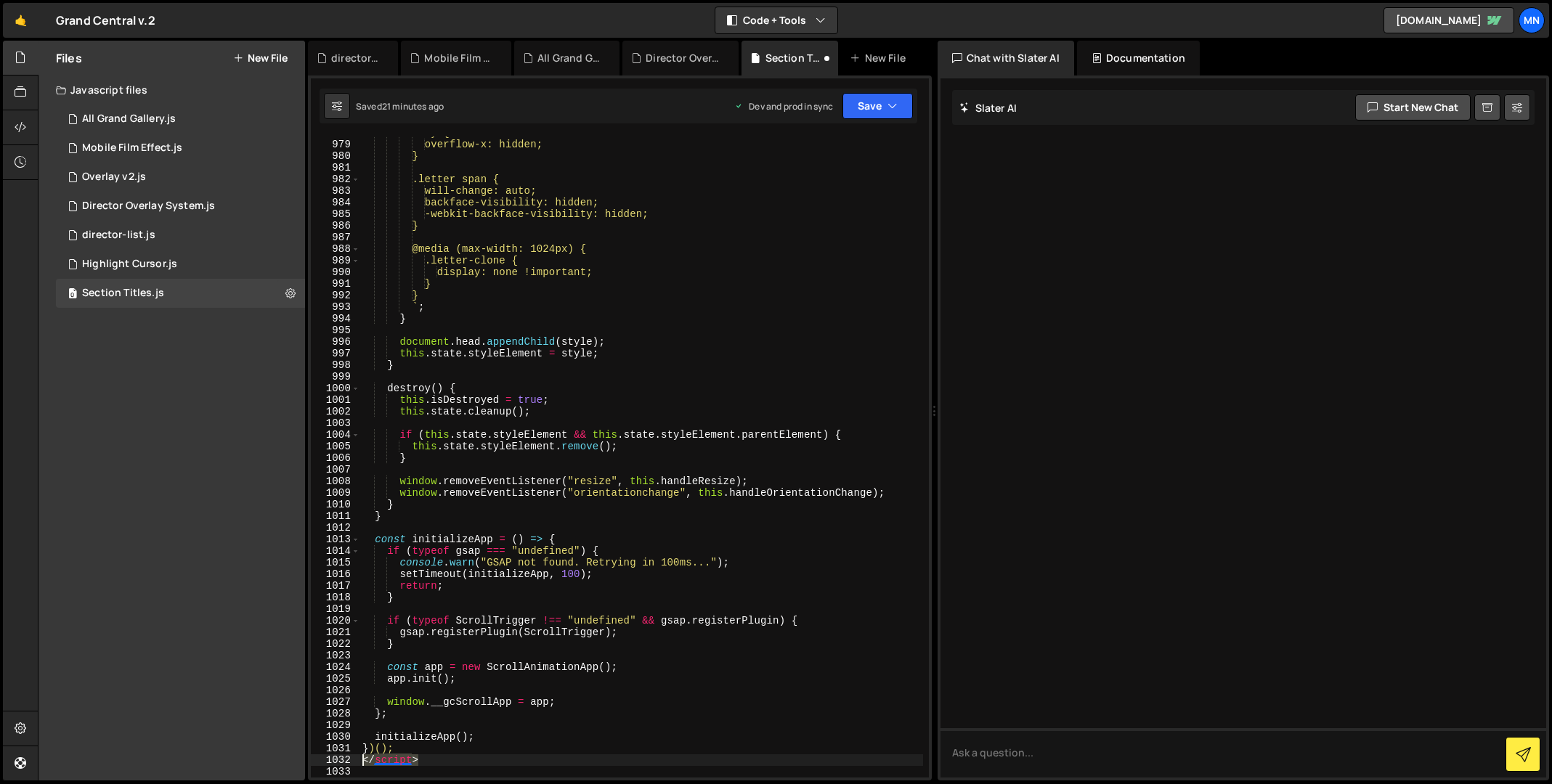
drag, startPoint x: 433, startPoint y: 764, endPoint x: 326, endPoint y: 763, distance: 107.0
click at [326, 763] on div "978 979 980 981 982 983 984 985 986 987 988 989 990 991 992 993 994 995 996 997…" at bounding box center [619, 456] width 618 height 641
type textarea "</script>"
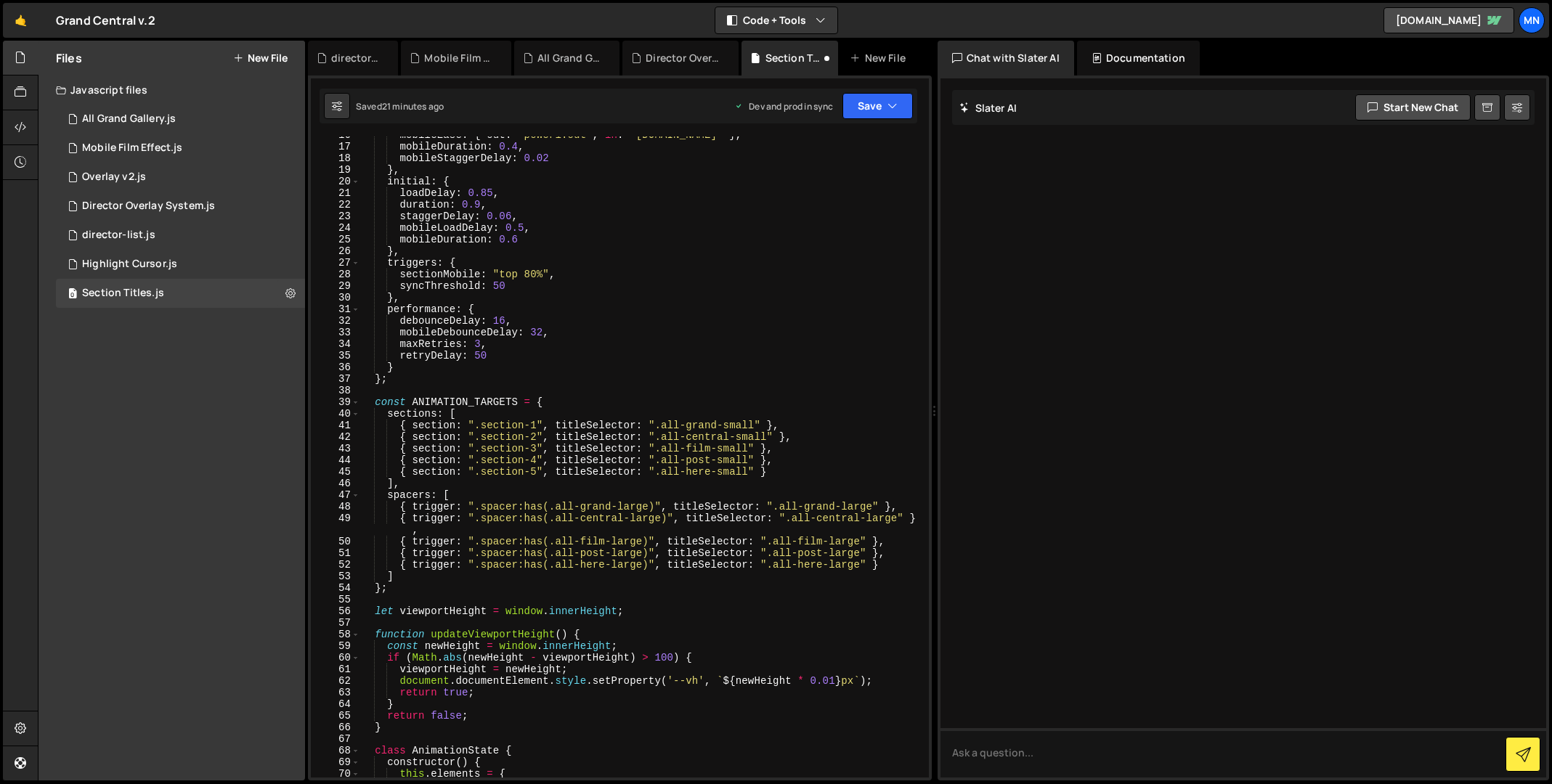
scroll to position [0, 0]
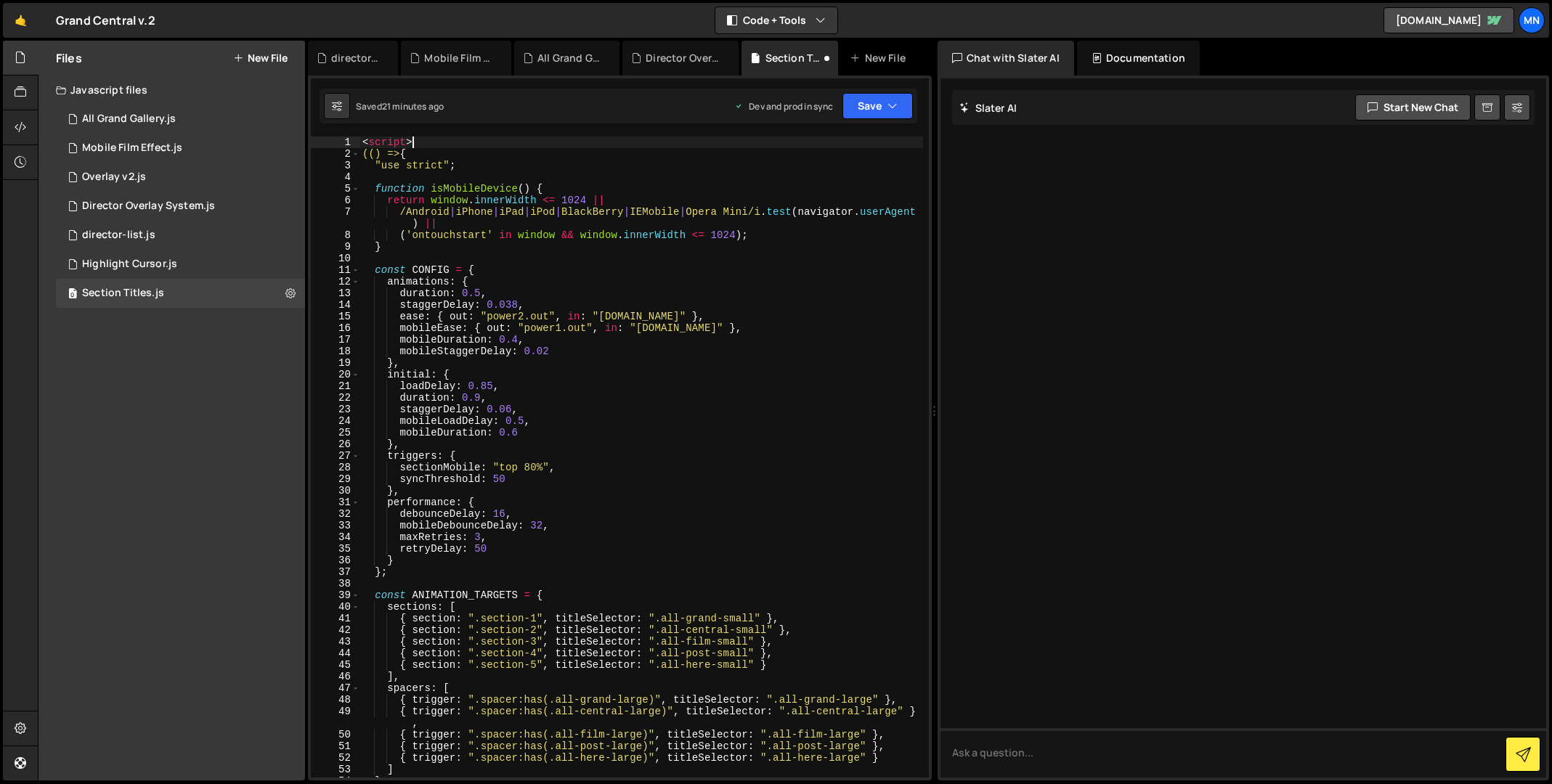
click at [423, 139] on div "< script > (() => { "use strict" ; function isMobileDevice ( ) { return window …" at bounding box center [641, 468] width 563 height 664
type textarea "<script>"
drag, startPoint x: 384, startPoint y: 139, endPoint x: 329, endPoint y: 138, distance: 55.0
click at [329, 138] on div "<script> 1 2 3 4 5 6 7 8 9 10 11 12 13 14 15 16 17 18 19 20 21 22 23 24 25 26 2…" at bounding box center [619, 456] width 618 height 641
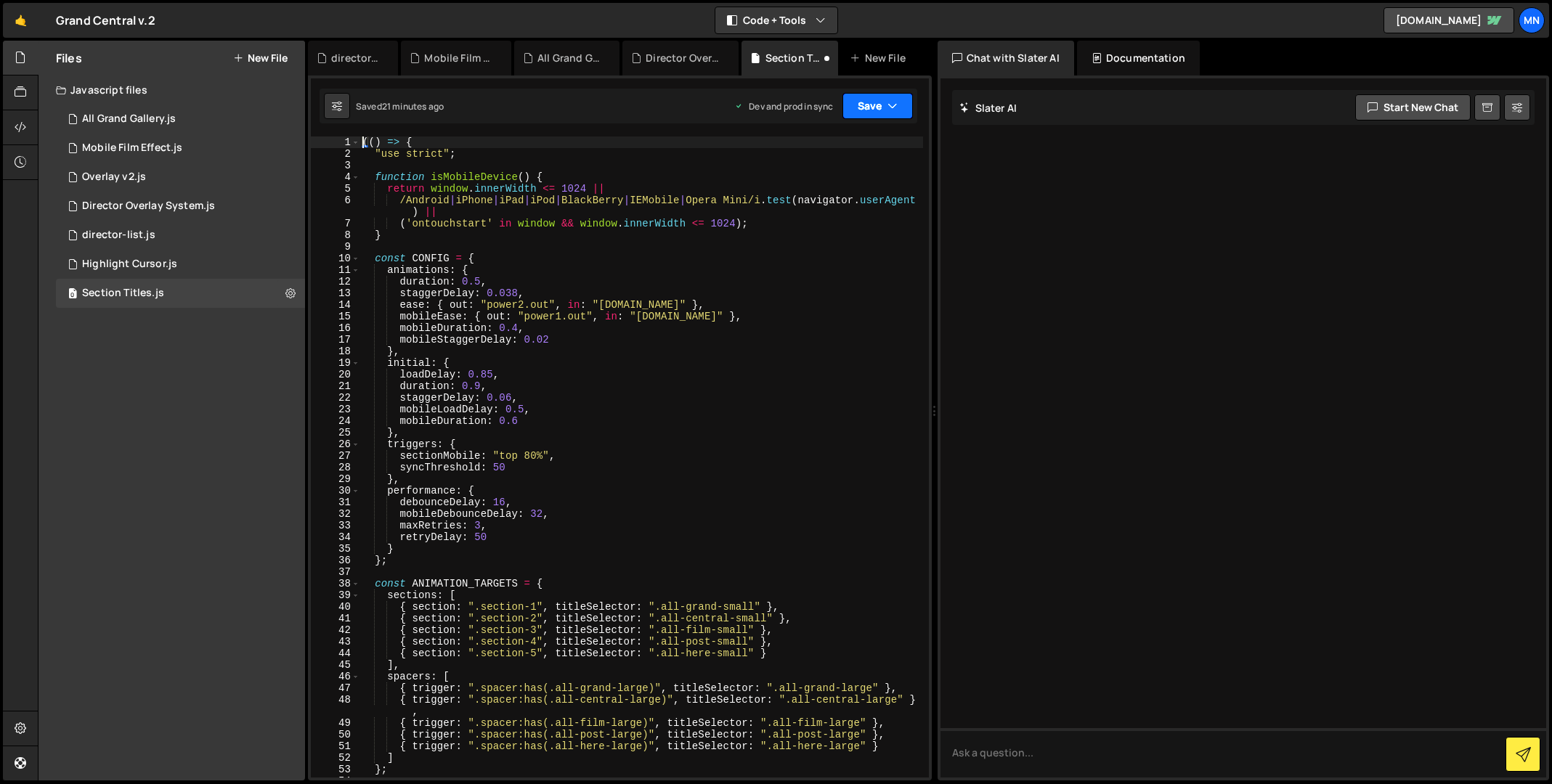
click at [848, 98] on button "Save" at bounding box center [877, 106] width 71 height 26
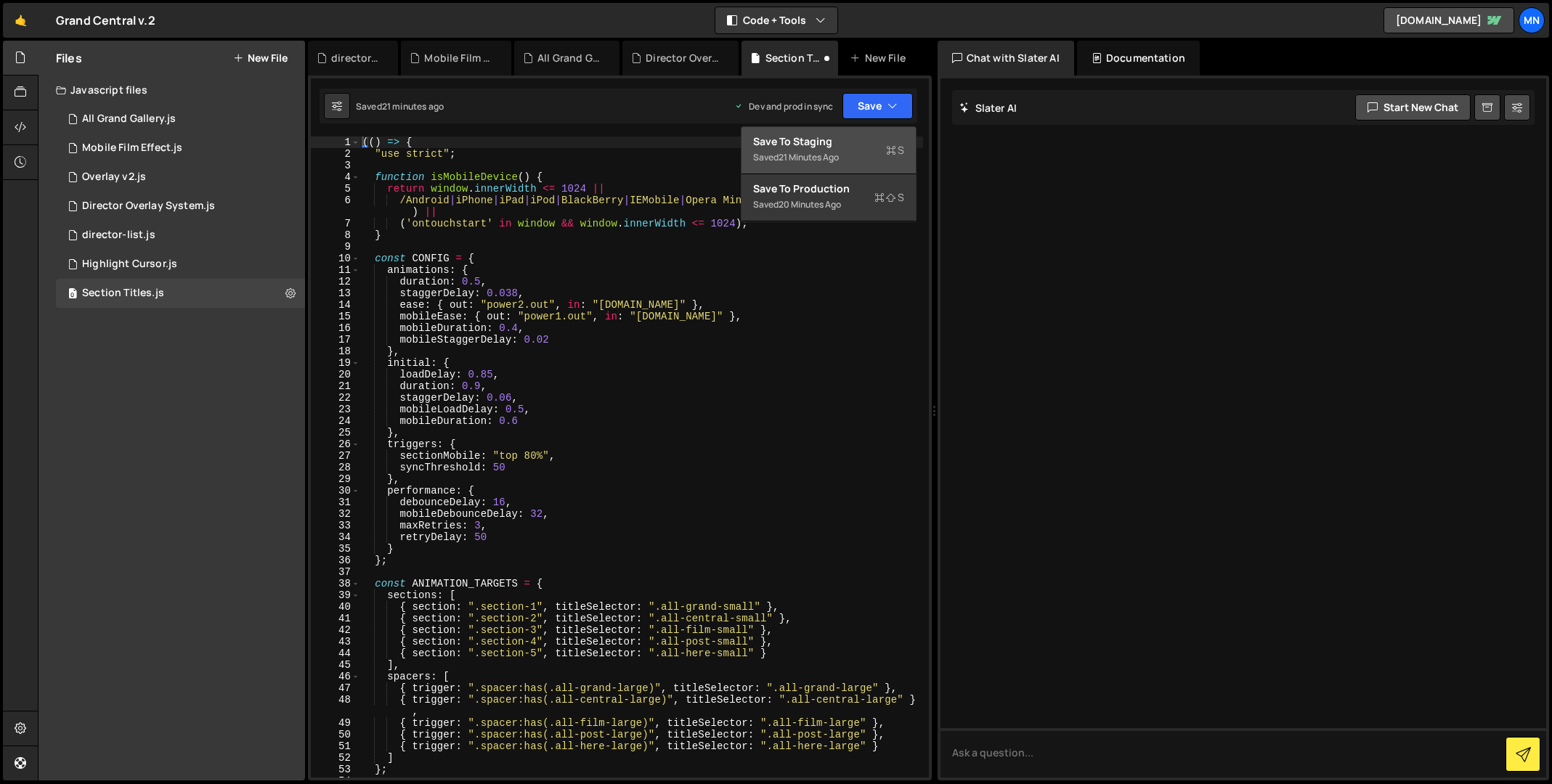
click at [865, 143] on div "Save to Staging S" at bounding box center [828, 142] width 151 height 14
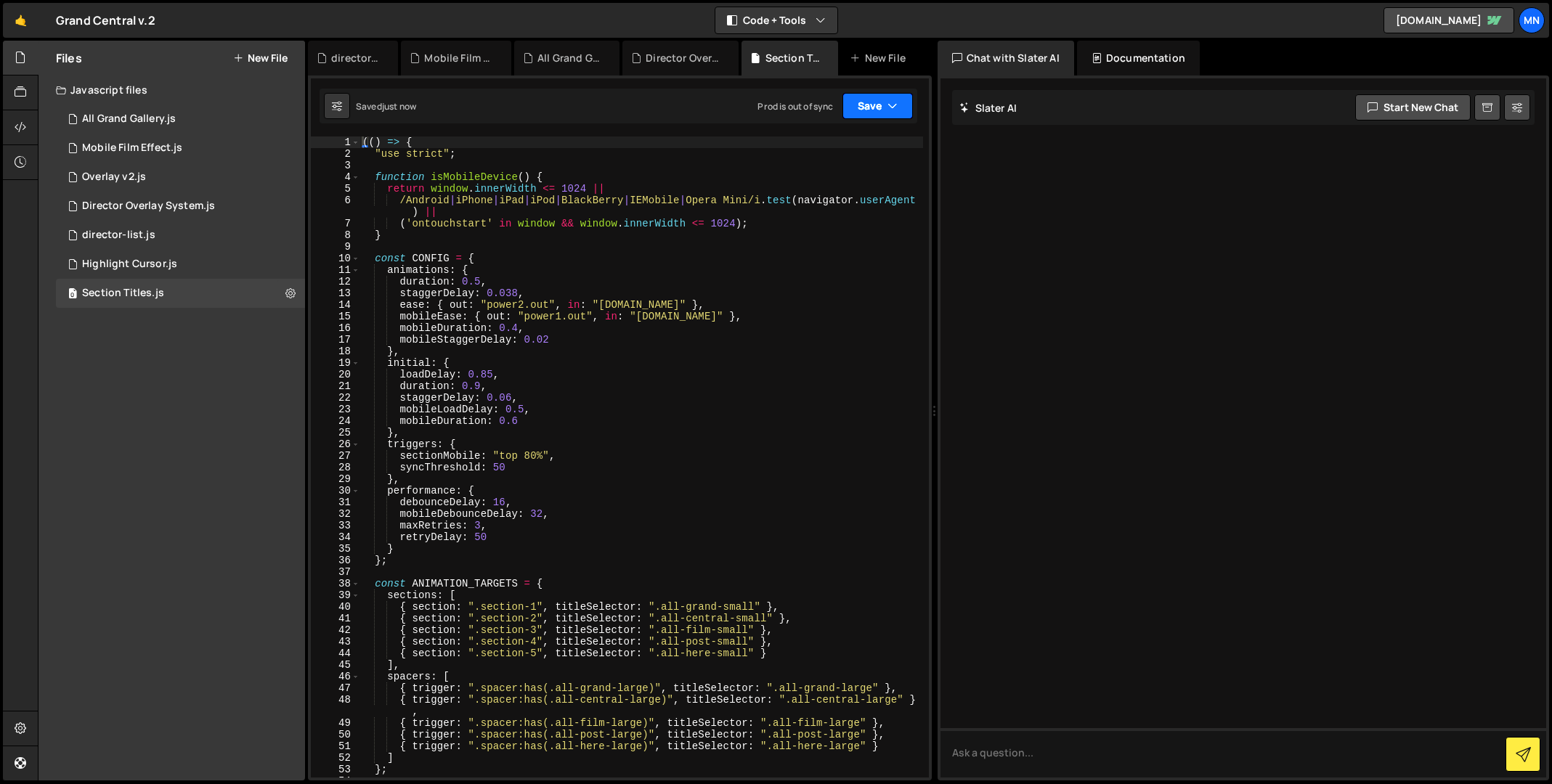
click at [893, 103] on icon "button" at bounding box center [892, 106] width 10 height 14
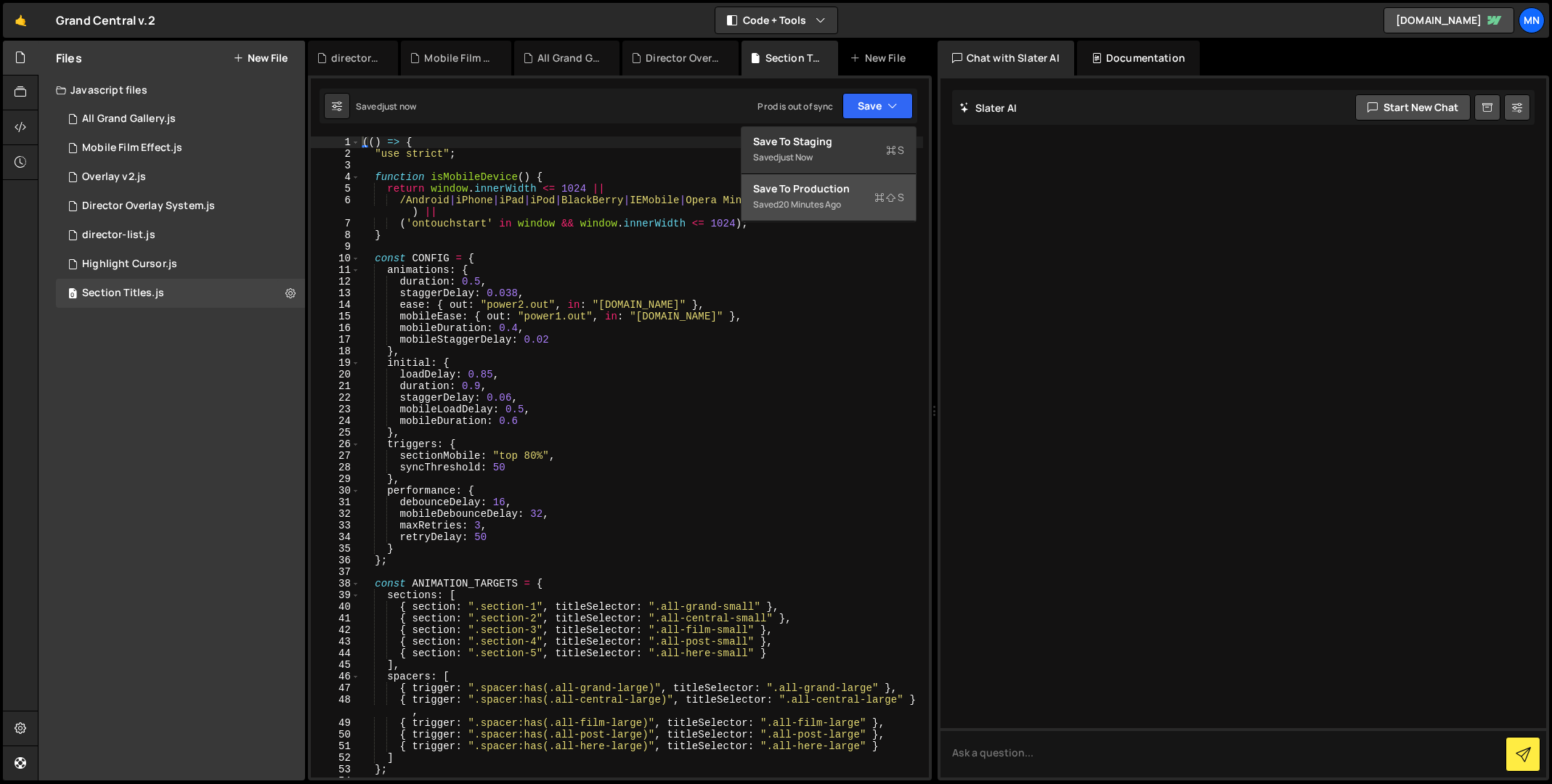
click at [881, 189] on div "Save to Production S" at bounding box center [828, 189] width 151 height 14
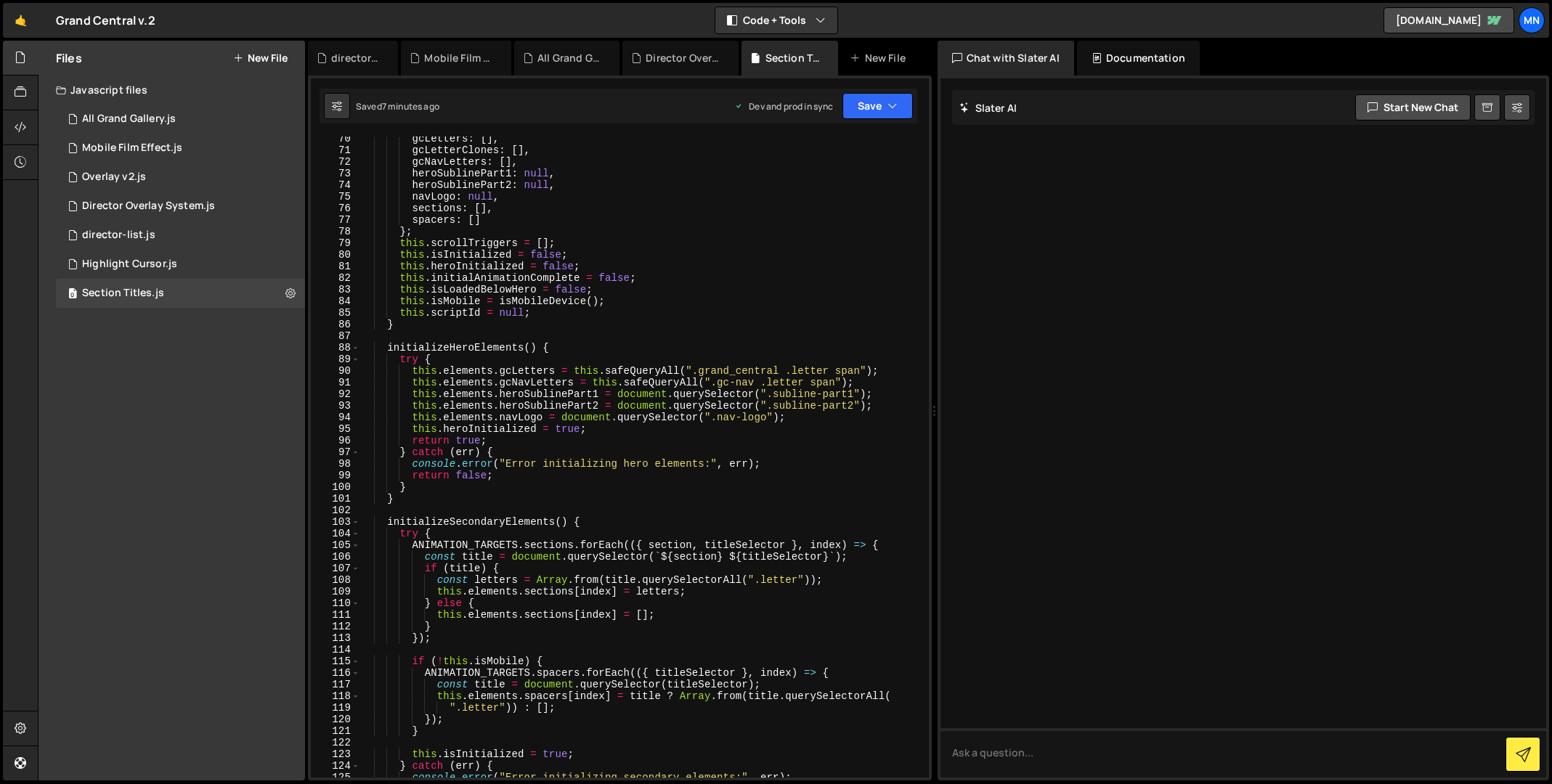
scroll to position [955, 0]
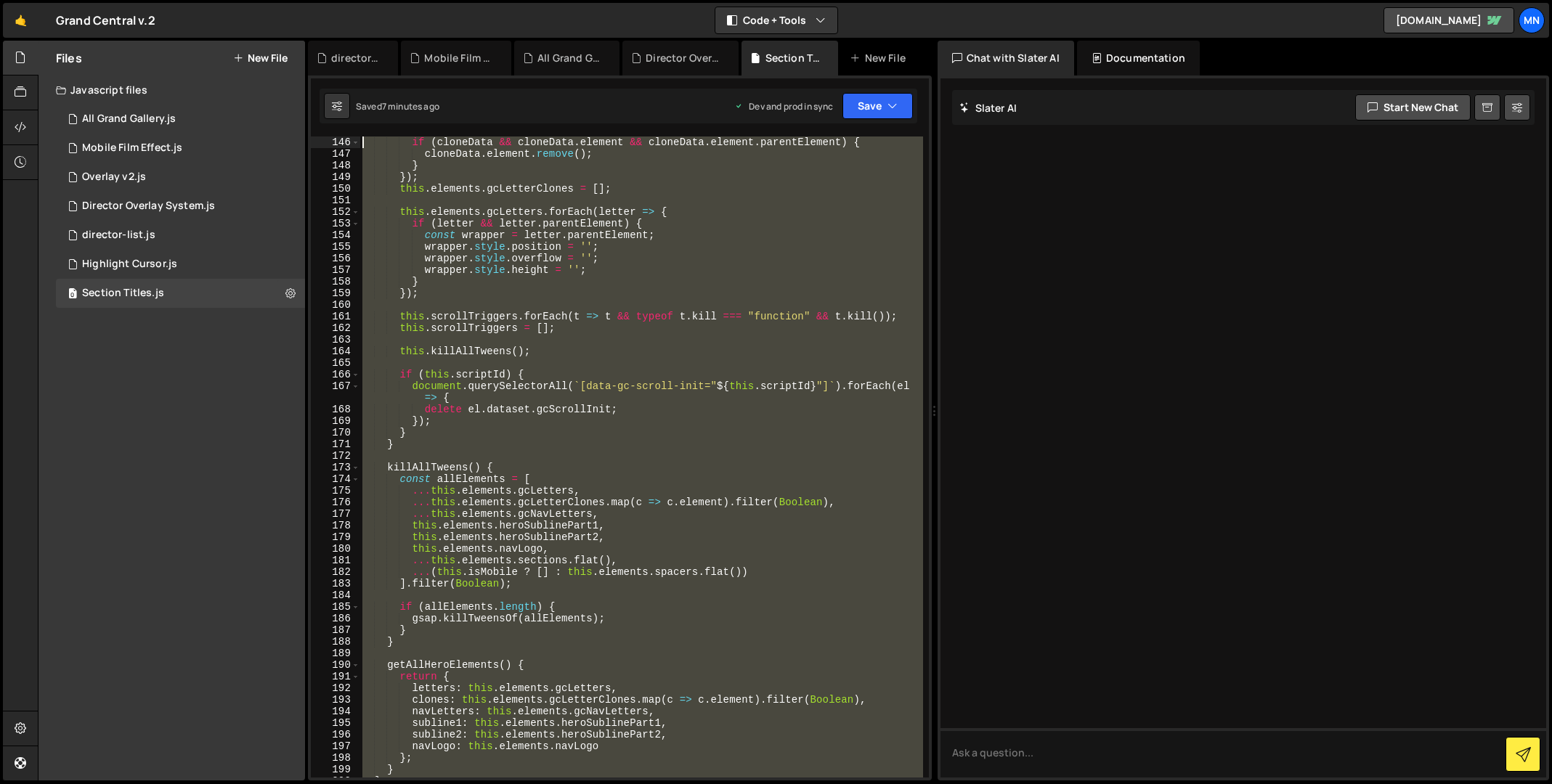
scroll to position [0, 0]
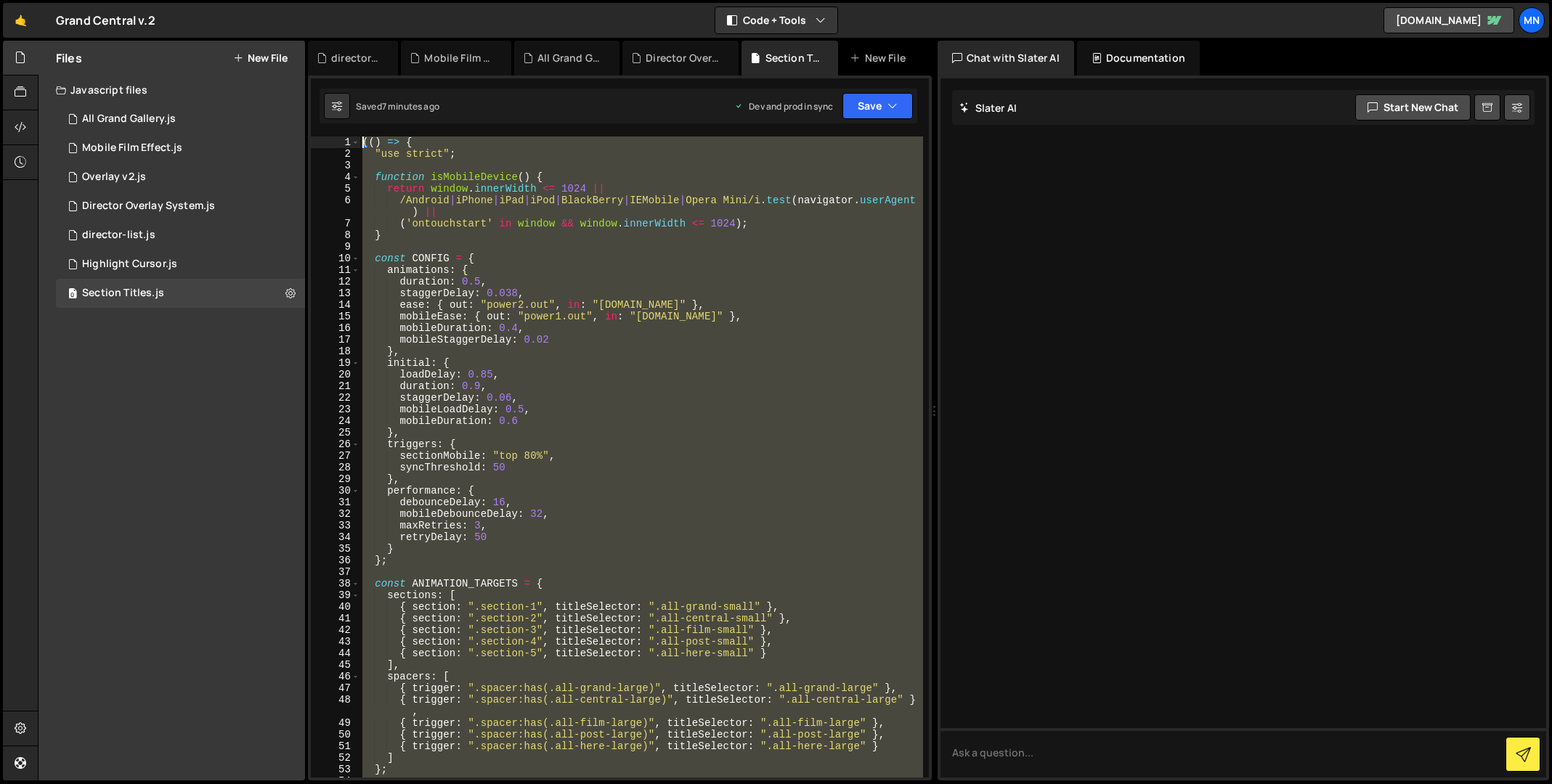
drag, startPoint x: 402, startPoint y: 764, endPoint x: 345, endPoint y: -60, distance: 826.0
click at [345, 0] on html "Projects [GEOGRAPHIC_DATA] Blog [GEOGRAPHIC_DATA] Projects Your Teams Invite te…" at bounding box center [776, 392] width 1552 height 784
type textarea "(() => { "use strict";"
paste textarea
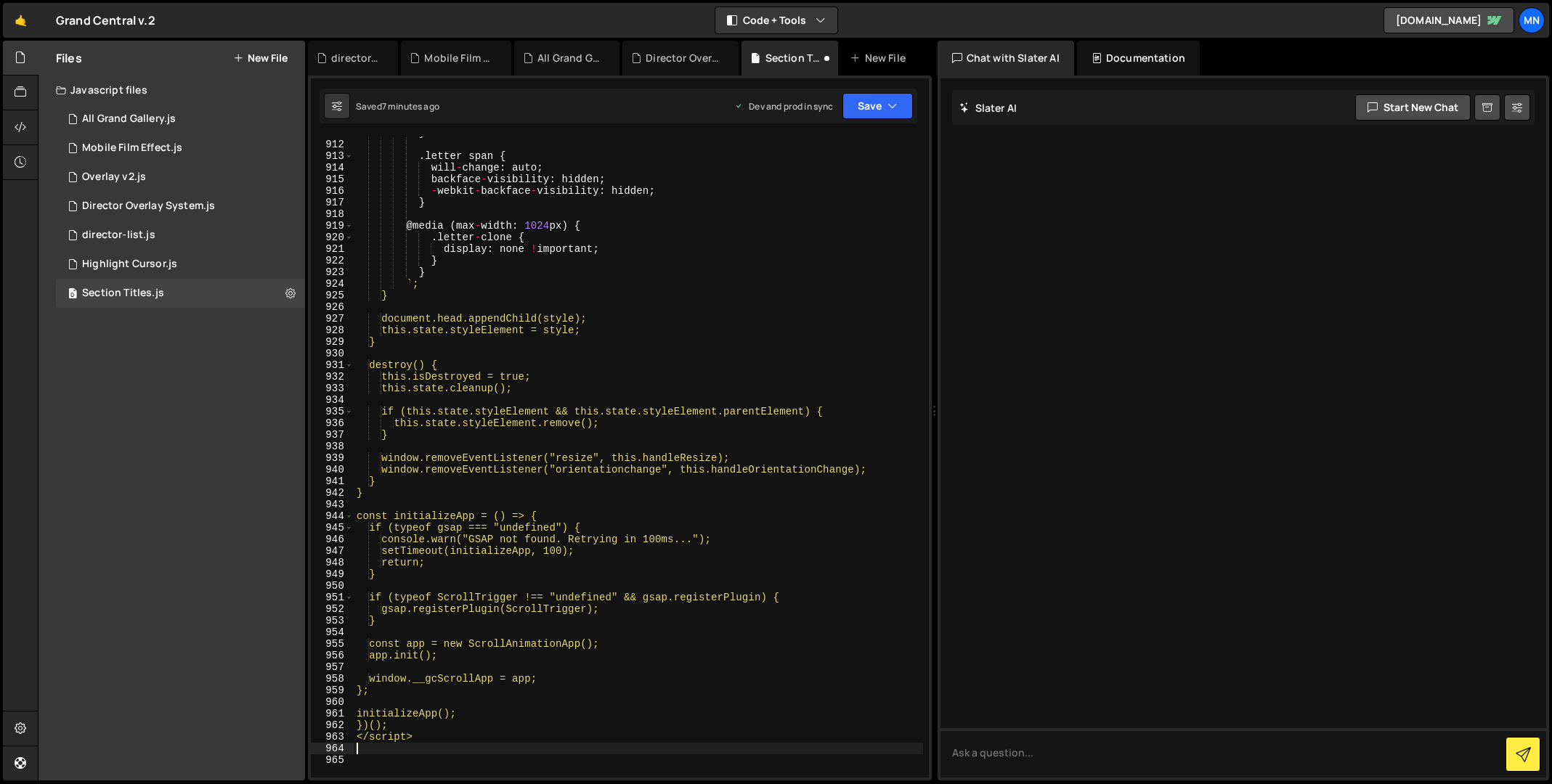
scroll to position [10902, 0]
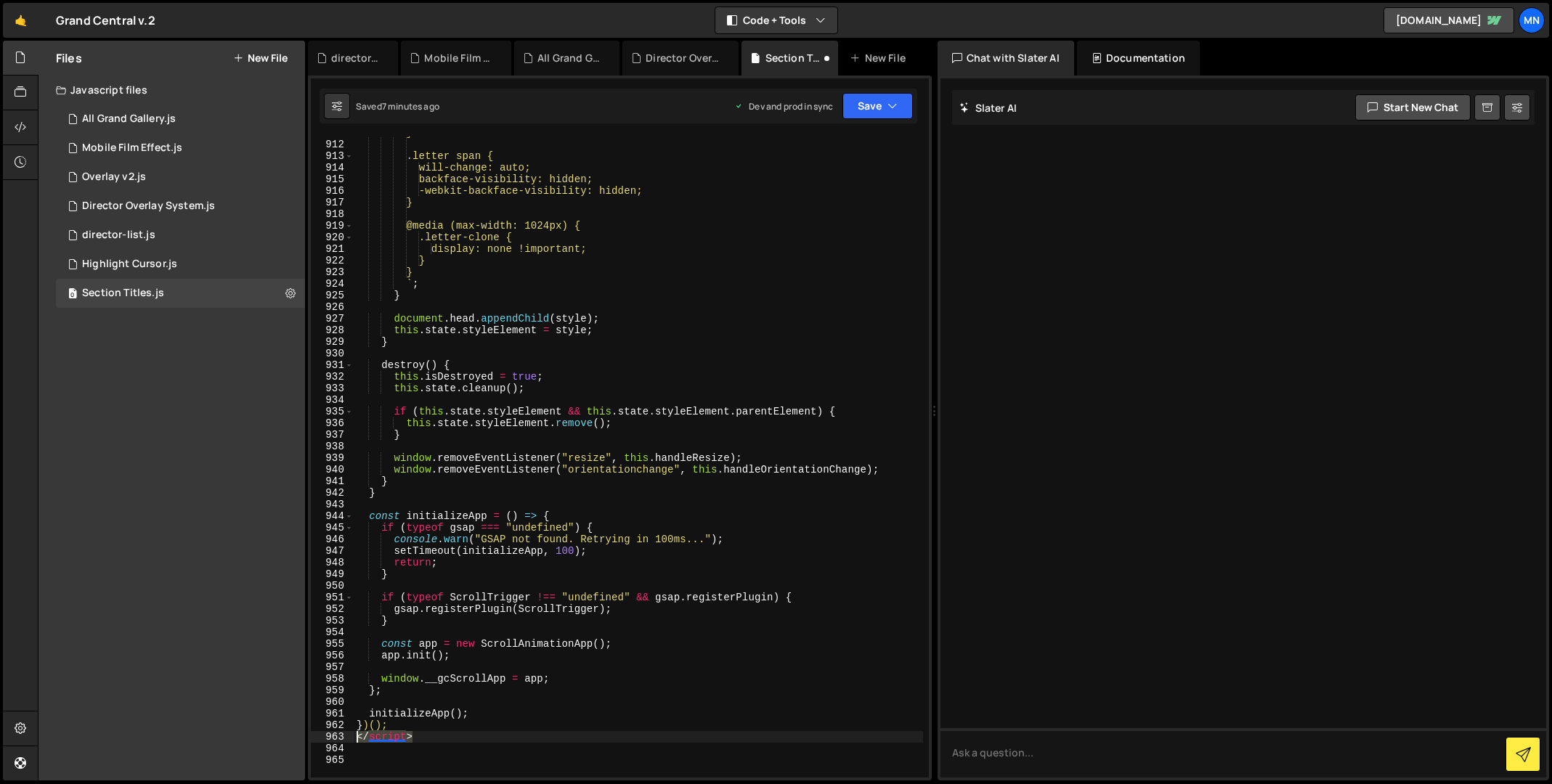
drag, startPoint x: 422, startPoint y: 738, endPoint x: 319, endPoint y: 736, distance: 103.0
click at [319, 736] on div "911 912 913 914 915 916 917 918 919 920 921 922 923 924 925 926 927 928 929 930…" at bounding box center [619, 456] width 618 height 641
type textarea "</script>"
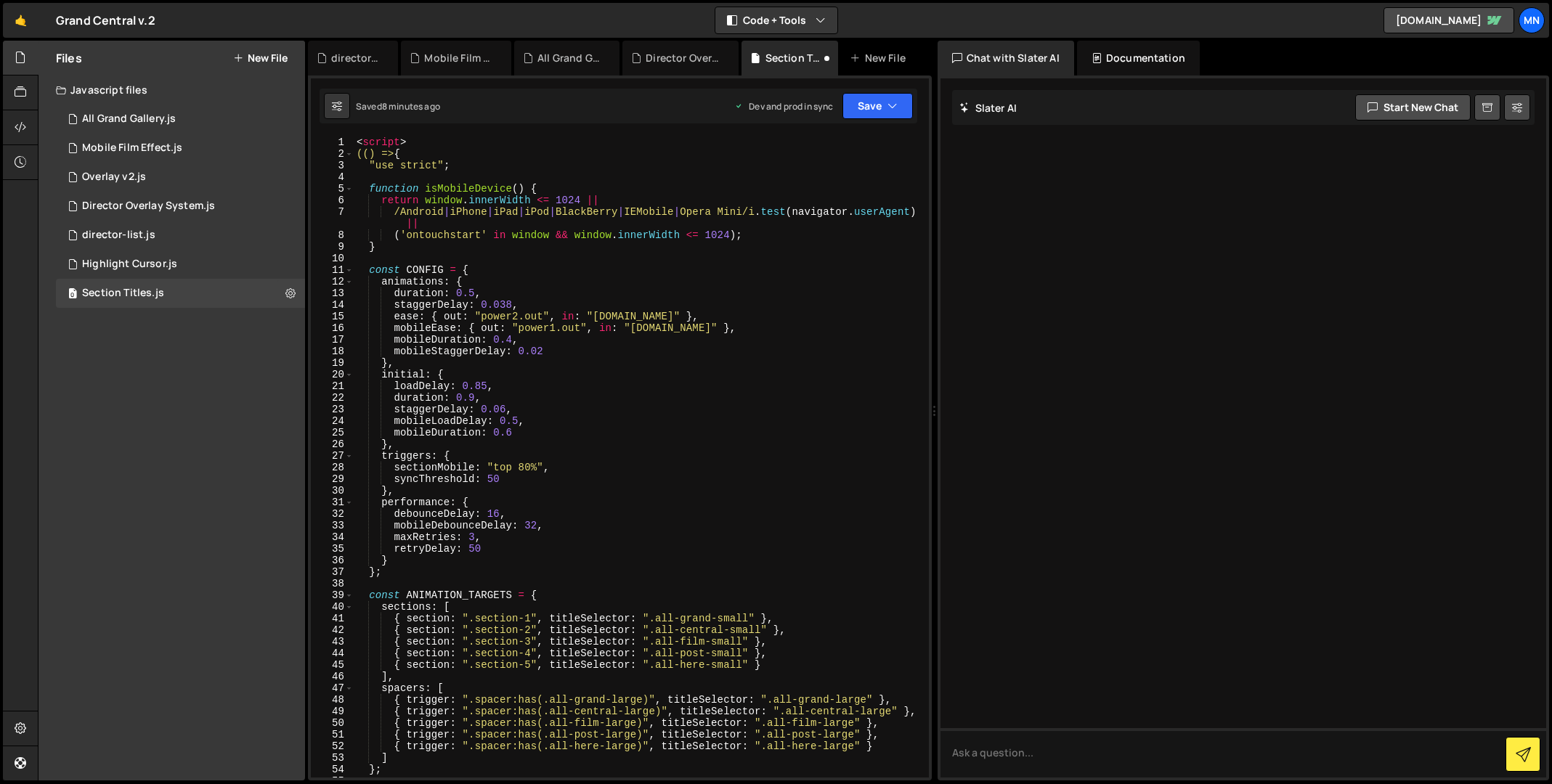
scroll to position [0, 0]
drag, startPoint x: 421, startPoint y: 141, endPoint x: 288, endPoint y: 131, distance: 133.4
click at [288, 131] on div "Files New File Javascript files 1 All Grand Gallery.js 0 0 Mobile Film Effect.j…" at bounding box center [795, 411] width 1514 height 740
type textarea "<script>"
type textarea "(() => {"
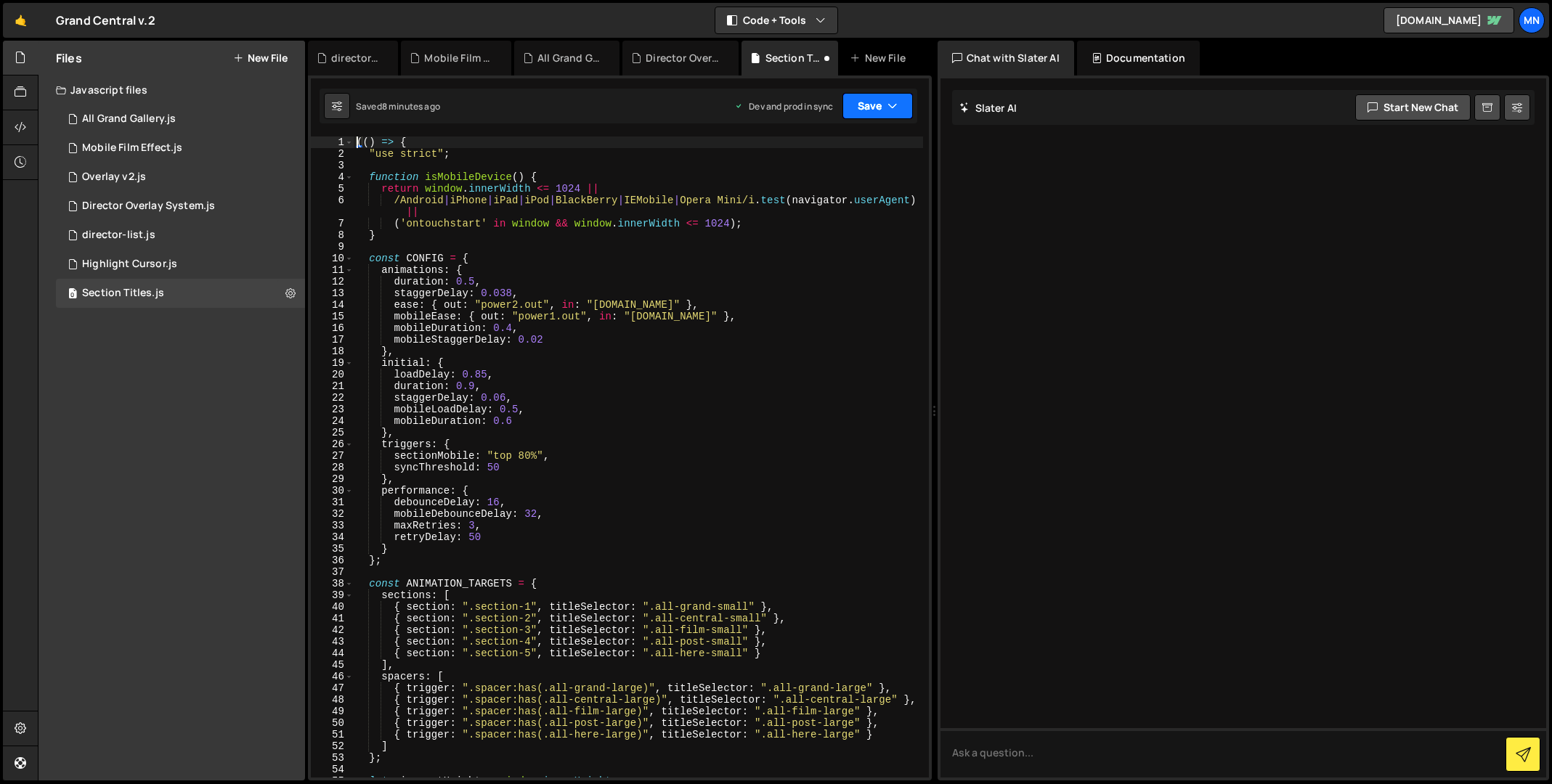
drag, startPoint x: 882, startPoint y: 99, endPoint x: 880, endPoint y: 108, distance: 9.2
click at [882, 100] on button "Save" at bounding box center [877, 106] width 71 height 26
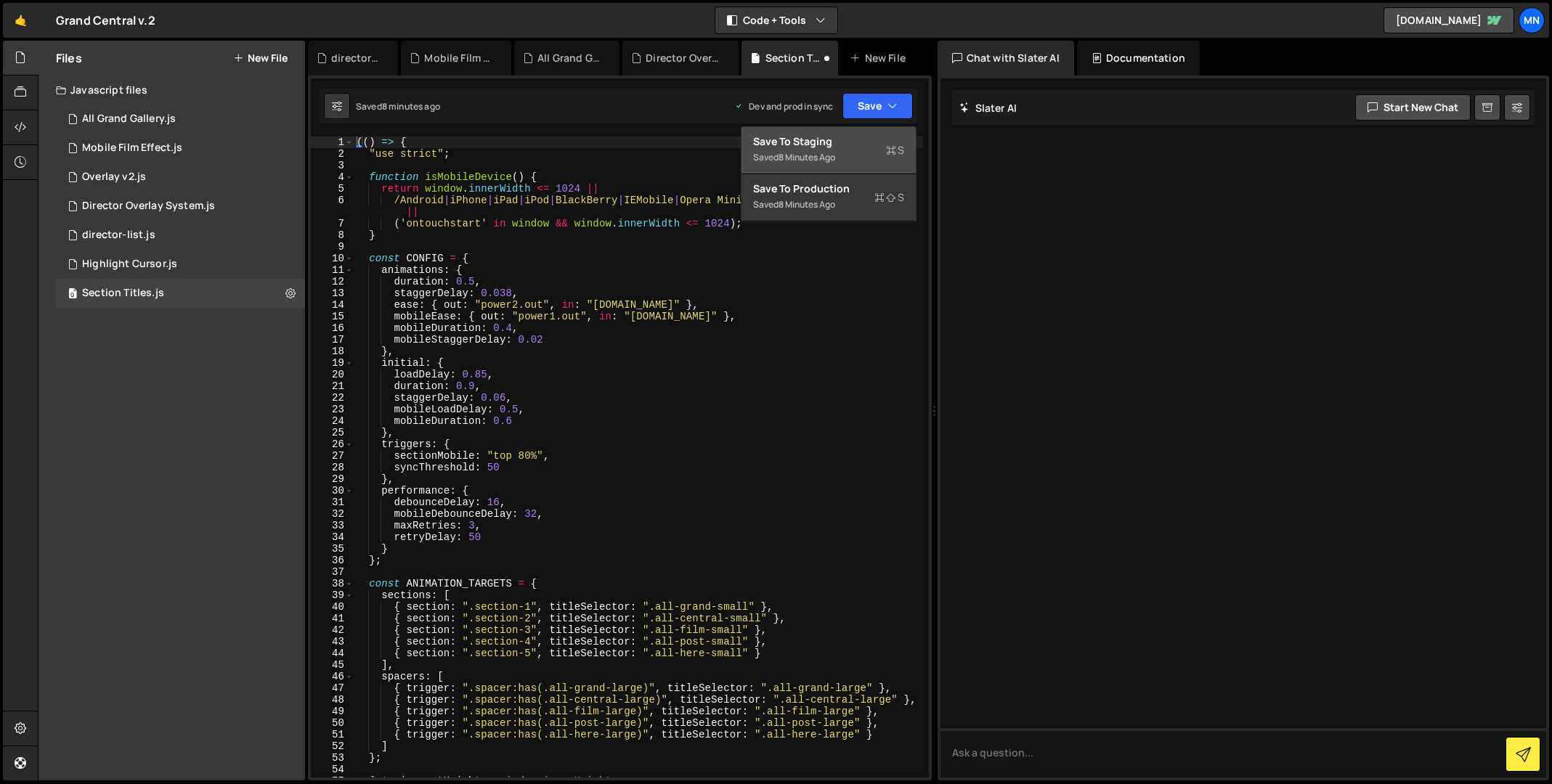
click at [872, 143] on div "Save to Staging S" at bounding box center [828, 142] width 151 height 14
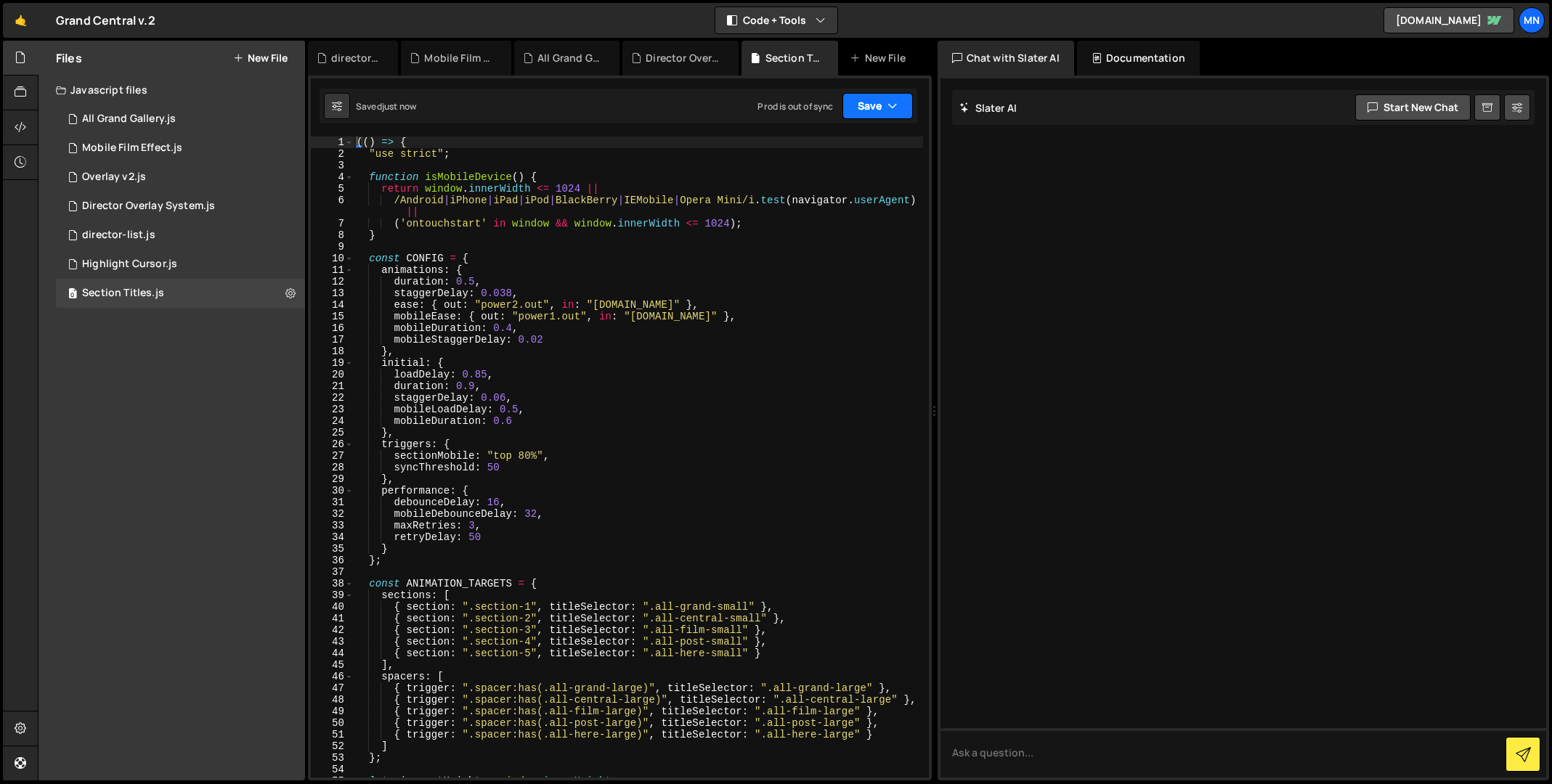
click at [888, 103] on icon "button" at bounding box center [892, 106] width 10 height 14
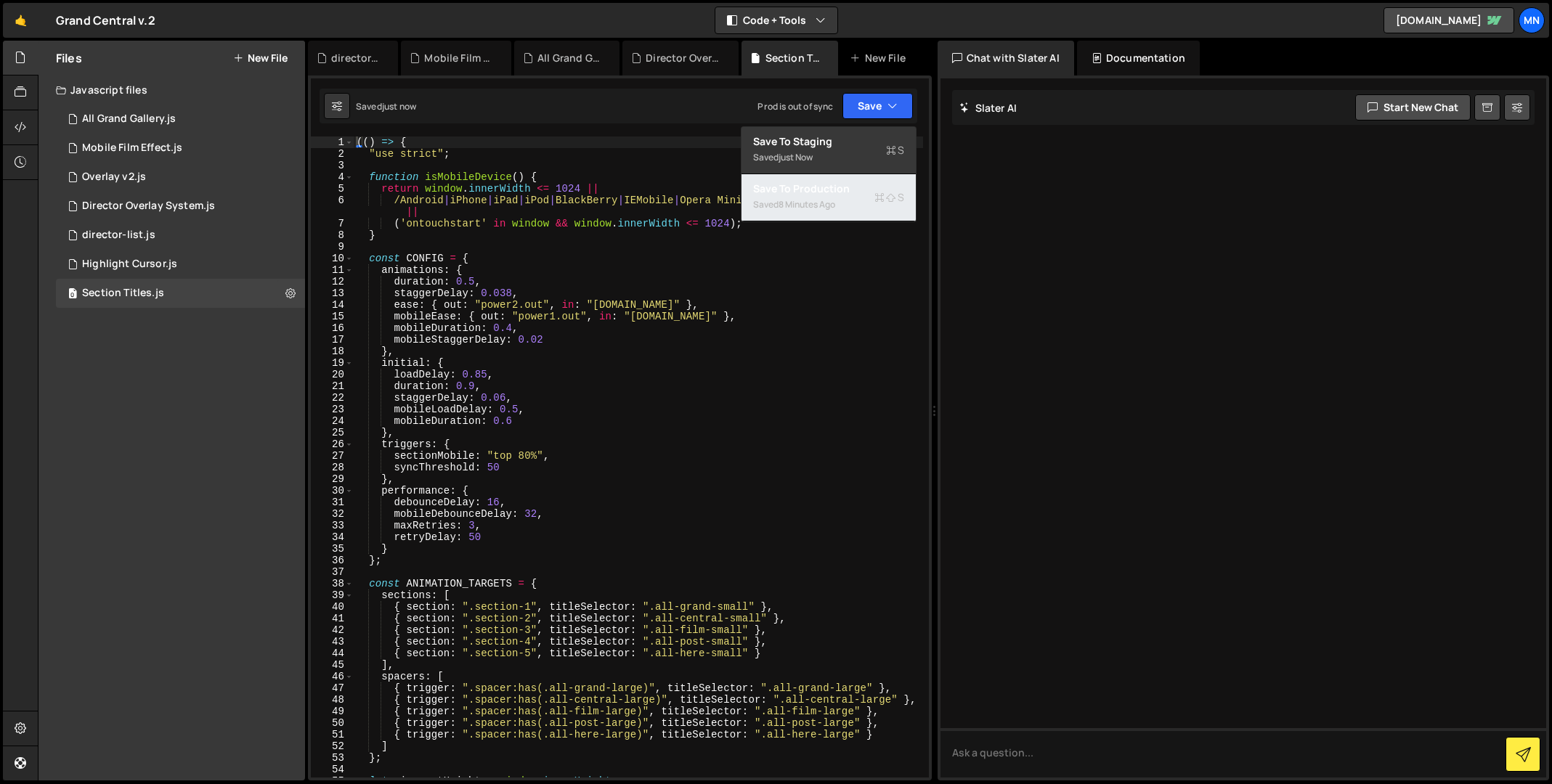
click at [845, 205] on div "Saved 8 minutes ago" at bounding box center [828, 205] width 151 height 18
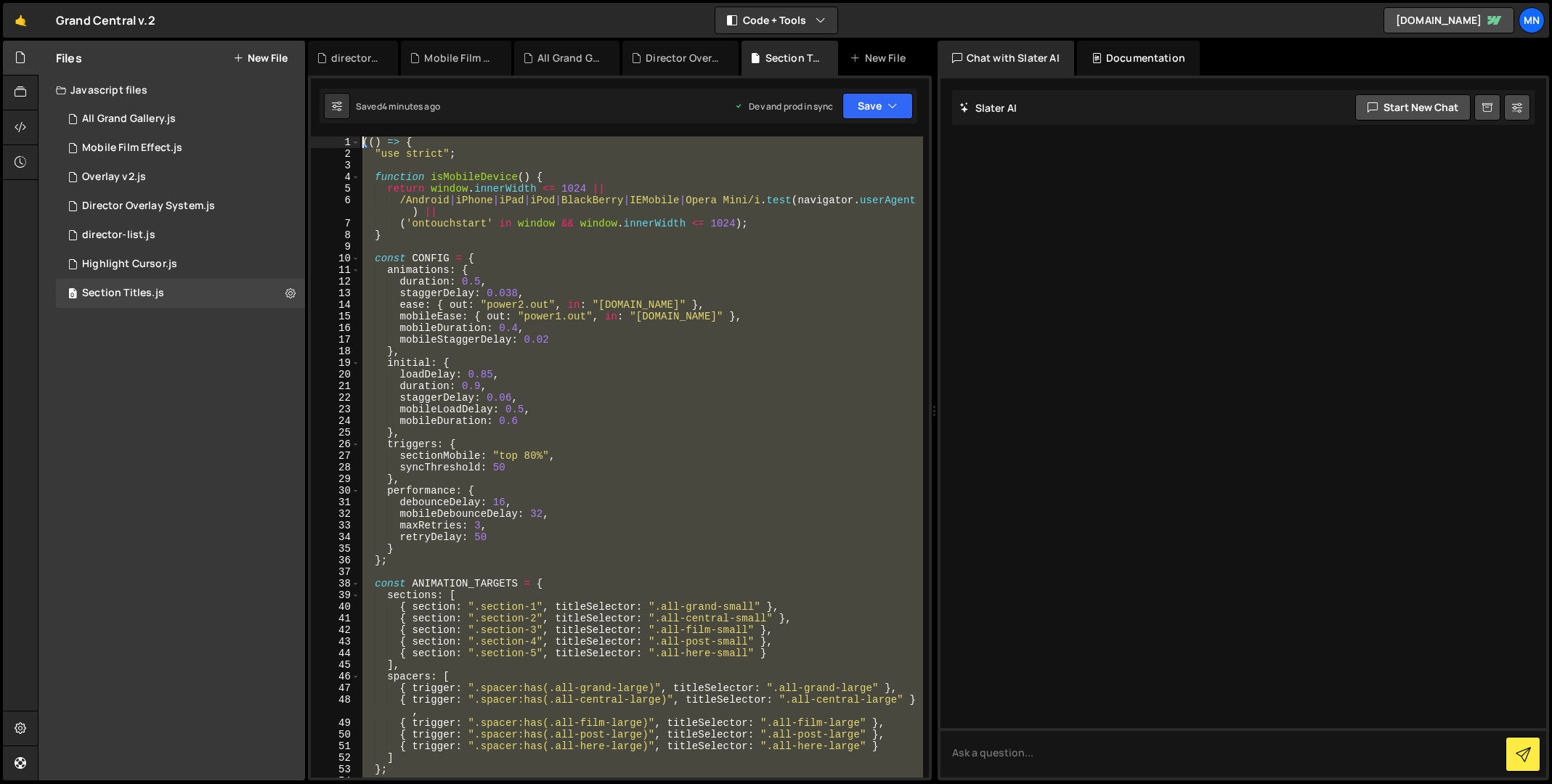
drag, startPoint x: 438, startPoint y: 685, endPoint x: 196, endPoint y: -191, distance: 908.8
click at [196, 0] on html "Projects [GEOGRAPHIC_DATA] Blog [GEOGRAPHIC_DATA] Projects Your Teams Invite te…" at bounding box center [776, 392] width 1552 height 784
type textarea "(() => { "use strict";"
paste textarea
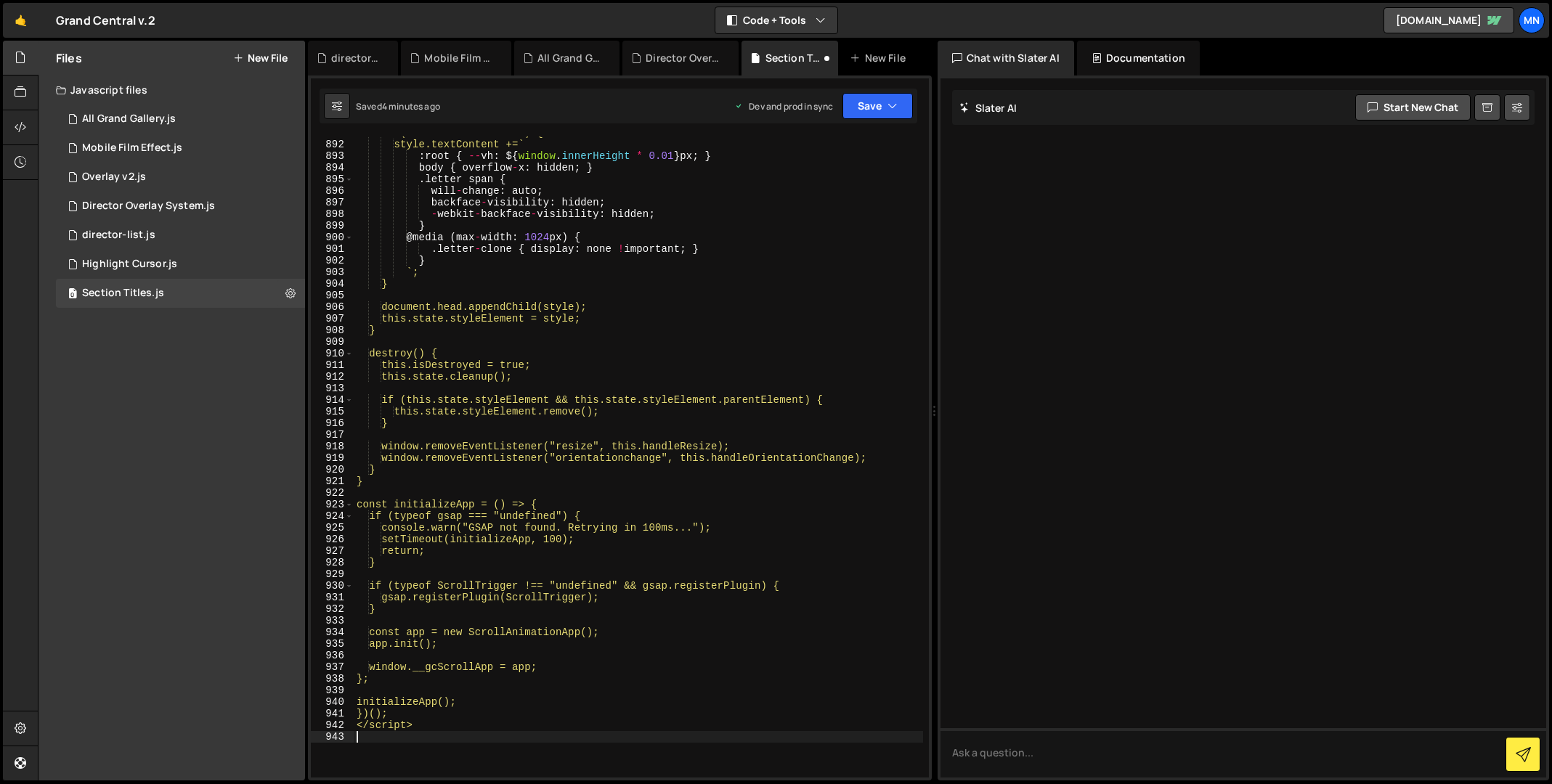
scroll to position [10762, 0]
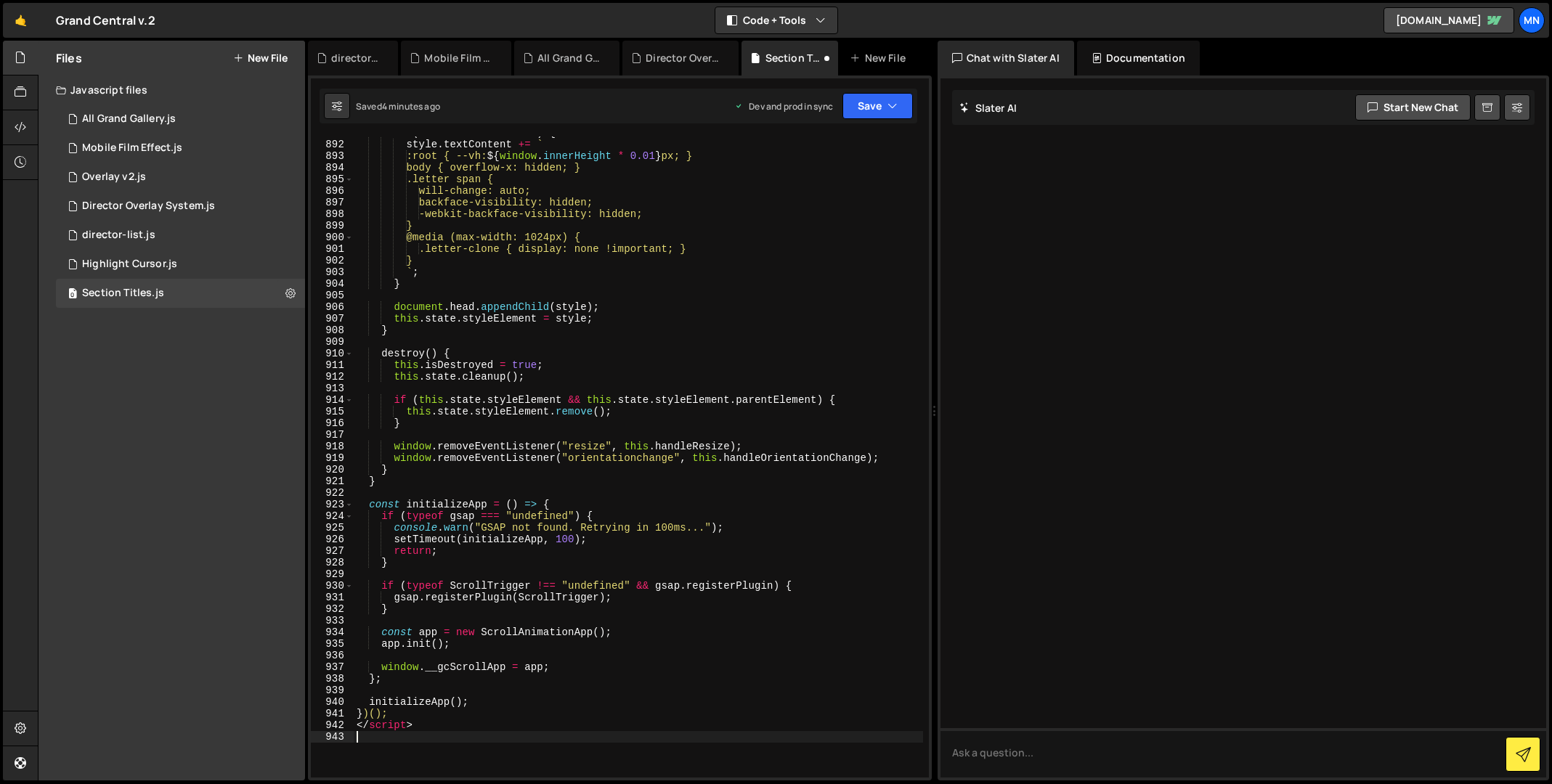
click at [413, 722] on div "if ( this . state . isMobile ) { style . textContent += ` :root { --vh: ${ wind…" at bounding box center [638, 459] width 570 height 664
drag, startPoint x: 357, startPoint y: 738, endPoint x: 345, endPoint y: 728, distance: 15.6
click at [345, 728] on div "</script> 891 892 893 894 895 896 897 898 899 900 901 902 903 904 905 906 907 9…" at bounding box center [619, 456] width 618 height 641
type textarea "</script>"
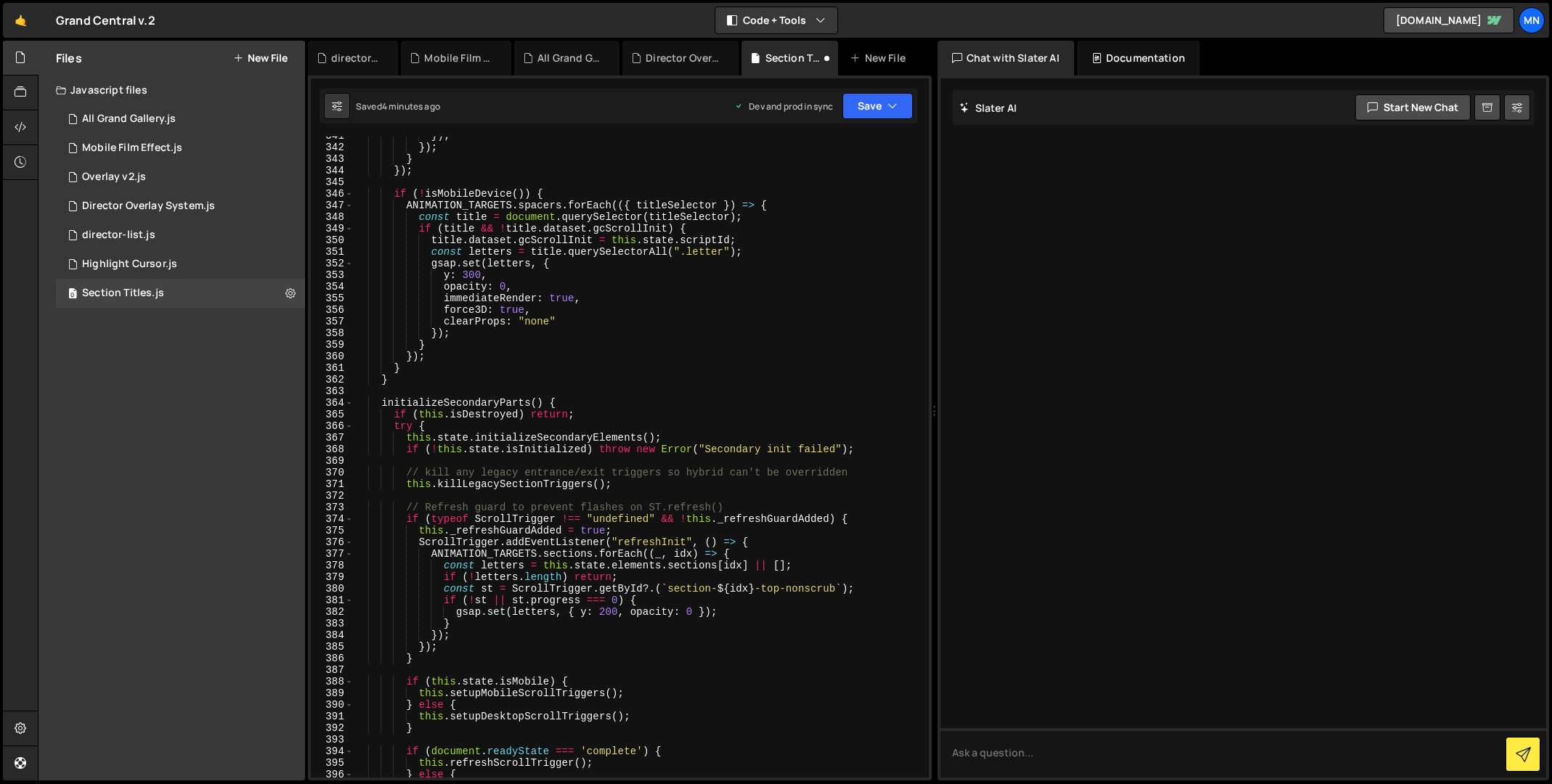
scroll to position [0, 0]
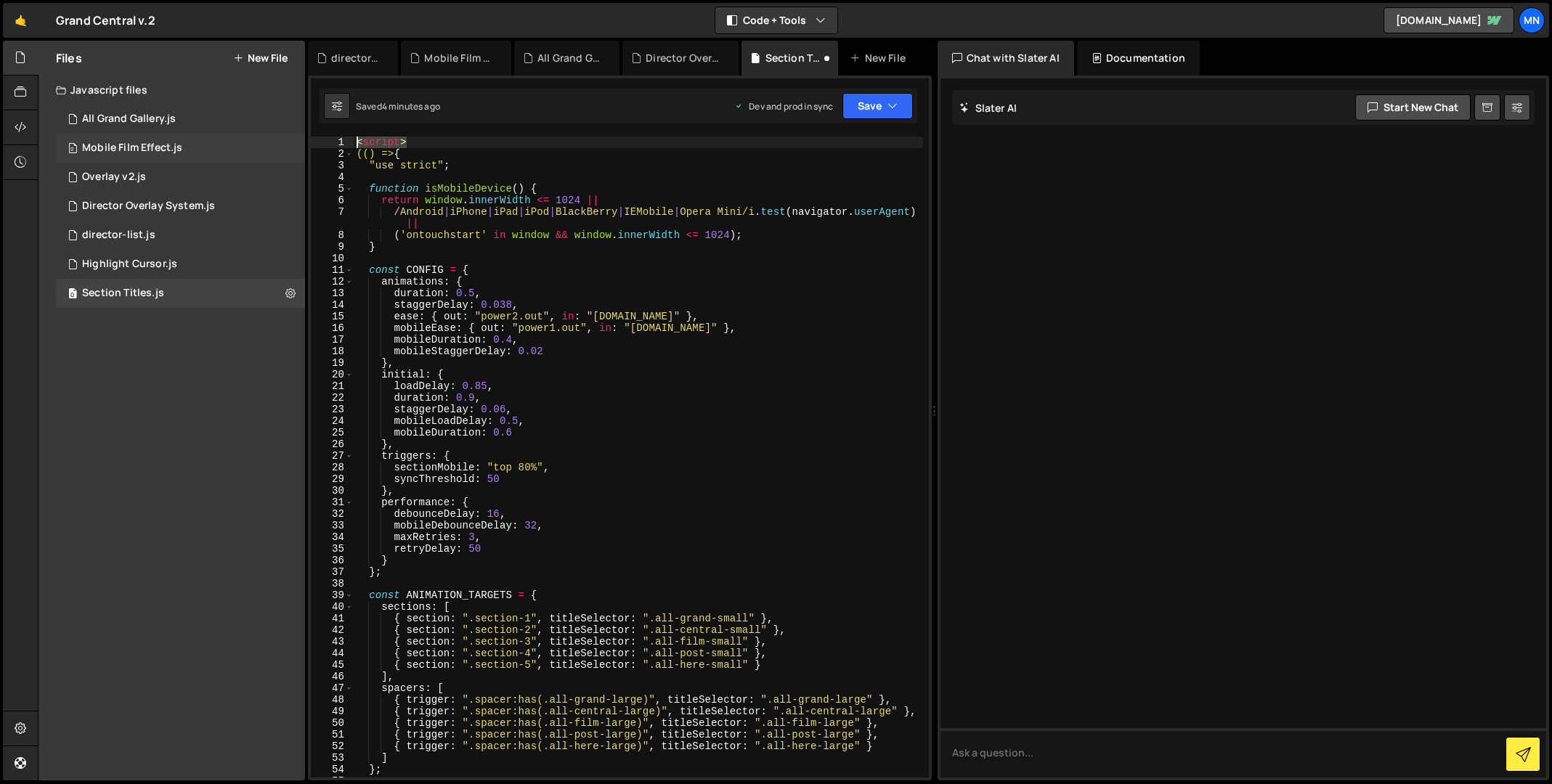
drag, startPoint x: 414, startPoint y: 139, endPoint x: 297, endPoint y: 133, distance: 117.2
click at [297, 133] on div "Files New File Javascript files 1 All Grand Gallery.js 0 0 Mobile Film Effect.j…" at bounding box center [795, 411] width 1514 height 740
type textarea "<script>"
type textarea "(() => {"
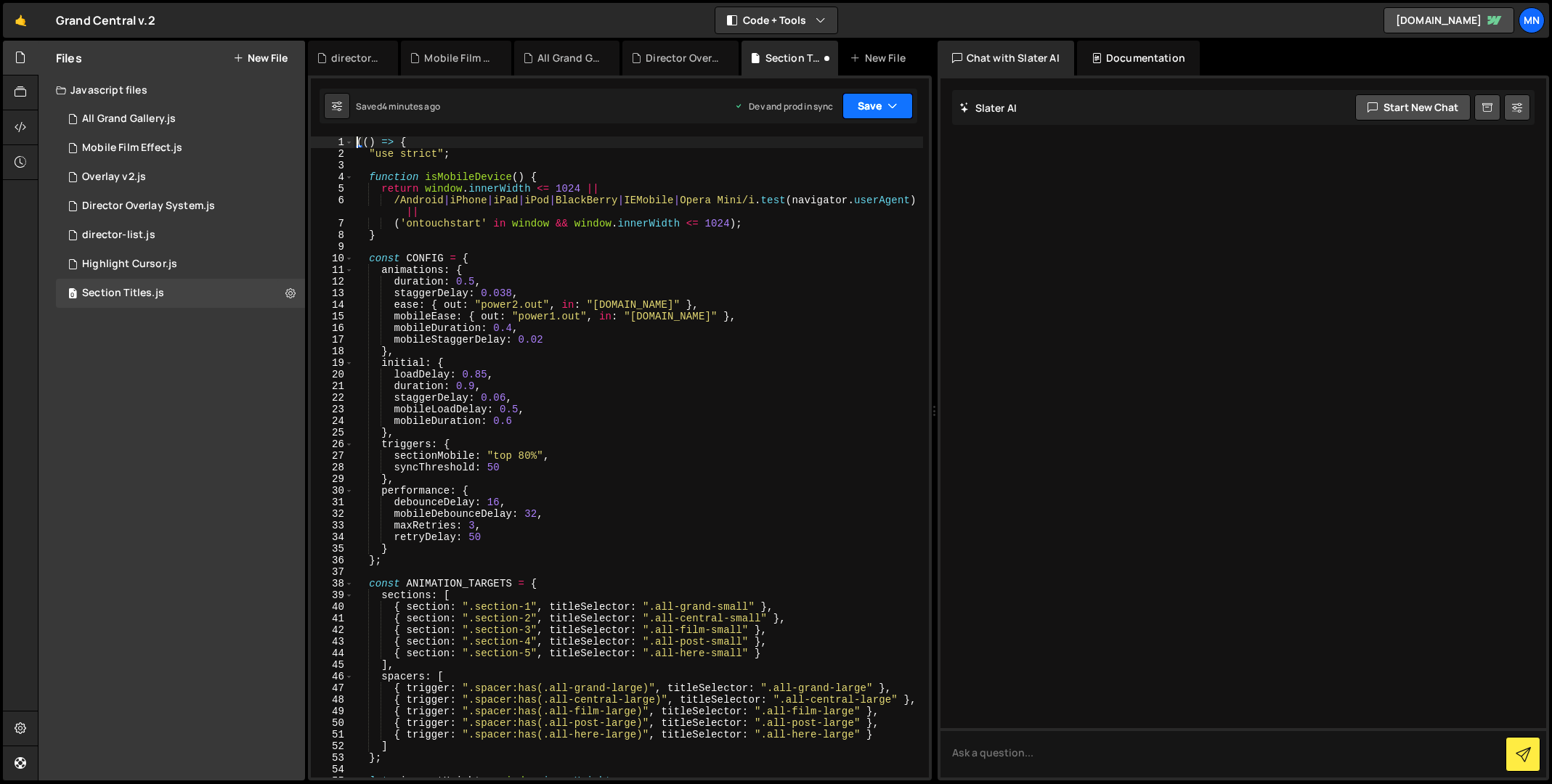
drag, startPoint x: 868, startPoint y: 102, endPoint x: 866, endPoint y: 109, distance: 7.3
click at [868, 103] on button "Save" at bounding box center [877, 106] width 71 height 26
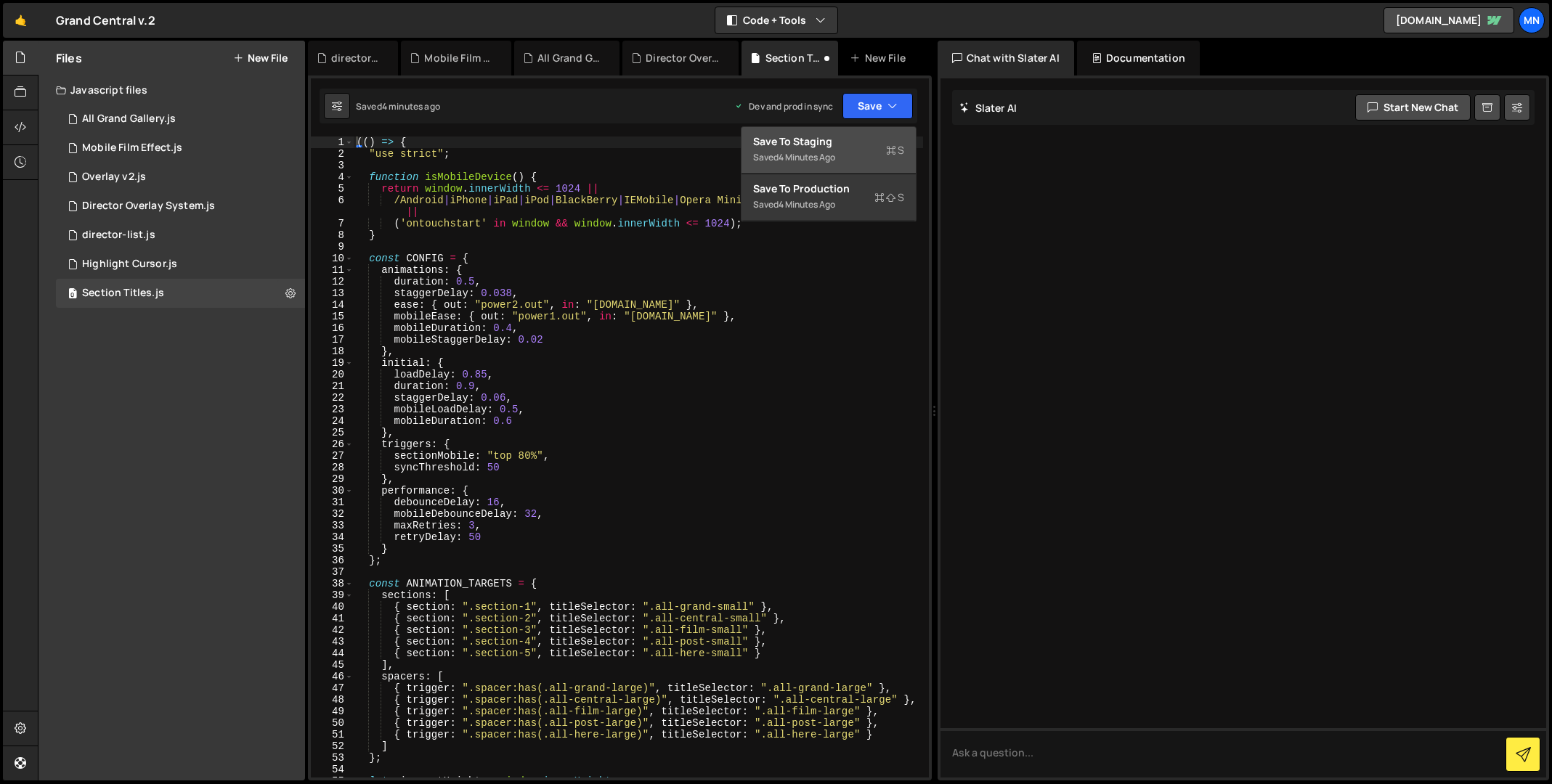
click at [866, 151] on div "Saved 4 minutes ago" at bounding box center [828, 158] width 151 height 18
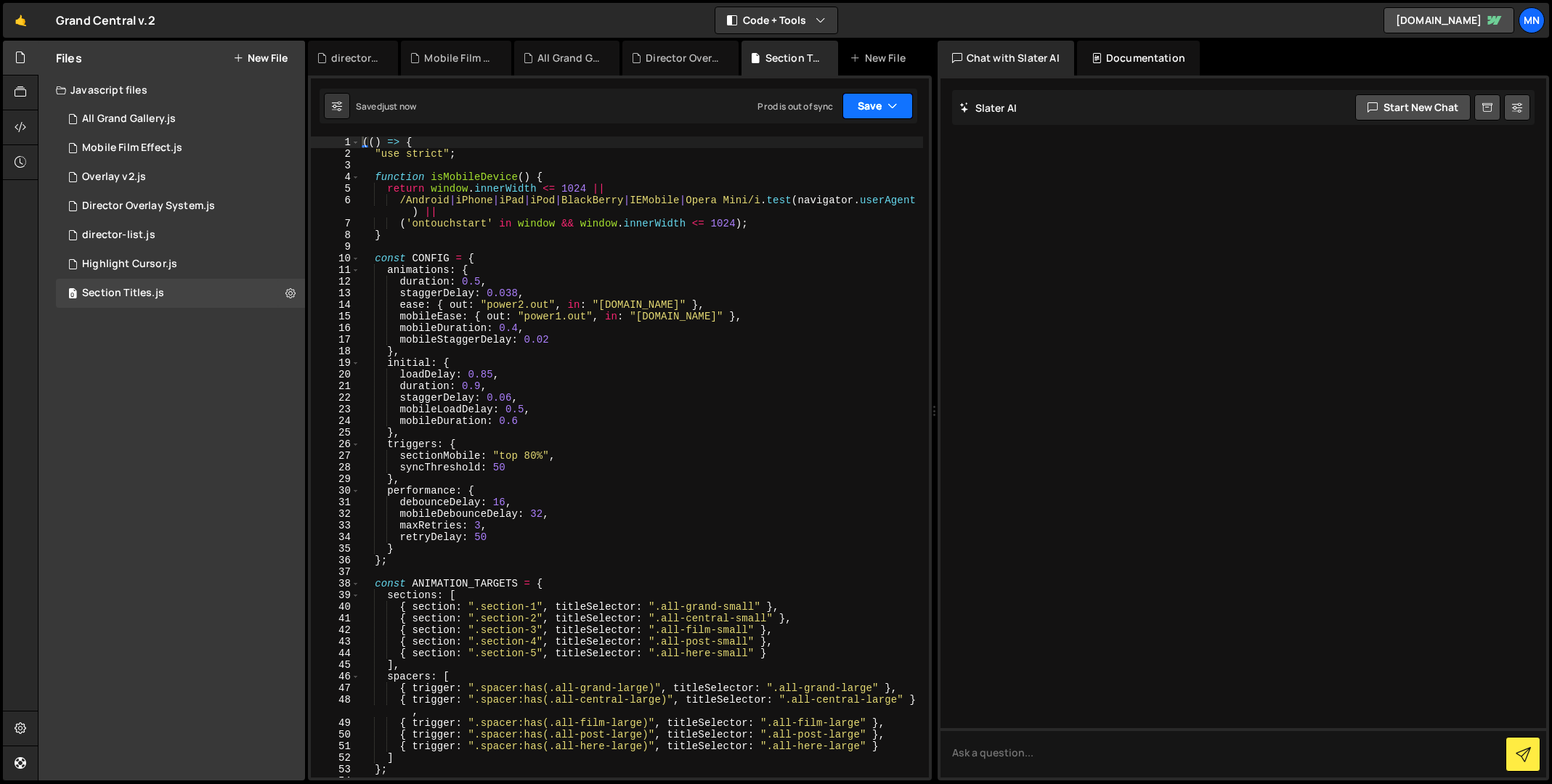
click at [880, 111] on button "Save" at bounding box center [877, 106] width 71 height 26
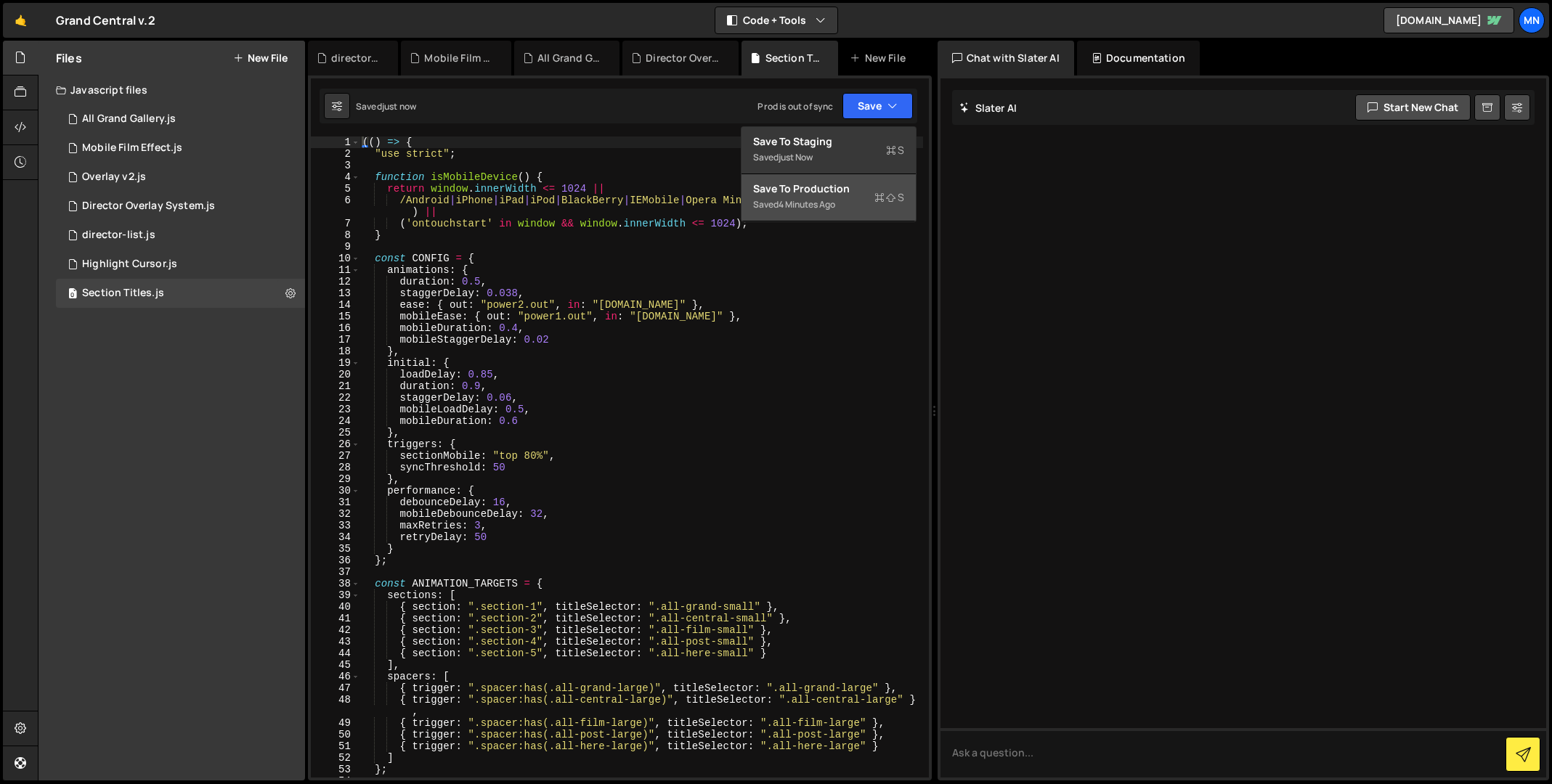
click at [868, 209] on div "Saved 4 minutes ago" at bounding box center [828, 205] width 151 height 18
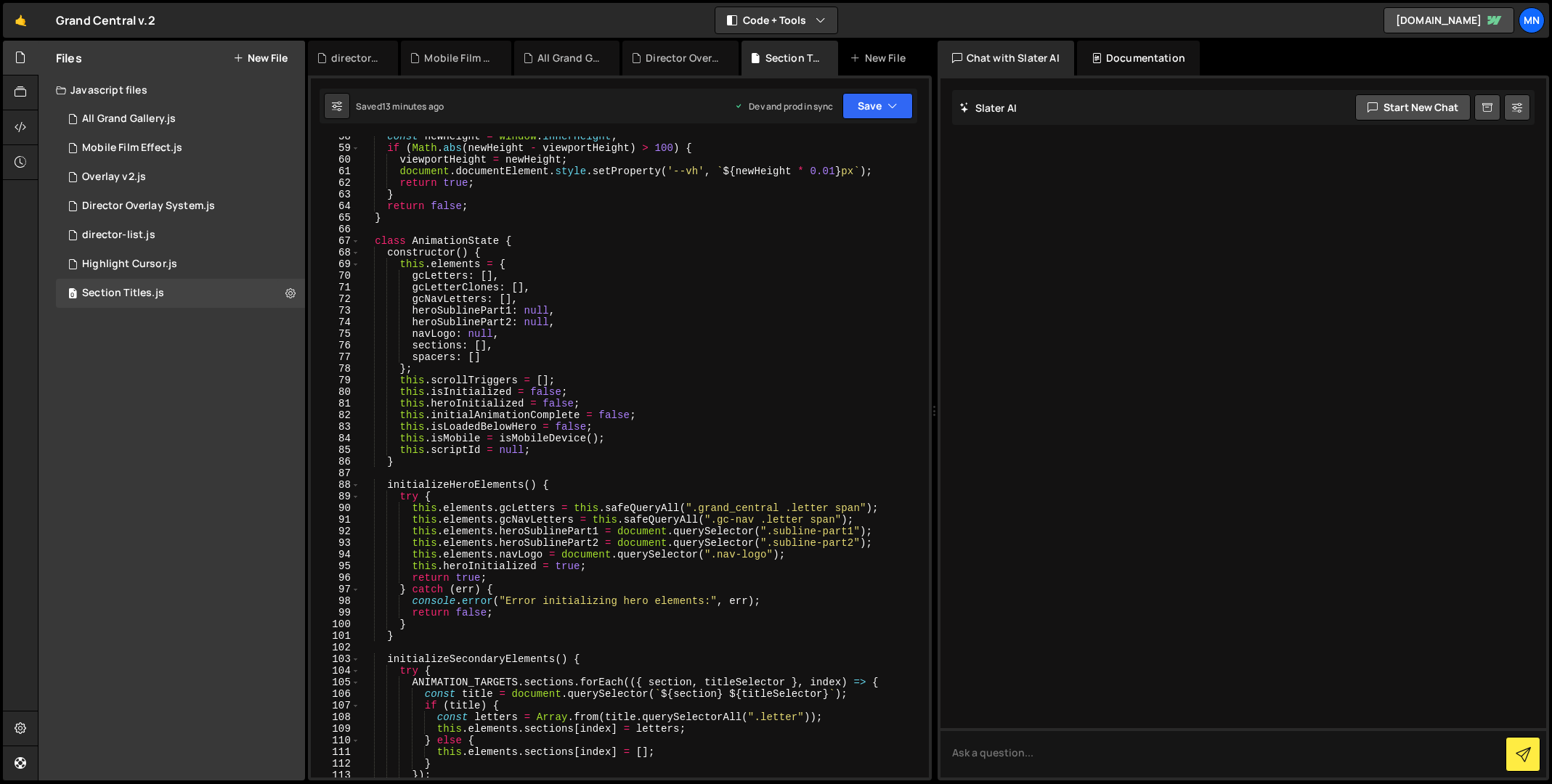
scroll to position [729, 0]
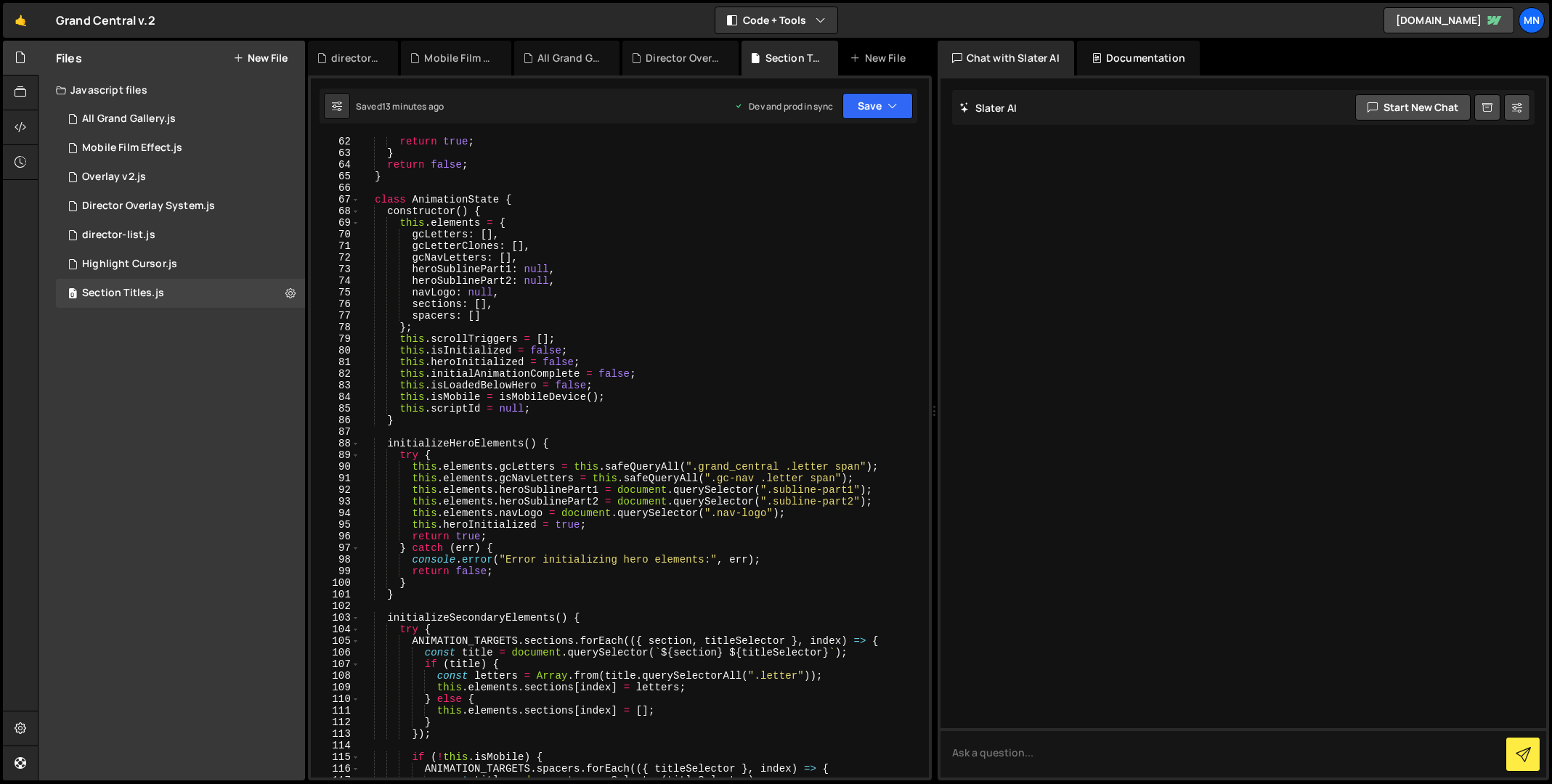
drag, startPoint x: 929, startPoint y: 197, endPoint x: 917, endPoint y: 728, distance: 531.1
click at [917, 744] on div "(() => { 62 63 64 65 66 67 68 69 70 71 72 73 74 75 76 77 78 79 80 81 82 83 84 8…" at bounding box center [619, 428] width 624 height 705
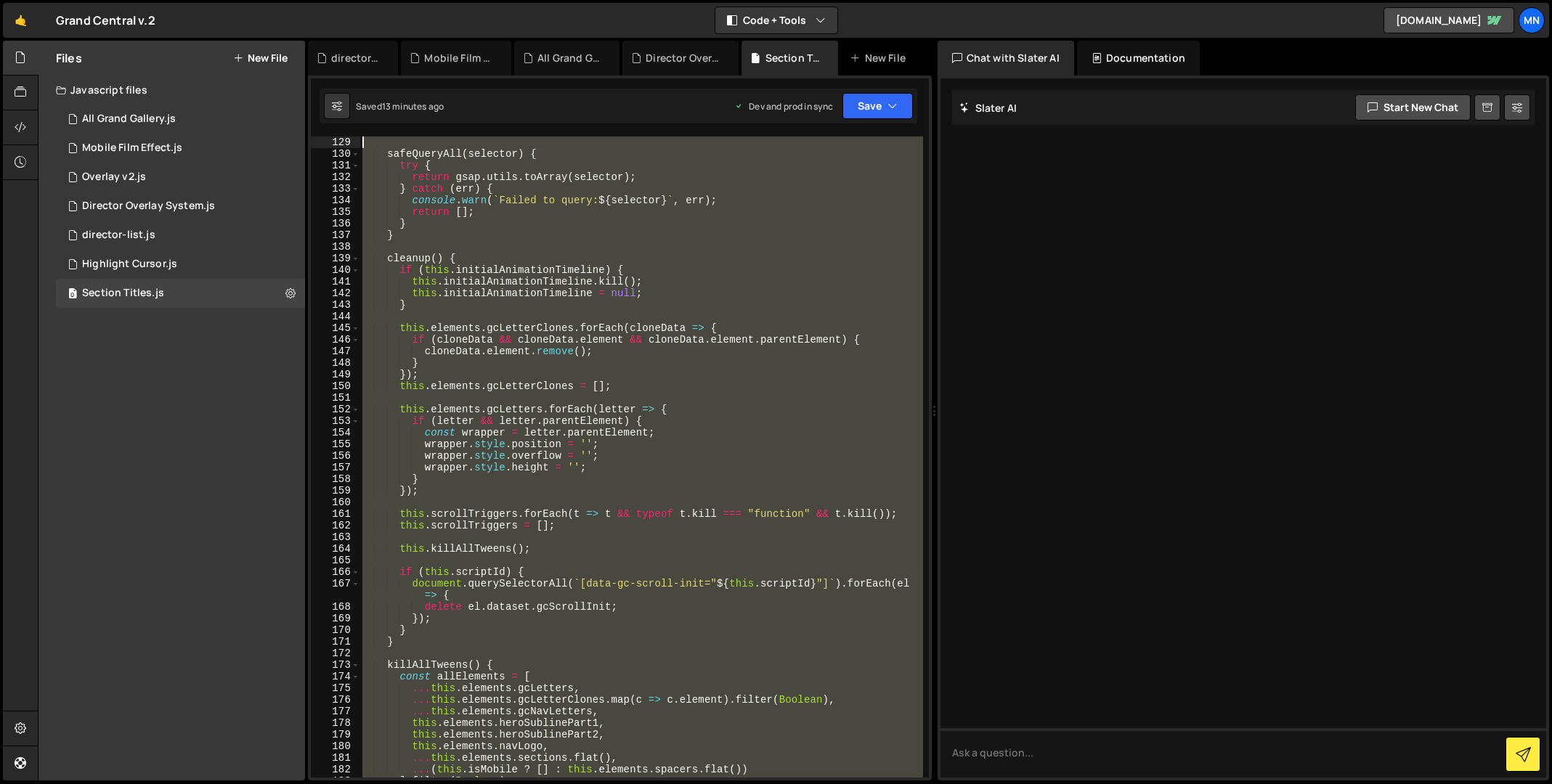
scroll to position [0, 0]
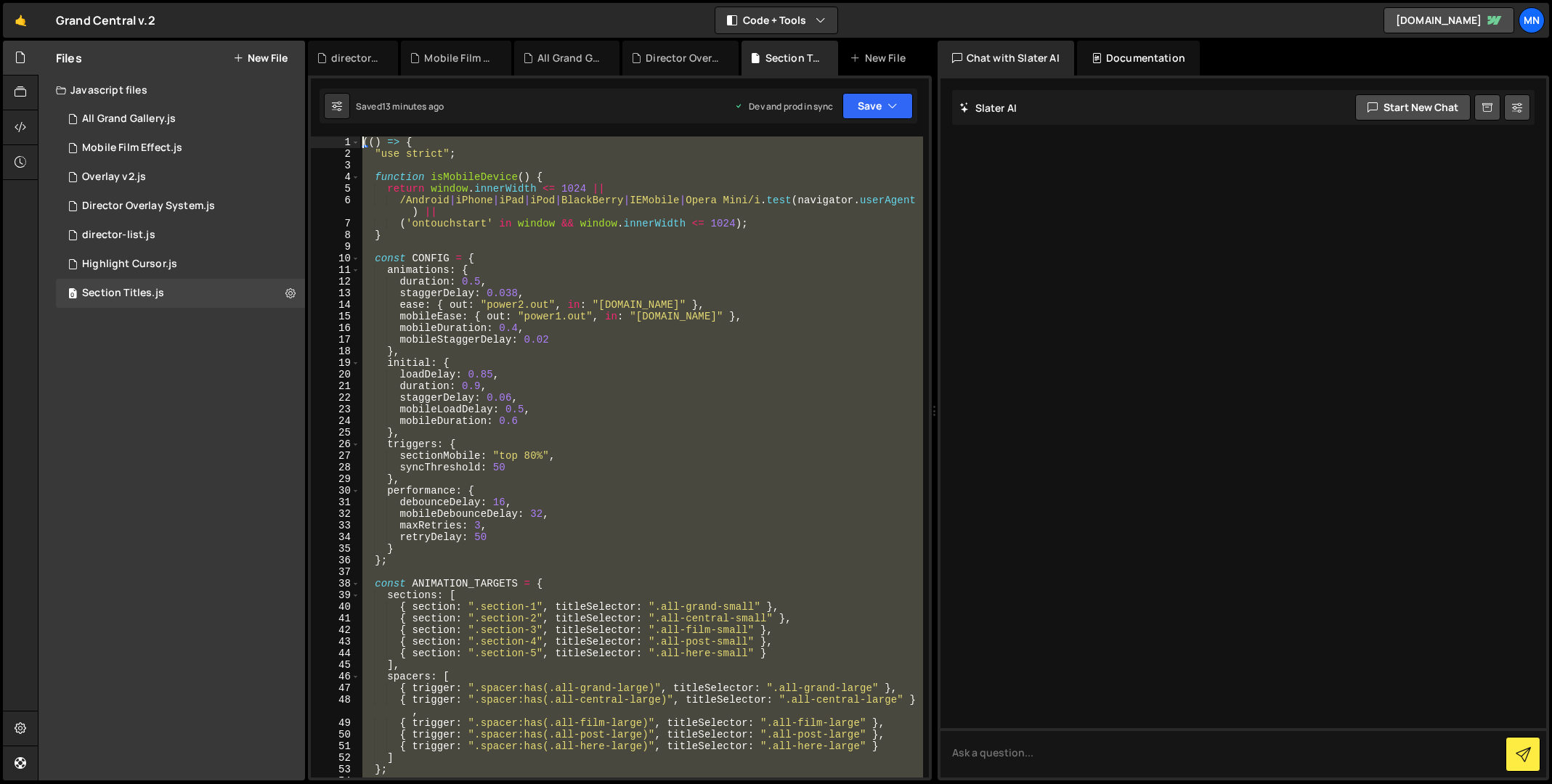
drag, startPoint x: 393, startPoint y: 766, endPoint x: 387, endPoint y: -171, distance: 937.0
click at [387, 0] on html "Projects [GEOGRAPHIC_DATA] Blog [GEOGRAPHIC_DATA] Projects Your Teams Invite te…" at bounding box center [776, 392] width 1552 height 784
type textarea "(() => { "use strict";"
paste textarea
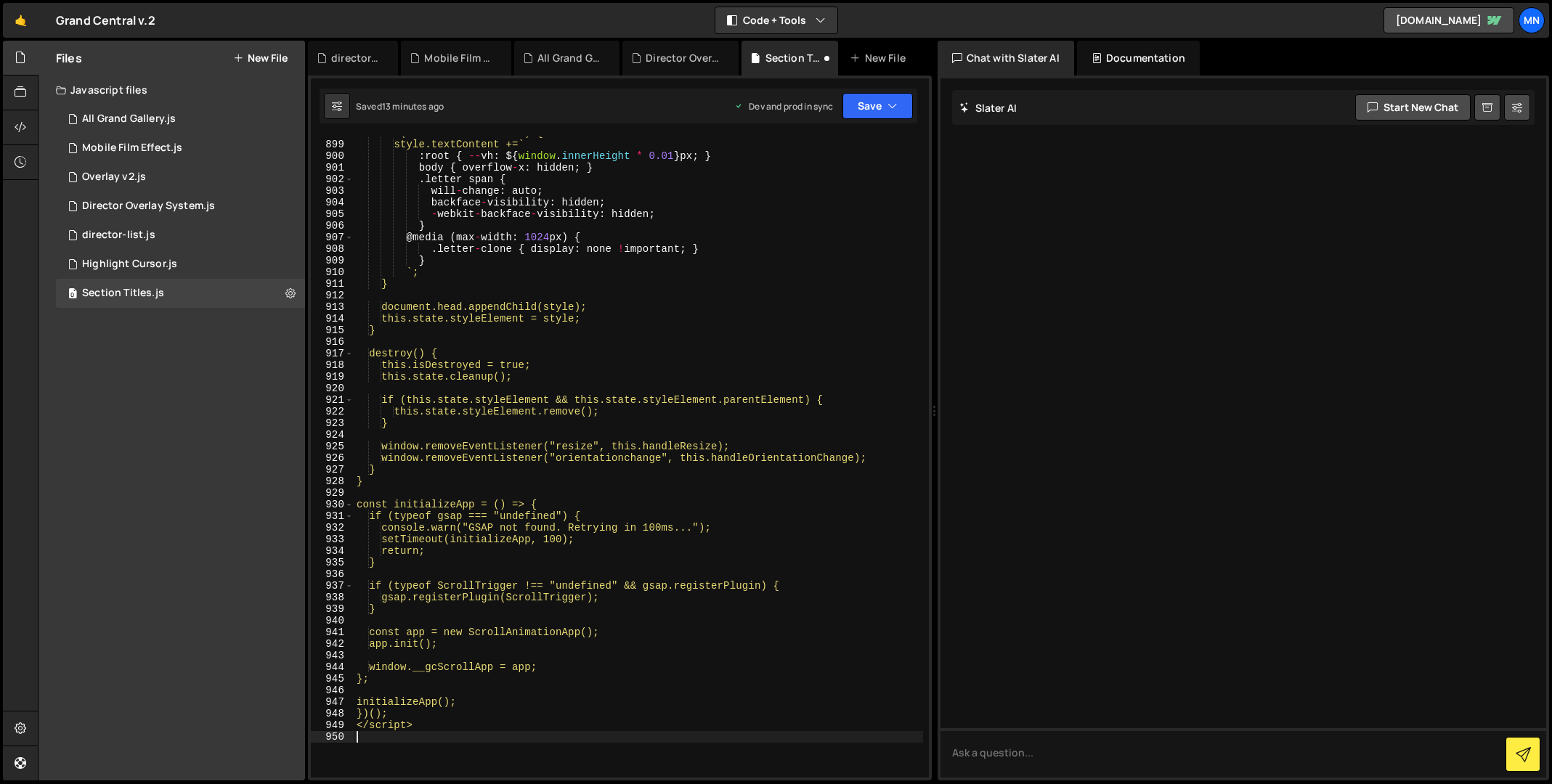
scroll to position [10785, 0]
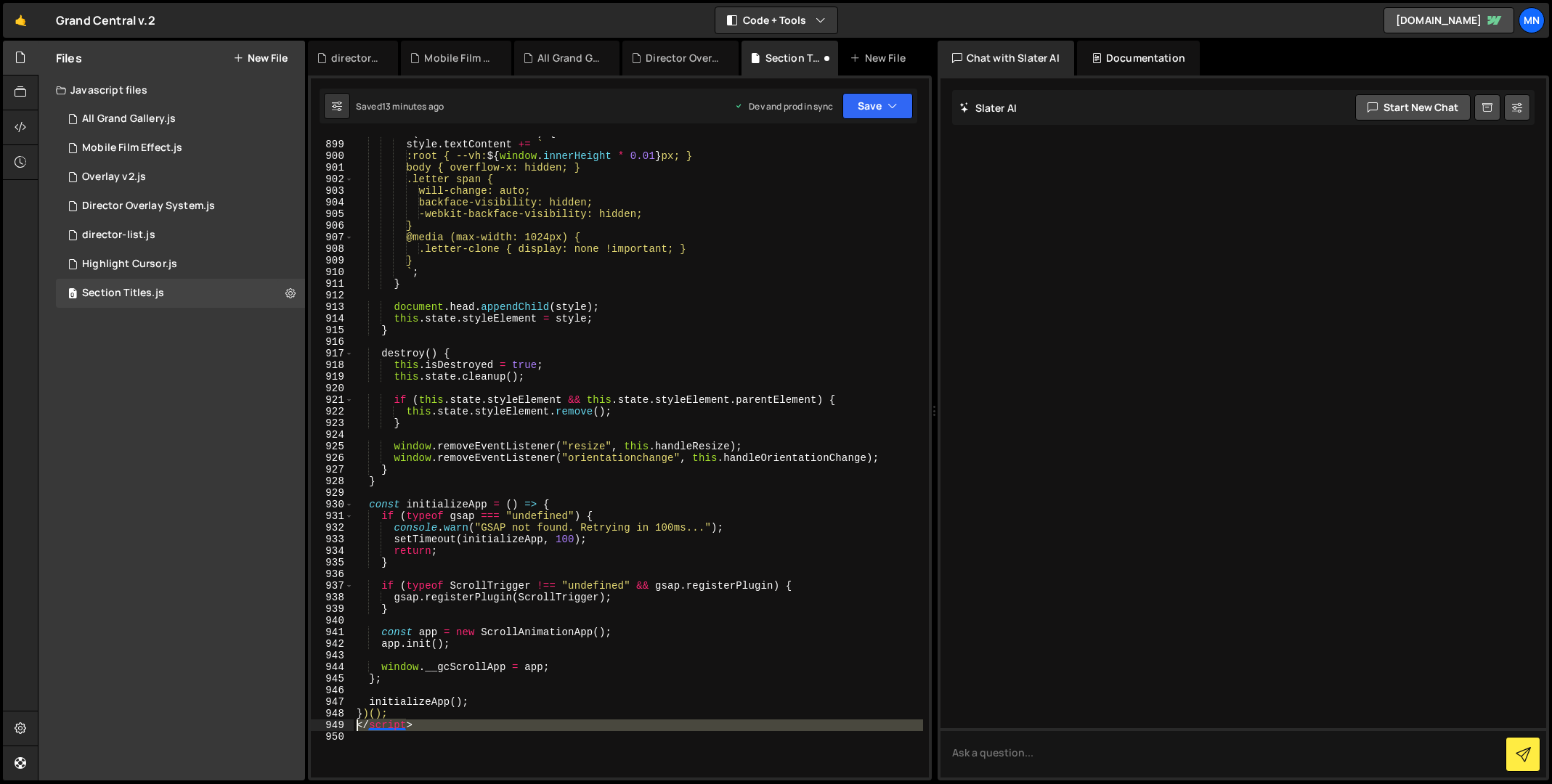
drag, startPoint x: 369, startPoint y: 737, endPoint x: 346, endPoint y: 730, distance: 24.0
click at [346, 730] on div "898 899 900 901 902 903 904 905 906 907 908 909 910 911 912 913 914 915 916 917…" at bounding box center [619, 456] width 618 height 641
type textarea "</script>"
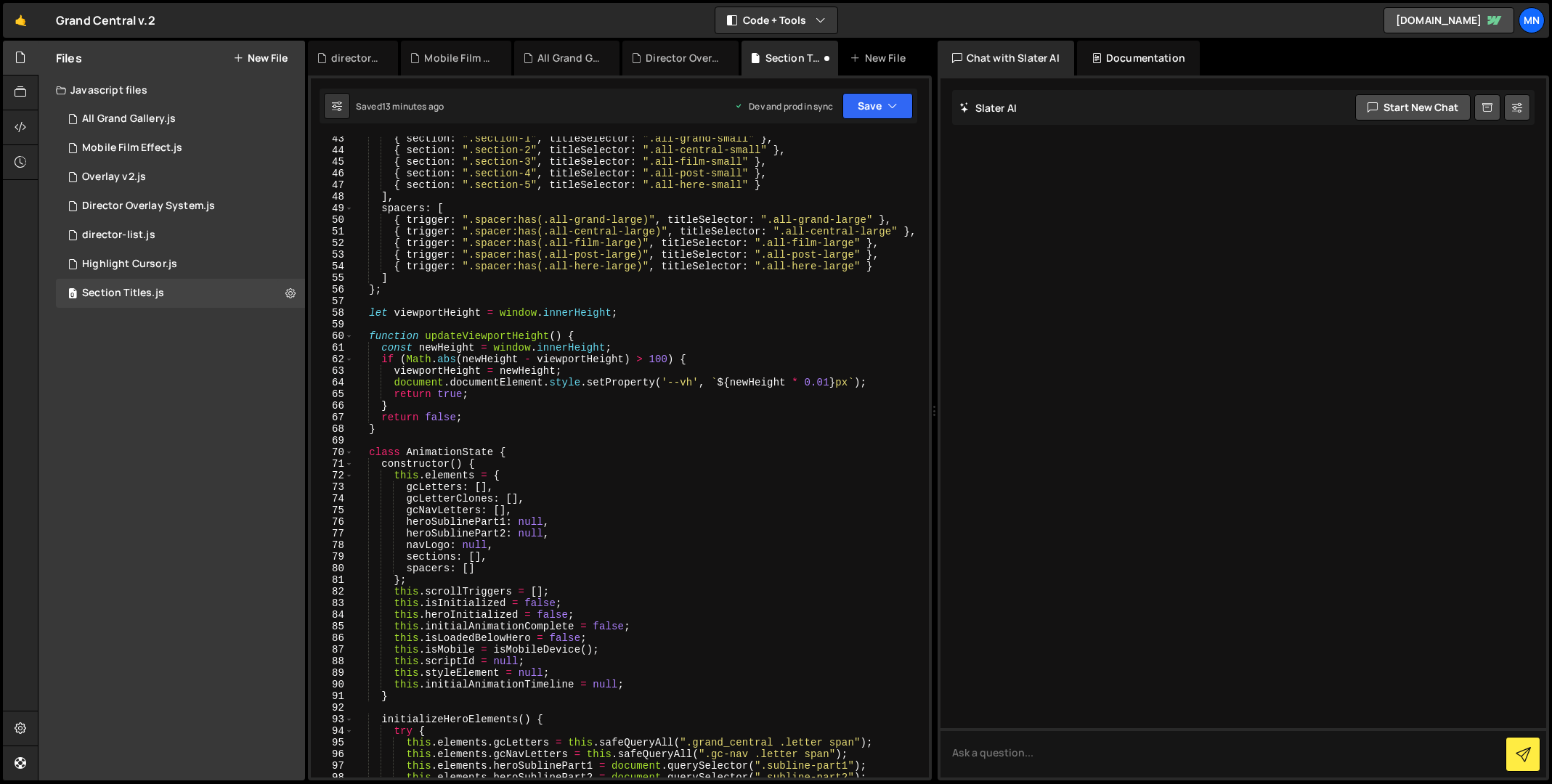
scroll to position [0, 0]
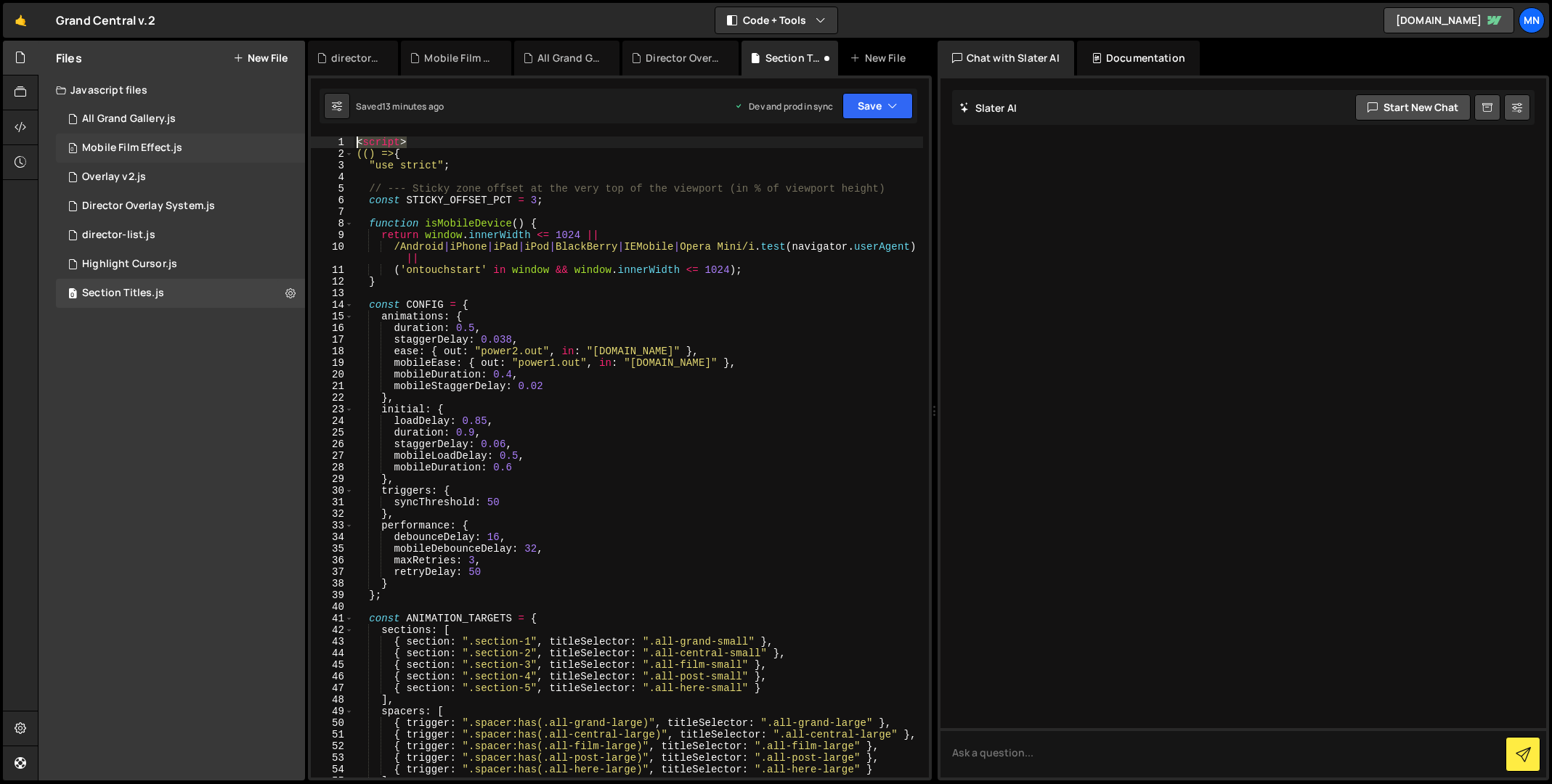
drag, startPoint x: 442, startPoint y: 145, endPoint x: 302, endPoint y: 137, distance: 140.2
click at [302, 137] on div "Files New File Javascript files 1 All Grand Gallery.js 0 0 Mobile Film Effect.j…" at bounding box center [795, 411] width 1514 height 740
type textarea "<script>"
click at [856, 107] on button "Save" at bounding box center [877, 106] width 71 height 26
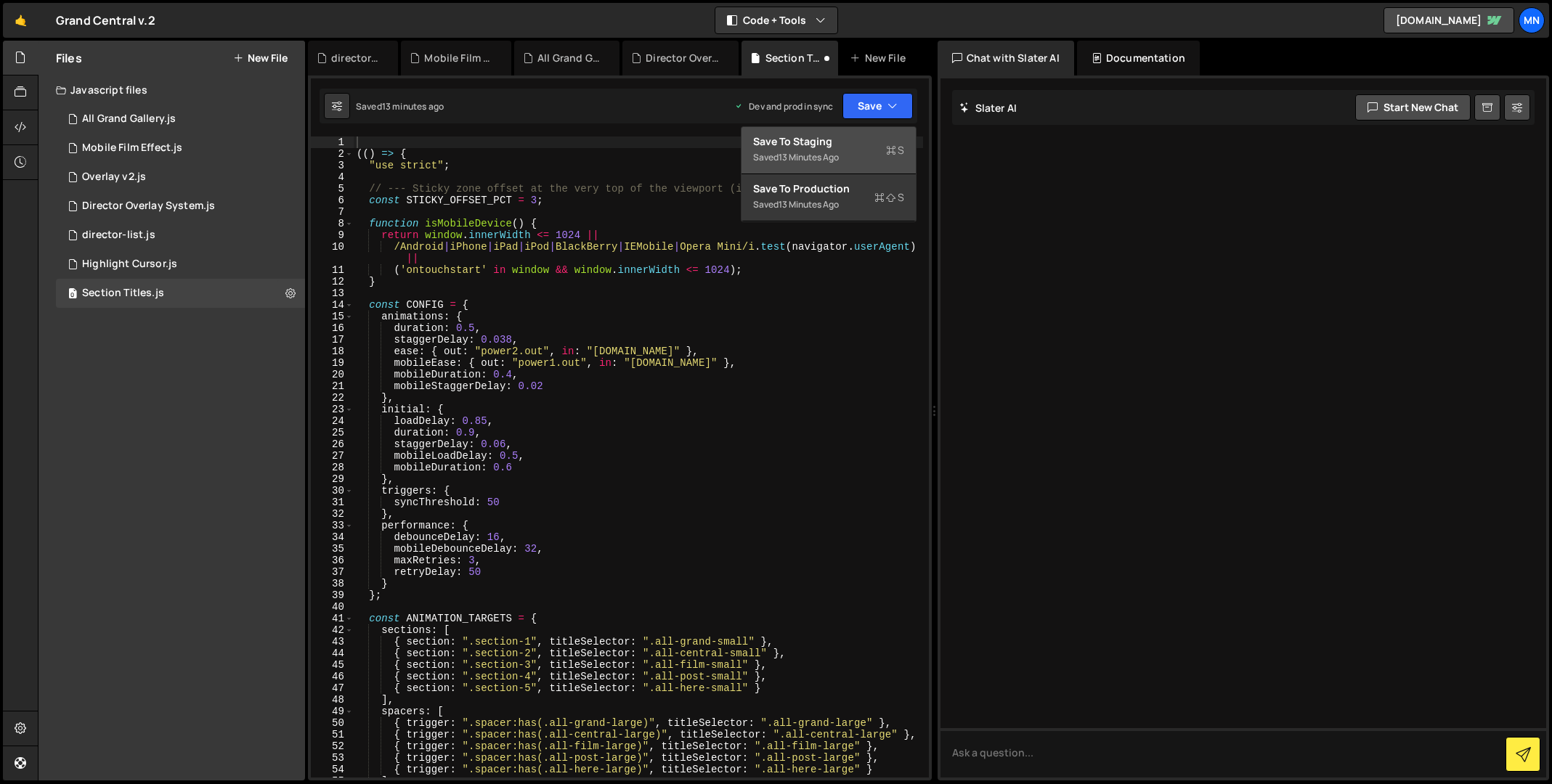
click at [853, 151] on div "Saved 13 minutes ago" at bounding box center [828, 158] width 151 height 18
type textarea "(() => {"
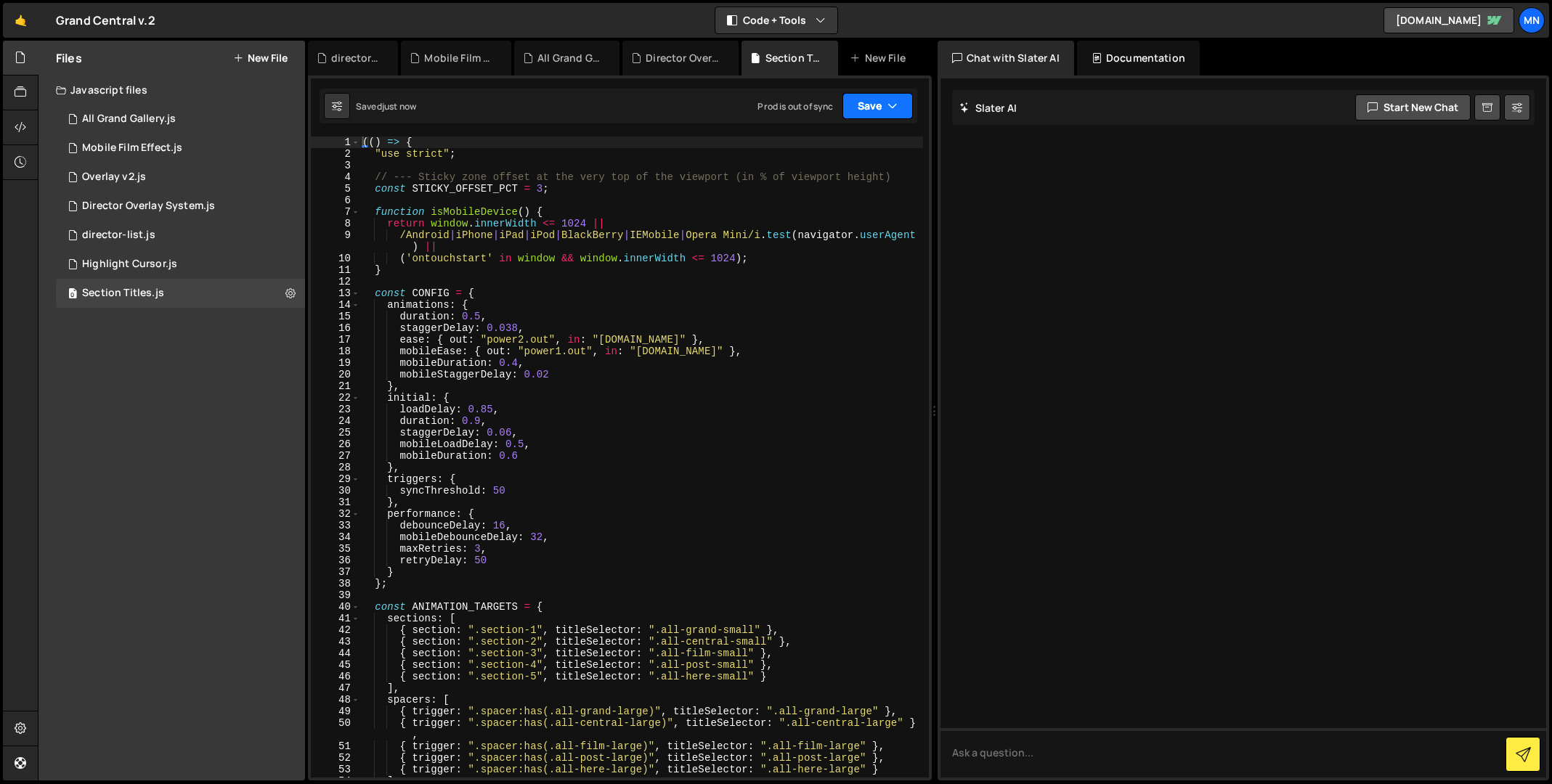
click at [875, 112] on button "Save" at bounding box center [877, 106] width 71 height 26
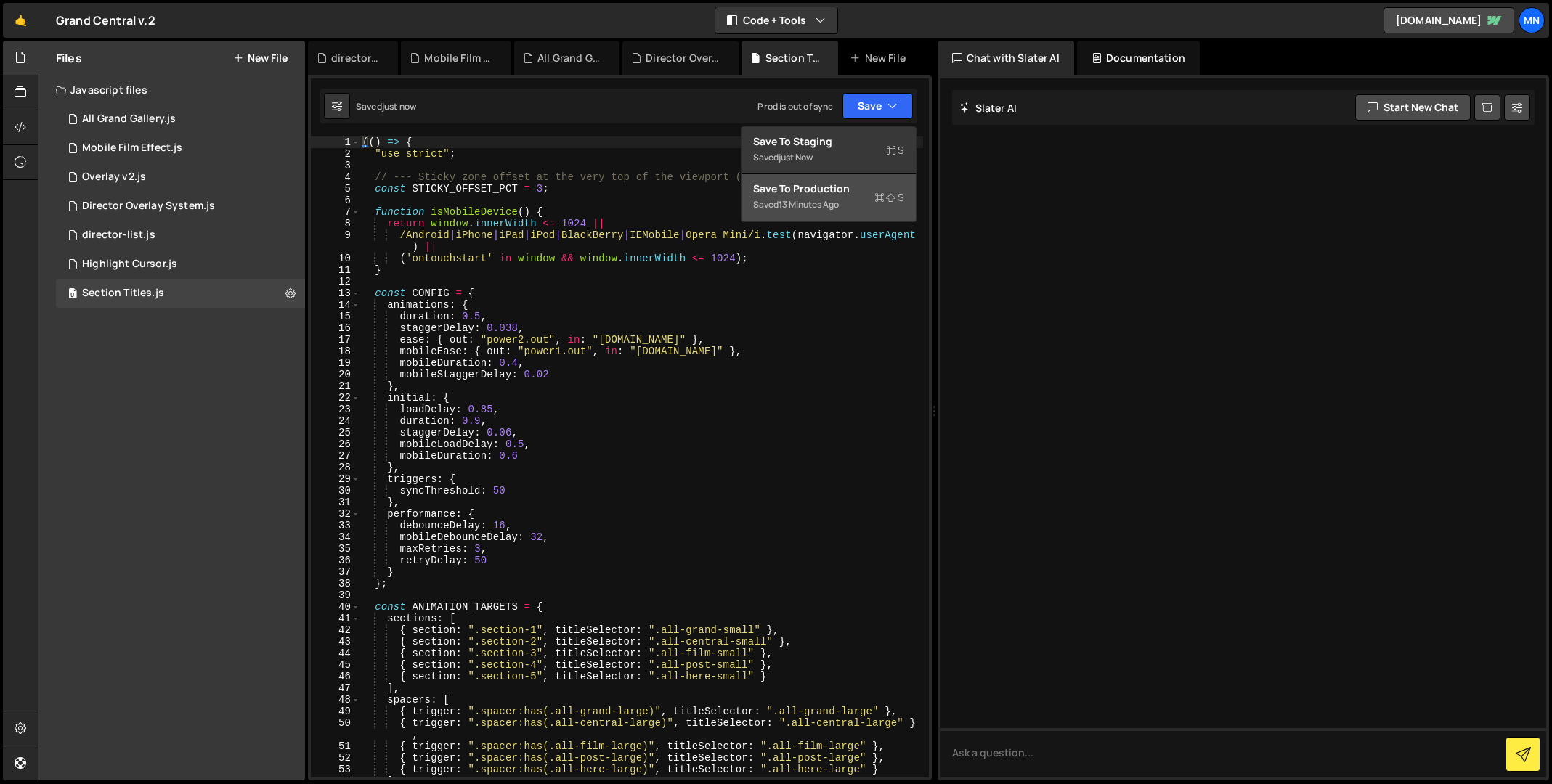
click at [839, 199] on div "13 minutes ago" at bounding box center [808, 203] width 60 height 12
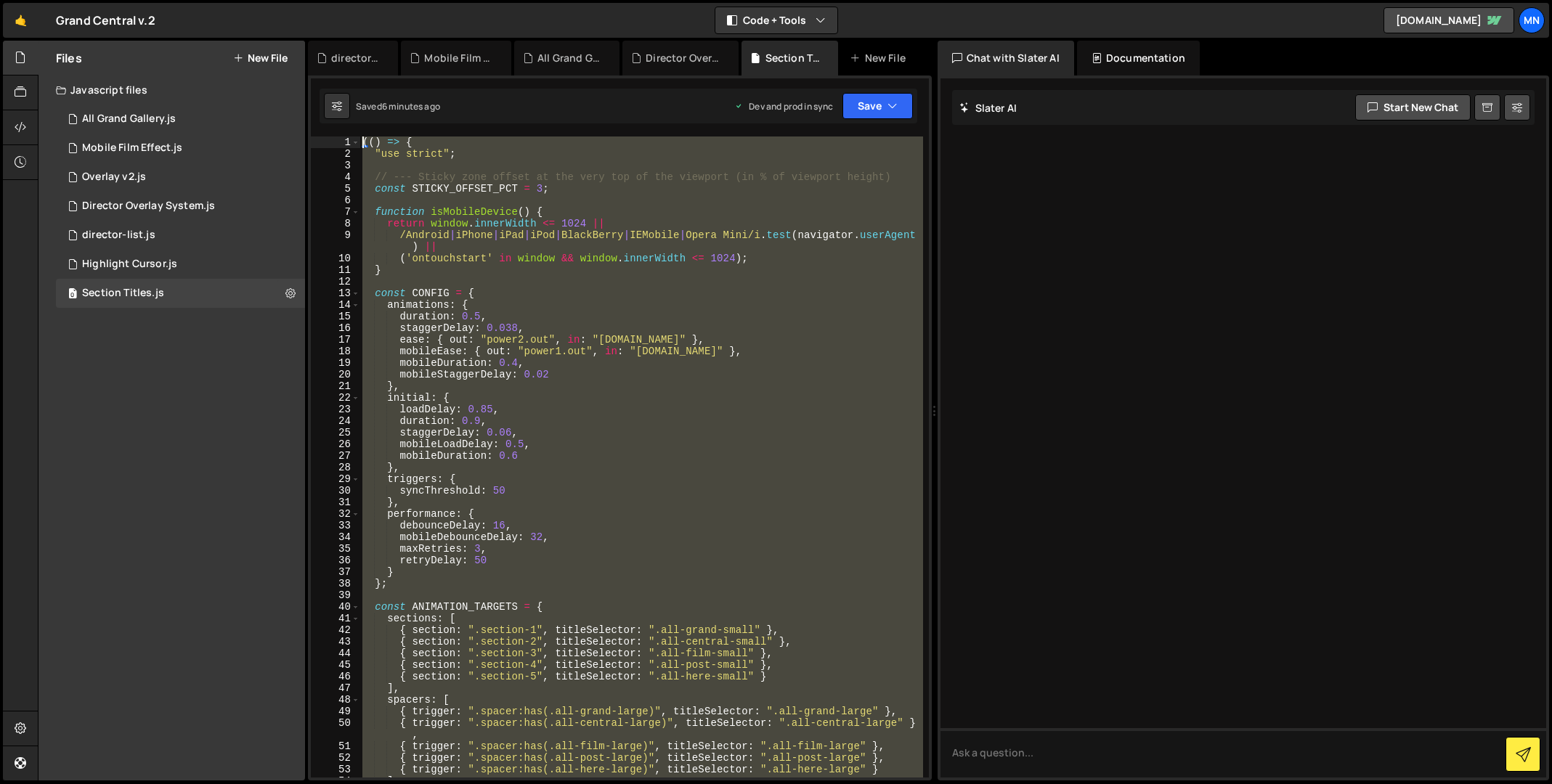
drag, startPoint x: 437, startPoint y: 734, endPoint x: 300, endPoint y: -191, distance: 935.1
click at [300, 0] on html "Projects [GEOGRAPHIC_DATA] Blog [GEOGRAPHIC_DATA] Projects Your Teams Invite te…" at bounding box center [776, 392] width 1552 height 784
type textarea "(() => { "use strict";"
paste textarea
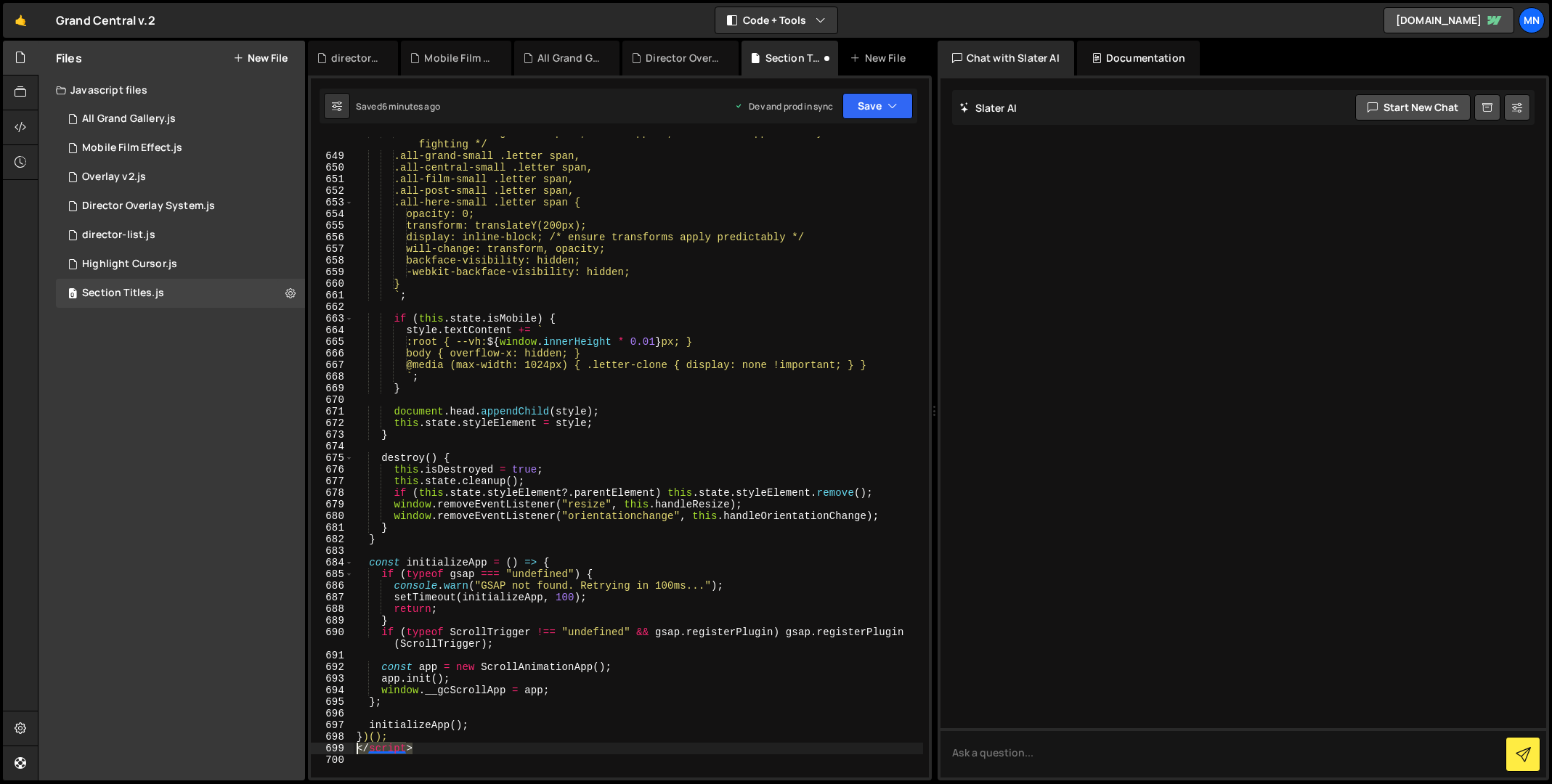
drag, startPoint x: 426, startPoint y: 750, endPoint x: 317, endPoint y: 747, distance: 109.0
click at [317, 747] on div "648 649 650 651 652 653 654 655 656 657 658 659 660 661 662 663 664 665 666 667…" at bounding box center [619, 456] width 618 height 641
type textarea "</script>"
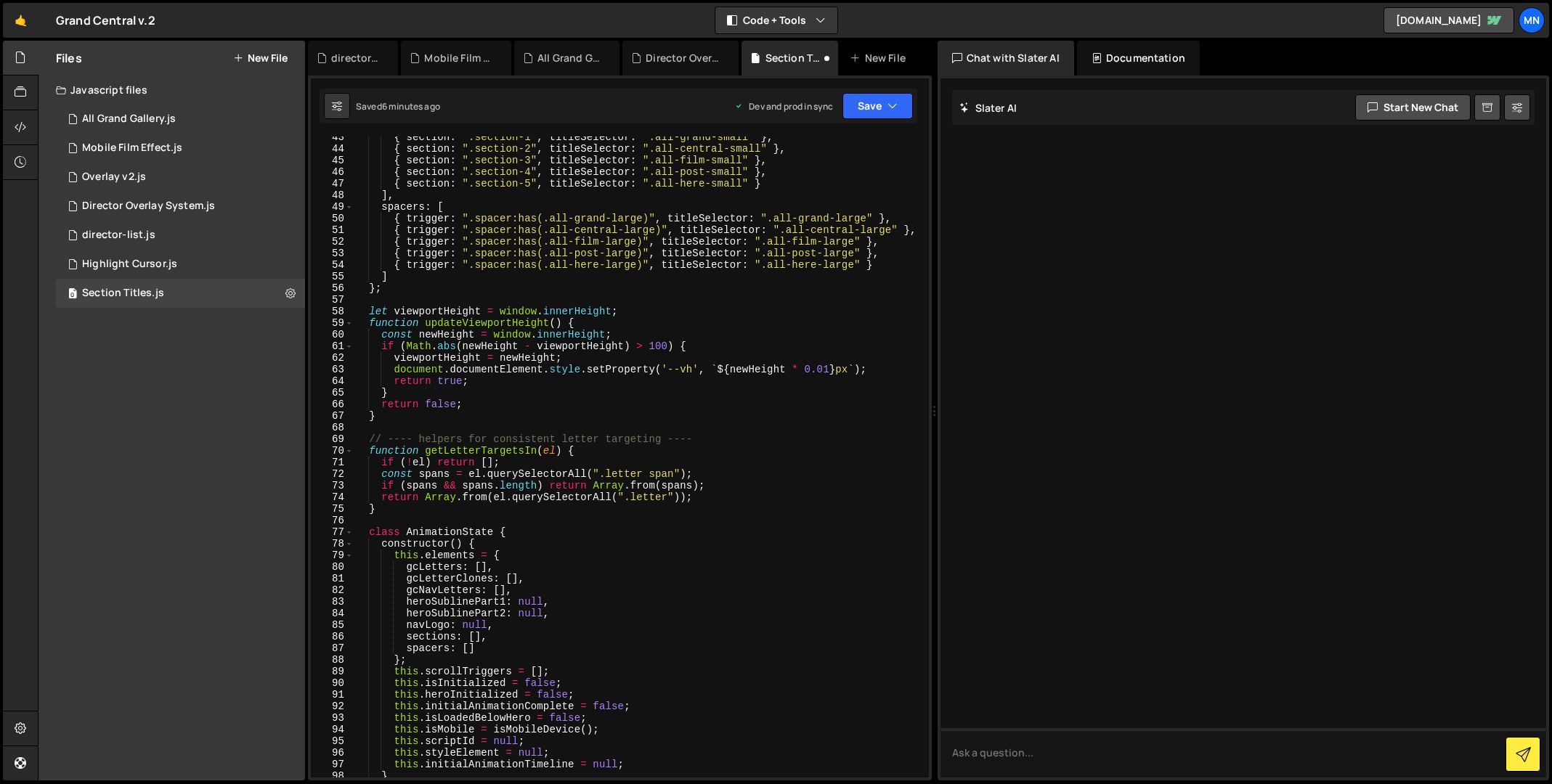
scroll to position [0, 0]
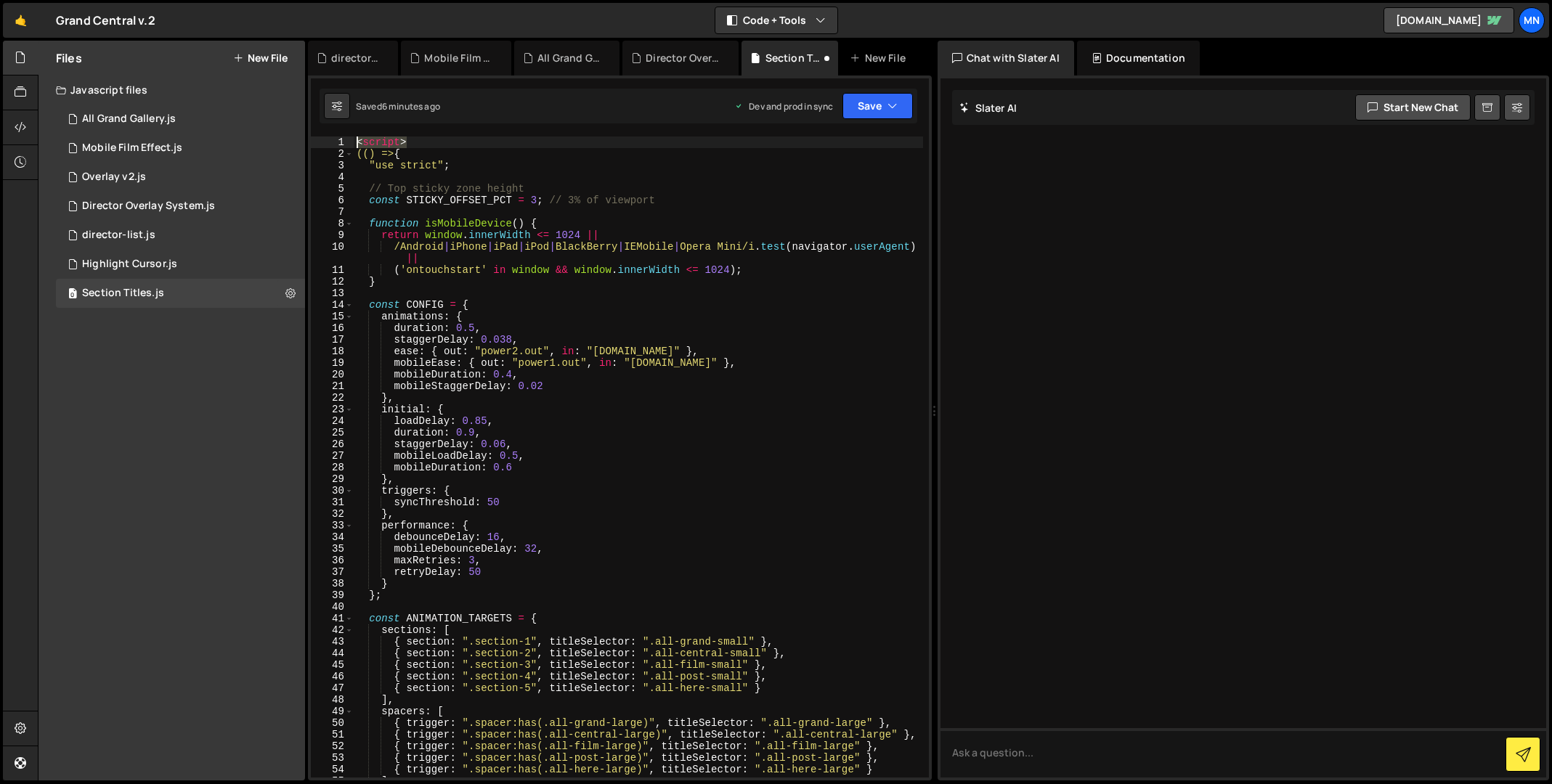
drag, startPoint x: 417, startPoint y: 142, endPoint x: 314, endPoint y: 141, distance: 103.0
click at [314, 141] on div "})(); 1 2 3 4 5 6 7 8 9 10 11 12 13 14 15 16 17 18 19 20 21 22 23 24 25 26 27 2…" at bounding box center [619, 456] width 618 height 641
type textarea "<script>"
type textarea "(() => {"
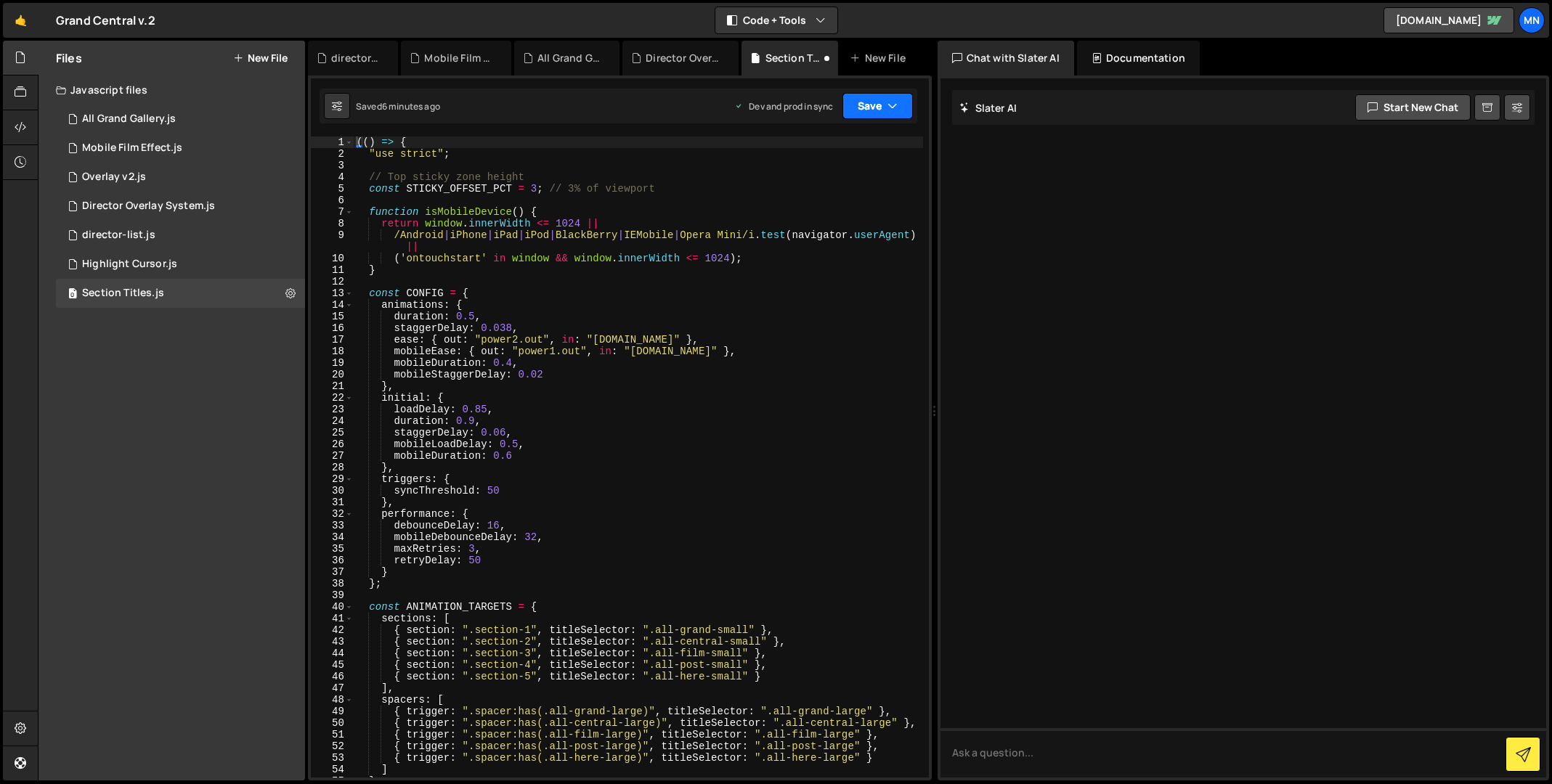
click at [880, 103] on button "Save" at bounding box center [877, 106] width 71 height 26
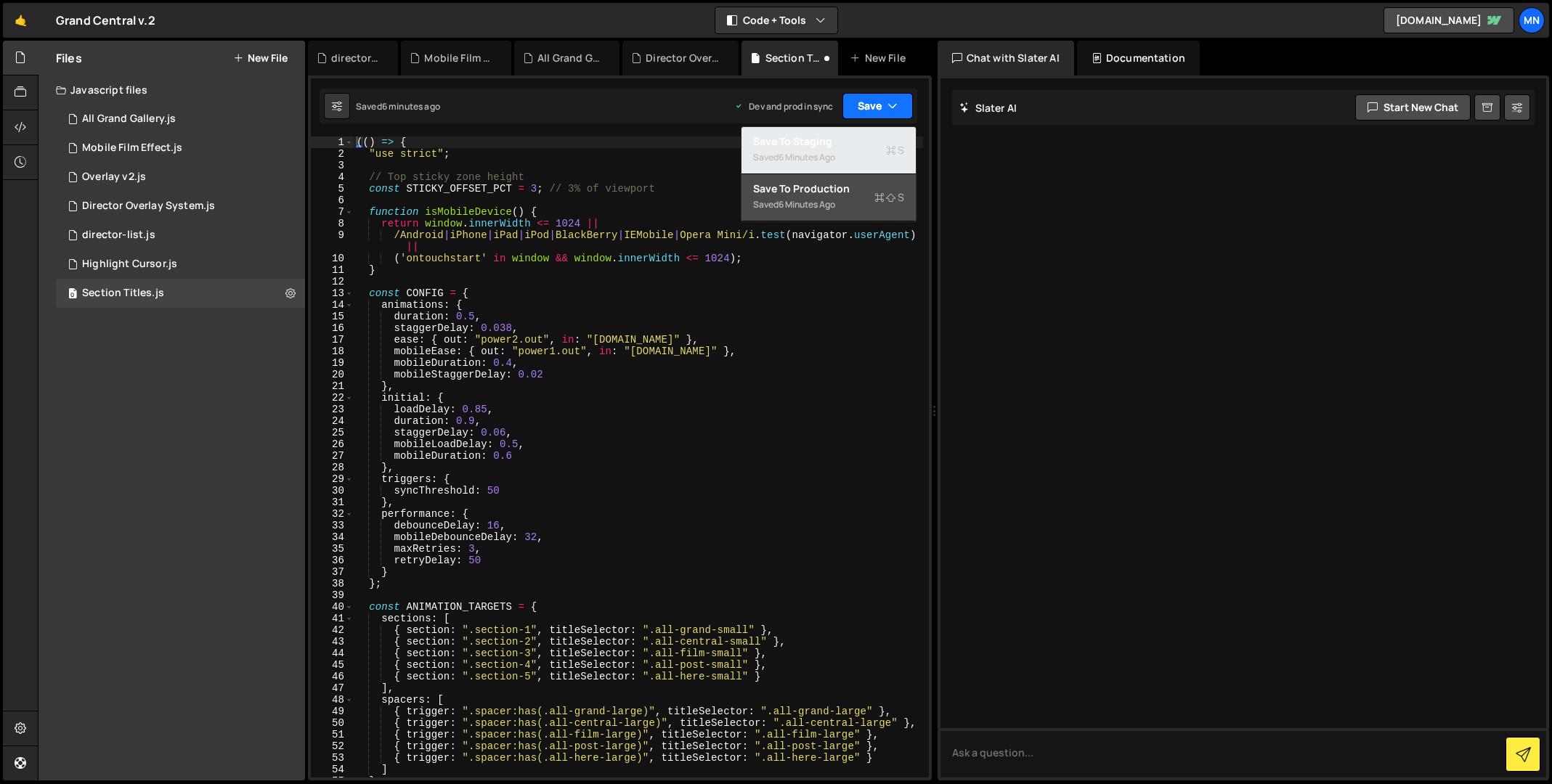
drag, startPoint x: 858, startPoint y: 139, endPoint x: 869, endPoint y: 118, distance: 23.7
click at [858, 139] on div "Save to Staging S" at bounding box center [828, 142] width 151 height 14
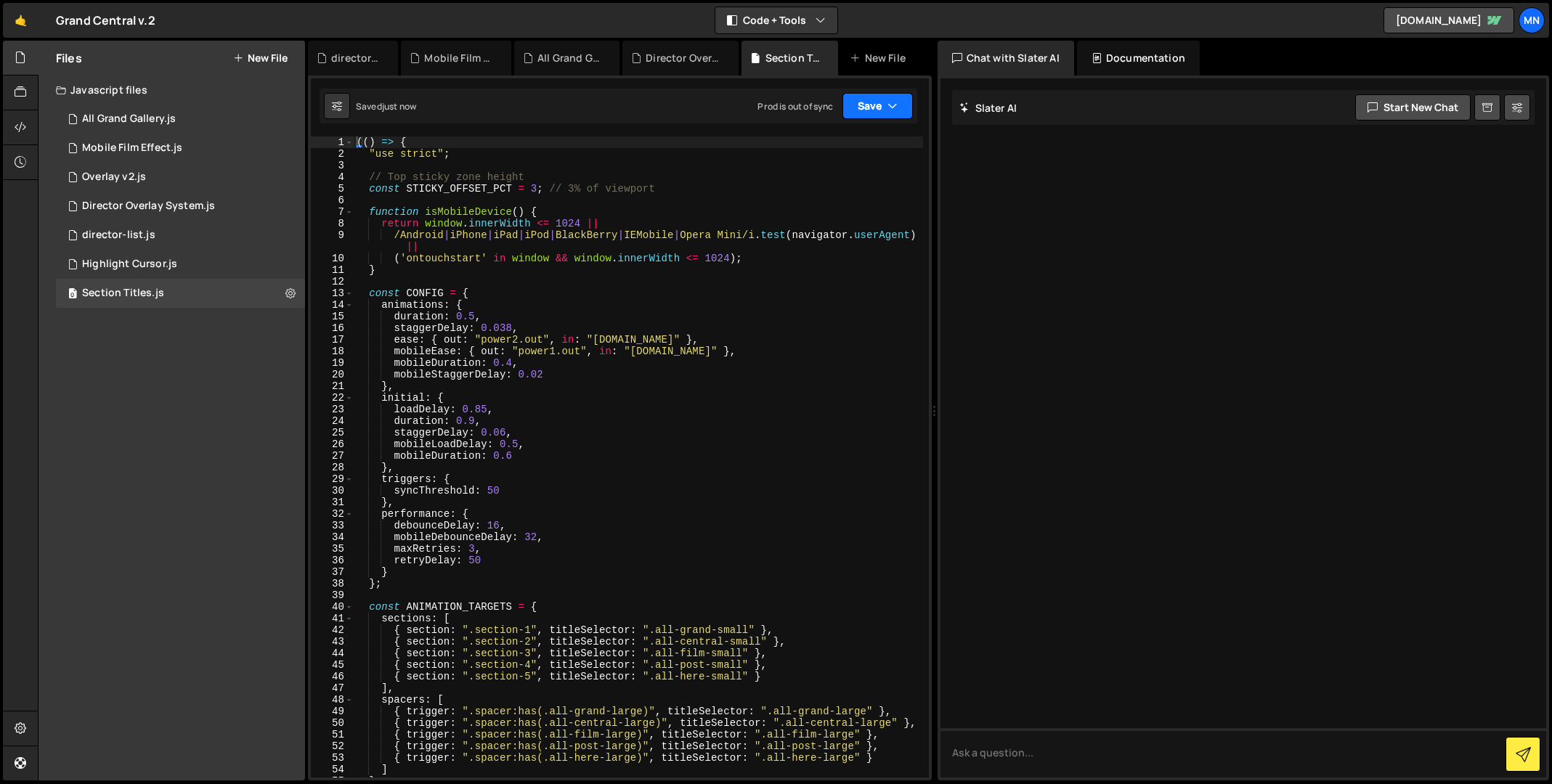
drag, startPoint x: 874, startPoint y: 107, endPoint x: 863, endPoint y: 152, distance: 46.3
click at [874, 107] on button "Save" at bounding box center [877, 106] width 71 height 26
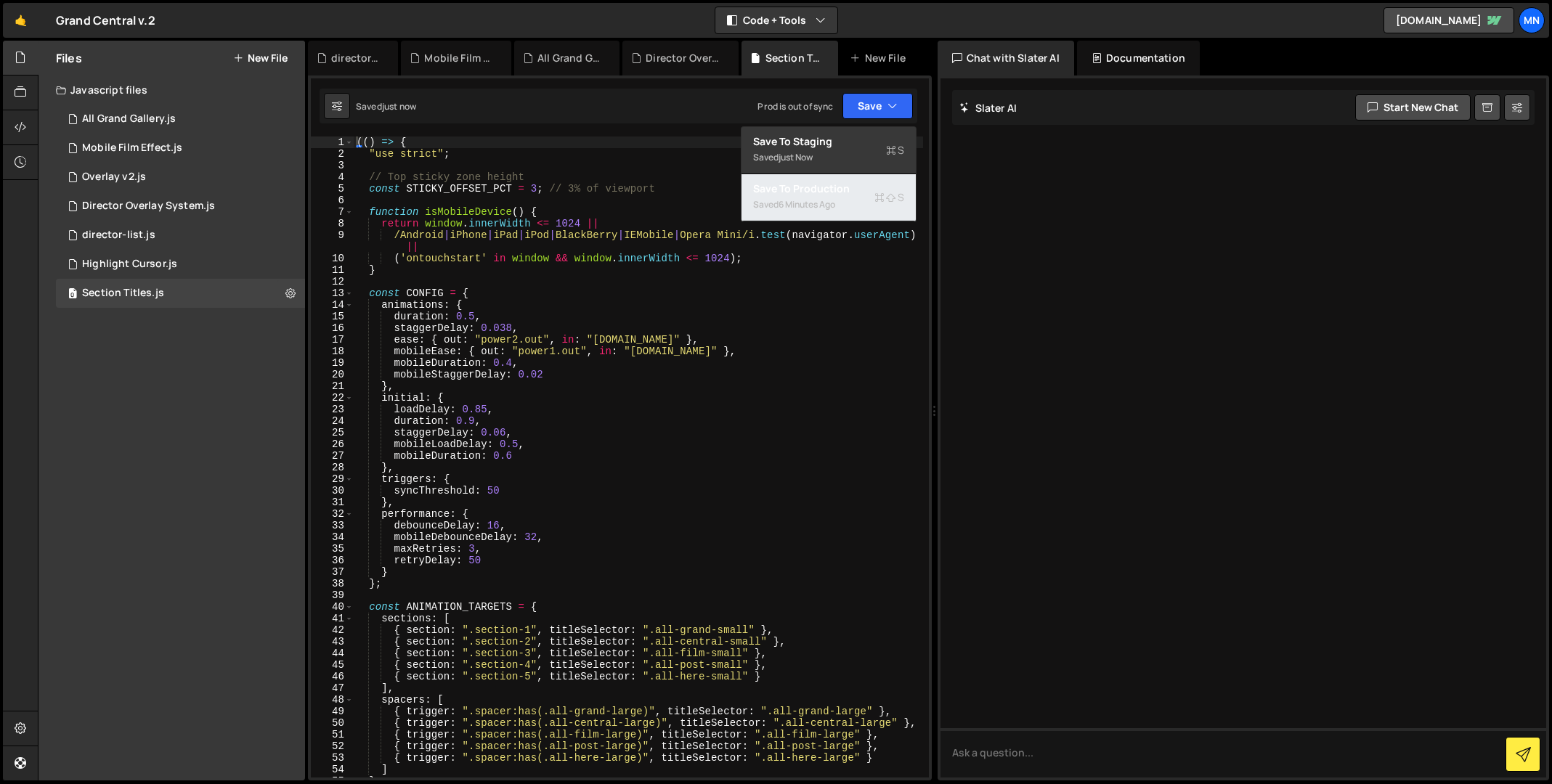
click at [858, 195] on div "Save to Production S" at bounding box center [828, 189] width 151 height 14
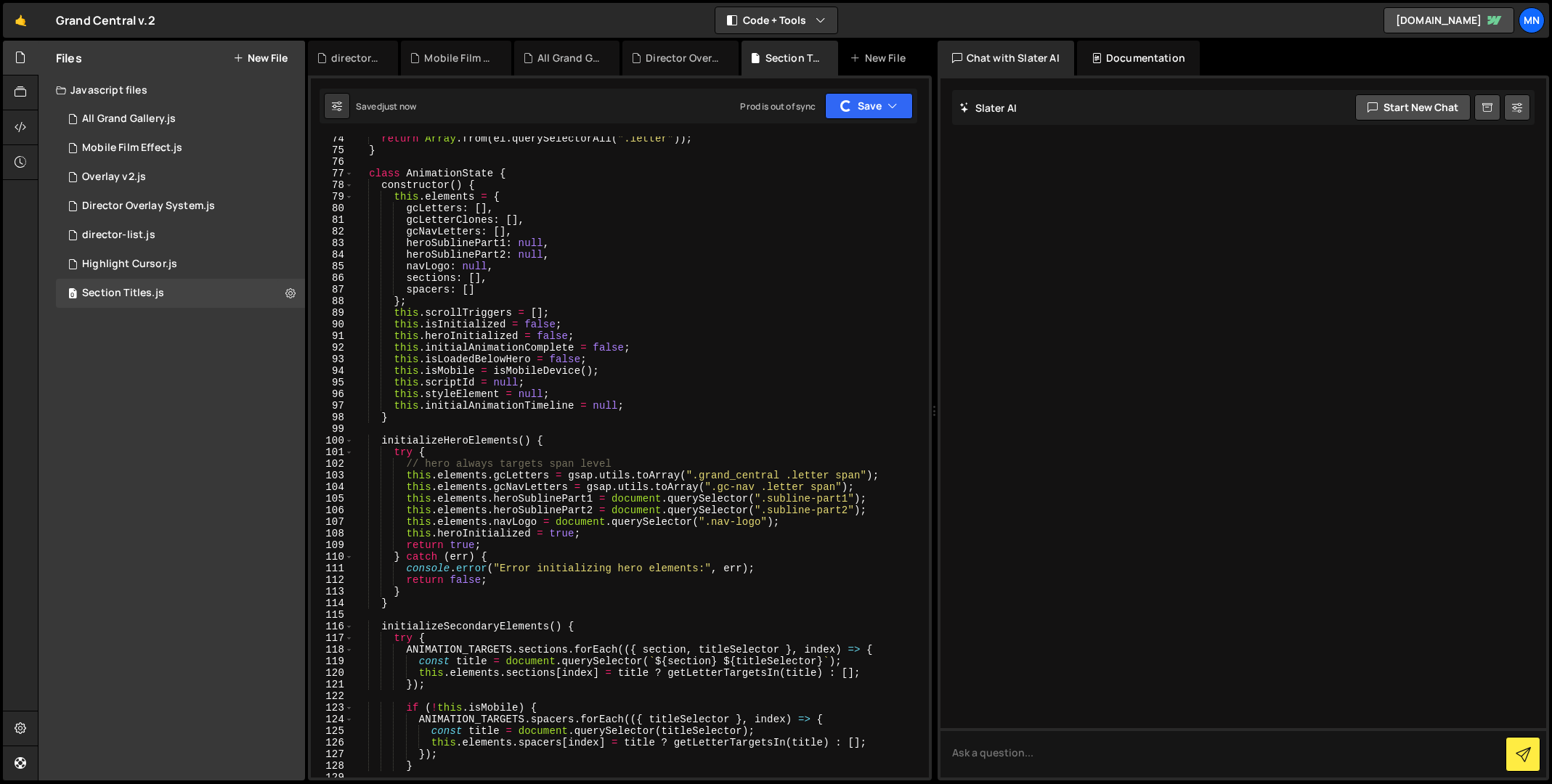
scroll to position [863, 0]
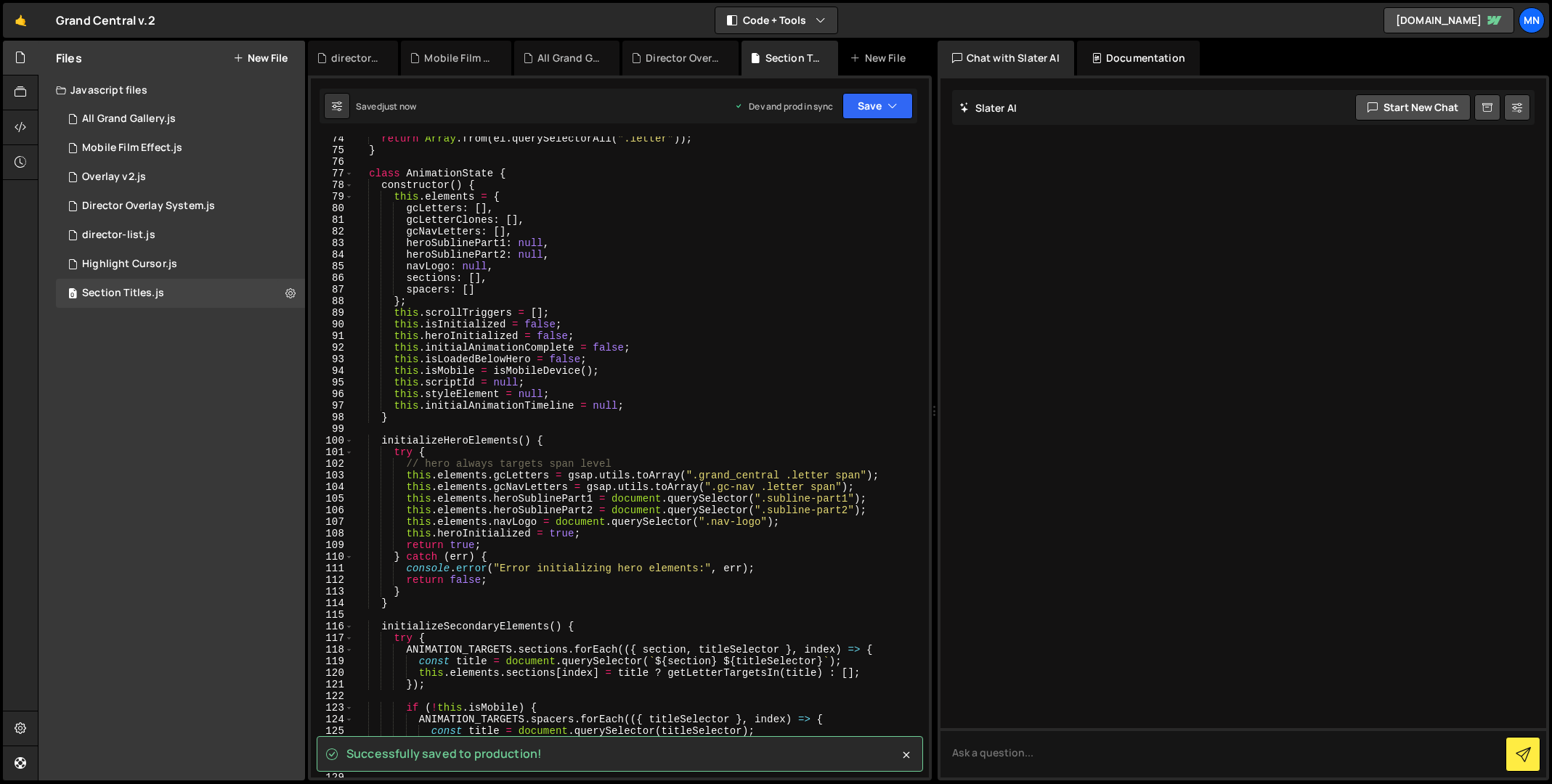
drag, startPoint x: 929, startPoint y: 208, endPoint x: 936, endPoint y: 317, distance: 109.2
click at [931, 344] on div "Files New File Javascript files 1 All Grand Gallery.js 0 0 Mobile Film Effect.j…" at bounding box center [795, 411] width 1514 height 740
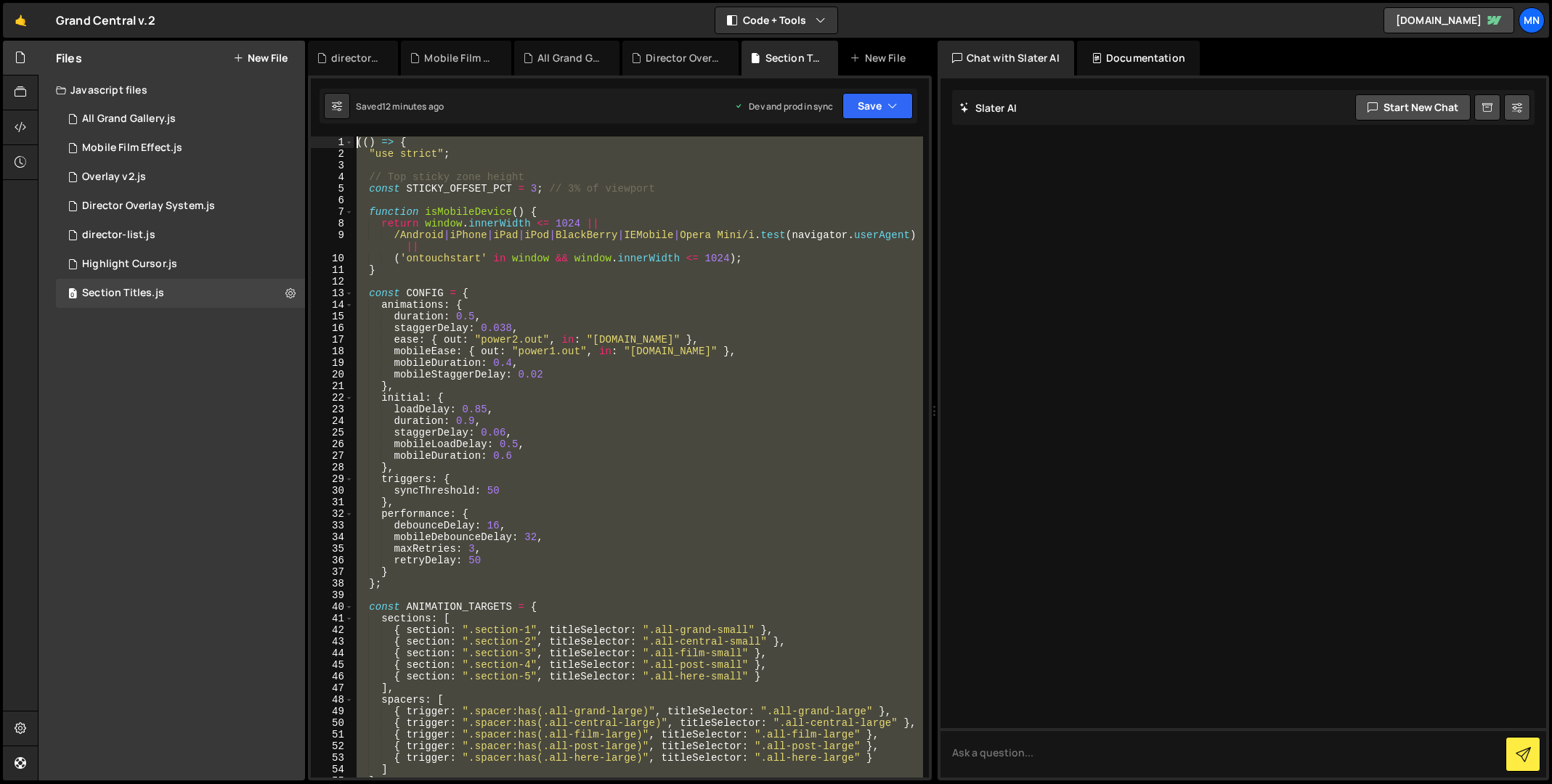
scroll to position [0, 0]
drag, startPoint x: 419, startPoint y: 746, endPoint x: 313, endPoint y: -191, distance: 943.0
click at [313, 0] on html "Projects [GEOGRAPHIC_DATA] Blog [GEOGRAPHIC_DATA] Projects Your Teams Invite te…" at bounding box center [776, 392] width 1552 height 784
type textarea "(() => { "use strict";"
paste textarea
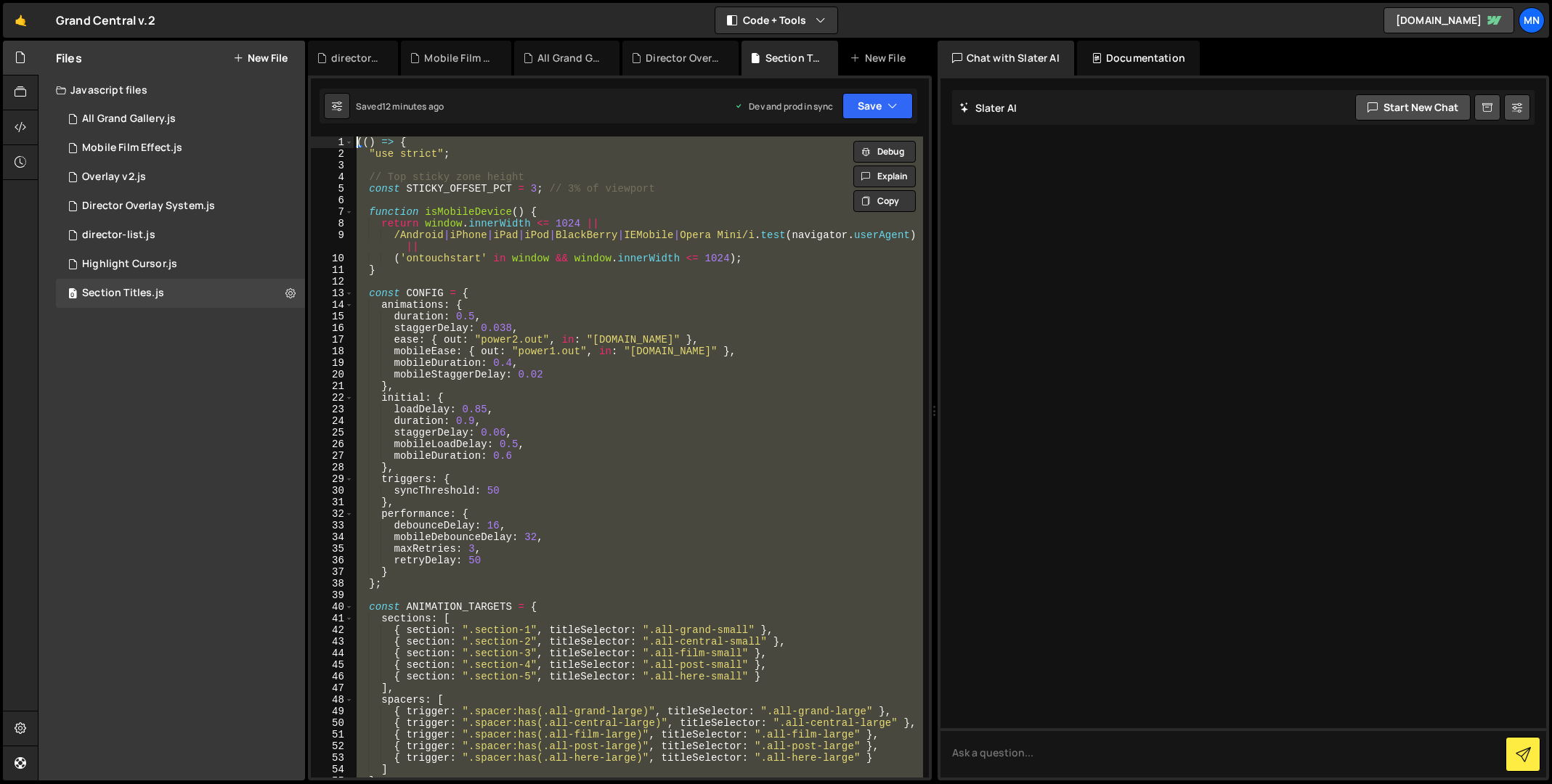
scroll to position [8138, 0]
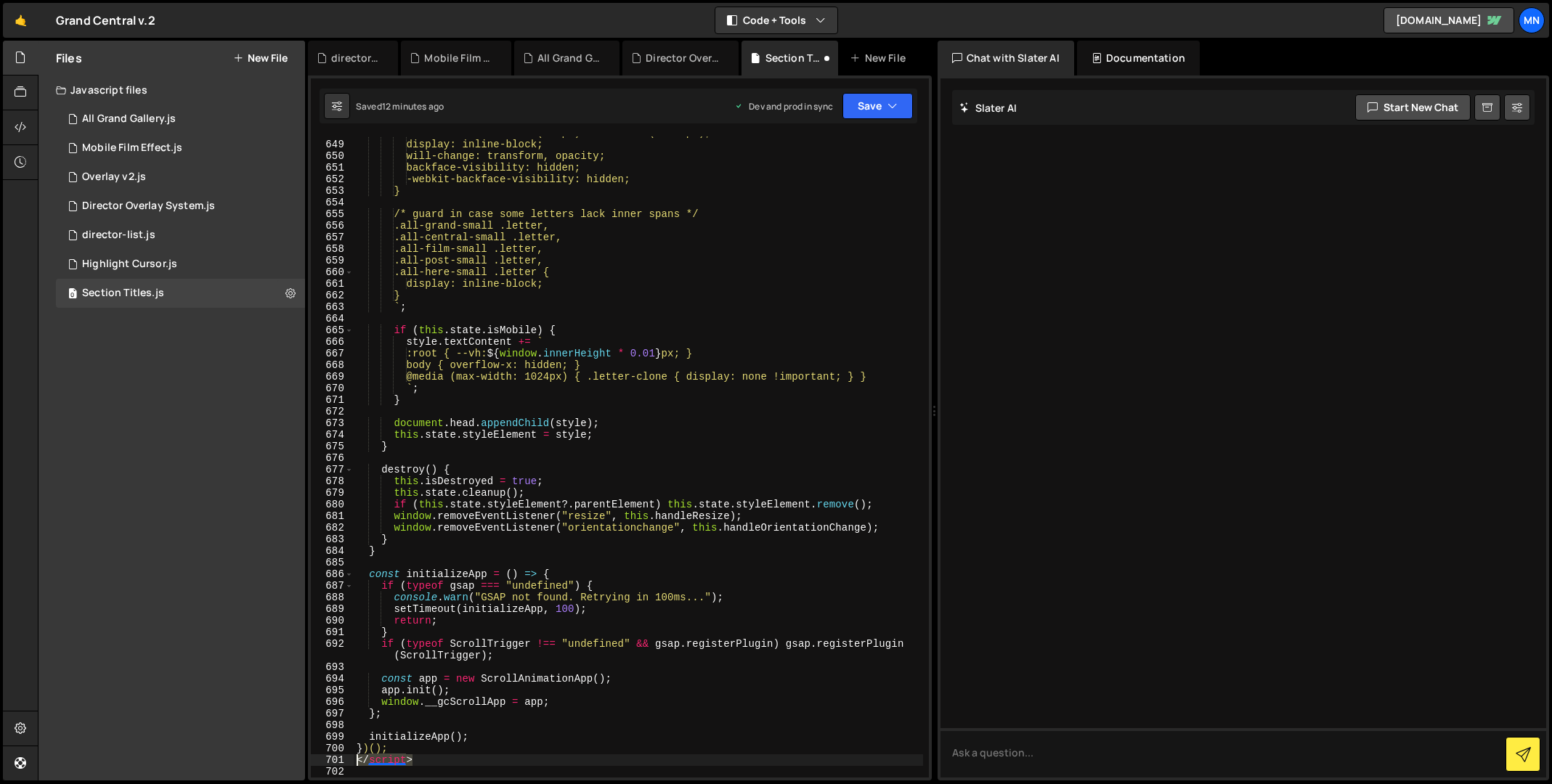
drag, startPoint x: 430, startPoint y: 761, endPoint x: 333, endPoint y: 759, distance: 97.0
click at [333, 759] on div "648 649 650 651 652 653 654 655 656 657 658 659 660 661 662 663 664 665 666 667…" at bounding box center [619, 456] width 618 height 641
type textarea "</script>"
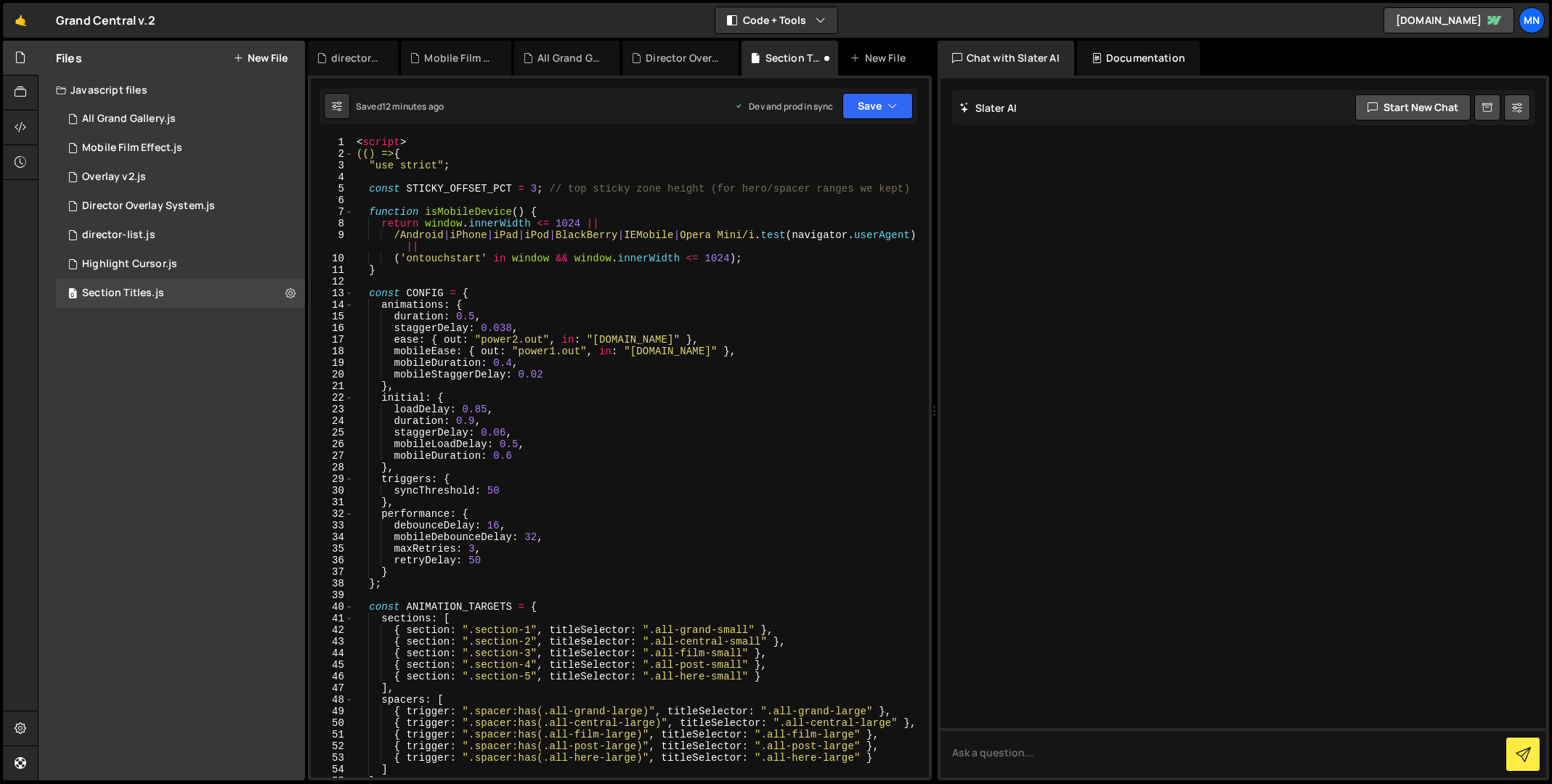
scroll to position [0, 0]
drag, startPoint x: 370, startPoint y: 141, endPoint x: 318, endPoint y: 139, distance: 52.0
click at [318, 139] on div "1 2 3 4 5 6 7 8 9 10 11 12 13 14 15 16 17 18 19 20 21 22 23 24 25 26 27 28 29 3…" at bounding box center [619, 456] width 618 height 641
type textarea "<script>"
type textarea "(() => {"
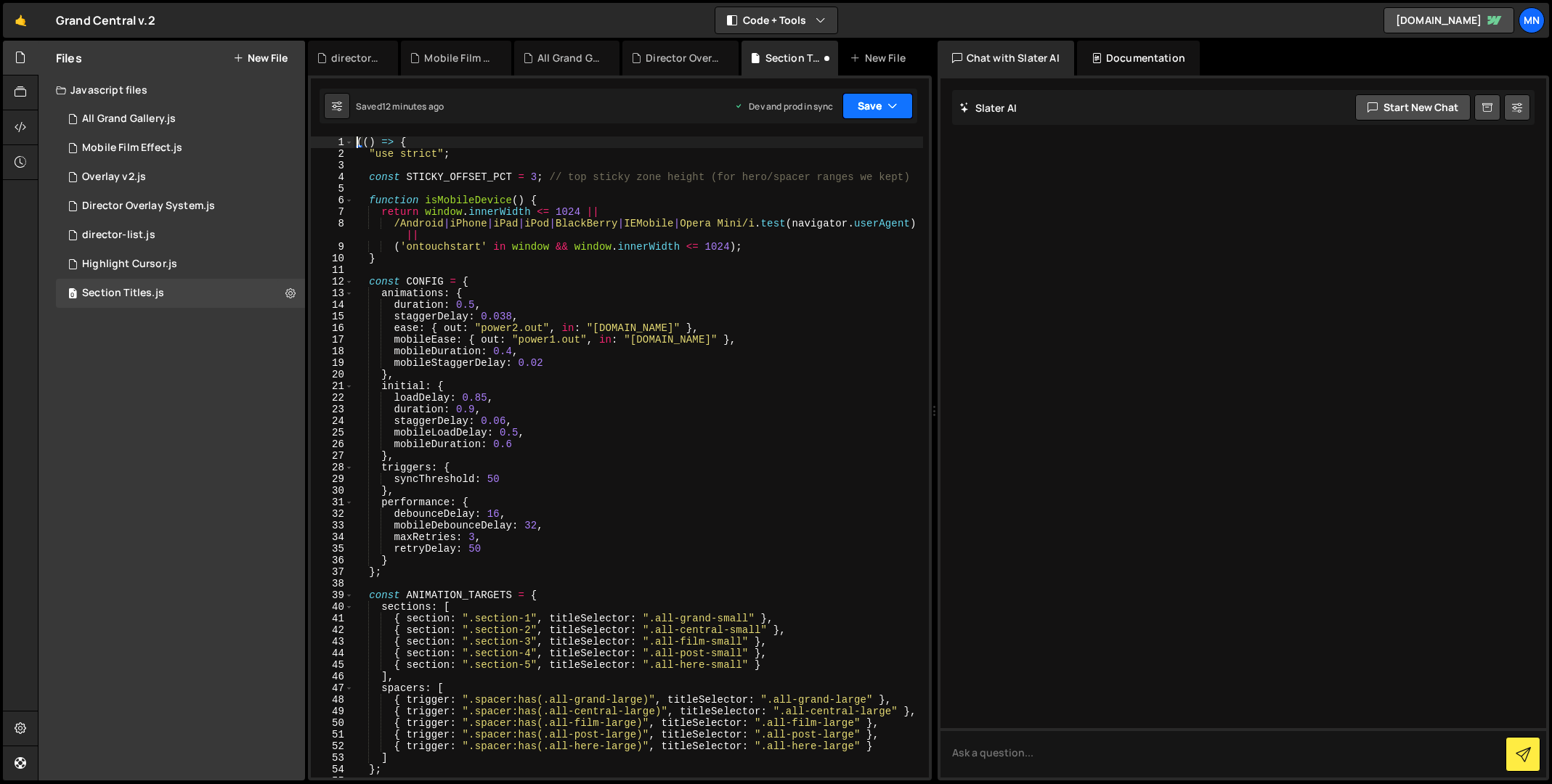
click at [893, 107] on icon "button" at bounding box center [892, 106] width 10 height 14
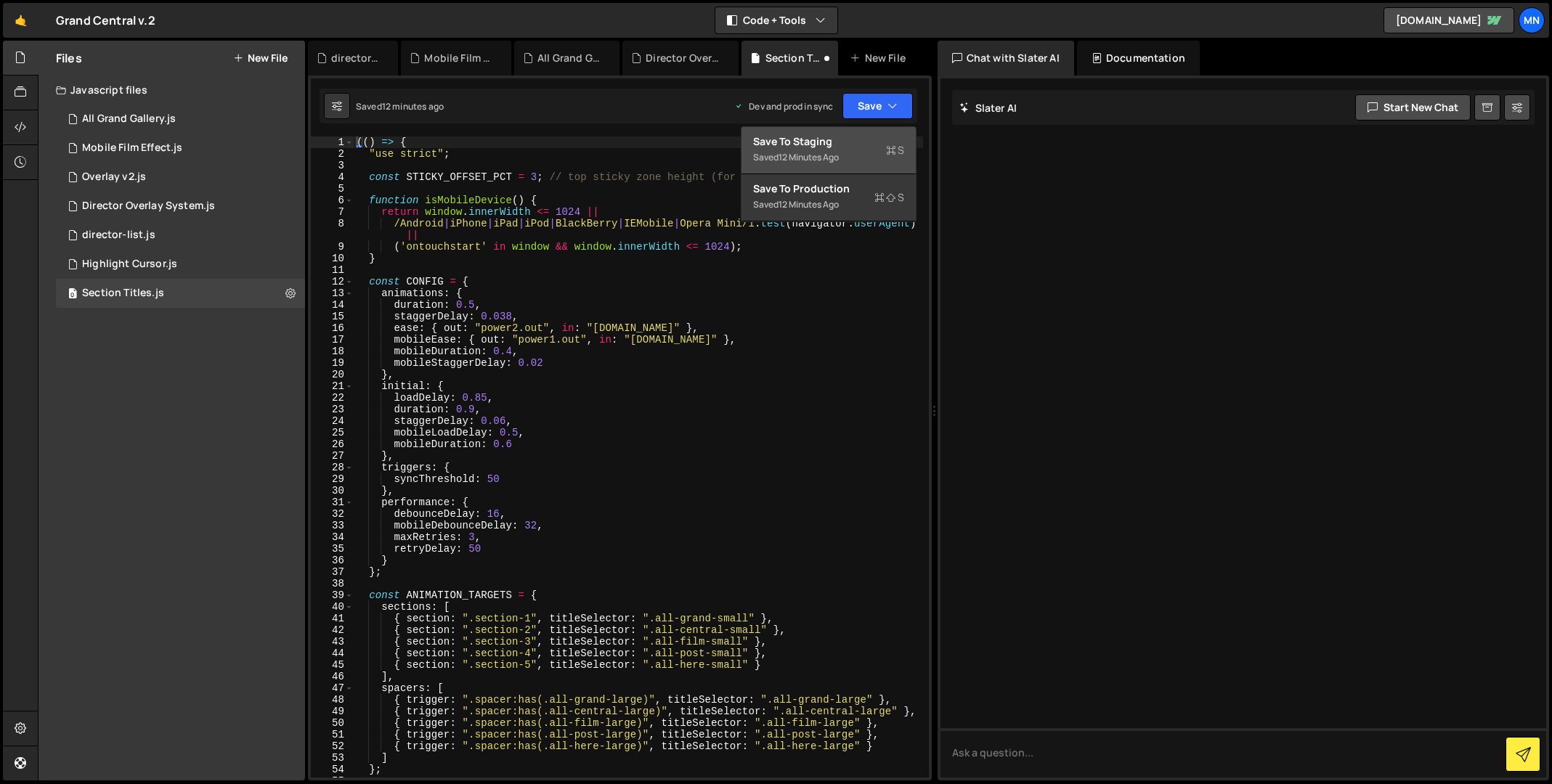
click at [853, 133] on button "Save to Staging S Saved 12 minutes ago" at bounding box center [828, 151] width 175 height 47
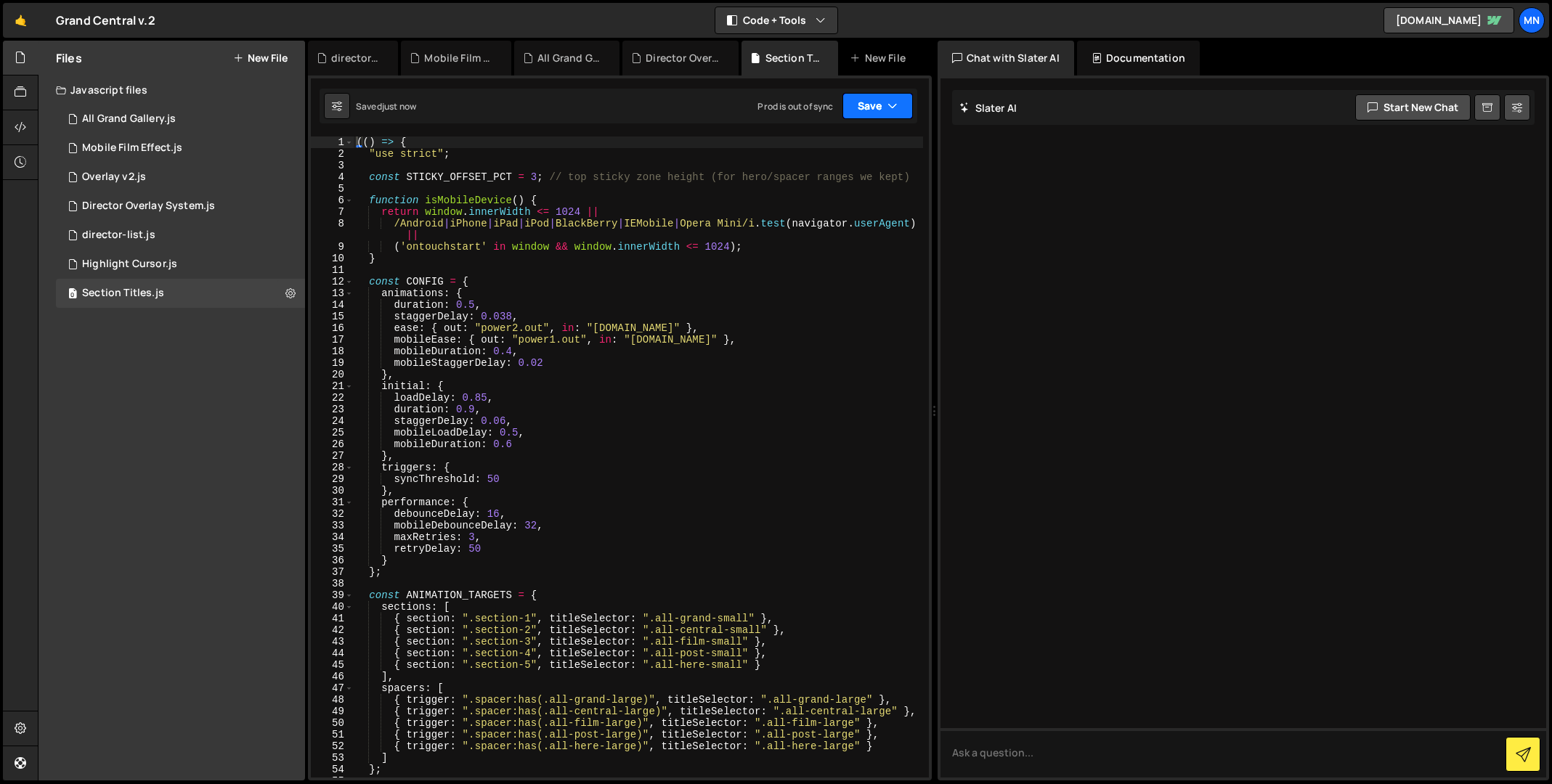
click at [880, 102] on button "Save" at bounding box center [877, 106] width 71 height 26
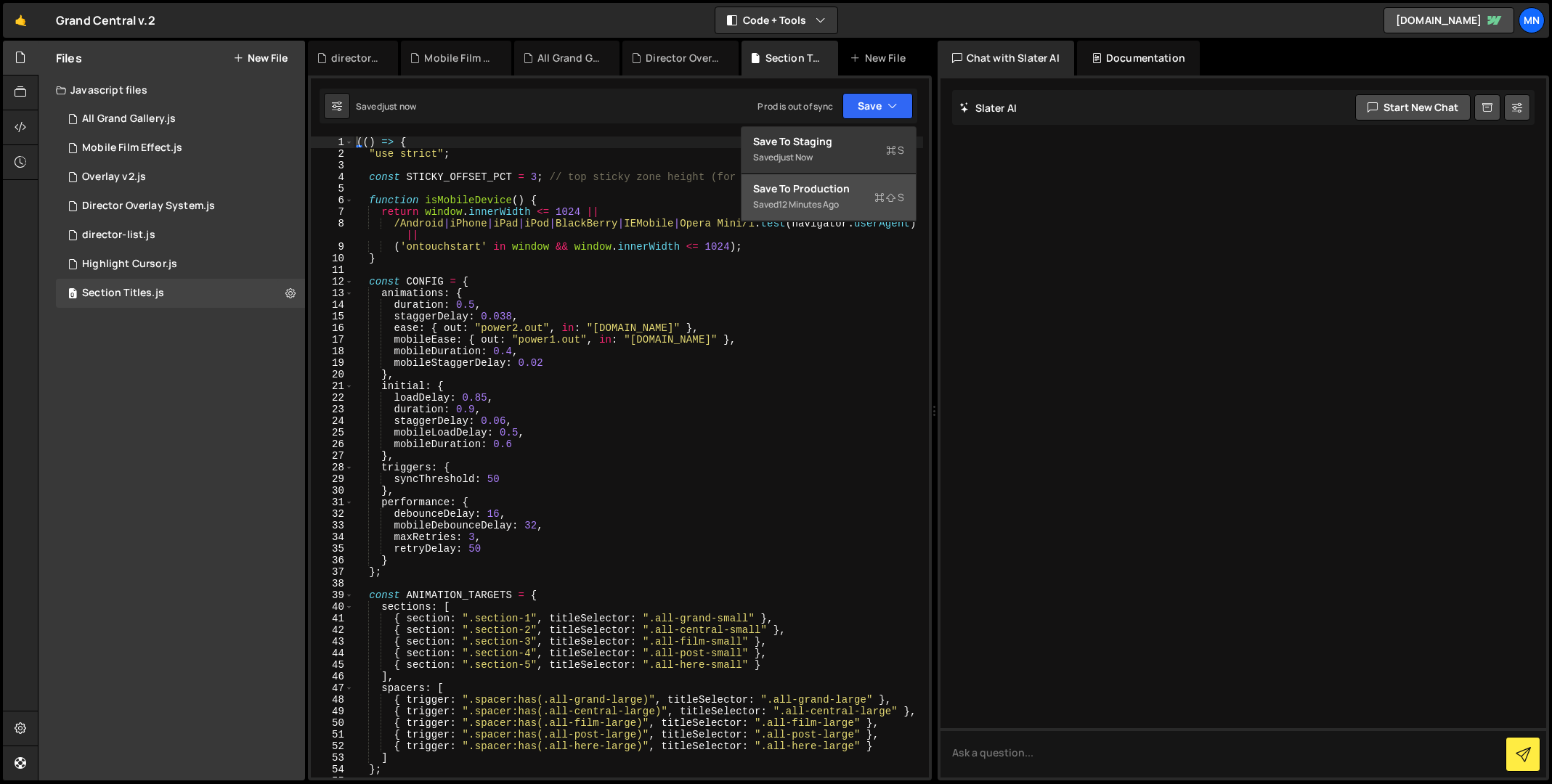
click at [863, 195] on div "Save to Production S" at bounding box center [828, 189] width 151 height 14
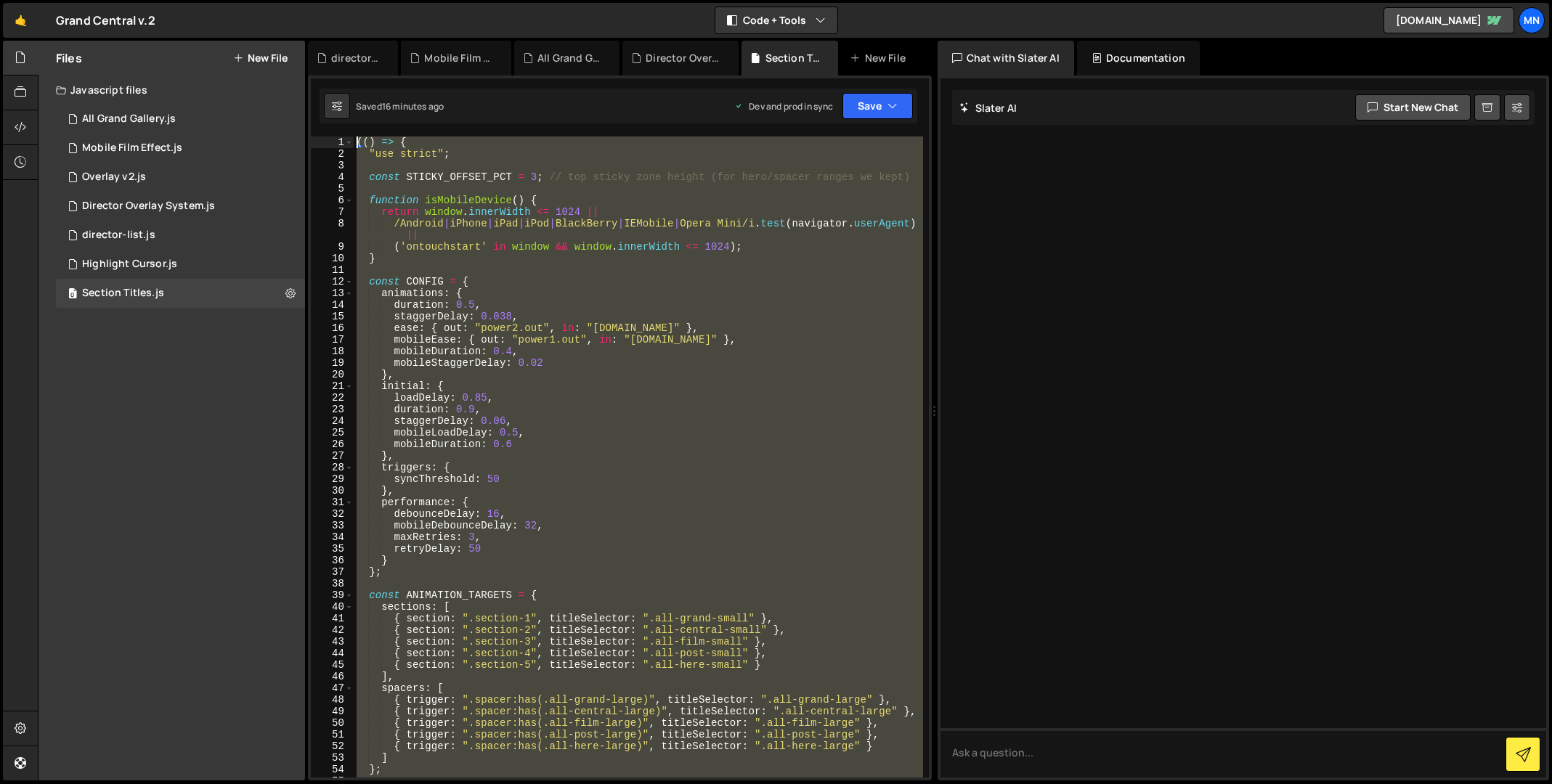
drag, startPoint x: 355, startPoint y: 494, endPoint x: 376, endPoint y: -191, distance: 685.3
click at [376, 0] on html "Projects [GEOGRAPHIC_DATA] Blog [GEOGRAPHIC_DATA] Projects Your Teams Invite te…" at bounding box center [776, 392] width 1552 height 784
type textarea "(() => { "use strict";"
paste textarea
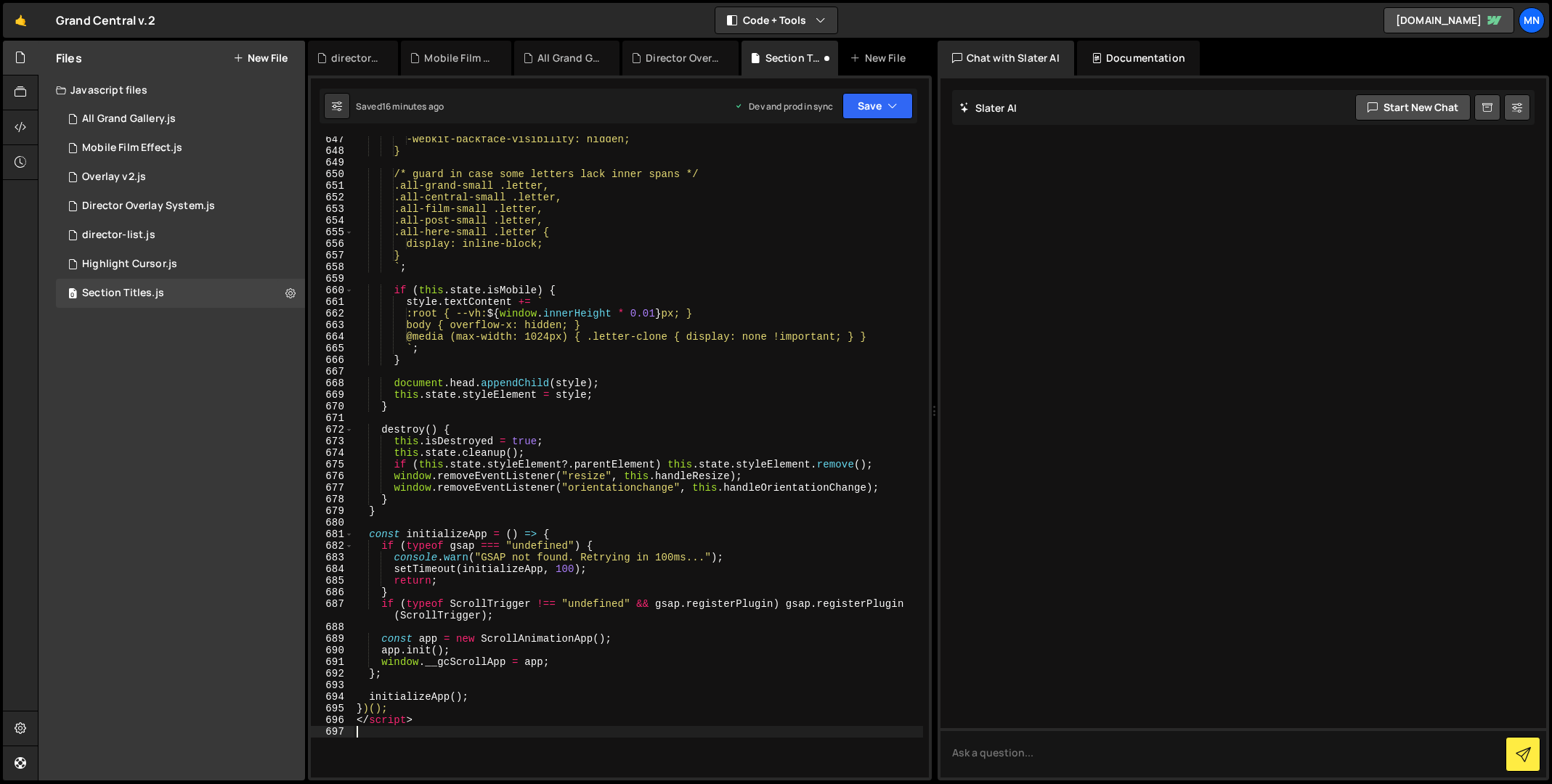
scroll to position [8144, 0]
type textarea "<"
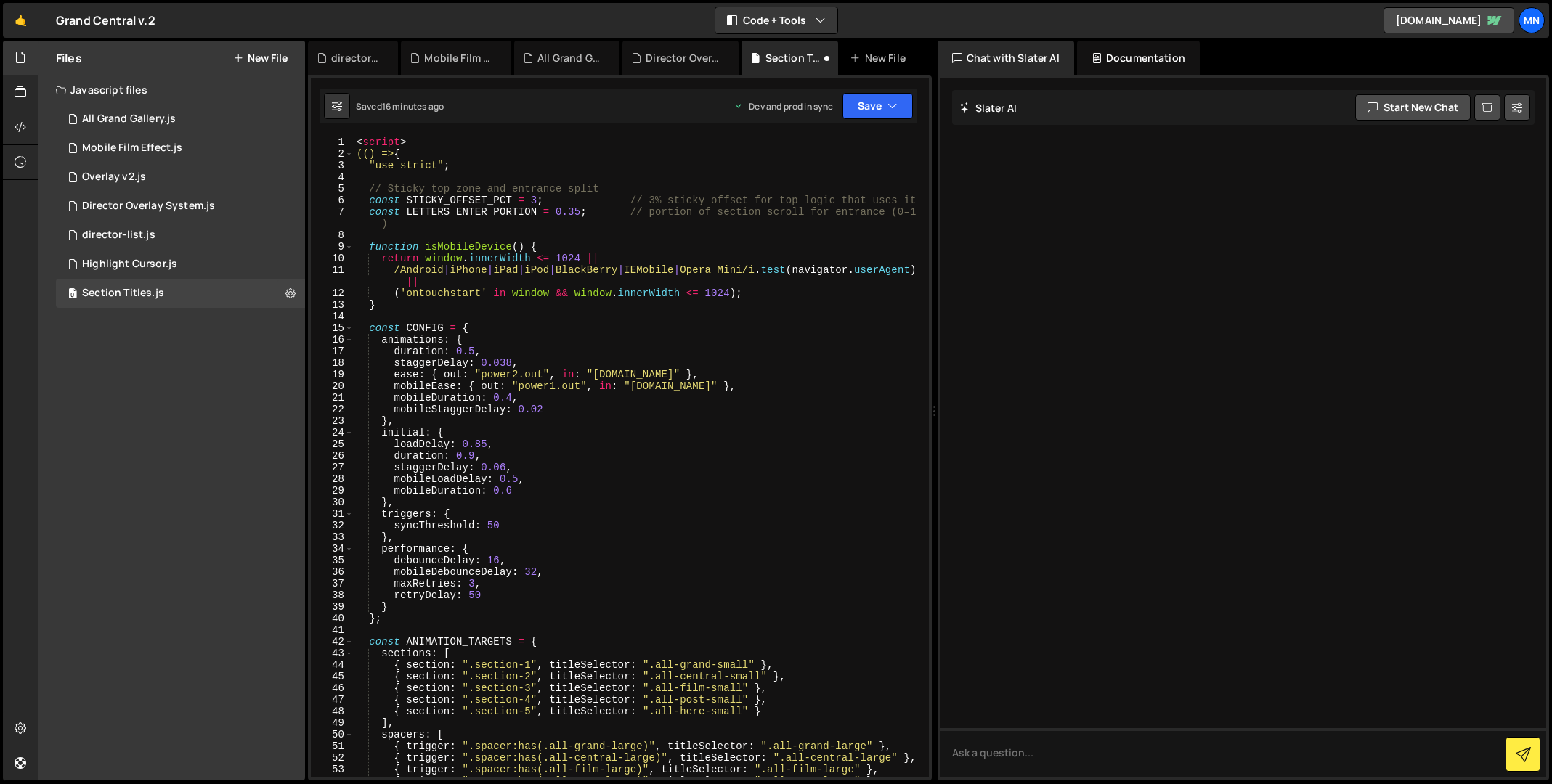
scroll to position [0, 0]
drag, startPoint x: 421, startPoint y: 143, endPoint x: 323, endPoint y: 134, distance: 98.4
click at [323, 134] on div "})(); 1 2 3 4 5 6 7 8 9 10 11 12 13 14 15 16 17 18 19 20 21 22 23 24 25 26 27 2…" at bounding box center [619, 428] width 624 height 705
type textarea "<script>"
type textarea "(() => {"
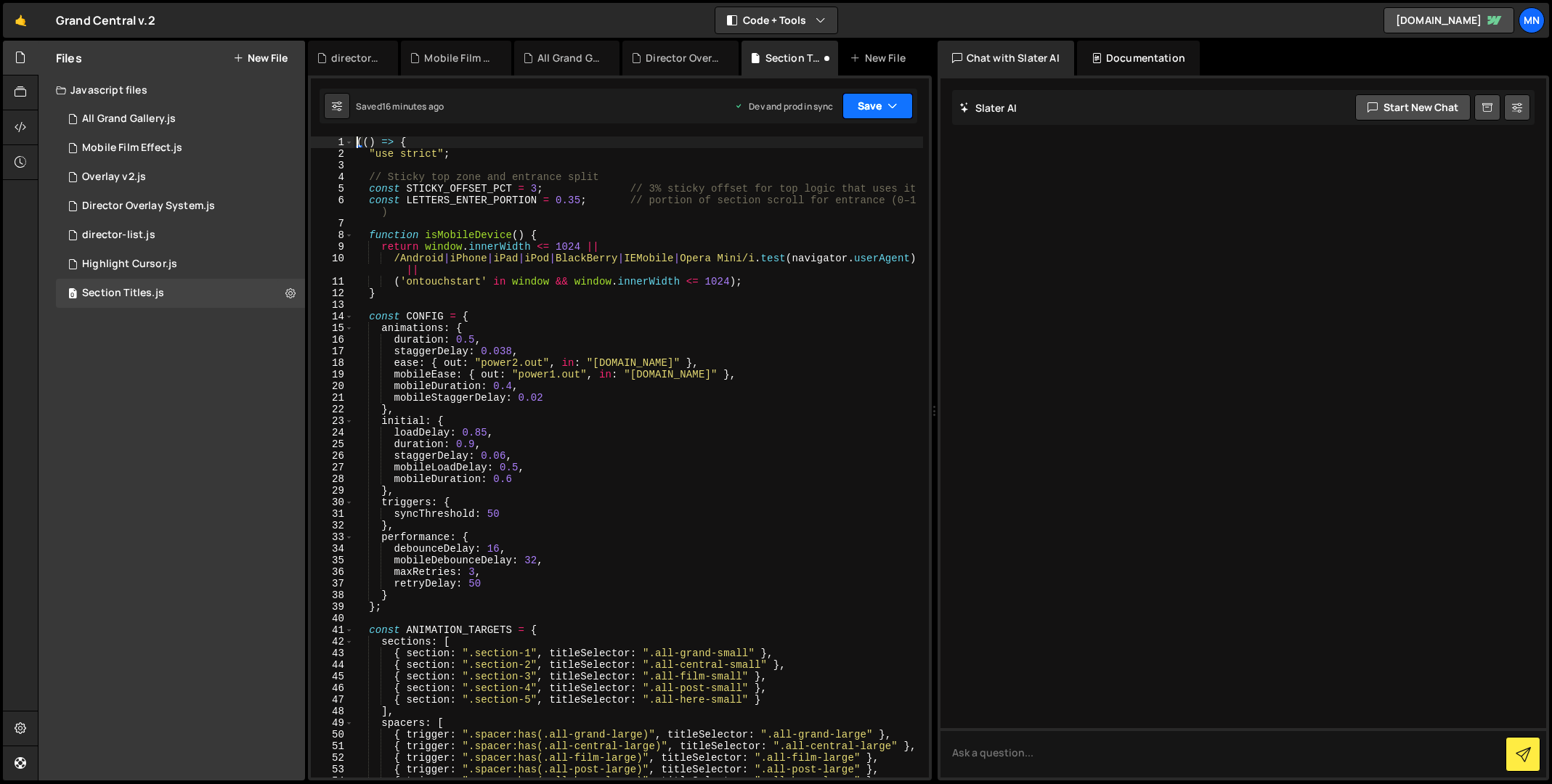
click at [875, 104] on button "Save" at bounding box center [877, 106] width 71 height 26
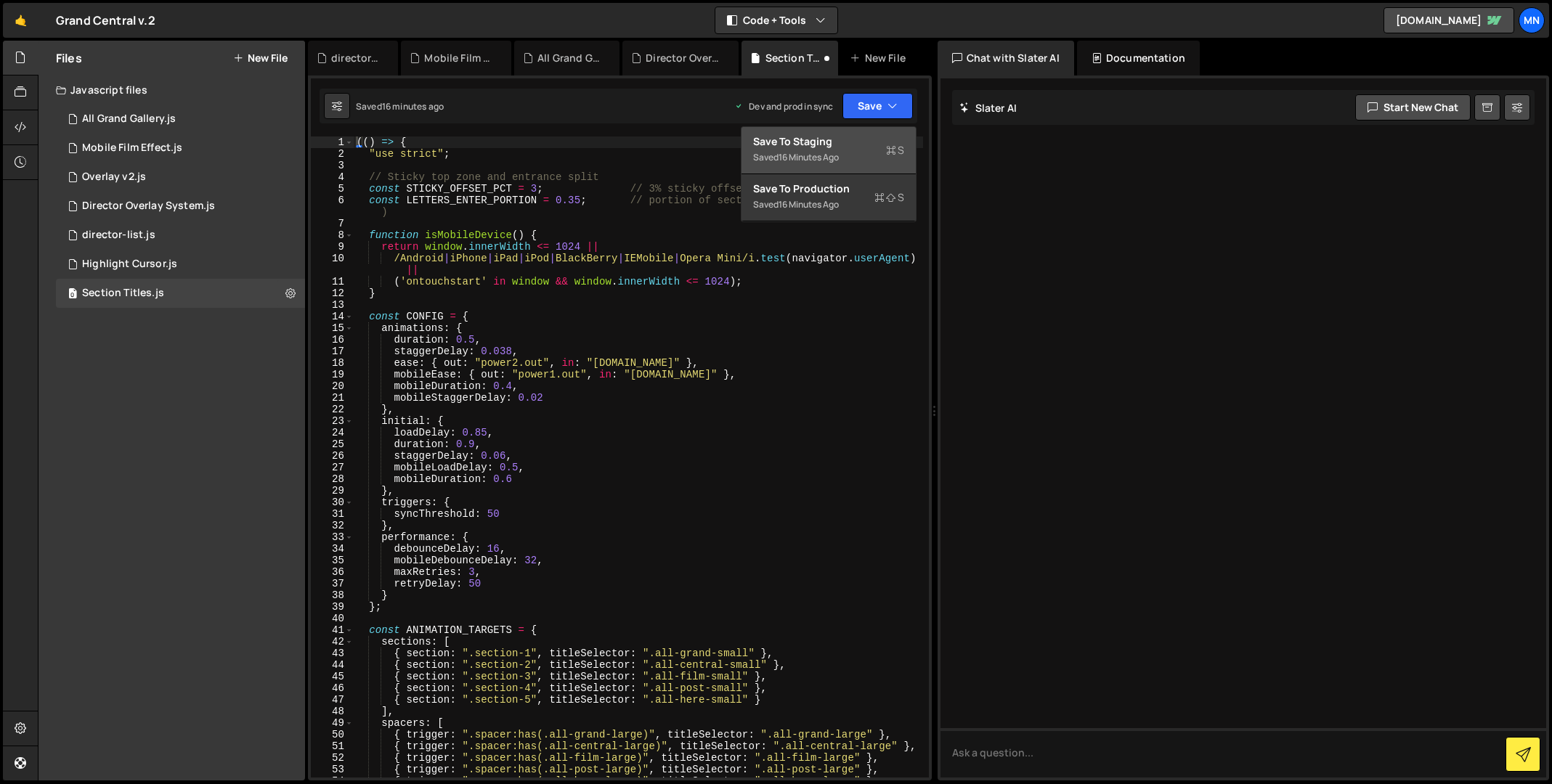
click at [866, 149] on div "Saved 16 minutes ago" at bounding box center [828, 158] width 151 height 18
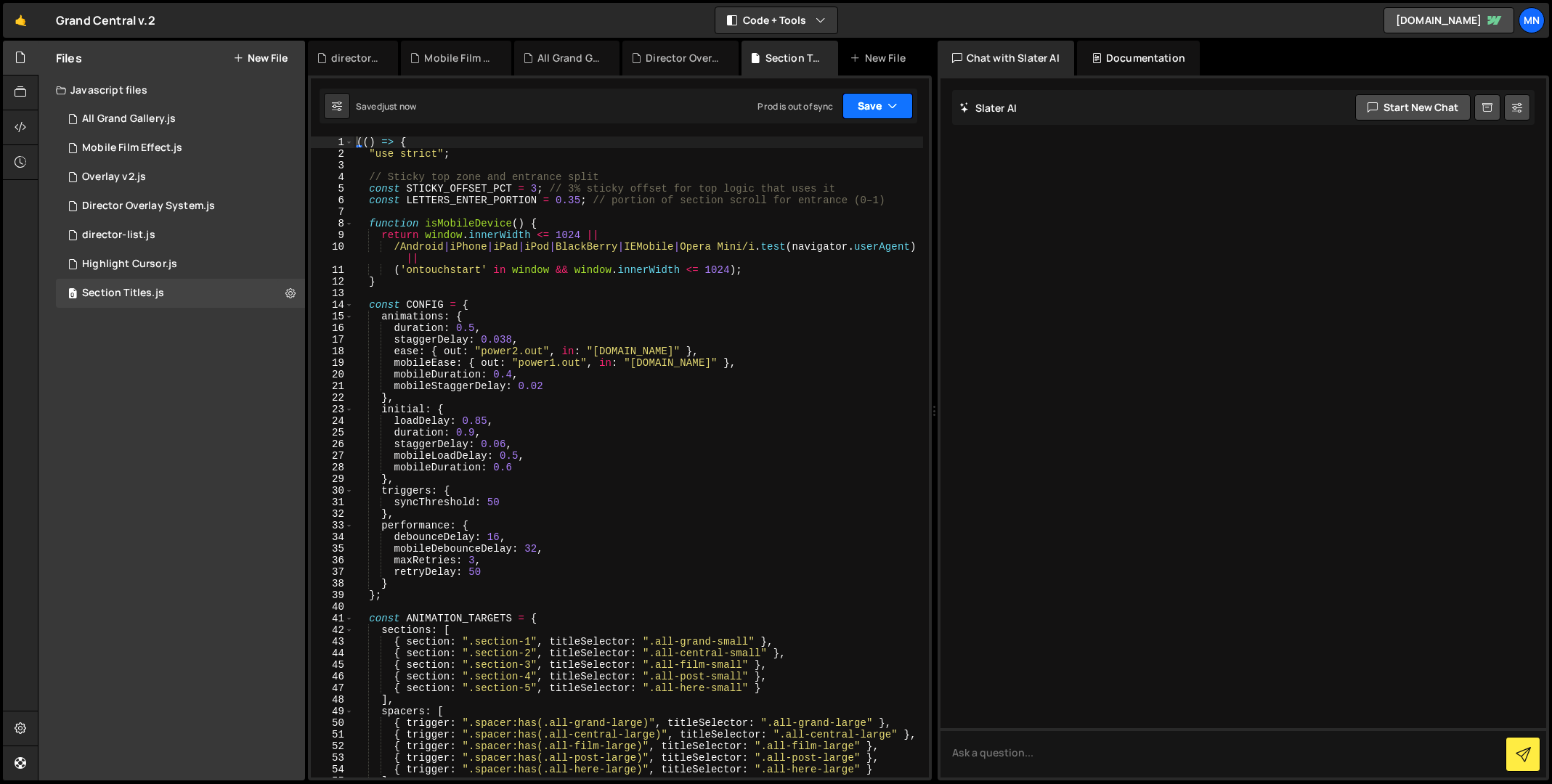
click at [903, 104] on button "Save" at bounding box center [877, 106] width 71 height 26
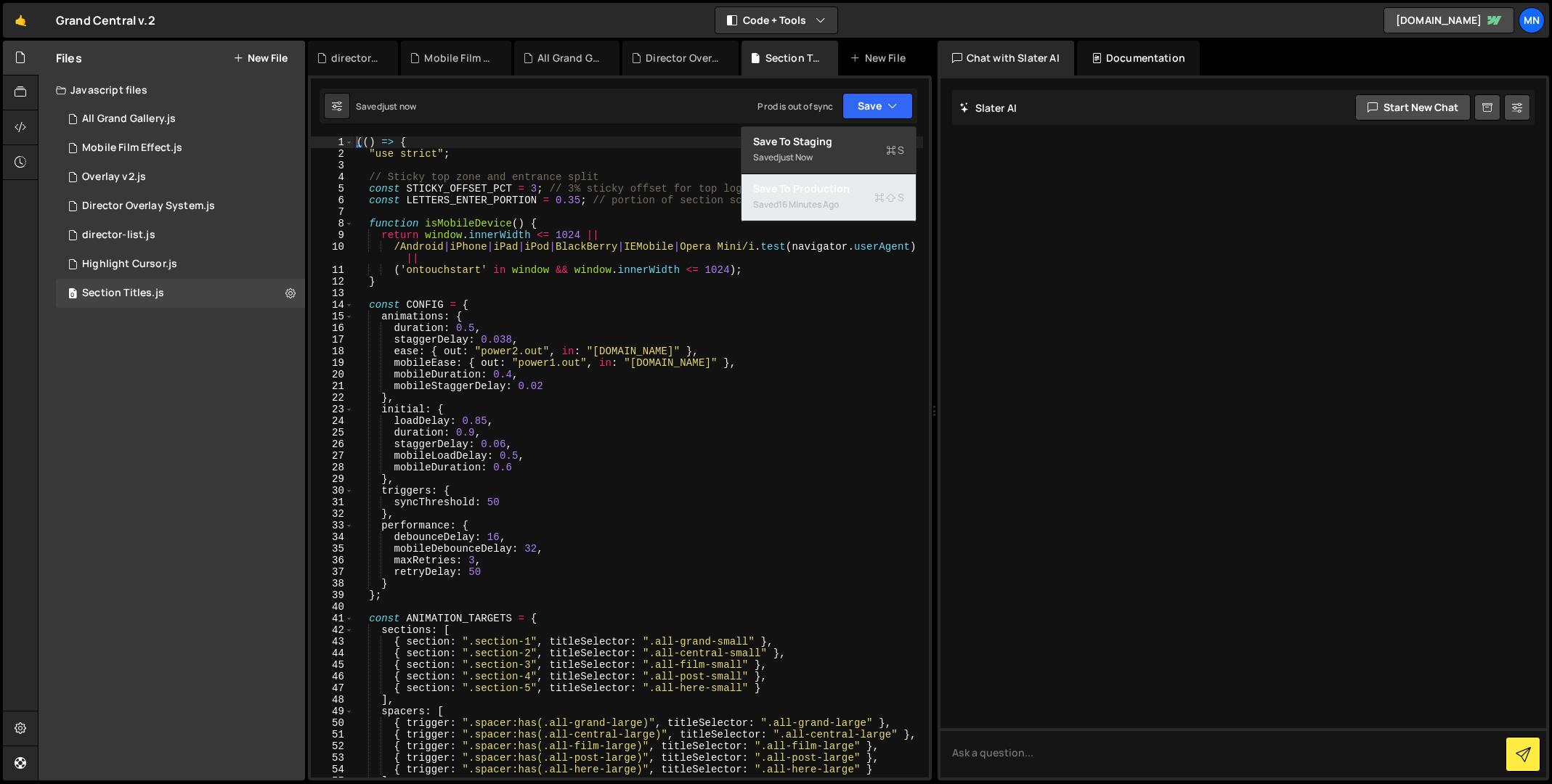
click at [873, 191] on div "Save to Production S" at bounding box center [828, 189] width 151 height 14
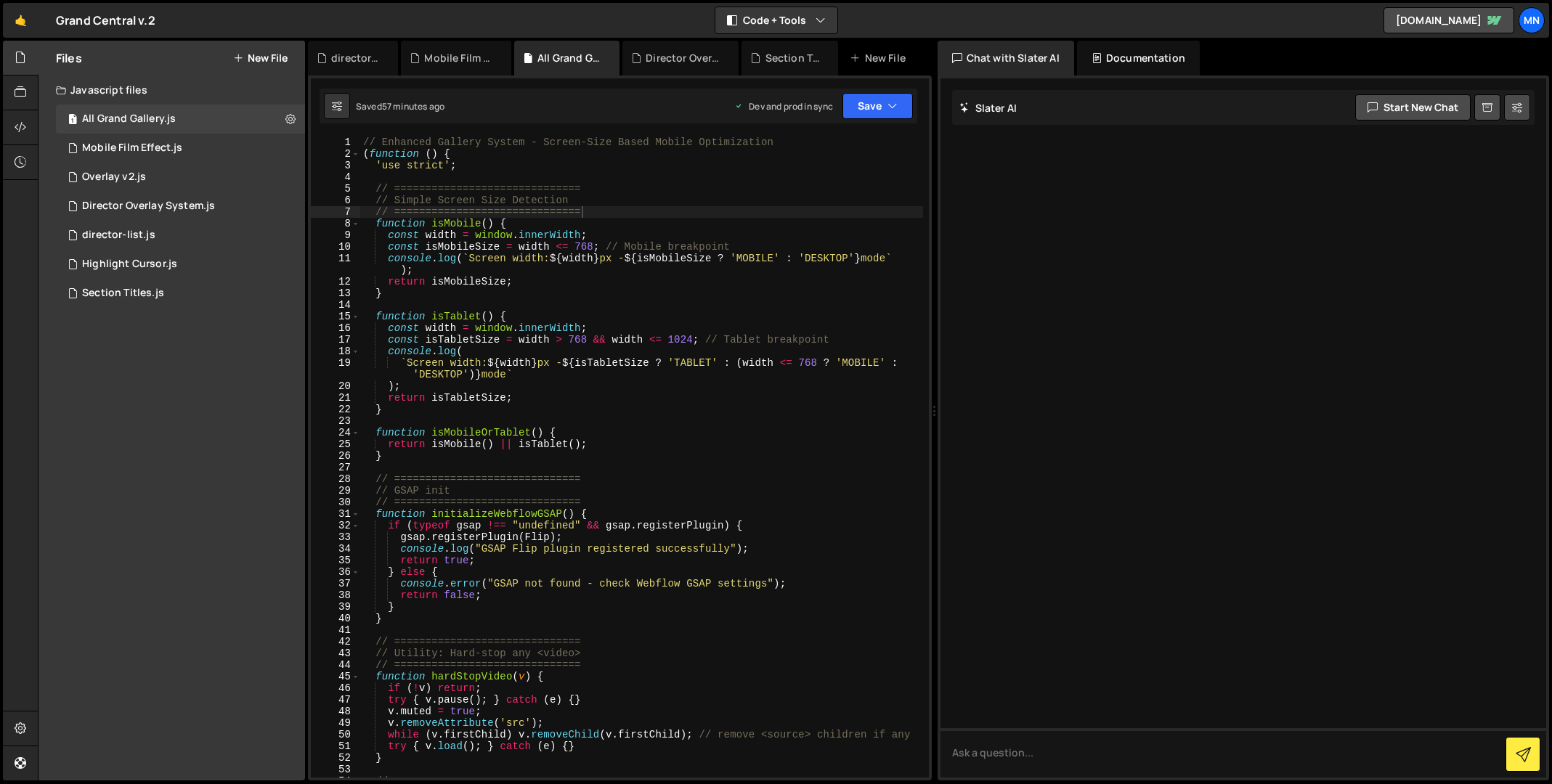
drag, startPoint x: 143, startPoint y: 296, endPoint x: 255, endPoint y: 324, distance: 115.4
click at [143, 296] on div "Section Titles.js" at bounding box center [123, 293] width 82 height 13
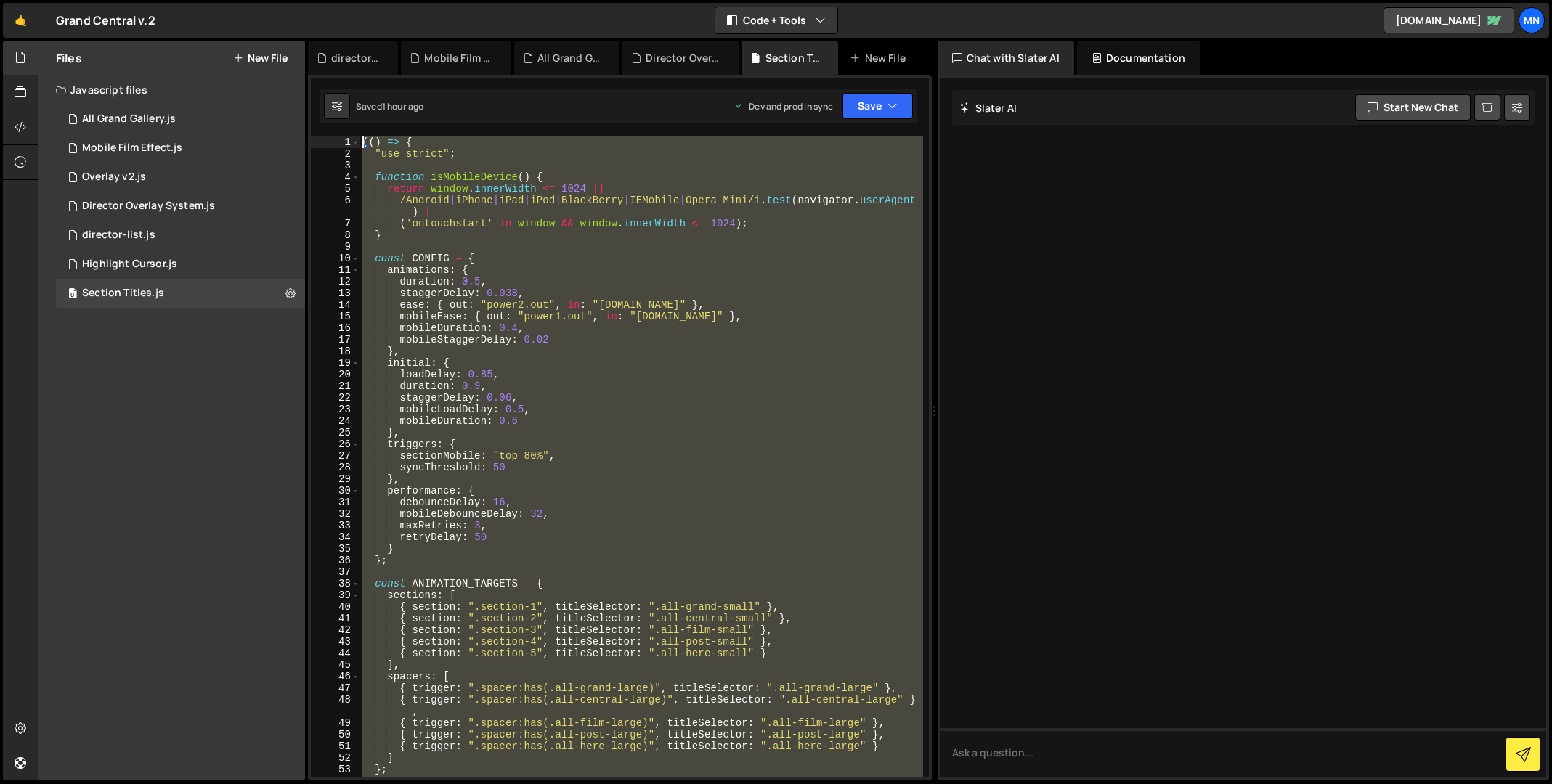
drag, startPoint x: 406, startPoint y: 523, endPoint x: 283, endPoint y: -104, distance: 639.0
click at [283, 0] on html "Projects [GEOGRAPHIC_DATA] Blog [GEOGRAPHIC_DATA] Projects Your Teams Invite te…" at bounding box center [776, 392] width 1552 height 784
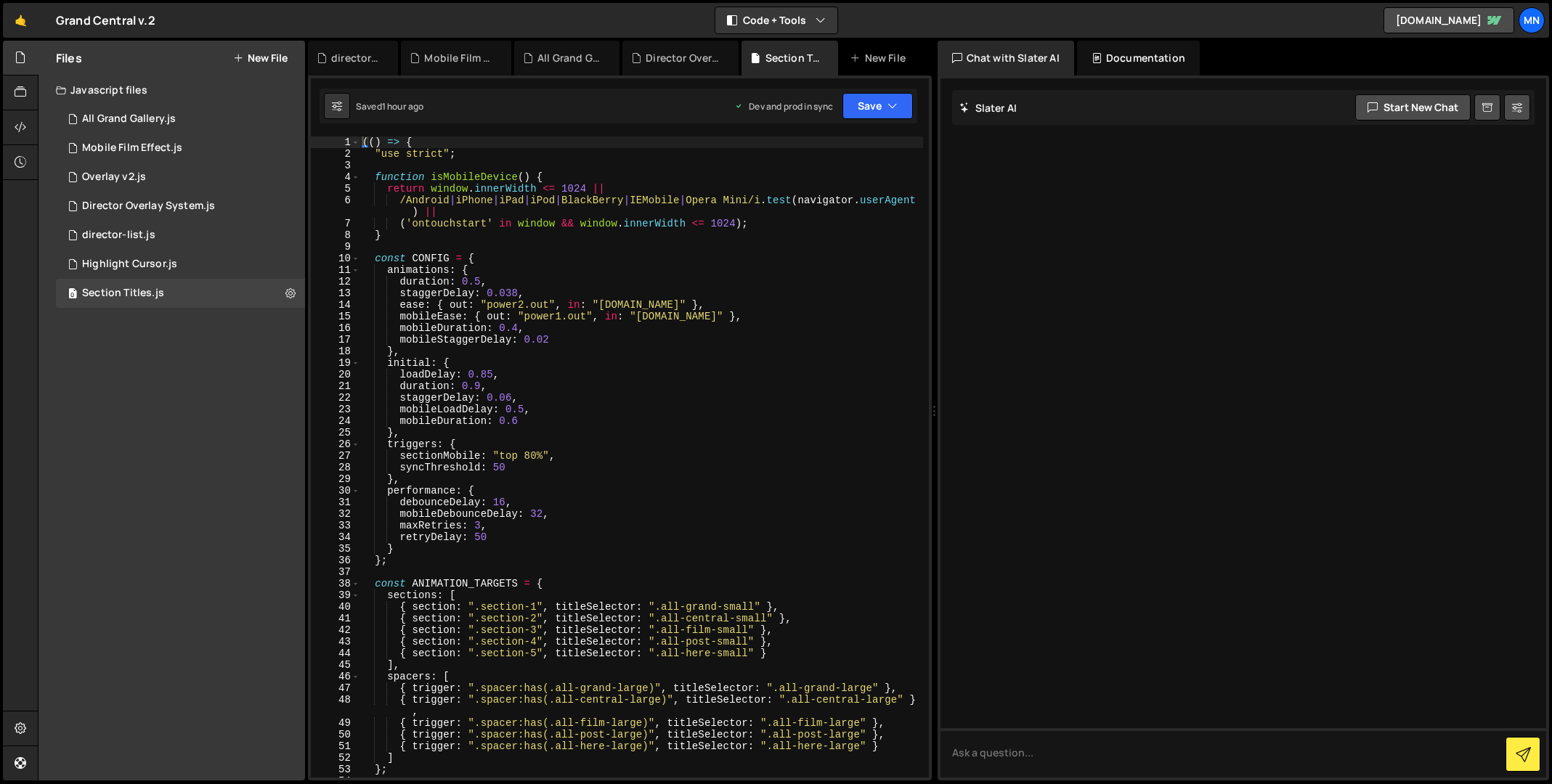
type textarea "(() => {"
